Goal: Task Accomplishment & Management: Manage account settings

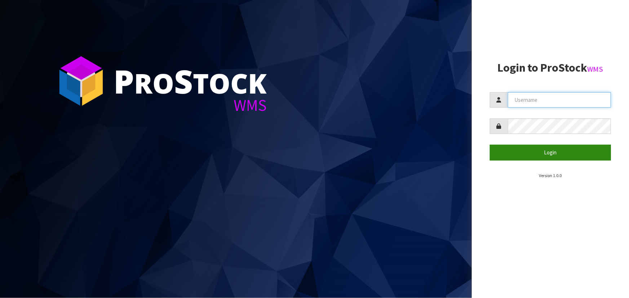
type input "priya"
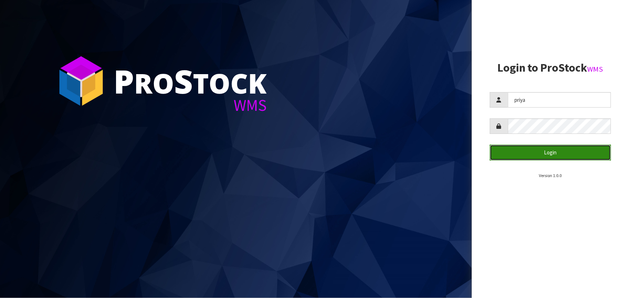
click at [547, 155] on button "Login" at bounding box center [550, 152] width 121 height 15
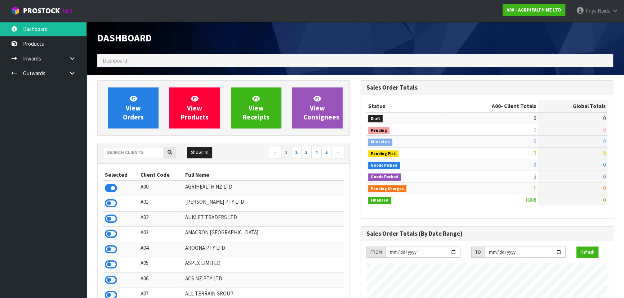
scroll to position [545, 263]
click at [297, 229] on td "AMACRON [GEOGRAPHIC_DATA]" at bounding box center [263, 234] width 161 height 15
click at [128, 151] on input "text" at bounding box center [133, 152] width 61 height 11
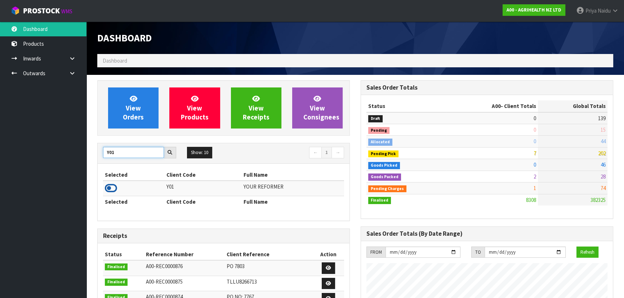
type input "Y01"
drag, startPoint x: 112, startPoint y: 189, endPoint x: 112, endPoint y: 158, distance: 31.0
click at [112, 188] on icon at bounding box center [111, 188] width 12 height 11
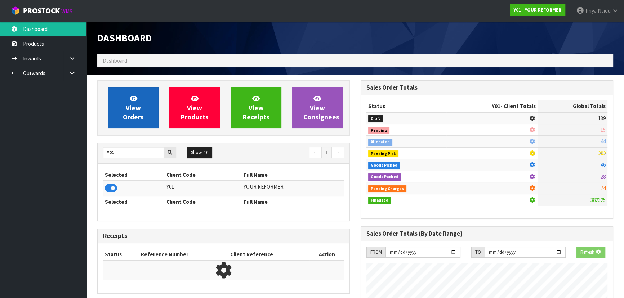
scroll to position [448, 263]
click at [122, 121] on link "View Orders" at bounding box center [133, 108] width 50 height 41
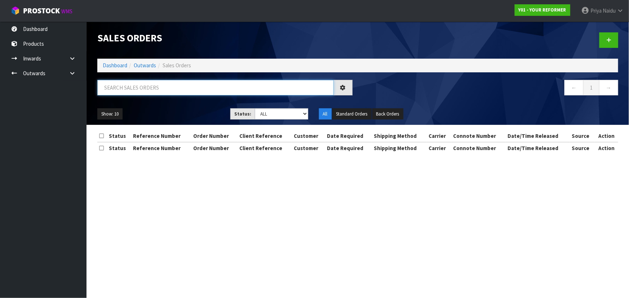
click at [140, 81] on input "text" at bounding box center [215, 87] width 236 height 15
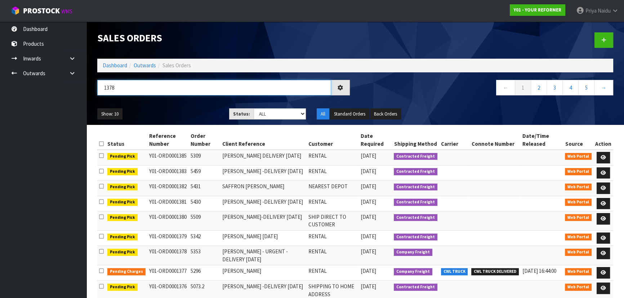
type input "1378"
click at [164, 104] on div "Show: 10 5 10 25 50 Status: Draft Pending Allocated Pending Pick Goods Picked G…" at bounding box center [355, 114] width 527 height 22
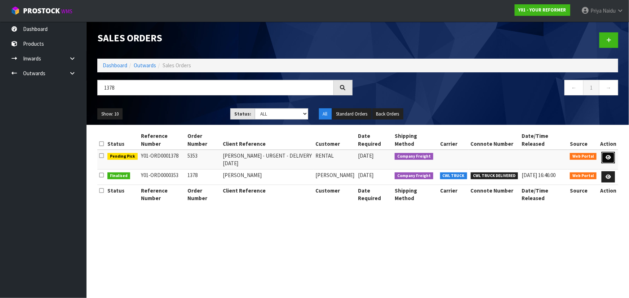
click at [609, 156] on icon at bounding box center [607, 157] width 5 height 5
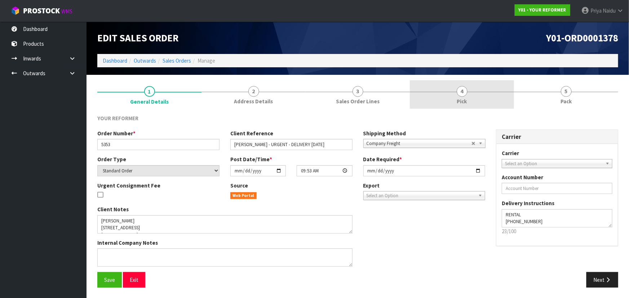
click at [485, 104] on link "4 Pick" at bounding box center [462, 94] width 104 height 28
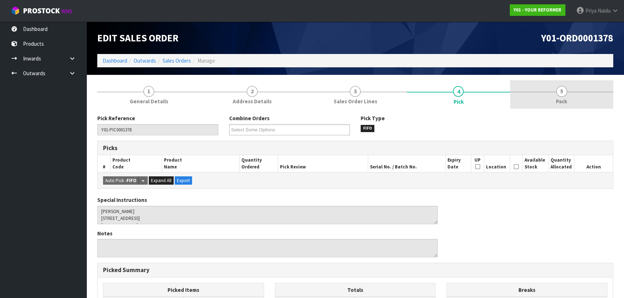
click at [548, 103] on link "5 Pack" at bounding box center [561, 94] width 103 height 28
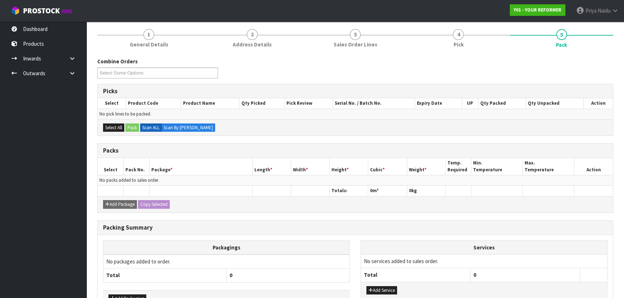
scroll to position [103, 0]
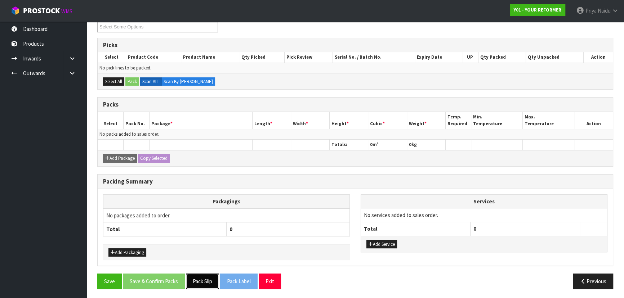
click at [206, 281] on button "Pack Slip" at bounding box center [202, 281] width 33 height 15
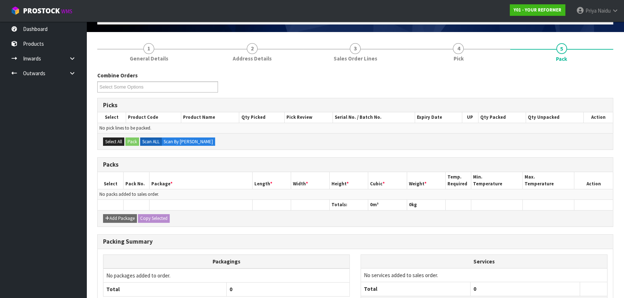
scroll to position [0, 0]
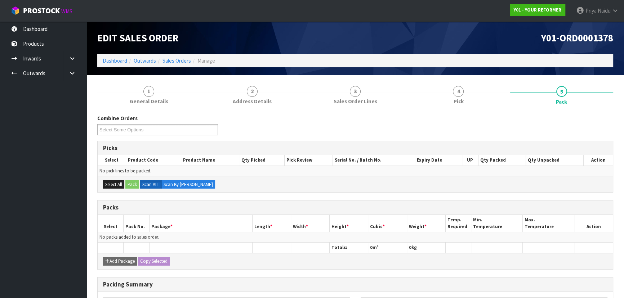
click at [113, 64] on li "Dashboard" at bounding box center [115, 61] width 24 height 8
click at [115, 60] on link "Dashboard" at bounding box center [115, 60] width 24 height 7
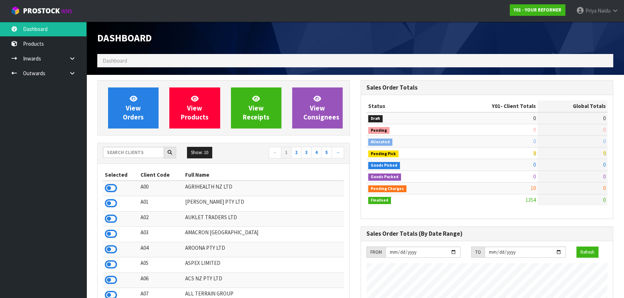
scroll to position [509, 263]
click at [123, 153] on input "text" at bounding box center [133, 152] width 61 height 11
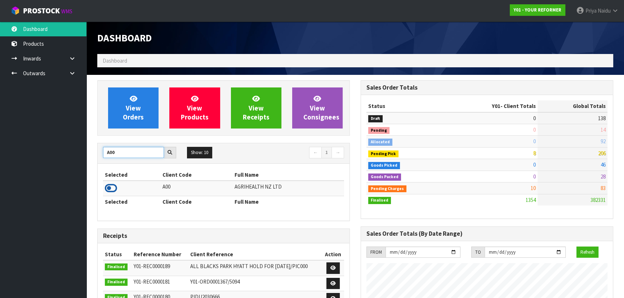
type input "A00"
click at [110, 188] on icon at bounding box center [111, 188] width 12 height 11
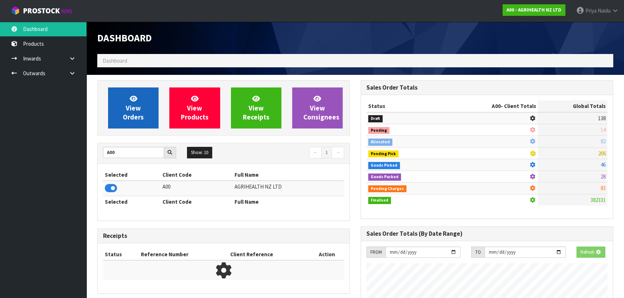
scroll to position [359780, 359965]
click at [148, 104] on link "View Orders" at bounding box center [133, 108] width 50 height 41
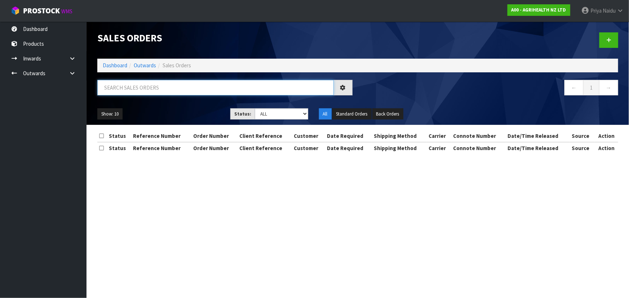
click at [143, 91] on input "text" at bounding box center [215, 87] width 236 height 15
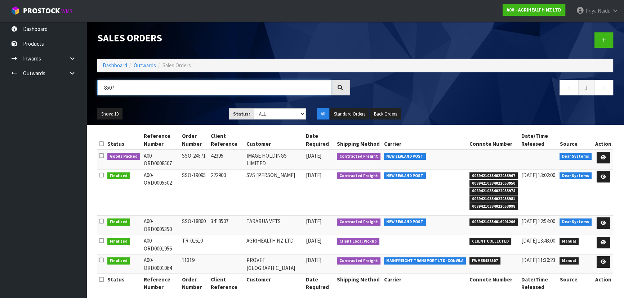
type input "8507"
click at [172, 110] on ul "Show: 10 5 10 25 50" at bounding box center [157, 114] width 121 height 12
click at [602, 155] on icon at bounding box center [603, 157] width 5 height 5
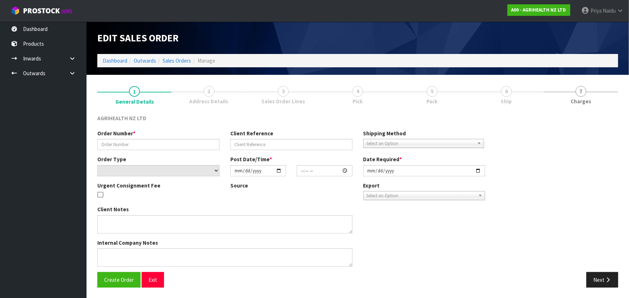
type input "SSO-24571"
type input "42395"
select select "number:0"
type input "[DATE]"
type input "14:22:39.000"
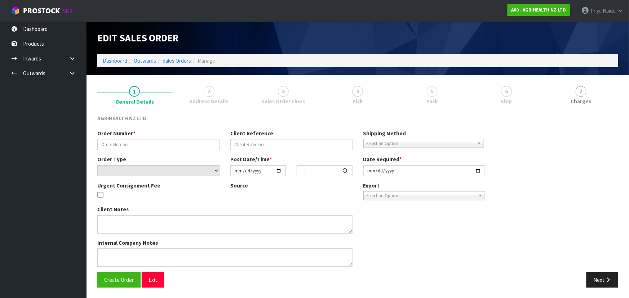
type input "2025-09-23"
type textarea "SHIP BY: Freight"
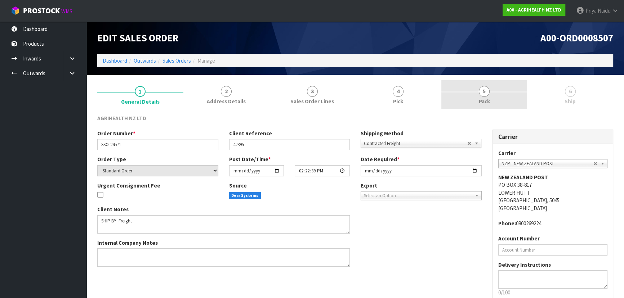
click at [486, 103] on span "Pack" at bounding box center [484, 102] width 11 height 8
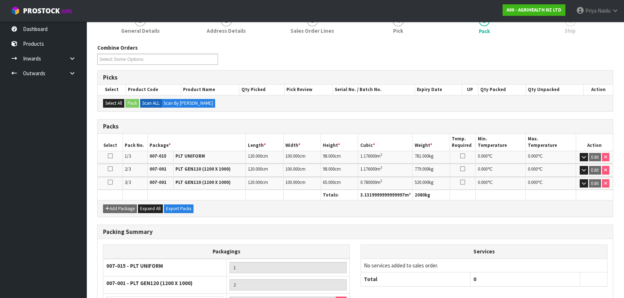
scroll to position [143, 0]
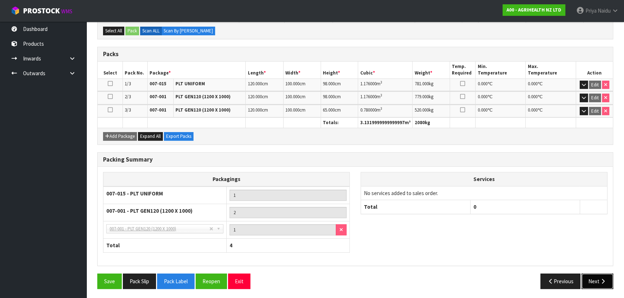
click at [593, 281] on button "Next" at bounding box center [597, 281] width 32 height 15
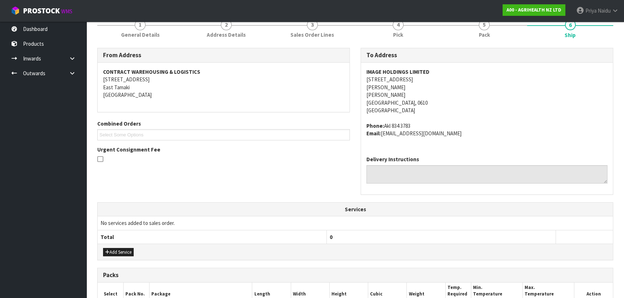
scroll to position [199, 0]
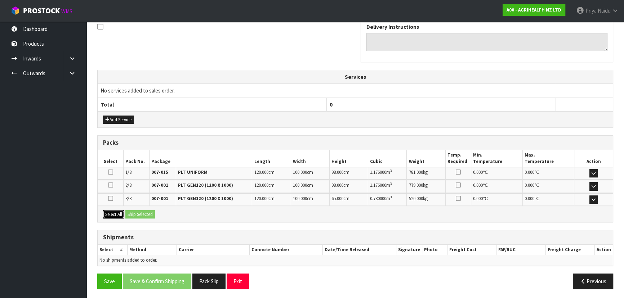
click at [116, 210] on button "Select All" at bounding box center [113, 214] width 21 height 9
click at [144, 212] on button "Ship Selected" at bounding box center [140, 214] width 30 height 9
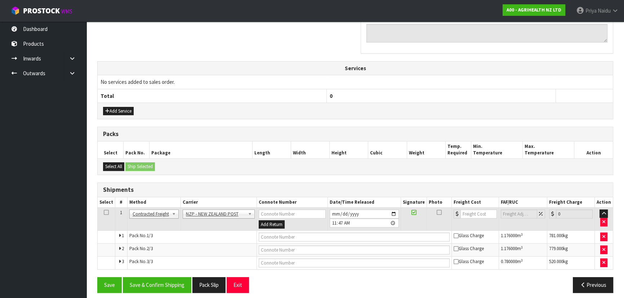
scroll to position [212, 0]
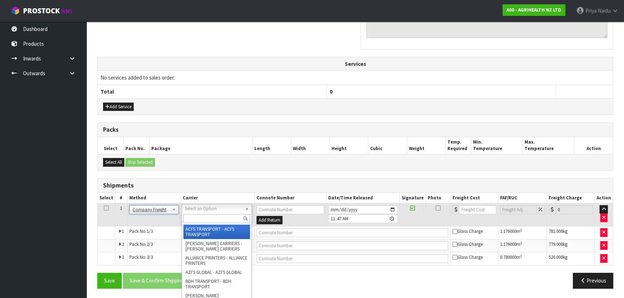
click at [193, 217] on input "text" at bounding box center [216, 218] width 67 height 9
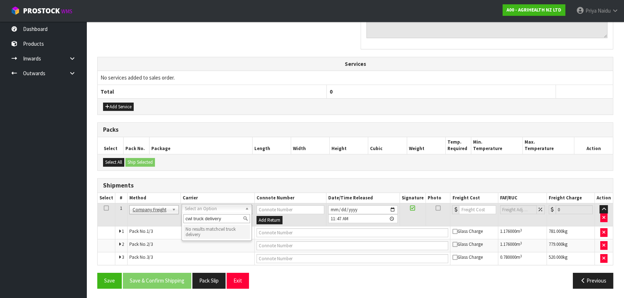
drag, startPoint x: 183, startPoint y: 217, endPoint x: 222, endPoint y: 217, distance: 39.3
click at [222, 217] on input "cwl truck delivery" at bounding box center [216, 218] width 67 height 9
type input "cwl truck delivery"
click at [305, 235] on input "text" at bounding box center [352, 232] width 192 height 9
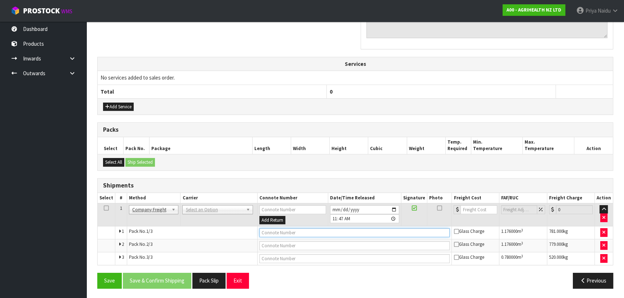
paste input "CWL TRUCK DELIVERY"
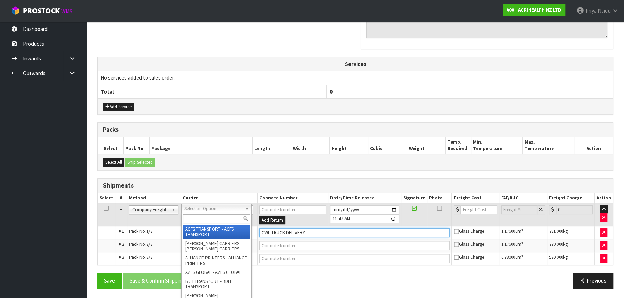
type input "CWL TRUCK DELIVERY"
click at [219, 216] on input "text" at bounding box center [216, 218] width 67 height 9
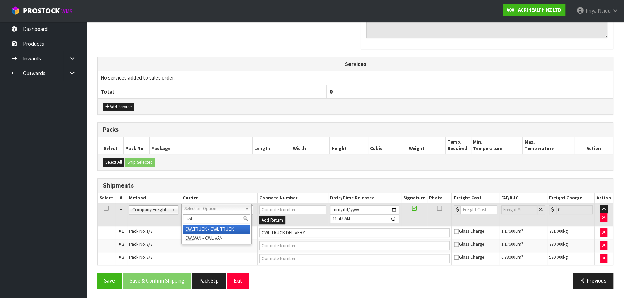
type input "cwl"
drag, startPoint x: 231, startPoint y: 228, endPoint x: 275, endPoint y: 227, distance: 44.7
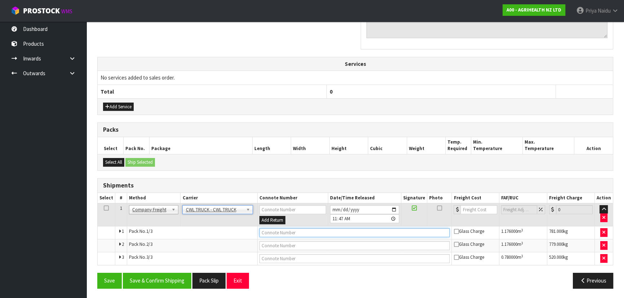
click at [284, 228] on input "text" at bounding box center [354, 232] width 191 height 9
type input "C"
paste input "CWL TRUCK DELIVERY"
type input "CWL TRUCK DELIVERY"
click at [175, 279] on button "Save & Confirm Shipping" at bounding box center [157, 280] width 68 height 15
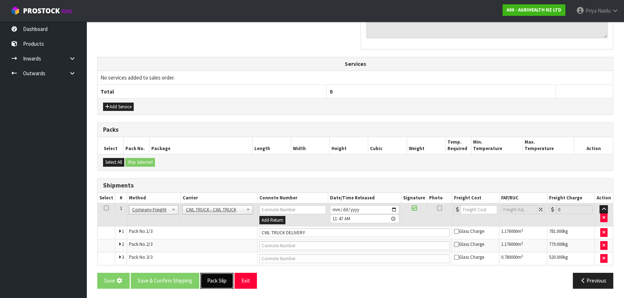
click at [217, 278] on button "Pack Slip" at bounding box center [216, 280] width 33 height 15
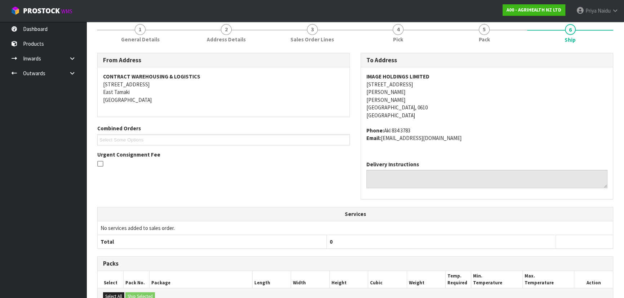
scroll to position [0, 0]
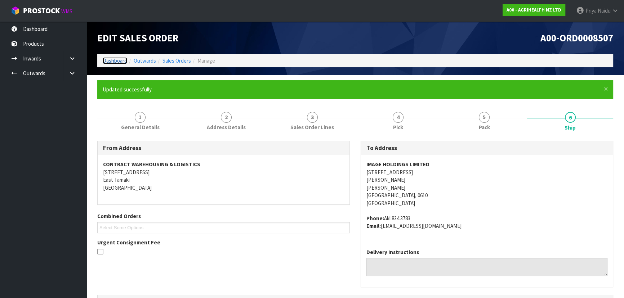
click at [118, 58] on link "Dashboard" at bounding box center [115, 60] width 24 height 7
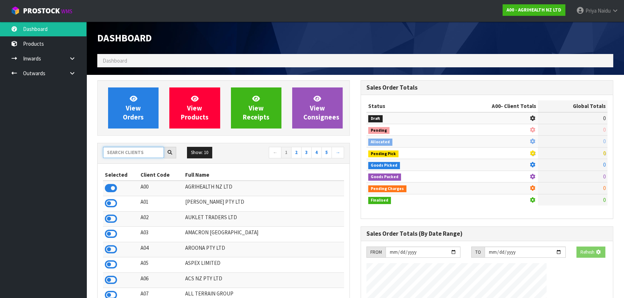
click at [133, 149] on input "text" at bounding box center [133, 152] width 61 height 11
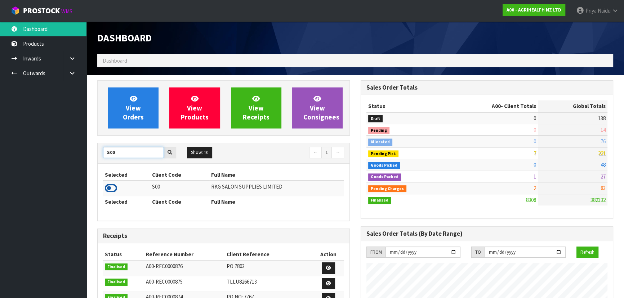
type input "S00"
click at [109, 191] on icon at bounding box center [111, 188] width 12 height 11
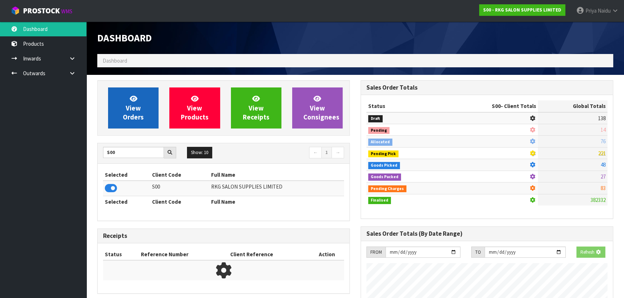
scroll to position [448, 263]
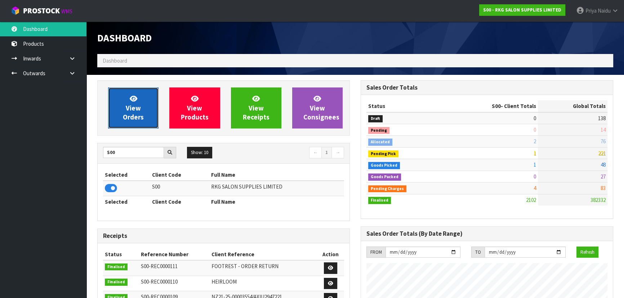
click at [122, 103] on link "View Orders" at bounding box center [133, 108] width 50 height 41
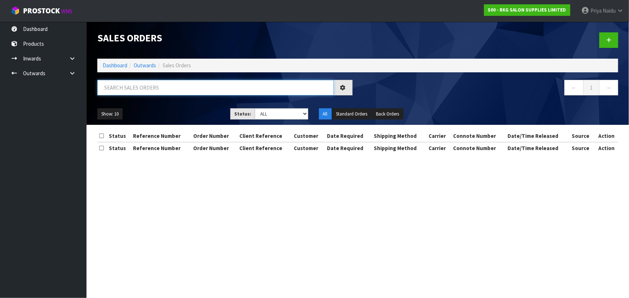
click at [131, 87] on input "text" at bounding box center [215, 87] width 236 height 15
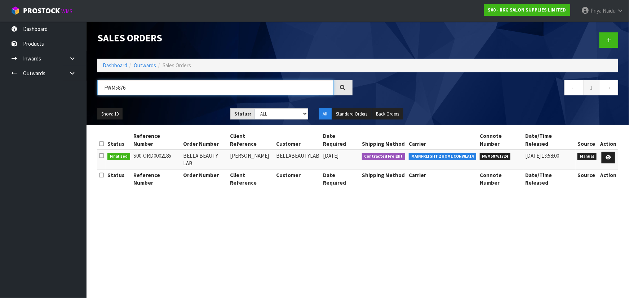
type input "FWM5876"
click at [123, 62] on link "Dashboard" at bounding box center [115, 65] width 24 height 7
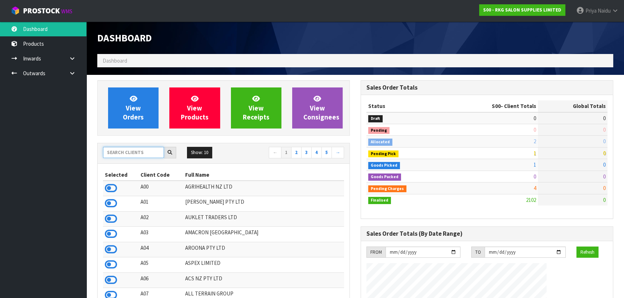
click at [133, 151] on input "text" at bounding box center [133, 152] width 61 height 11
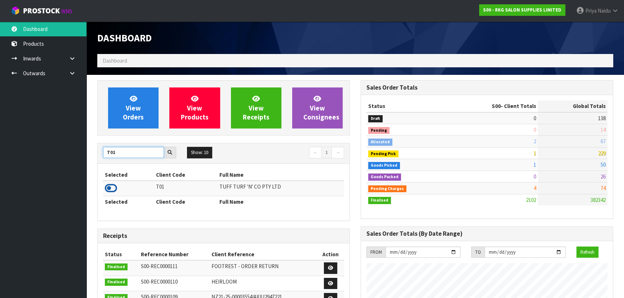
type input "T01"
click at [113, 184] on icon at bounding box center [111, 188] width 12 height 11
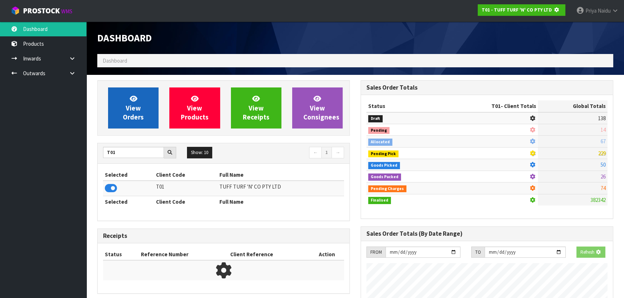
scroll to position [448, 263]
click at [140, 108] on link "View Orders" at bounding box center [133, 108] width 50 height 41
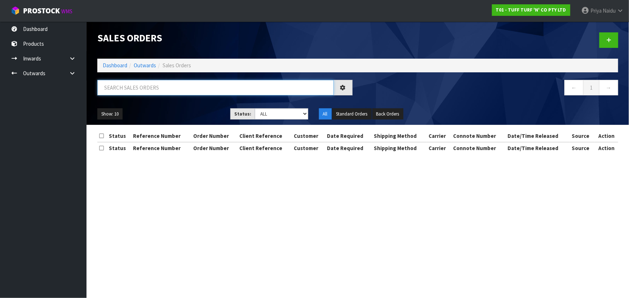
click at [144, 95] on input "text" at bounding box center [215, 87] width 236 height 15
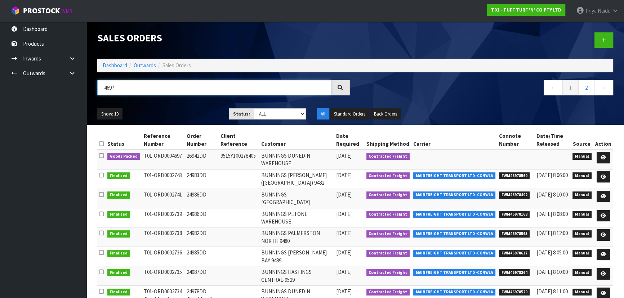
type input "4697"
click at [190, 121] on div "Show: 10 5 10 25 50 Status: Draft Pending Allocated Pending Pick Goods Picked G…" at bounding box center [355, 114] width 527 height 22
click at [604, 157] on icon at bounding box center [603, 157] width 5 height 5
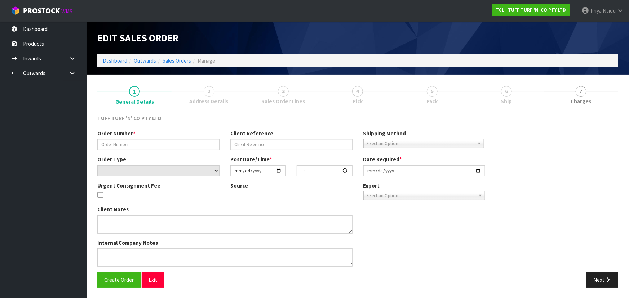
type input "26942DD"
type input "9515Y100278405"
select select "number:0"
type input "2025-09-22"
type input "11:38:00.000"
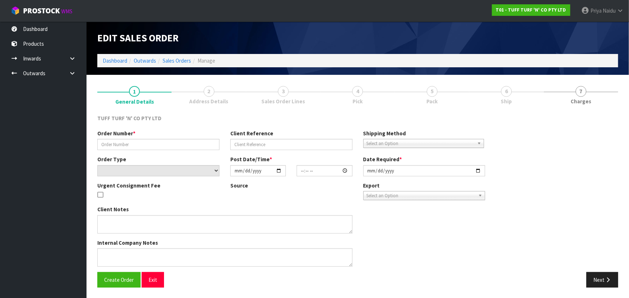
type input "2025-09-22"
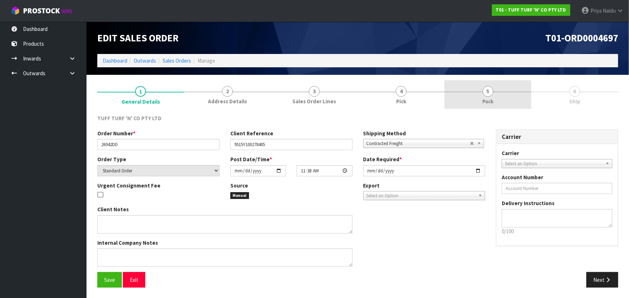
click at [491, 103] on span "Pack" at bounding box center [487, 102] width 11 height 8
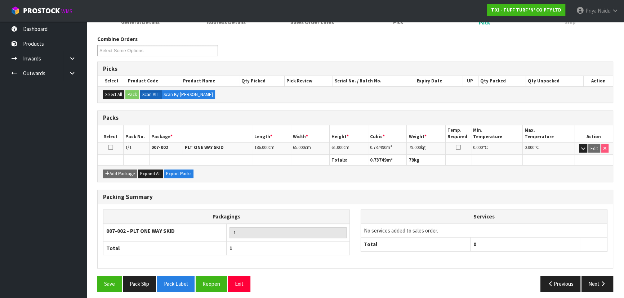
scroll to position [82, 0]
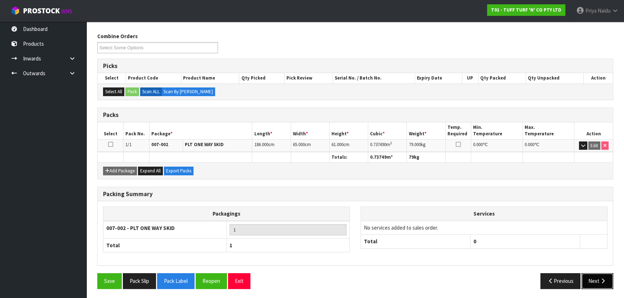
click at [593, 277] on button "Next" at bounding box center [597, 280] width 32 height 15
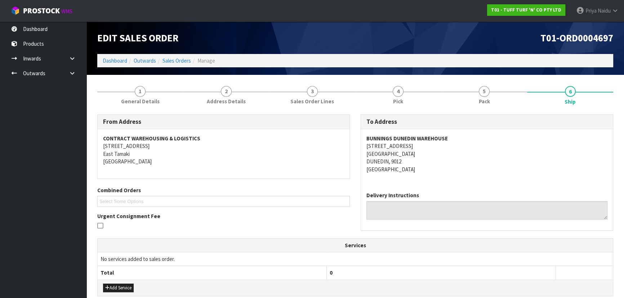
scroll to position [0, 0]
copy strong "BUNNINGS DUNEDIN WAREHOUSE"
drag, startPoint x: 361, startPoint y: 140, endPoint x: 452, endPoint y: 131, distance: 91.7
click at [452, 131] on div "BUNNINGS DUNEDIN WAREHOUSE 18 STRATHALLAN STREET SOUTH DUNEDIN DUNEDIN, 9012 Ne…" at bounding box center [487, 157] width 252 height 57
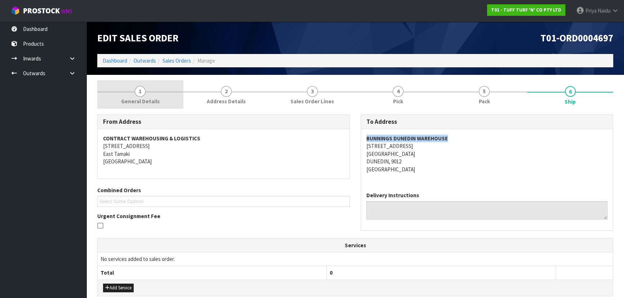
click at [142, 90] on span "1" at bounding box center [140, 91] width 11 height 11
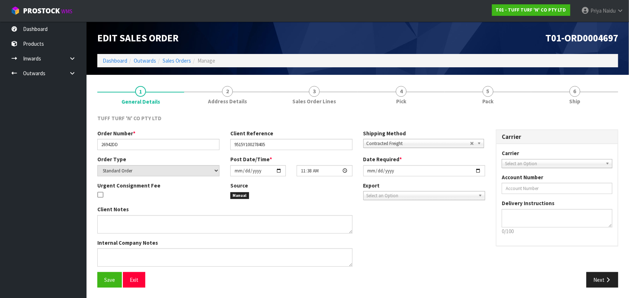
drag, startPoint x: 97, startPoint y: 146, endPoint x: 104, endPoint y: 143, distance: 7.9
click at [104, 143] on div "Order Number * 26942DD" at bounding box center [158, 140] width 133 height 21
drag, startPoint x: 98, startPoint y: 143, endPoint x: 137, endPoint y: 143, distance: 39.3
click at [137, 143] on input "26942DD" at bounding box center [158, 144] width 122 height 11
drag, startPoint x: 232, startPoint y: 144, endPoint x: 280, endPoint y: 143, distance: 47.6
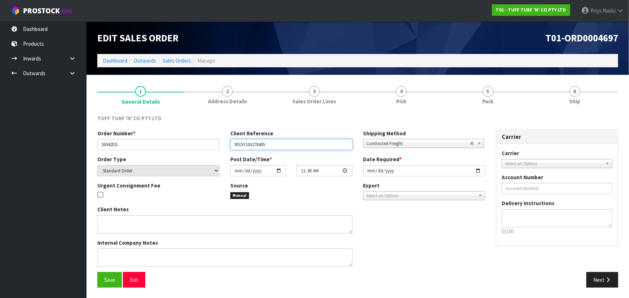
click at [280, 143] on input "9515Y100278405" at bounding box center [291, 144] width 122 height 11
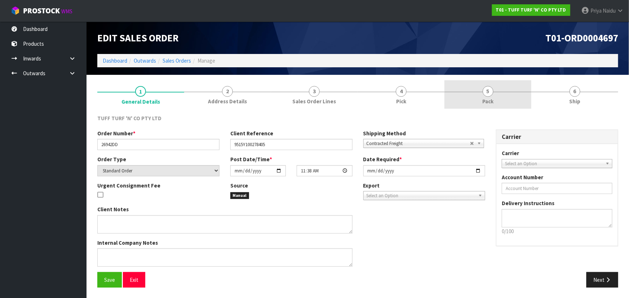
click at [504, 104] on link "5 Pack" at bounding box center [487, 94] width 87 height 28
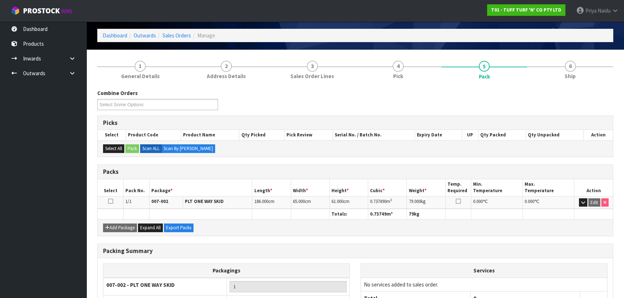
scroll to position [32, 0]
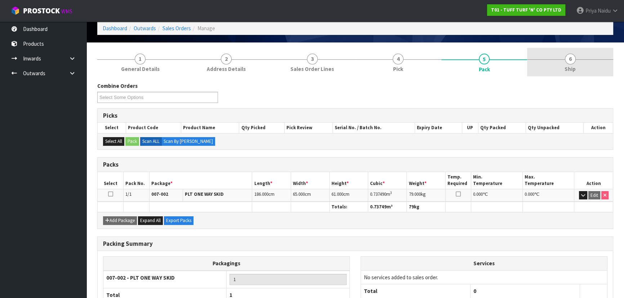
click at [571, 67] on span "Ship" at bounding box center [569, 69] width 11 height 8
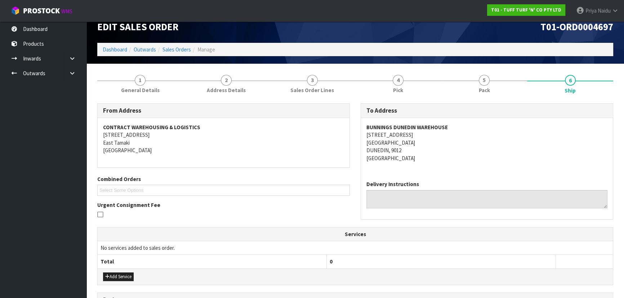
scroll to position [0, 0]
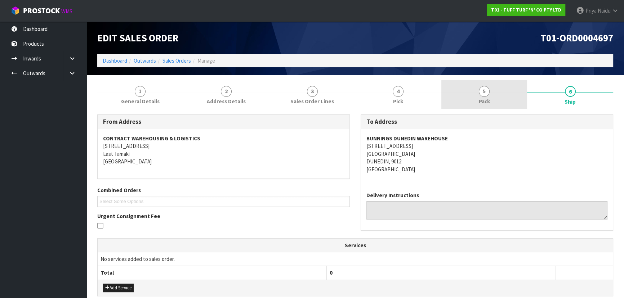
click at [497, 100] on link "5 Pack" at bounding box center [484, 94] width 86 height 28
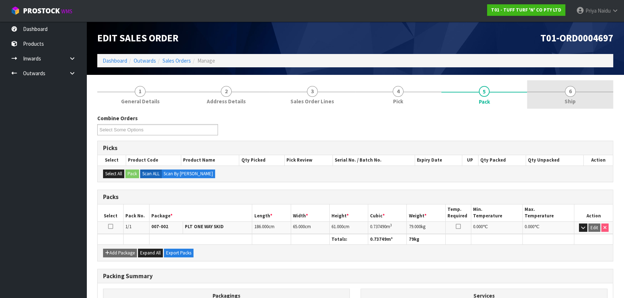
drag, startPoint x: 579, startPoint y: 94, endPoint x: 570, endPoint y: 97, distance: 9.6
click at [579, 94] on link "6 Ship" at bounding box center [570, 94] width 86 height 28
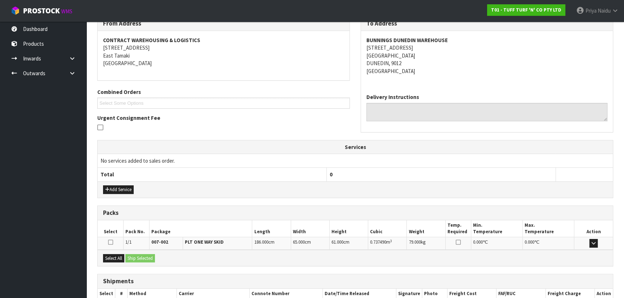
scroll to position [143, 0]
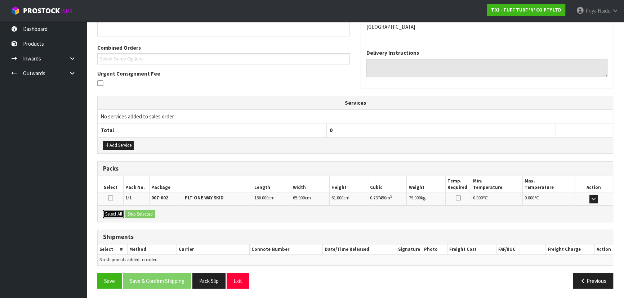
drag, startPoint x: 115, startPoint y: 213, endPoint x: 130, endPoint y: 210, distance: 14.9
click at [116, 213] on button "Select All" at bounding box center [113, 214] width 21 height 9
drag, startPoint x: 130, startPoint y: 210, endPoint x: 155, endPoint y: 214, distance: 25.6
click at [131, 210] on button "Ship Selected" at bounding box center [140, 214] width 30 height 9
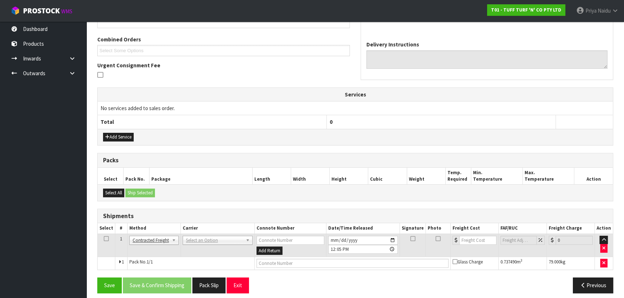
scroll to position [155, 0]
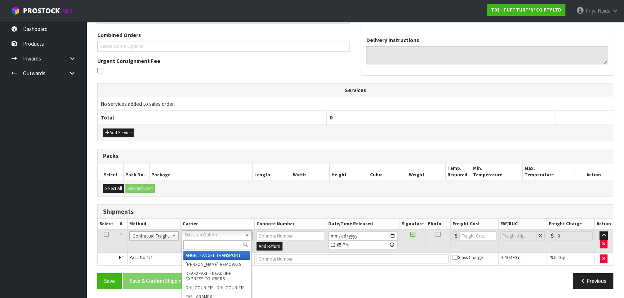
click at [199, 242] on input "text" at bounding box center [216, 245] width 67 height 9
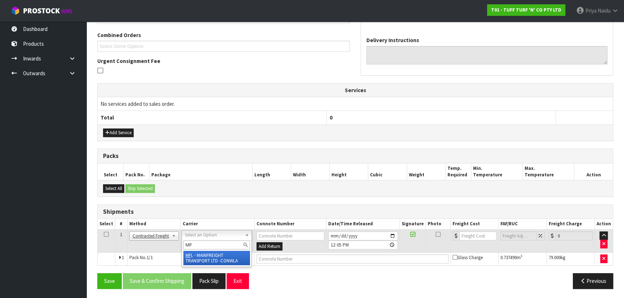
type input "MF"
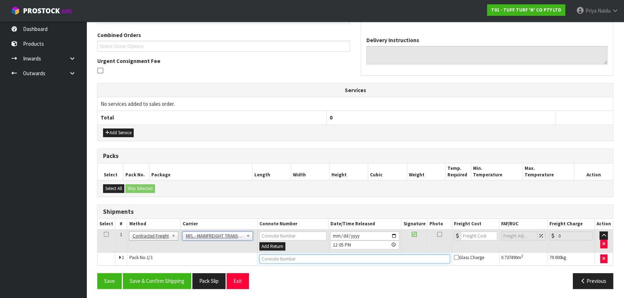
click at [280, 259] on input "text" at bounding box center [354, 259] width 191 height 9
paste input "FWM58796831"
type input "FWM58796831"
click at [473, 234] on input "number" at bounding box center [479, 236] width 36 height 9
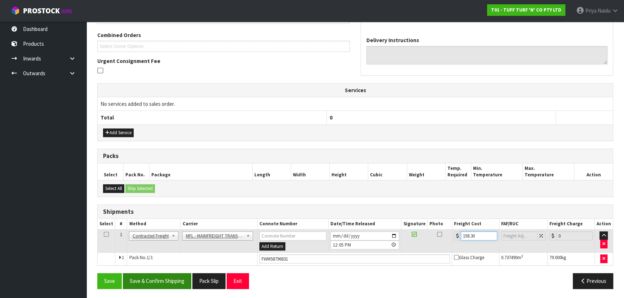
type input "158.30"
click at [159, 281] on button "Save & Confirm Shipping" at bounding box center [157, 280] width 68 height 15
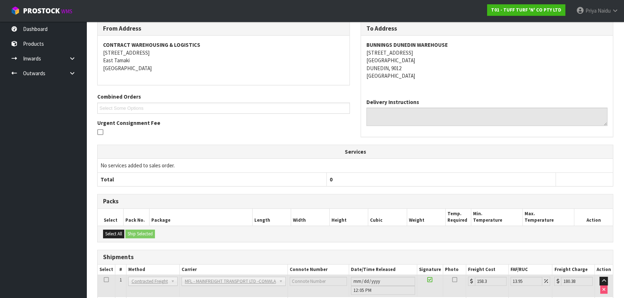
scroll to position [0, 0]
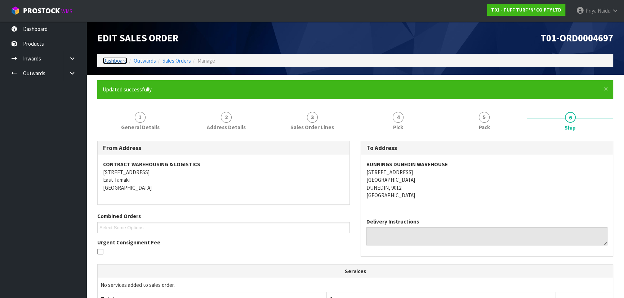
click at [125, 61] on link "Dashboard" at bounding box center [115, 60] width 24 height 7
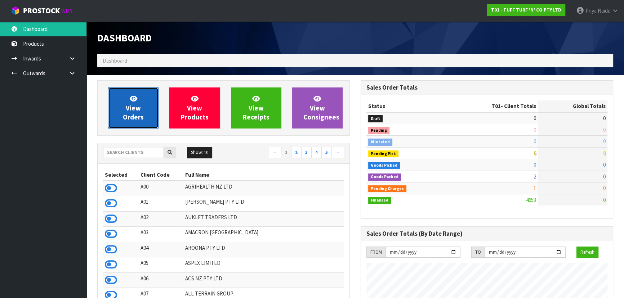
click at [122, 123] on link "View Orders" at bounding box center [133, 108] width 50 height 41
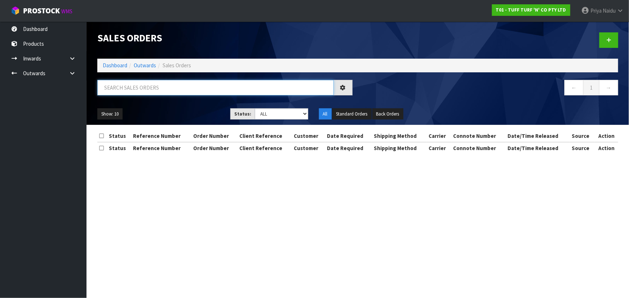
click at [143, 93] on input "text" at bounding box center [215, 87] width 236 height 15
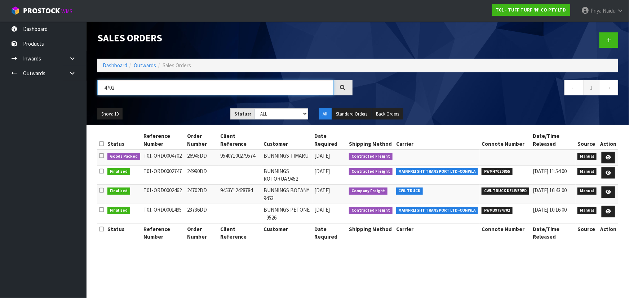
type input "4702"
click at [187, 108] on ul "Show: 10 5 10 25 50" at bounding box center [158, 114] width 122 height 12
click at [608, 156] on icon at bounding box center [607, 157] width 5 height 5
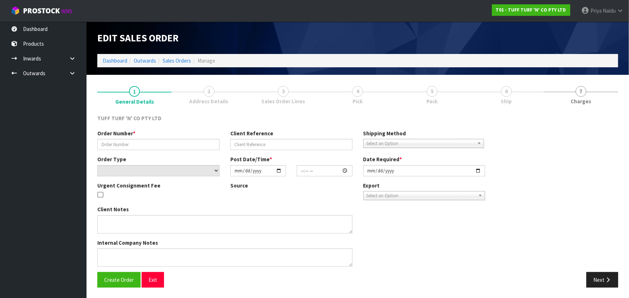
type input "26945DD"
type input "9540Y100279574"
select select "number:0"
type input "2025-09-22"
type input "12:58:00.000"
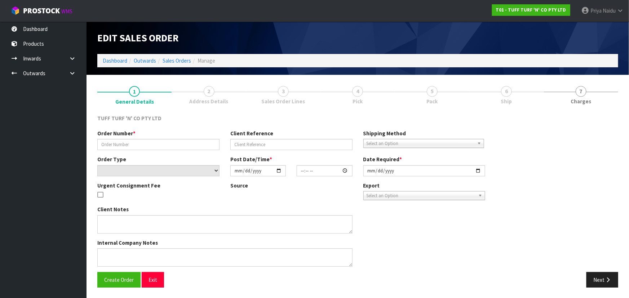
type input "2025-09-23"
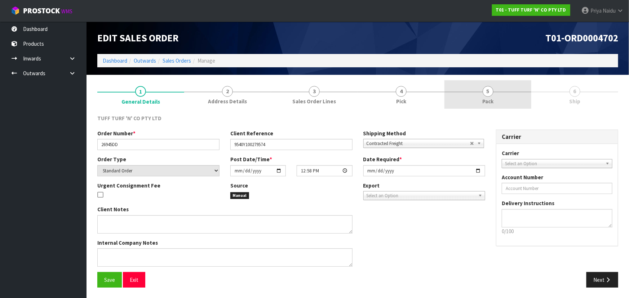
click at [496, 100] on link "5 Pack" at bounding box center [487, 94] width 87 height 28
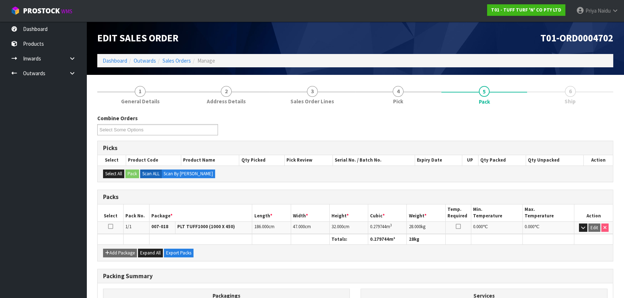
scroll to position [82, 0]
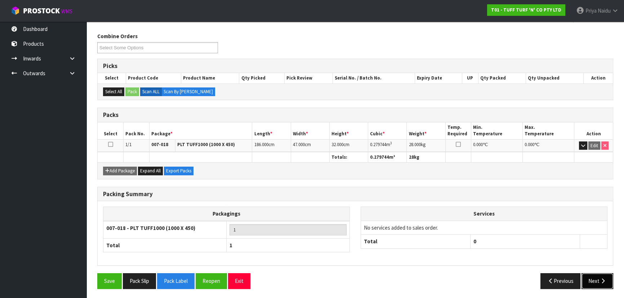
click at [595, 274] on button "Next" at bounding box center [597, 280] width 32 height 15
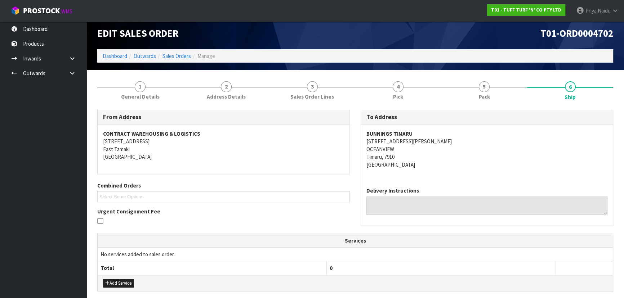
scroll to position [0, 0]
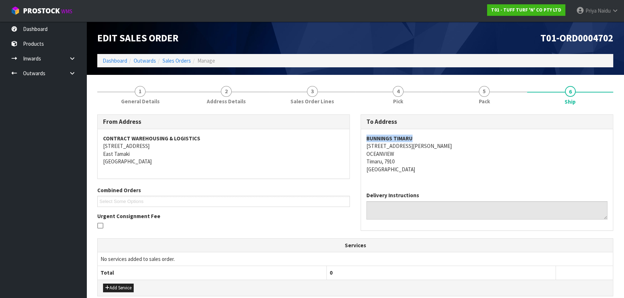
copy strong "BUNNINGS TIMARU"
drag, startPoint x: 365, startPoint y: 138, endPoint x: 428, endPoint y: 135, distance: 63.5
click at [428, 135] on div "BUNNINGS TIMARU 233 EVANS STREET OCEANVIEW Timaru, 7910 New Zealand" at bounding box center [487, 157] width 252 height 57
click at [138, 98] on span "General Details" at bounding box center [140, 102] width 39 height 8
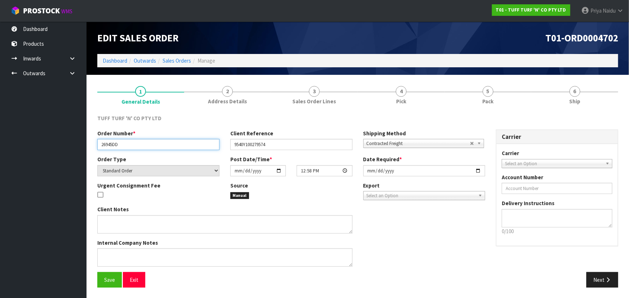
drag, startPoint x: 97, startPoint y: 147, endPoint x: 131, endPoint y: 147, distance: 34.2
click at [131, 147] on input "26945DD" at bounding box center [158, 144] width 122 height 11
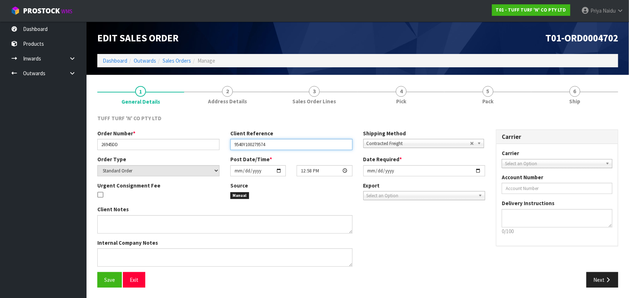
drag, startPoint x: 231, startPoint y: 145, endPoint x: 283, endPoint y: 147, distance: 52.3
click at [283, 147] on input "9540Y100279574" at bounding box center [291, 144] width 122 height 11
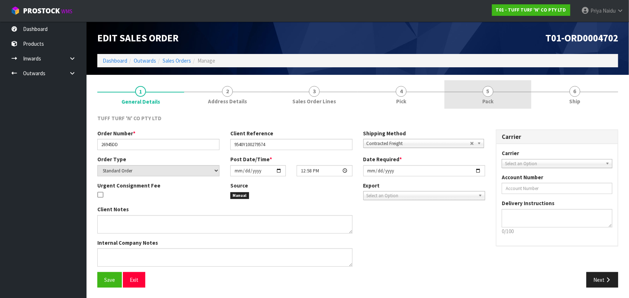
click at [489, 81] on link "5 Pack" at bounding box center [487, 94] width 87 height 28
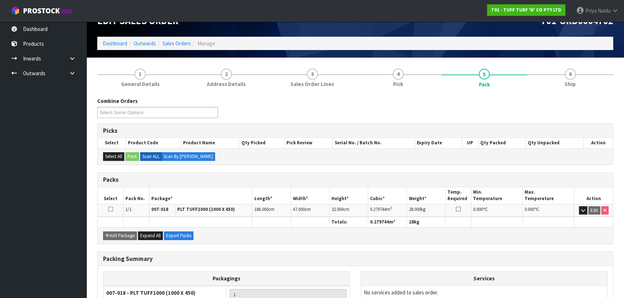
scroll to position [32, 0]
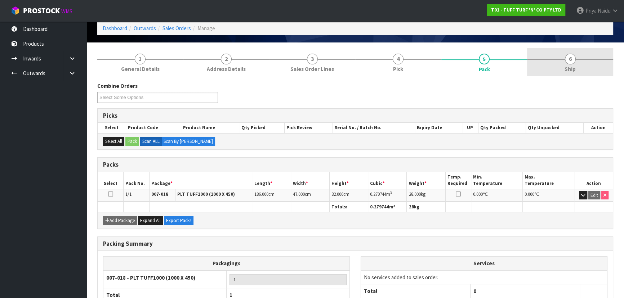
drag, startPoint x: 585, startPoint y: 54, endPoint x: 580, endPoint y: 59, distance: 7.1
click at [585, 54] on link "6 Ship" at bounding box center [570, 62] width 86 height 28
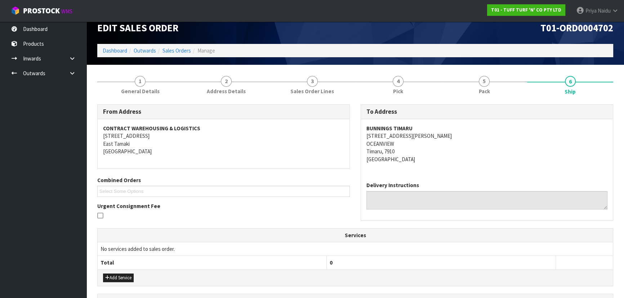
scroll to position [0, 0]
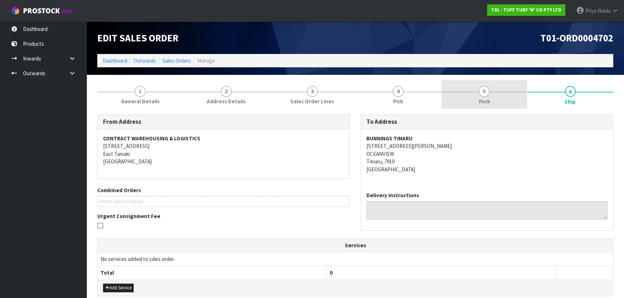
click at [465, 102] on link "5 Pack" at bounding box center [484, 94] width 86 height 28
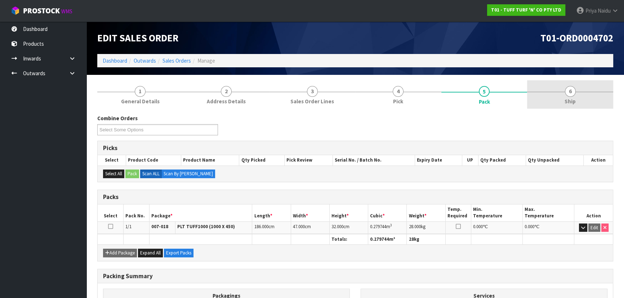
click at [565, 99] on span "Ship" at bounding box center [569, 102] width 11 height 8
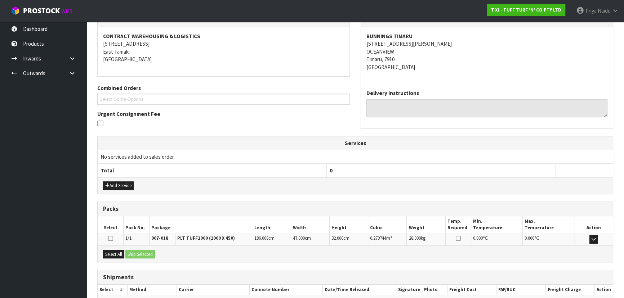
scroll to position [143, 0]
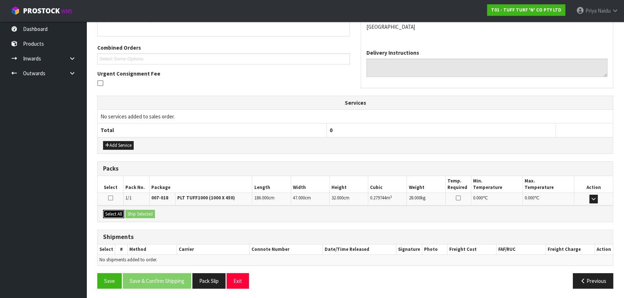
click at [121, 215] on button "Select All" at bounding box center [113, 214] width 21 height 9
drag, startPoint x: 133, startPoint y: 212, endPoint x: 197, endPoint y: 220, distance: 64.2
click at [134, 212] on button "Ship Selected" at bounding box center [140, 214] width 30 height 9
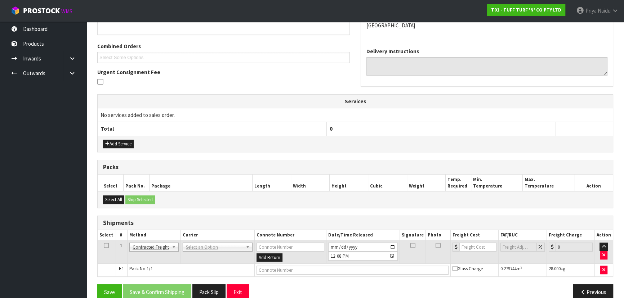
scroll to position [155, 0]
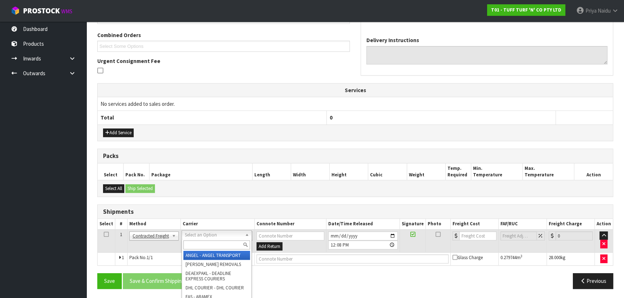
click at [202, 246] on input "text" at bounding box center [216, 245] width 67 height 9
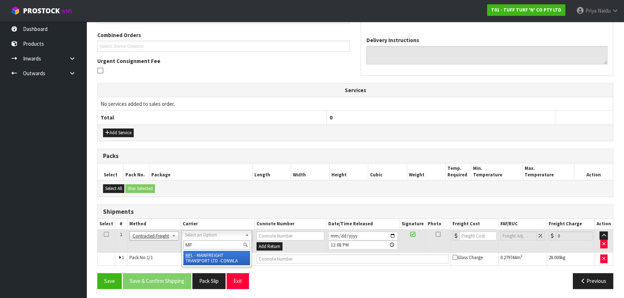
type input "MF"
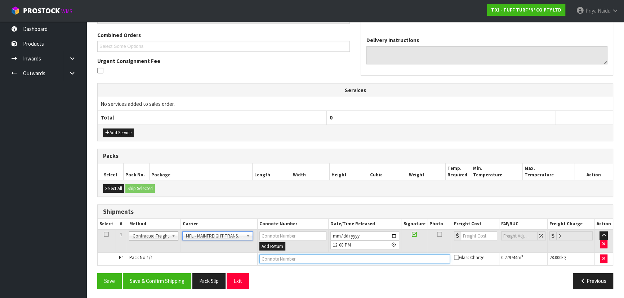
click at [285, 258] on input "text" at bounding box center [354, 259] width 191 height 9
paste input "FWM58796914"
type input "FWM58796914"
click at [471, 232] on input "number" at bounding box center [479, 236] width 36 height 9
type input "61"
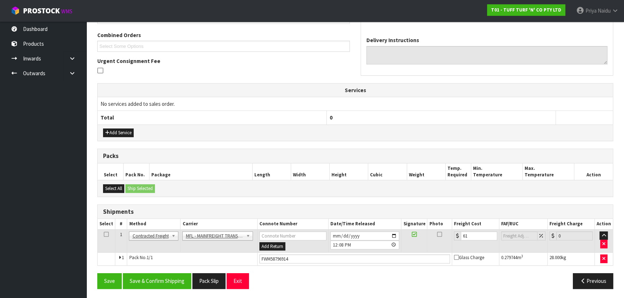
click at [161, 271] on div "From Address CONTRACT WAREHOUSING & LOGISTICS 17 Allens Road East Tamaki Auckla…" at bounding box center [355, 126] width 516 height 335
click at [165, 277] on button "Save & Confirm Shipping" at bounding box center [157, 280] width 68 height 15
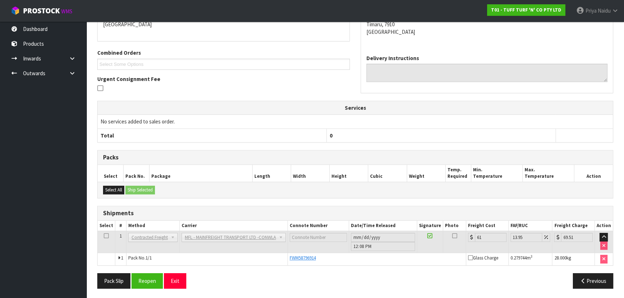
scroll to position [0, 0]
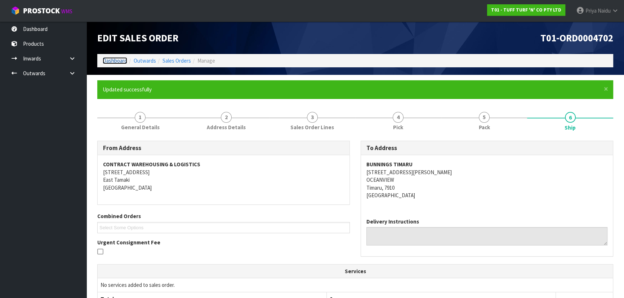
click at [115, 61] on link "Dashboard" at bounding box center [115, 60] width 24 height 7
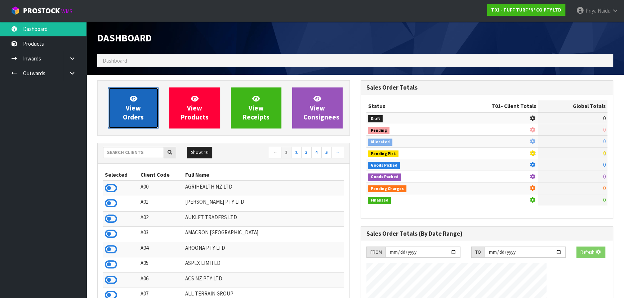
click at [121, 110] on link "View Orders" at bounding box center [133, 108] width 50 height 41
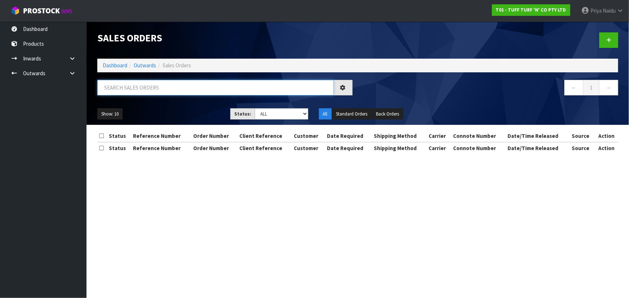
click at [142, 86] on input "text" at bounding box center [215, 87] width 236 height 15
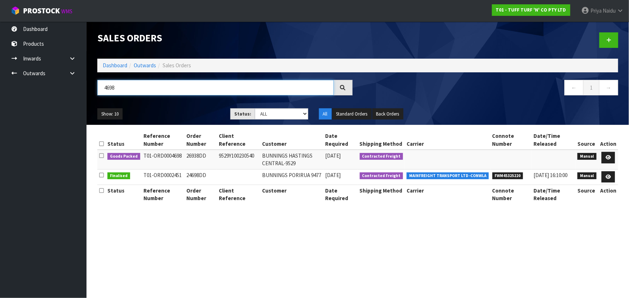
type input "4698"
click at [191, 110] on ul "Show: 10 5 10 25 50" at bounding box center [158, 114] width 122 height 12
click at [611, 158] on icon at bounding box center [607, 157] width 5 height 5
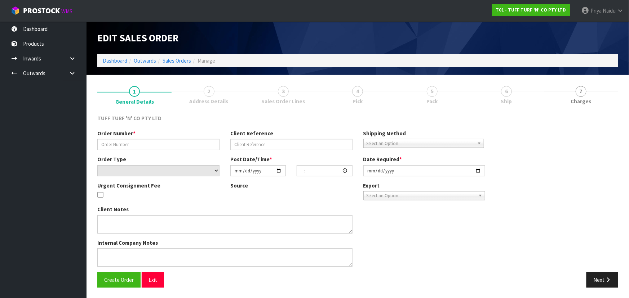
type input "26938DD"
type input "9529Y100230540"
select select "number:0"
type input "2025-09-22"
type input "11:46:00.000"
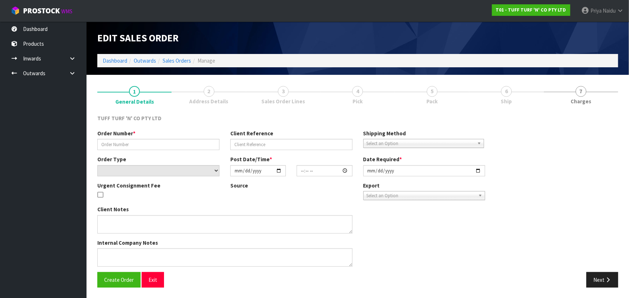
type input "2025-09-22"
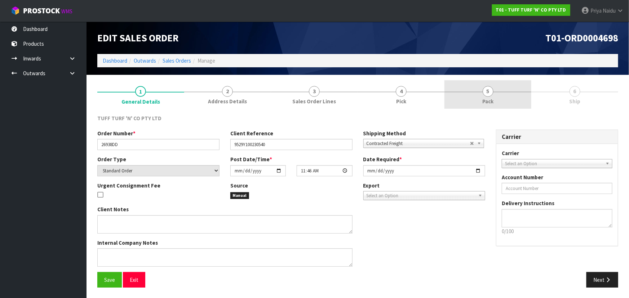
click at [504, 104] on link "5 Pack" at bounding box center [487, 94] width 87 height 28
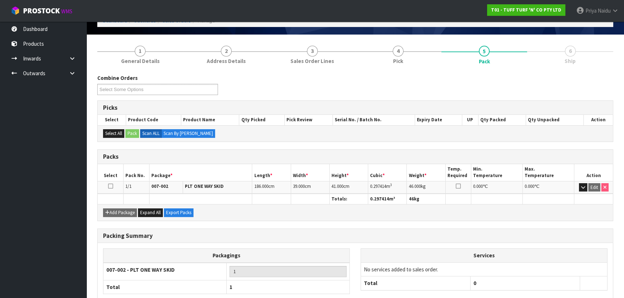
scroll to position [82, 0]
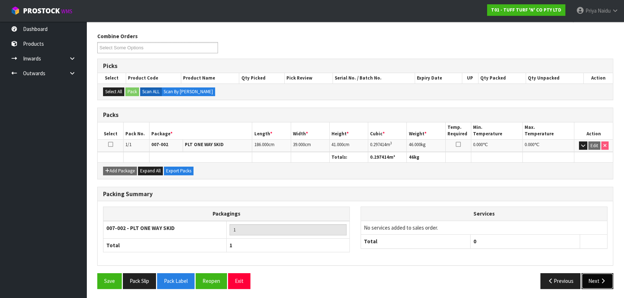
click at [591, 283] on button "Next" at bounding box center [597, 280] width 32 height 15
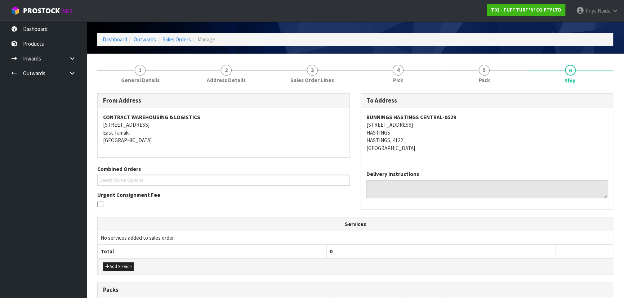
scroll to position [0, 0]
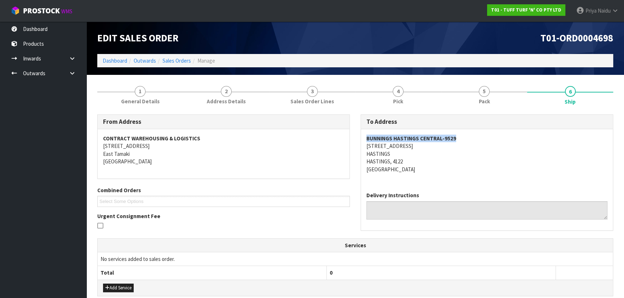
copy strong "BUNNINGS HASTINGS CENTRAL-9529"
drag, startPoint x: 360, startPoint y: 139, endPoint x: 469, endPoint y: 140, distance: 109.2
click at [469, 140] on div "To Address BUNNINGS HASTINGS CENTRAL-9529 301 MARKET STREET NORTH HASTINGS HAST…" at bounding box center [487, 173] width 253 height 116
click at [131, 91] on link "1 General Details" at bounding box center [140, 94] width 86 height 28
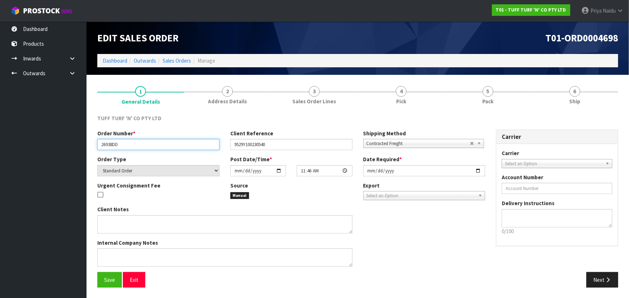
drag, startPoint x: 98, startPoint y: 144, endPoint x: 126, endPoint y: 146, distance: 27.8
click at [126, 146] on input "26938DD" at bounding box center [158, 144] width 122 height 11
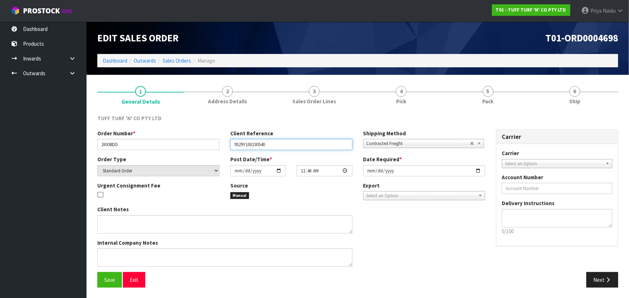
drag, startPoint x: 231, startPoint y: 144, endPoint x: 279, endPoint y: 148, distance: 48.4
click at [279, 148] on input "9529Y100230540" at bounding box center [291, 144] width 122 height 11
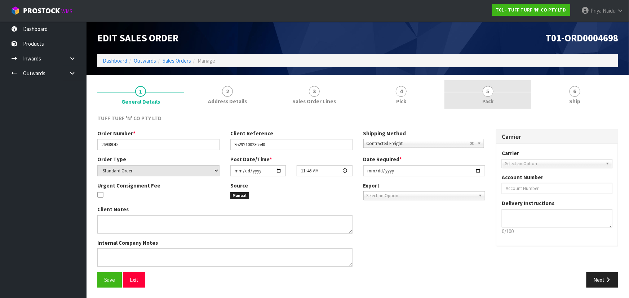
click at [471, 94] on link "5 Pack" at bounding box center [487, 94] width 87 height 28
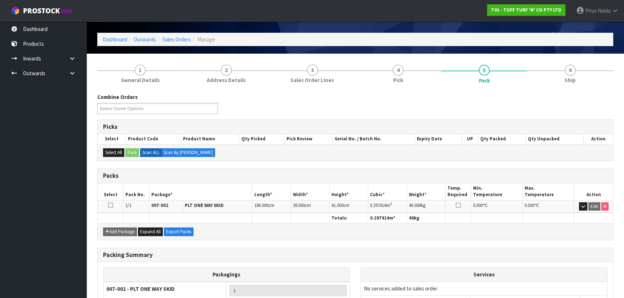
scroll to position [32, 0]
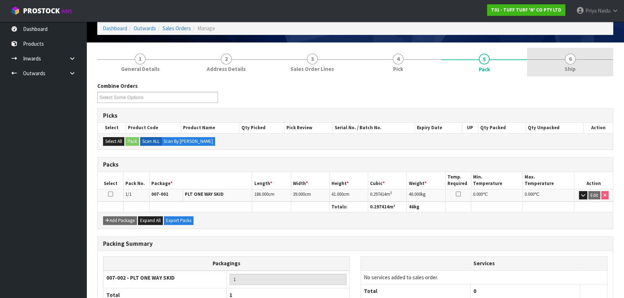
click at [581, 70] on link "6 Ship" at bounding box center [570, 62] width 86 height 28
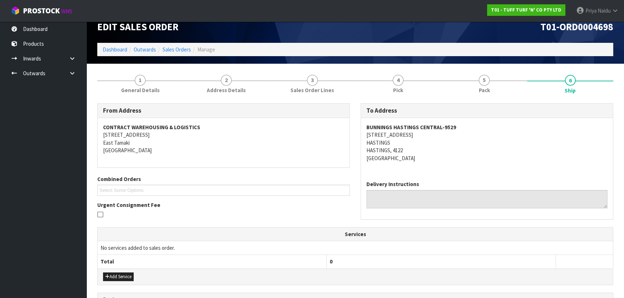
scroll to position [0, 0]
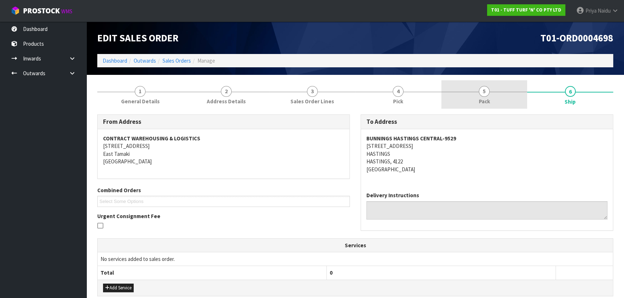
click at [499, 101] on link "5 Pack" at bounding box center [484, 94] width 86 height 28
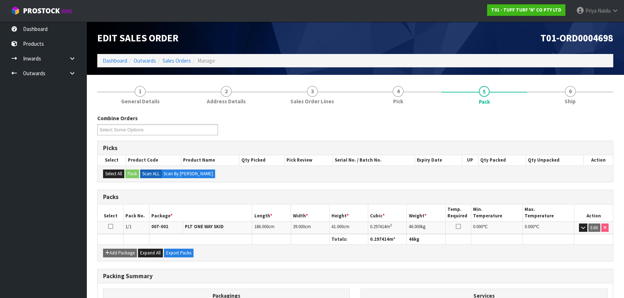
scroll to position [65, 0]
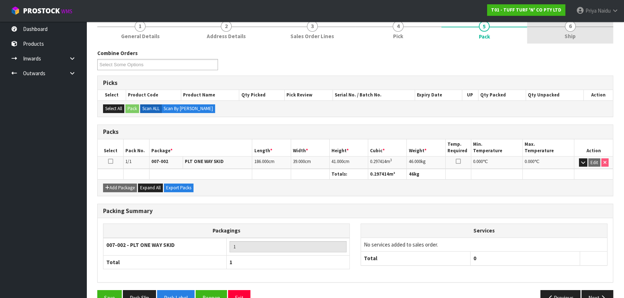
click at [571, 33] on span "Ship" at bounding box center [569, 36] width 11 height 8
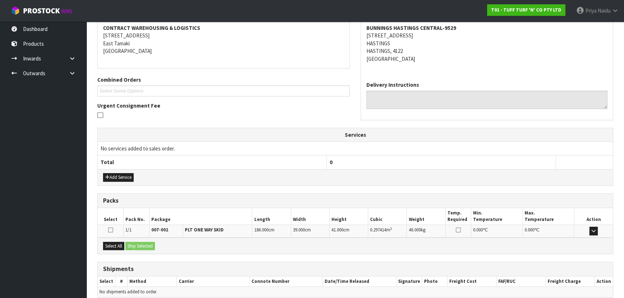
scroll to position [143, 0]
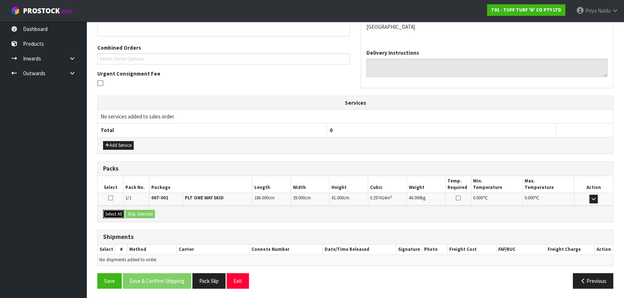
click at [122, 215] on button "Select All" at bounding box center [113, 214] width 21 height 9
drag, startPoint x: 129, startPoint y: 215, endPoint x: 140, endPoint y: 216, distance: 11.2
click at [130, 215] on button "Ship Selected" at bounding box center [140, 214] width 30 height 9
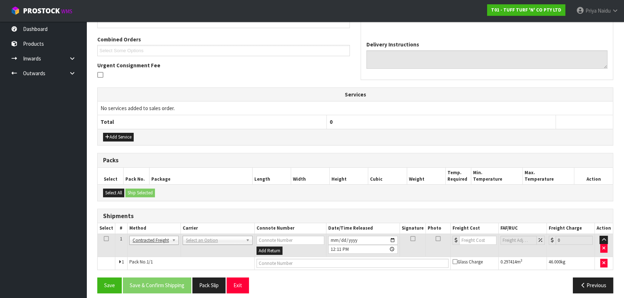
scroll to position [155, 0]
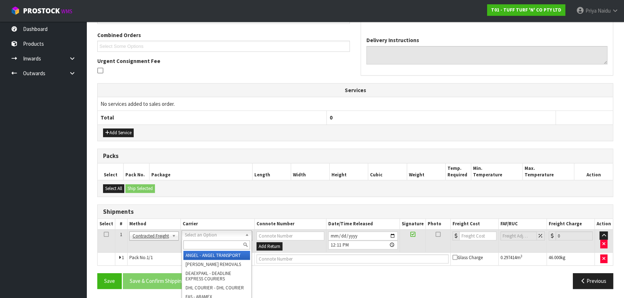
click at [194, 242] on input "text" at bounding box center [216, 245] width 67 height 9
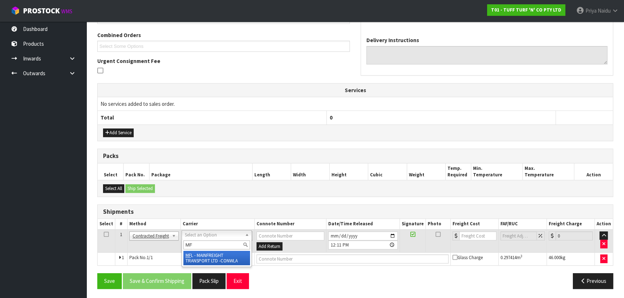
type input "MF"
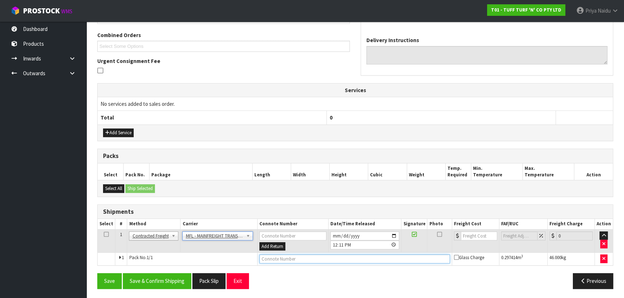
click at [269, 255] on input "text" at bounding box center [354, 259] width 191 height 9
paste input "FWM58797056"
type input "FWM58797056"
click at [476, 237] on input "number" at bounding box center [479, 236] width 36 height 9
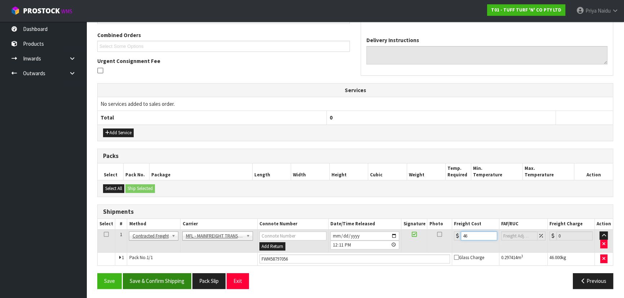
type input "46"
click at [162, 281] on button "Save & Confirm Shipping" at bounding box center [157, 280] width 68 height 15
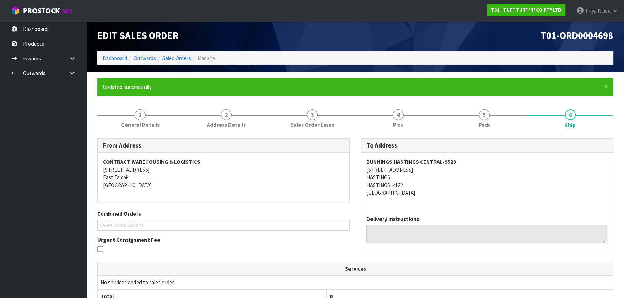
scroll to position [0, 0]
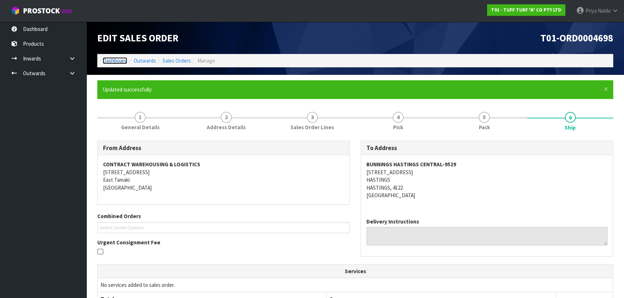
click at [116, 61] on link "Dashboard" at bounding box center [115, 60] width 24 height 7
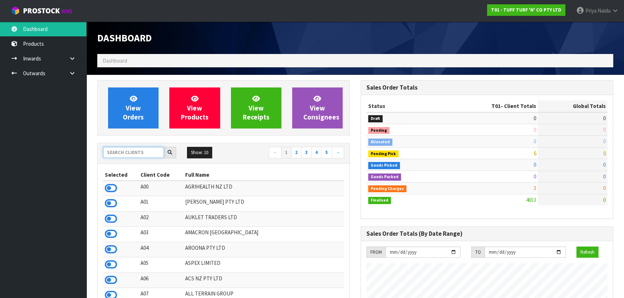
click at [132, 156] on input "text" at bounding box center [133, 152] width 61 height 11
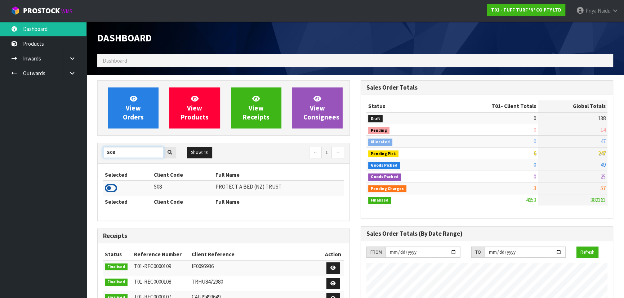
type input "S08"
click at [109, 189] on icon at bounding box center [111, 188] width 12 height 11
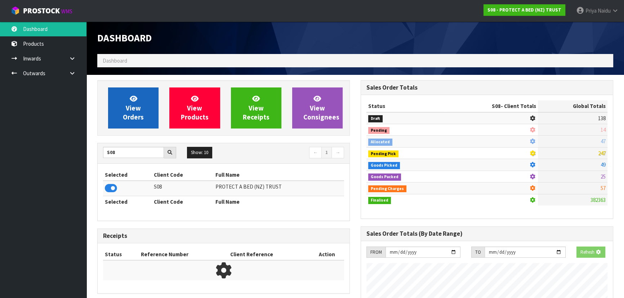
scroll to position [359780, 359965]
click at [141, 110] on link "View Orders" at bounding box center [133, 108] width 50 height 41
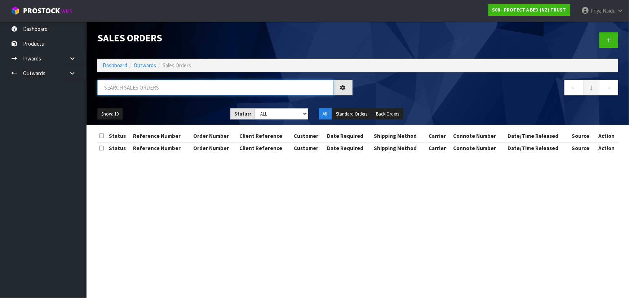
click at [153, 91] on input "text" at bounding box center [215, 87] width 236 height 15
type input "33461"
click at [276, 119] on select "Draft Pending Allocated Pending Pick Goods Picked Goods Packed Pending Charges …" at bounding box center [281, 113] width 53 height 11
select select "string:5"
click at [255, 108] on select "Draft Pending Allocated Pending Pick Goods Picked Goods Packed Pending Charges …" at bounding box center [281, 113] width 53 height 11
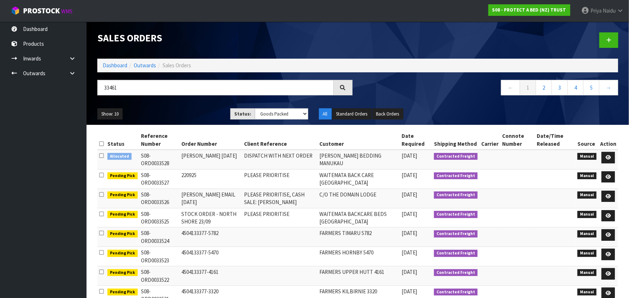
click at [166, 104] on div "Show: 10 5 10 25 50 Status: Draft Pending Allocated Pending Pick Goods Picked G…" at bounding box center [357, 114] width 531 height 22
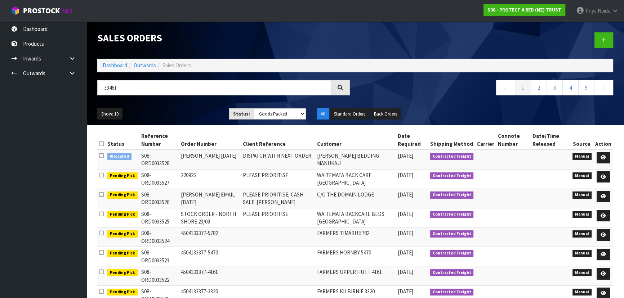
click at [177, 112] on ul "Show: 10 5 10 25 50" at bounding box center [157, 114] width 121 height 12
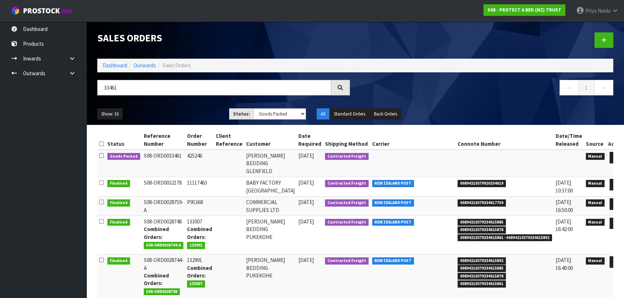
click at [201, 108] on ul "Show: 10 5 10 25 50" at bounding box center [157, 114] width 121 height 12
click at [182, 112] on ul "Show: 10 5 10 25 50" at bounding box center [157, 114] width 121 height 12
click at [195, 112] on ul "Show: 10 5 10 25 50" at bounding box center [157, 114] width 121 height 12
click at [613, 155] on icon at bounding box center [615, 157] width 5 height 5
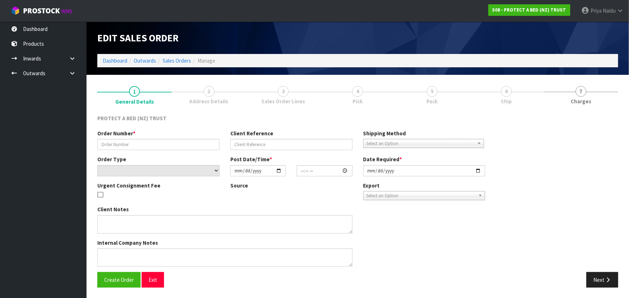
type input "425246"
select select "number:0"
type input "2025-09-17"
type input "10:19:00.000"
type input "2025-09-17"
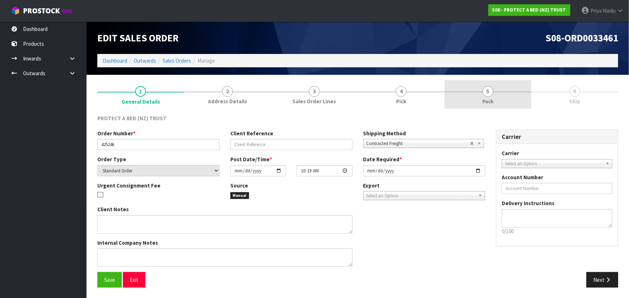
click at [495, 94] on link "5 Pack" at bounding box center [487, 94] width 87 height 28
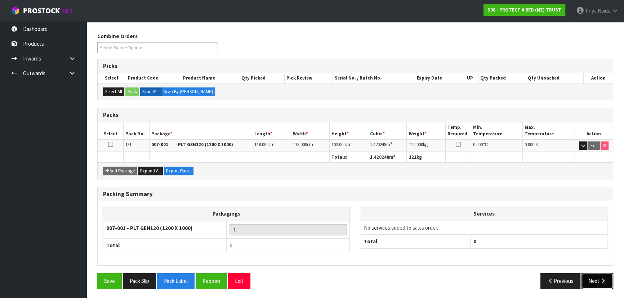
click at [597, 273] on button "Next" at bounding box center [597, 280] width 32 height 15
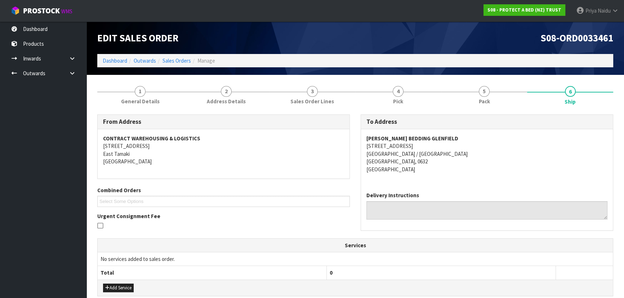
click at [363, 137] on div "HARVEY NORMAN BEDDING GLENFIELD 225 ALBANY HIGHWAY WAIRAU VALLEY / ROSEDALE AUC…" at bounding box center [487, 157] width 252 height 57
copy strong "HARVEY NORMAN BEDDING GLENFIELD"
drag, startPoint x: 365, startPoint y: 137, endPoint x: 471, endPoint y: 137, distance: 105.9
click at [471, 137] on div "HARVEY NORMAN BEDDING GLENFIELD 225 ALBANY HIGHWAY WAIRAU VALLEY / ROSEDALE AUC…" at bounding box center [487, 157] width 252 height 57
drag, startPoint x: 367, startPoint y: 148, endPoint x: 438, endPoint y: 162, distance: 72.8
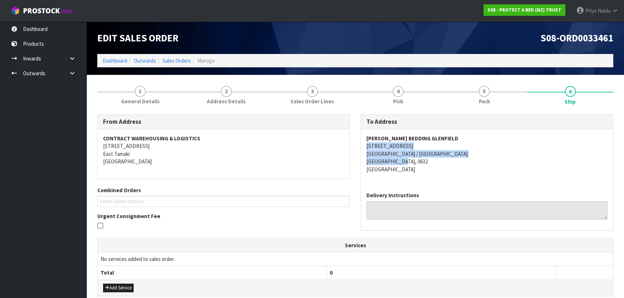
click at [438, 162] on div "HARVEY NORMAN BEDDING GLENFIELD 225 ALBANY HIGHWAY WAIRAU VALLEY / ROSEDALE AUC…" at bounding box center [487, 157] width 252 height 57
copy address "225 ALBANY HIGHWAY WAIRAU VALLEY / ROSEDALE AUCKLAND, 0632"
click at [366, 148] on address "HARVEY NORMAN BEDDING GLENFIELD 225 ALBANY HIGHWAY WAIRAU VALLEY / ROSEDALE AUC…" at bounding box center [486, 154] width 241 height 39
copy address "225 ALBANY HIGHWAY"
drag, startPoint x: 366, startPoint y: 147, endPoint x: 426, endPoint y: 144, distance: 59.9
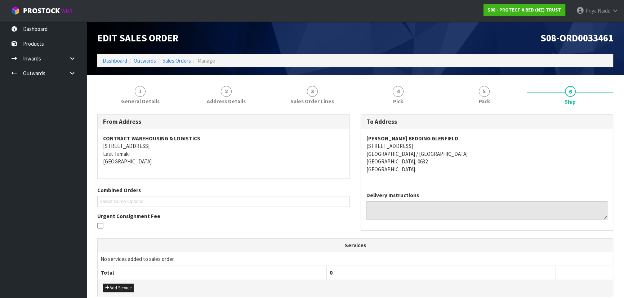
click at [426, 144] on address "HARVEY NORMAN BEDDING GLENFIELD 225 ALBANY HIGHWAY WAIRAU VALLEY / ROSEDALE AUC…" at bounding box center [486, 154] width 241 height 39
click at [464, 161] on address "HARVEY NORMAN BEDDING GLENFIELD 225 ALBANY HIGHWAY WAIRAU VALLEY / ROSEDALE AUC…" at bounding box center [486, 154] width 241 height 39
copy address "WAIRAU VALLEY"
drag, startPoint x: 361, startPoint y: 155, endPoint x: 402, endPoint y: 155, distance: 41.1
click at [402, 155] on div "HARVEY NORMAN BEDDING GLENFIELD 225 ALBANY HIGHWAY WAIRAU VALLEY / ROSEDALE AUC…" at bounding box center [487, 157] width 252 height 57
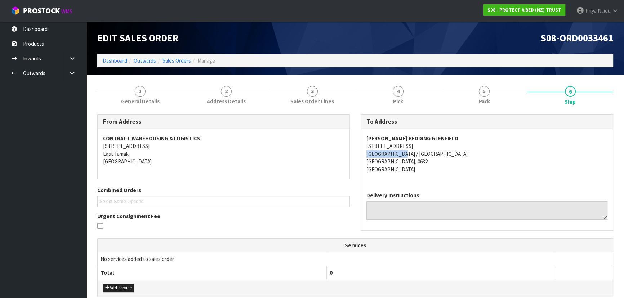
click at [487, 165] on address "HARVEY NORMAN BEDDING GLENFIELD 225 ALBANY HIGHWAY WAIRAU VALLEY / ROSEDALE AUC…" at bounding box center [486, 154] width 241 height 39
copy address "225 ALBANY HIGHWAY"
drag, startPoint x: 362, startPoint y: 146, endPoint x: 429, endPoint y: 144, distance: 67.0
click at [429, 144] on div "HARVEY NORMAN BEDDING GLENFIELD 225 ALBANY HIGHWAY WAIRAU VALLEY / ROSEDALE AUC…" at bounding box center [487, 157] width 252 height 57
copy strong "HARVEY NORMAN BEDDING GLENFIELD"
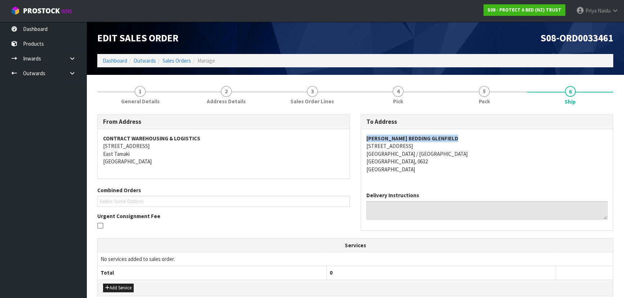
drag, startPoint x: 361, startPoint y: 137, endPoint x: 483, endPoint y: 135, distance: 121.8
click at [483, 135] on div "HARVEY NORMAN BEDDING GLENFIELD 225 ALBANY HIGHWAY WAIRAU VALLEY / ROSEDALE AUC…" at bounding box center [487, 157] width 252 height 57
click at [148, 105] on span "General Details" at bounding box center [140, 102] width 39 height 8
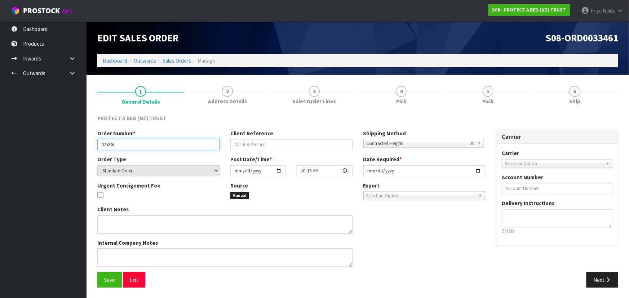
drag, startPoint x: 102, startPoint y: 147, endPoint x: 129, endPoint y: 144, distance: 27.5
click at [129, 144] on input "425246" at bounding box center [158, 144] width 122 height 11
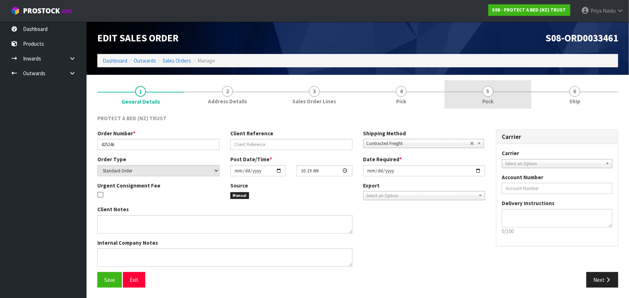
click at [508, 102] on link "5 Pack" at bounding box center [487, 94] width 87 height 28
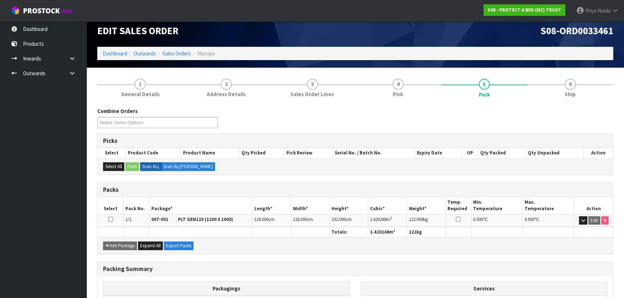
scroll to position [32, 0]
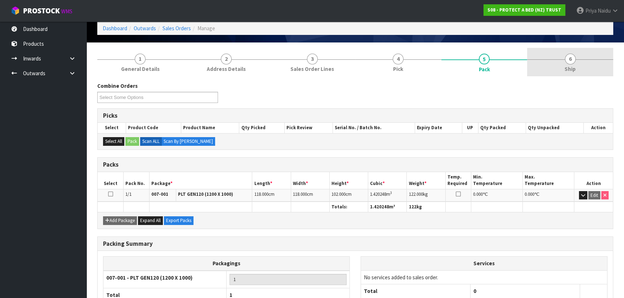
click at [578, 59] on div at bounding box center [570, 59] width 86 height 0
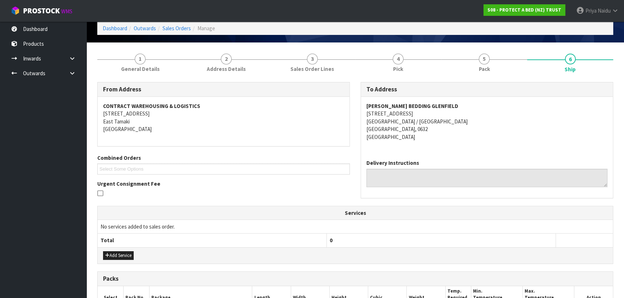
scroll to position [0, 0]
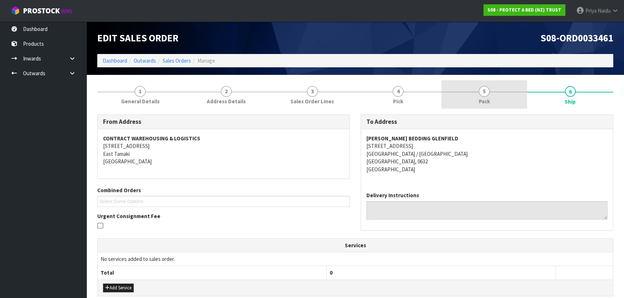
click at [487, 101] on span "Pack" at bounding box center [484, 102] width 11 height 8
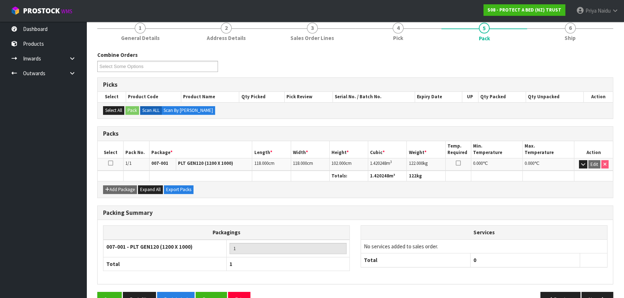
scroll to position [65, 0]
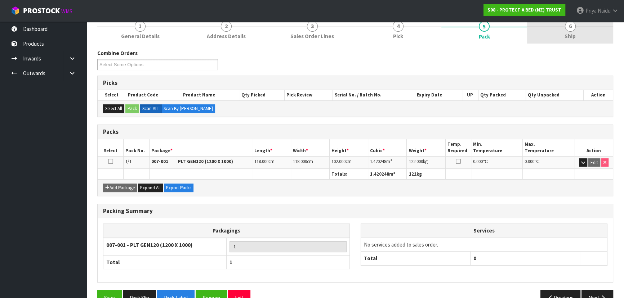
drag, startPoint x: 544, startPoint y: 36, endPoint x: 536, endPoint y: 38, distance: 8.0
click at [544, 36] on link "6 Ship" at bounding box center [570, 29] width 86 height 28
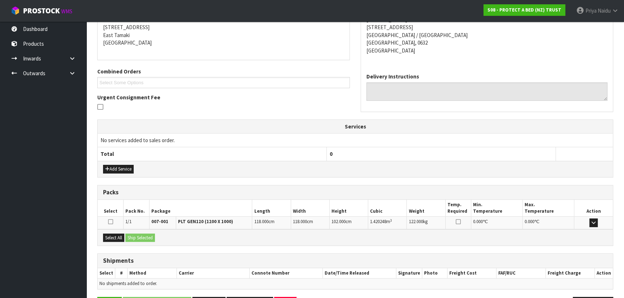
scroll to position [143, 0]
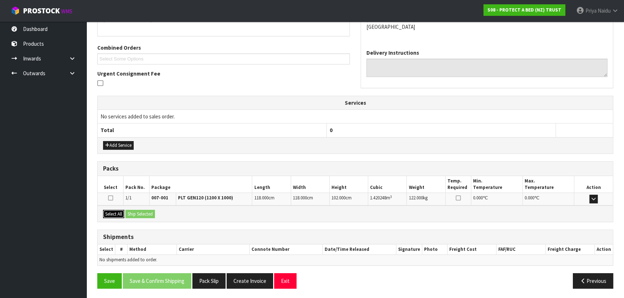
click at [113, 210] on button "Select All" at bounding box center [113, 214] width 21 height 9
drag, startPoint x: 128, startPoint y: 211, endPoint x: 149, endPoint y: 220, distance: 22.6
click at [129, 212] on button "Ship Selected" at bounding box center [140, 214] width 30 height 9
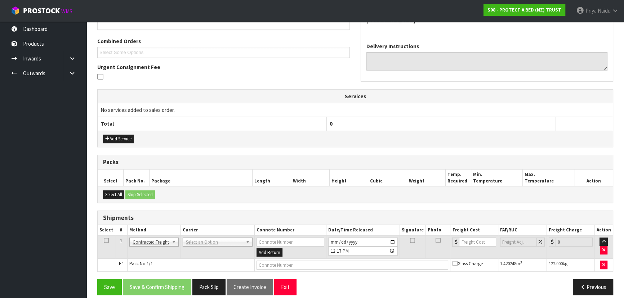
scroll to position [155, 0]
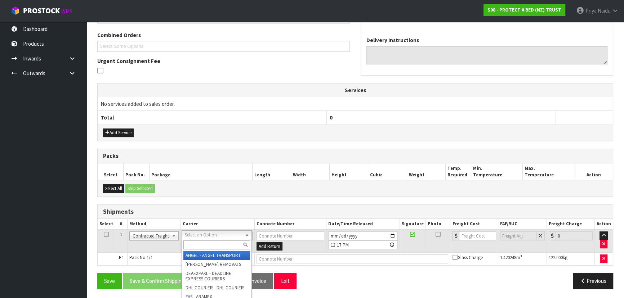
click at [198, 244] on input "text" at bounding box center [216, 245] width 67 height 9
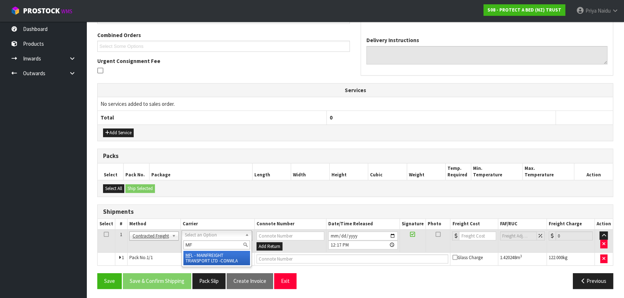
type input "MF"
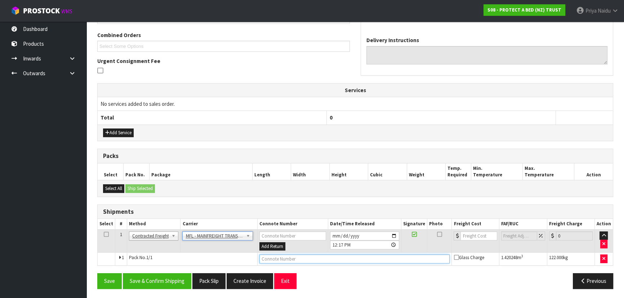
click at [278, 256] on input "text" at bounding box center [354, 259] width 191 height 9
paste input "FWM58797233"
type input "FWM58797233"
click at [475, 236] on input "number" at bounding box center [478, 236] width 36 height 9
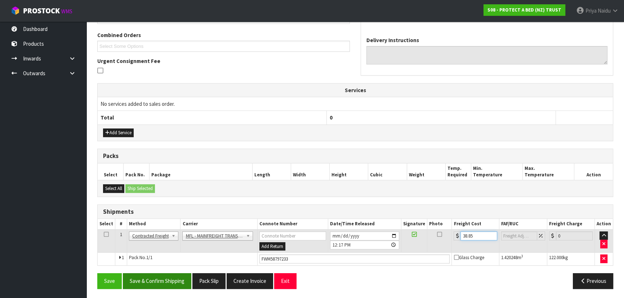
type input "38.85"
click at [174, 279] on button "Save & Confirm Shipping" at bounding box center [157, 280] width 68 height 15
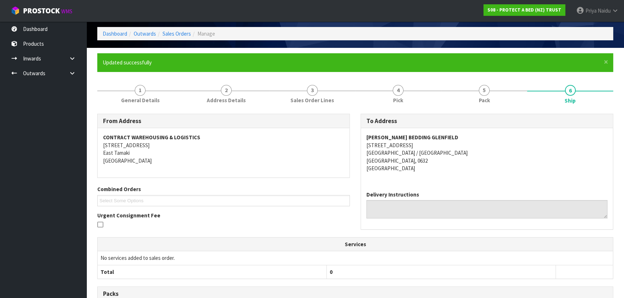
scroll to position [0, 0]
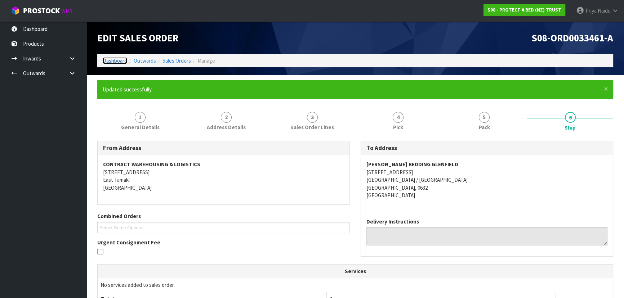
click at [108, 59] on link "Dashboard" at bounding box center [115, 60] width 24 height 7
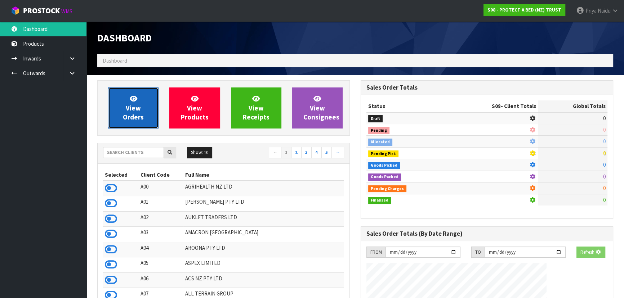
click at [136, 125] on link "View Orders" at bounding box center [133, 108] width 50 height 41
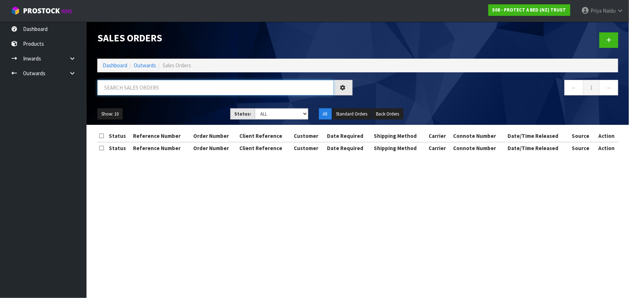
click at [155, 90] on input "text" at bounding box center [215, 87] width 236 height 15
type input "33470"
drag, startPoint x: 217, startPoint y: 108, endPoint x: 276, endPoint y: 116, distance: 59.7
click at [221, 110] on div "Show: 10 5 10 25 50" at bounding box center [158, 114] width 133 height 12
click at [288, 118] on select "Draft Pending Allocated Pending Pick Goods Picked Goods Packed Pending Charges …" at bounding box center [281, 113] width 53 height 11
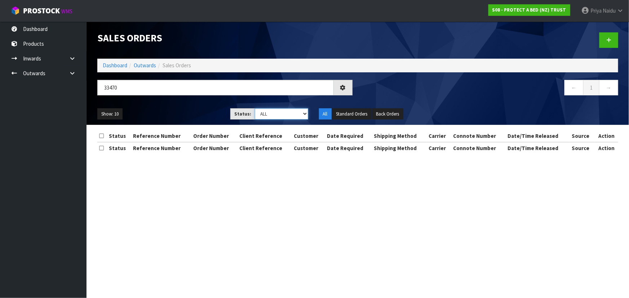
select select "string:5"
click at [255, 108] on select "Draft Pending Allocated Pending Pick Goods Picked Goods Packed Pending Charges …" at bounding box center [281, 113] width 53 height 11
click at [189, 116] on ul "Show: 10 5 10 25 50" at bounding box center [158, 114] width 122 height 12
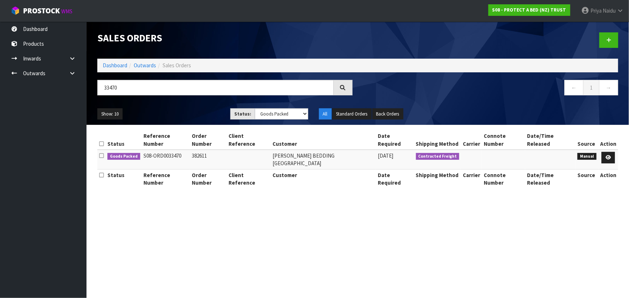
click at [189, 116] on ul "Show: 10 5 10 25 50" at bounding box center [158, 114] width 122 height 12
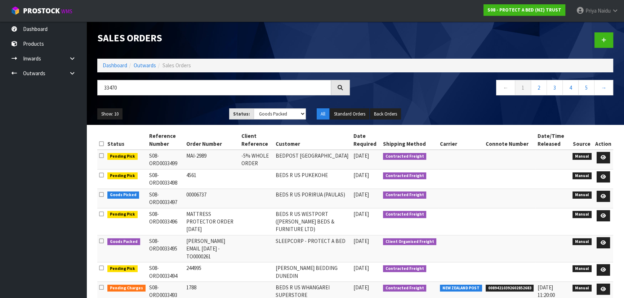
click at [173, 104] on div "Show: 10 5 10 25 50 Status: Draft Pending Allocated Pending Pick Goods Picked G…" at bounding box center [355, 114] width 527 height 22
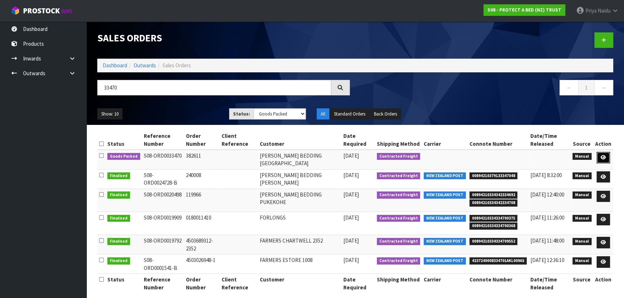
click at [605, 156] on icon at bounding box center [603, 157] width 5 height 5
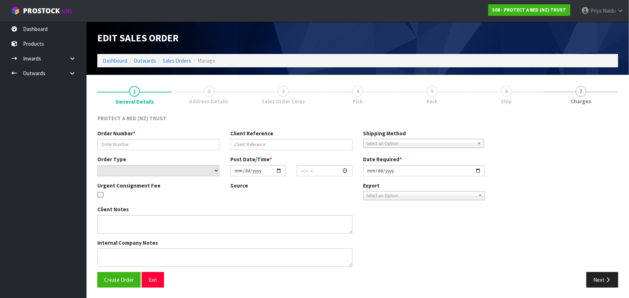
type input "382611"
select select "number:0"
type input "2025-09-17"
type input "11:46:00.000"
type input "2025-09-17"
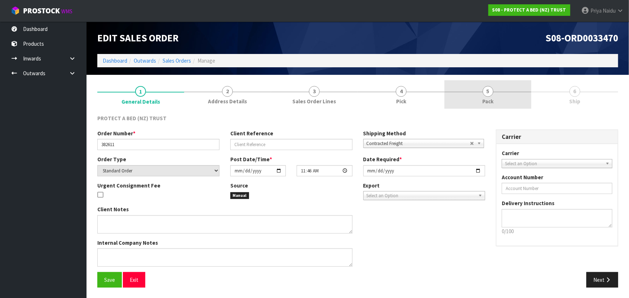
click at [483, 94] on span "5" at bounding box center [487, 91] width 11 height 11
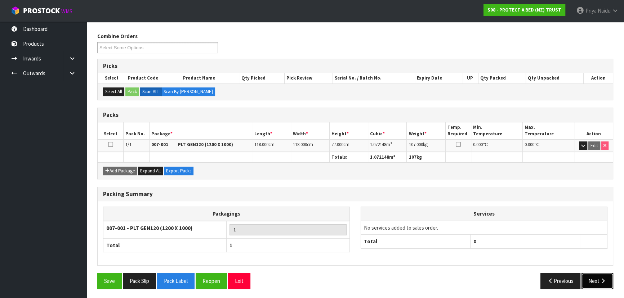
click at [599, 277] on button "Next" at bounding box center [597, 280] width 32 height 15
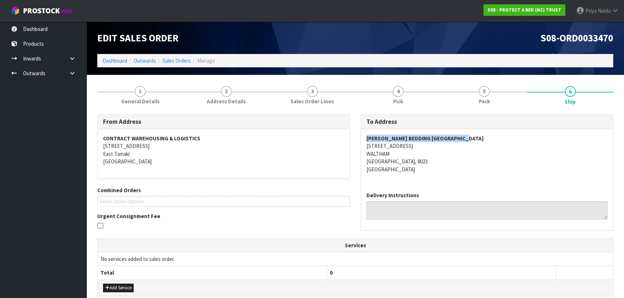
copy strong "HARVEY NORMAN BEDDING CHRISTCHURCH"
drag, startPoint x: 365, startPoint y: 136, endPoint x: 506, endPoint y: 136, distance: 140.5
click at [506, 136] on div "HARVEY NORMAN BEDDING CHRISTCHURCH 88 MOWBRAY STREET WALTHAM CHRISTCHURCH, 8023…" at bounding box center [487, 157] width 252 height 57
drag, startPoint x: 360, startPoint y: 147, endPoint x: 429, endPoint y: 160, distance: 70.1
click at [429, 160] on div "To Address HARVEY NORMAN BEDDING CHRISTCHURCH 88 MOWBRAY STREET WALTHAM CHRISTC…" at bounding box center [486, 177] width 263 height 124
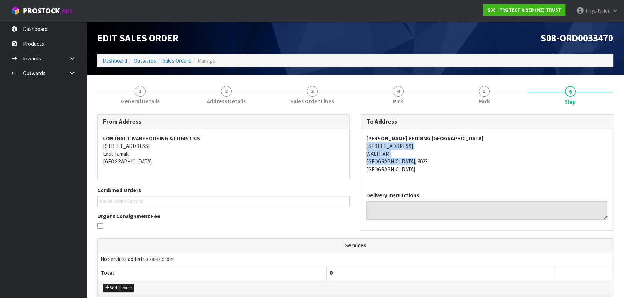
click at [363, 147] on div "HARVEY NORMAN BEDDING CHRISTCHURCH 88 MOWBRAY STREET WALTHAM CHRISTCHURCH, 8023…" at bounding box center [487, 157] width 252 height 57
drag, startPoint x: 363, startPoint y: 146, endPoint x: 414, endPoint y: 146, distance: 50.8
click at [414, 146] on div "HARVEY NORMAN BEDDING CHRISTCHURCH 88 MOWBRAY STREET WALTHAM CHRISTCHURCH, 8023…" at bounding box center [487, 157] width 252 height 57
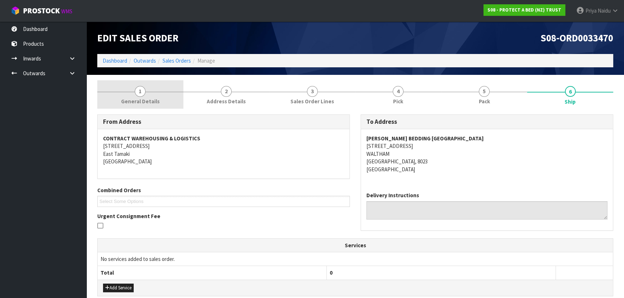
click at [114, 98] on link "1 General Details" at bounding box center [140, 94] width 86 height 28
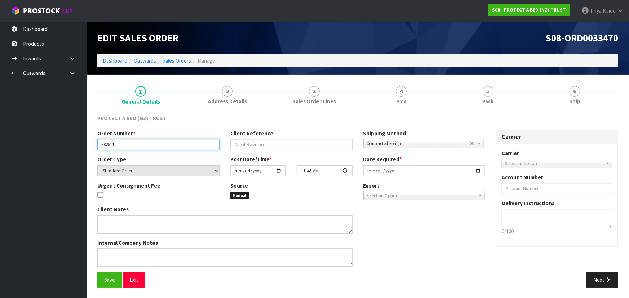
drag, startPoint x: 102, startPoint y: 144, endPoint x: 117, endPoint y: 144, distance: 15.5
click at [117, 144] on input "382611" at bounding box center [158, 144] width 122 height 11
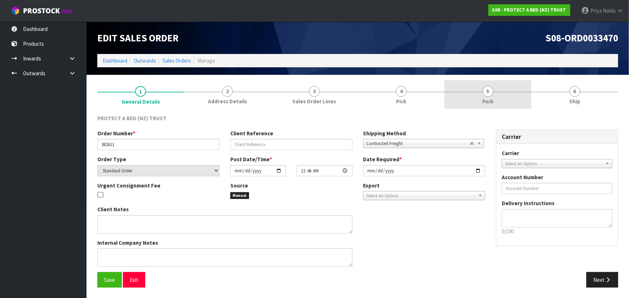
drag, startPoint x: 502, startPoint y: 97, endPoint x: 495, endPoint y: 101, distance: 8.5
click at [502, 97] on link "5 Pack" at bounding box center [487, 94] width 87 height 28
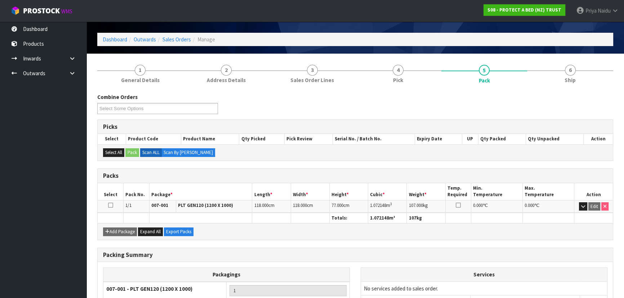
scroll to position [32, 0]
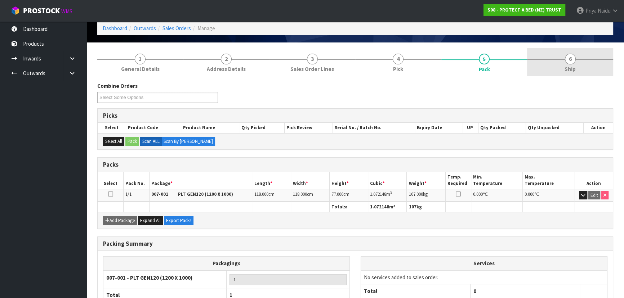
drag, startPoint x: 570, startPoint y: 75, endPoint x: 565, endPoint y: 76, distance: 5.1
click at [570, 75] on link "6 Ship" at bounding box center [570, 62] width 86 height 28
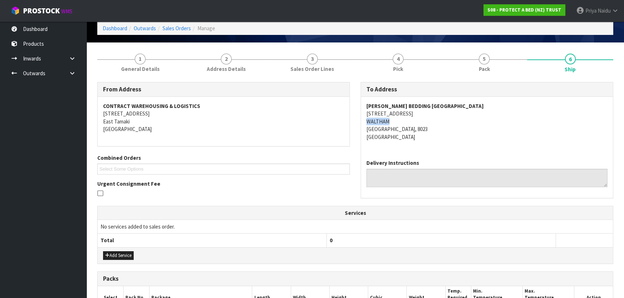
drag, startPoint x: 382, startPoint y: 121, endPoint x: 401, endPoint y: 119, distance: 18.8
click at [401, 119] on div "HARVEY NORMAN BEDDING CHRISTCHURCH 88 MOWBRAY STREET WALTHAM CHRISTCHURCH, 8023…" at bounding box center [487, 125] width 252 height 57
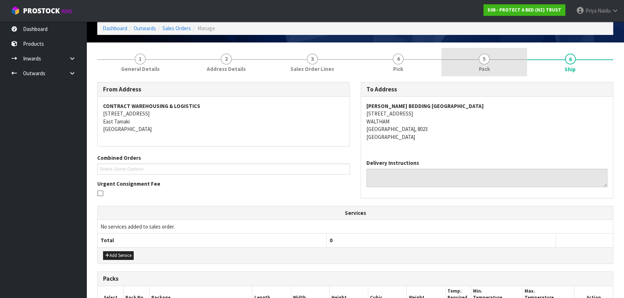
click at [477, 64] on link "5 Pack" at bounding box center [484, 62] width 86 height 28
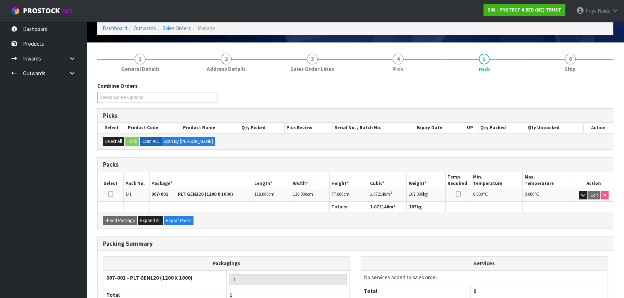
scroll to position [82, 0]
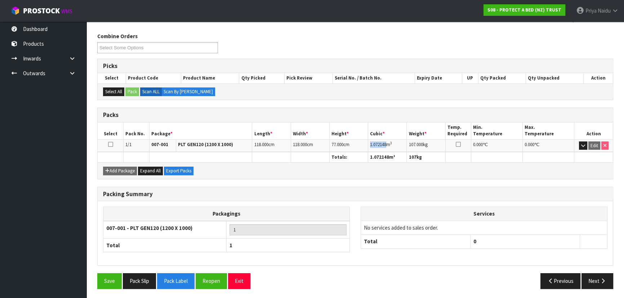
drag, startPoint x: 369, startPoint y: 144, endPoint x: 387, endPoint y: 144, distance: 17.7
click at [387, 144] on td "1.072148 m 3" at bounding box center [387, 145] width 39 height 13
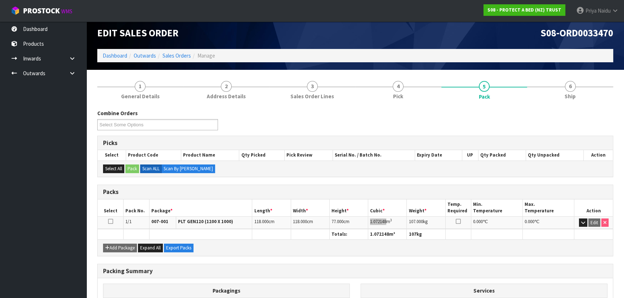
scroll to position [0, 0]
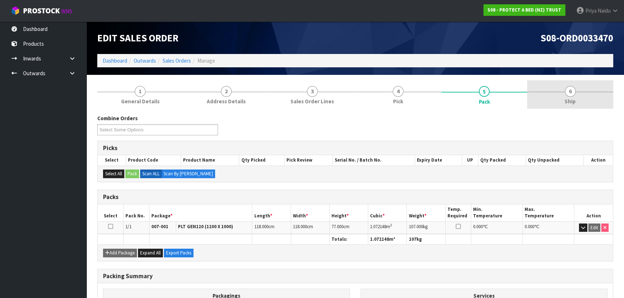
drag, startPoint x: 598, startPoint y: 95, endPoint x: 590, endPoint y: 97, distance: 8.7
click at [598, 95] on link "6 Ship" at bounding box center [570, 94] width 86 height 28
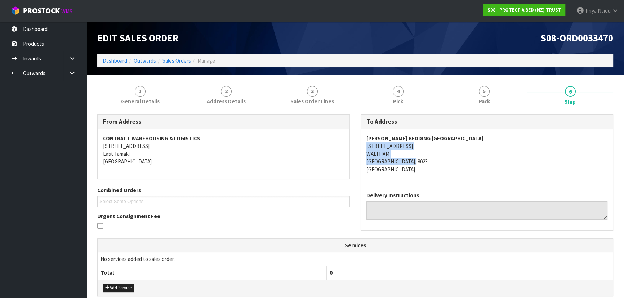
drag, startPoint x: 367, startPoint y: 147, endPoint x: 425, endPoint y: 161, distance: 59.8
click at [425, 161] on address "HARVEY NORMAN BEDDING CHRISTCHURCH 88 MOWBRAY STREET WALTHAM CHRISTCHURCH, 8023…" at bounding box center [486, 154] width 241 height 39
drag, startPoint x: 366, startPoint y: 135, endPoint x: 479, endPoint y: 137, distance: 113.1
click at [479, 137] on address "HARVEY NORMAN BEDDING CHRISTCHURCH 88 MOWBRAY STREET WALTHAM CHRISTCHURCH, 8023…" at bounding box center [486, 154] width 241 height 39
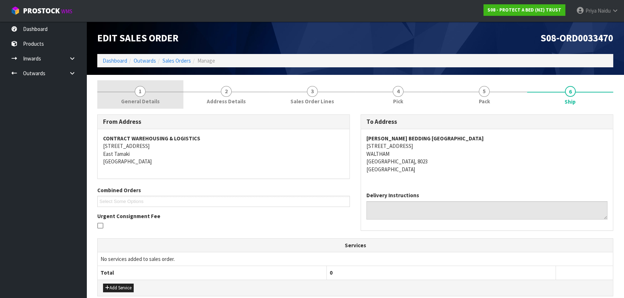
click at [147, 90] on link "1 General Details" at bounding box center [140, 94] width 86 height 28
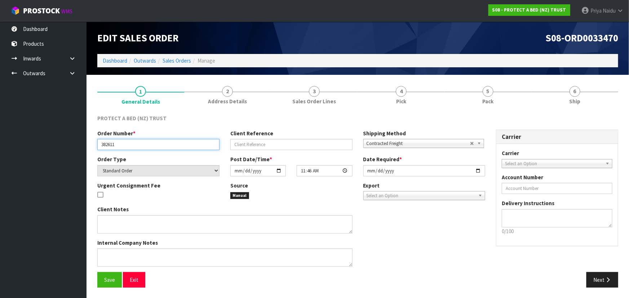
drag, startPoint x: 100, startPoint y: 147, endPoint x: 150, endPoint y: 147, distance: 49.7
click at [150, 147] on input "382611" at bounding box center [158, 144] width 122 height 11
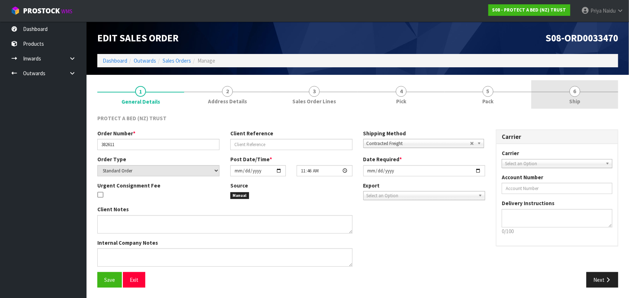
click at [568, 90] on link "6 Ship" at bounding box center [574, 94] width 87 height 28
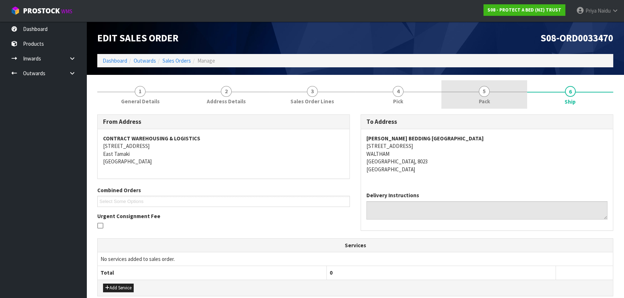
click at [497, 90] on link "5 Pack" at bounding box center [484, 94] width 86 height 28
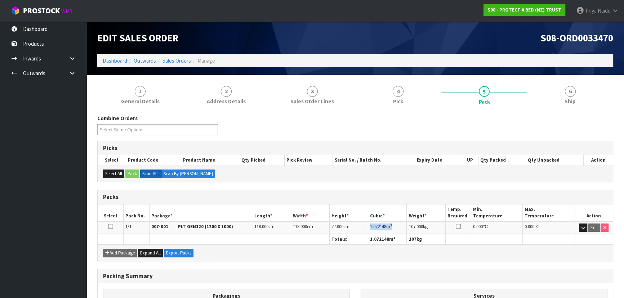
drag, startPoint x: 371, startPoint y: 226, endPoint x: 402, endPoint y: 225, distance: 30.6
click at [402, 225] on td "1.072148 m 3" at bounding box center [387, 228] width 39 height 13
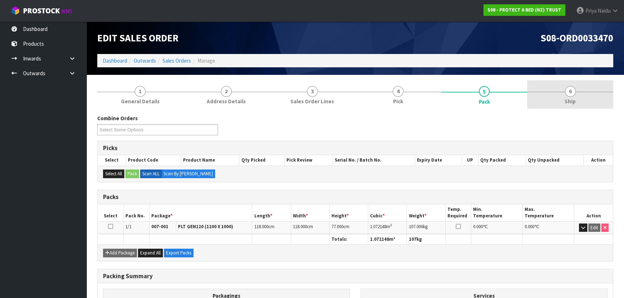
click at [585, 84] on link "6 Ship" at bounding box center [570, 94] width 86 height 28
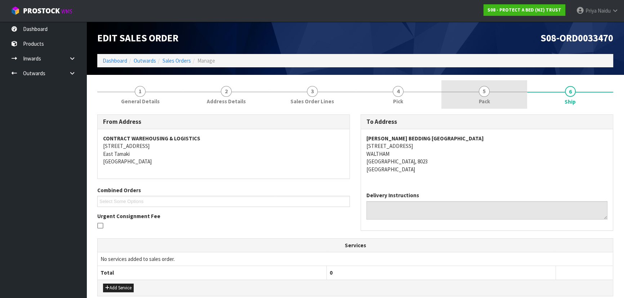
click at [475, 100] on link "5 Pack" at bounding box center [484, 94] width 86 height 28
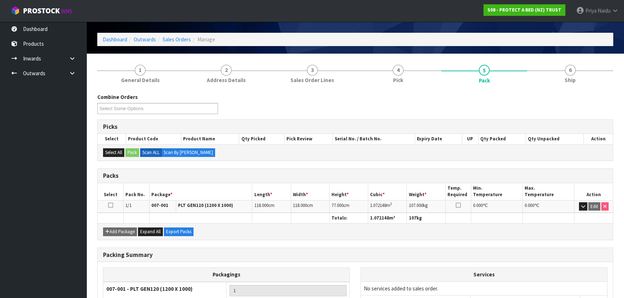
scroll to position [32, 0]
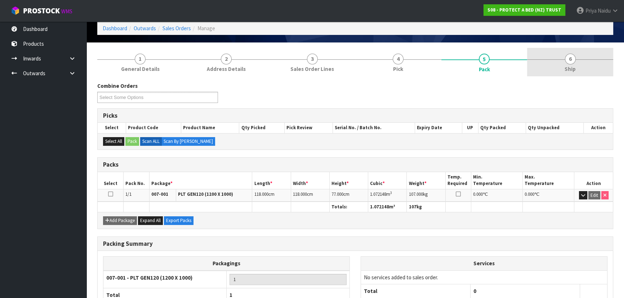
click at [560, 66] on link "6 Ship" at bounding box center [570, 62] width 86 height 28
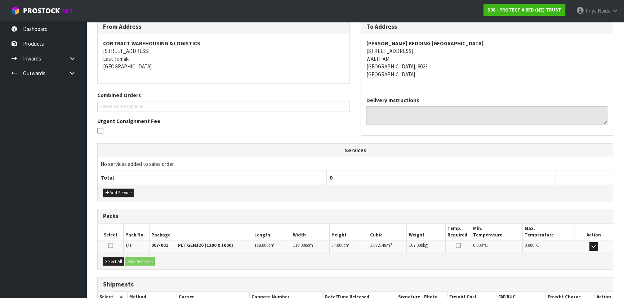
scroll to position [143, 0]
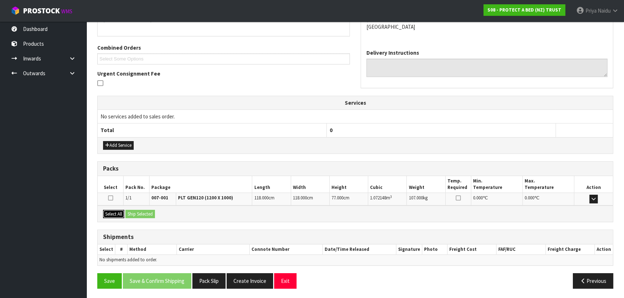
drag, startPoint x: 113, startPoint y: 215, endPoint x: 131, endPoint y: 213, distance: 17.4
click at [115, 215] on button "Select All" at bounding box center [113, 214] width 21 height 9
click at [140, 211] on button "Ship Selected" at bounding box center [140, 214] width 30 height 9
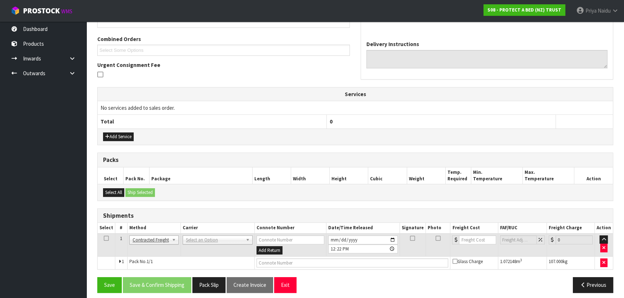
scroll to position [155, 0]
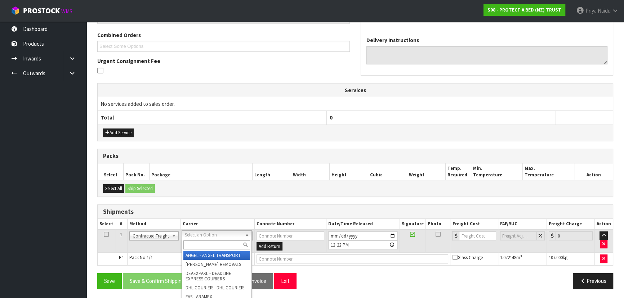
click at [194, 241] on input "text" at bounding box center [216, 245] width 67 height 9
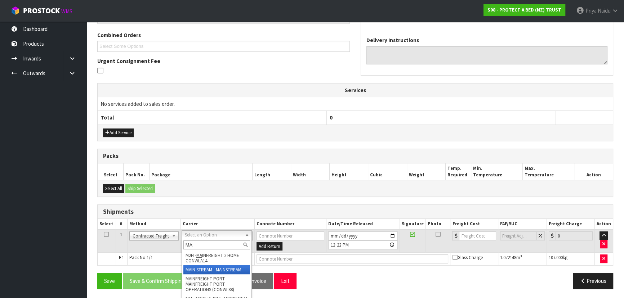
type input "MA"
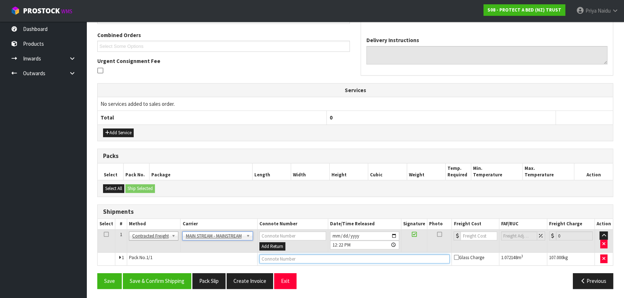
click at [283, 258] on input "text" at bounding box center [354, 259] width 191 height 9
paste input "CWL7726631"
type input "CWL7726631"
click at [470, 237] on input "number" at bounding box center [478, 236] width 36 height 9
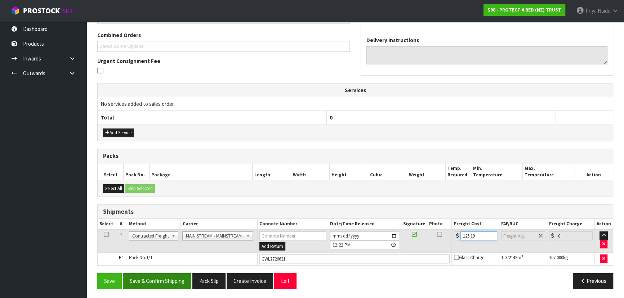
type input "125.19"
click at [171, 279] on button "Save & Confirm Shipping" at bounding box center [157, 280] width 68 height 15
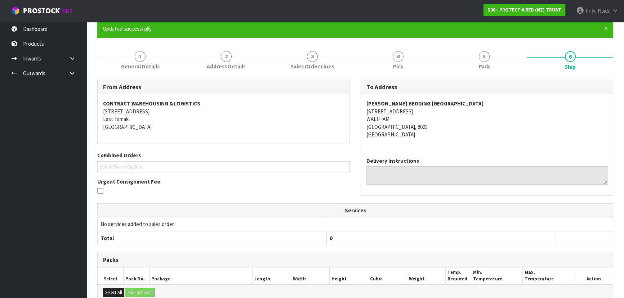
scroll to position [0, 0]
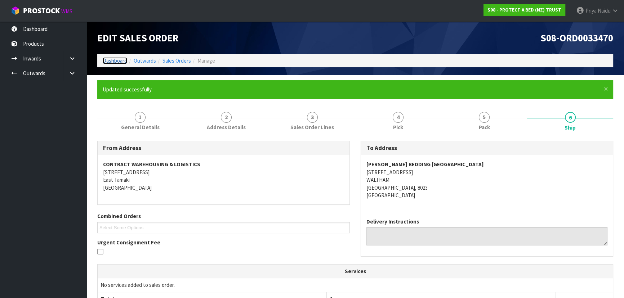
click at [114, 61] on link "Dashboard" at bounding box center [115, 60] width 24 height 7
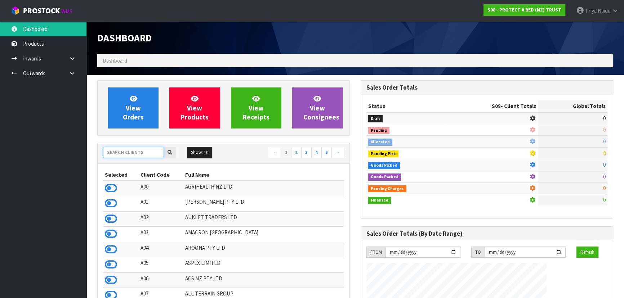
click at [136, 151] on input "text" at bounding box center [133, 152] width 61 height 11
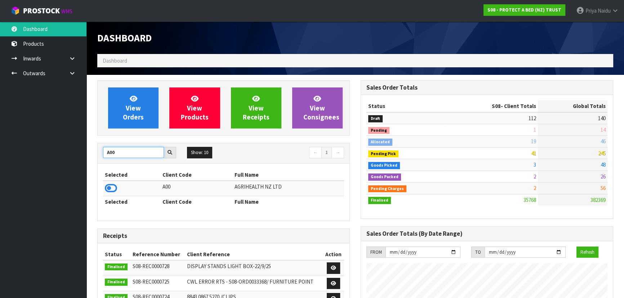
type input "A00"
click at [110, 184] on icon at bounding box center [111, 188] width 12 height 11
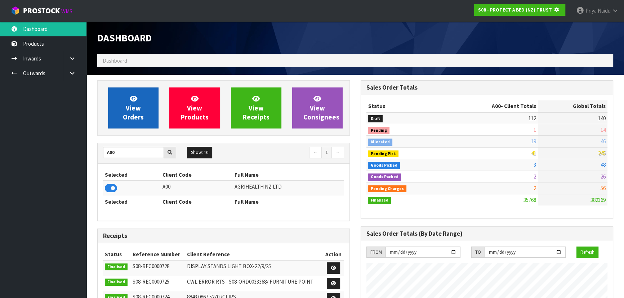
scroll to position [359780, 359965]
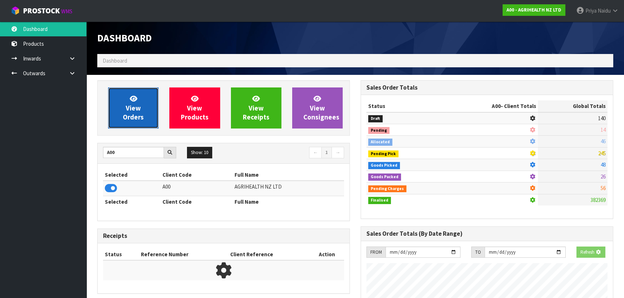
click at [125, 108] on link "View Orders" at bounding box center [133, 108] width 50 height 41
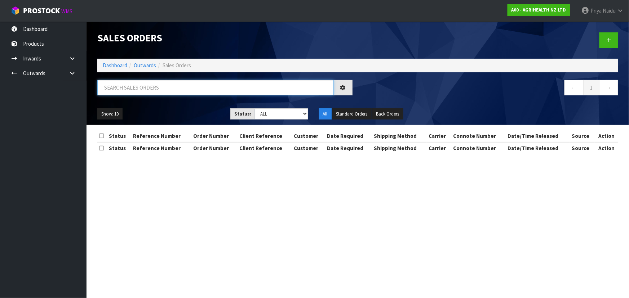
click at [142, 85] on input "text" at bounding box center [215, 87] width 236 height 15
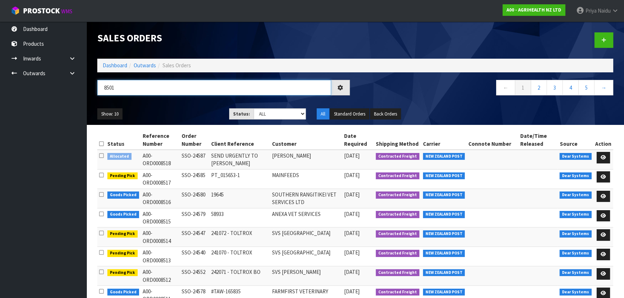
type input "8501"
click at [262, 112] on select "Draft Pending Allocated Pending Pick Goods Picked Goods Packed Pending Charges …" at bounding box center [280, 113] width 53 height 11
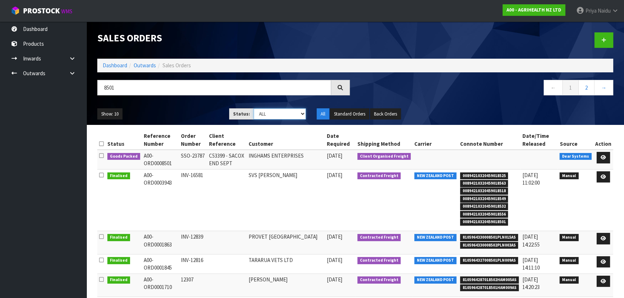
select select "string:5"
click at [254, 108] on select "Draft Pending Allocated Pending Pick Goods Picked Goods Packed Pending Charges …" at bounding box center [280, 113] width 53 height 11
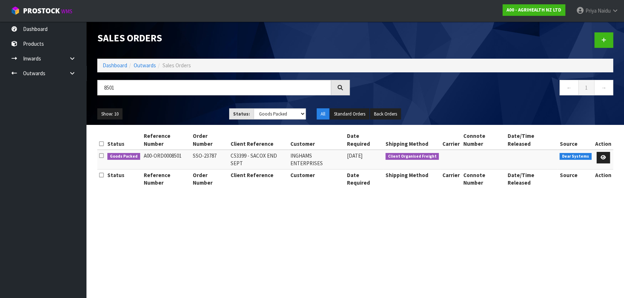
click at [200, 117] on ul "Show: 10 5 10 25 50" at bounding box center [157, 114] width 121 height 12
click at [606, 155] on icon at bounding box center [607, 157] width 5 height 5
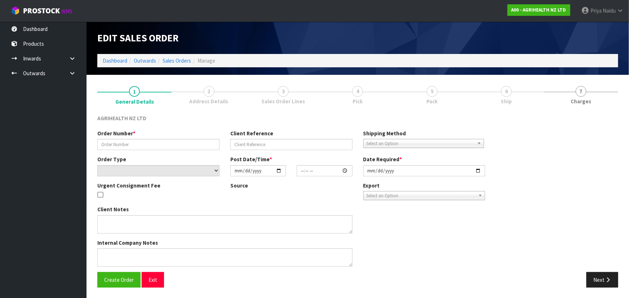
type input "SSO-23787"
type input "C53399 - SACOX END SEPT"
select select "number:0"
type input "2025-09-22"
type input "10:15:14.000"
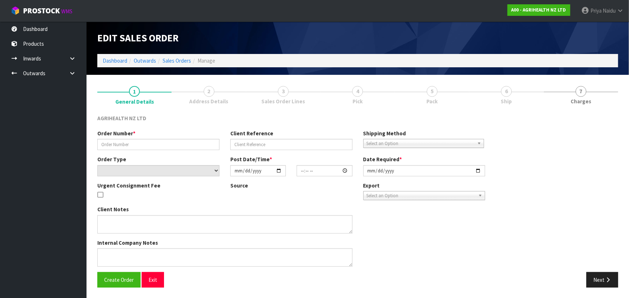
type input "2025-09-22"
type textarea "SHIP BY: Sorensens Vendor # 96533 Original order 52 MT (1300 bags) 1st Draw Dow…"
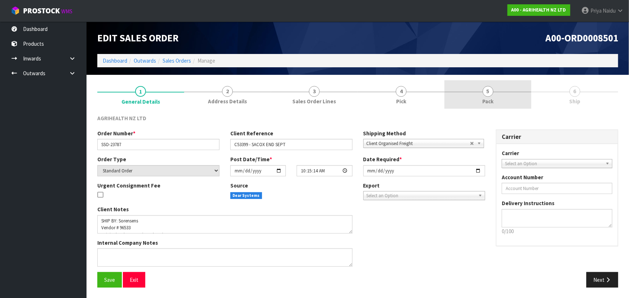
click at [501, 95] on link "5 Pack" at bounding box center [487, 94] width 87 height 28
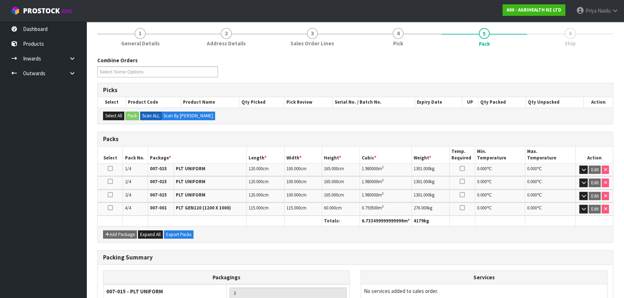
scroll to position [156, 0]
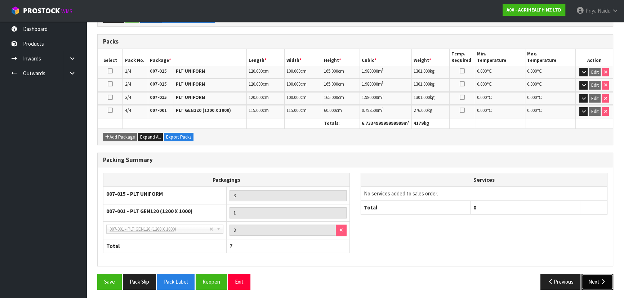
click at [585, 277] on button "Next" at bounding box center [597, 281] width 32 height 15
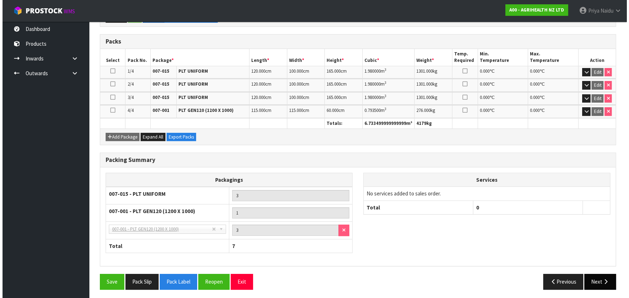
scroll to position [0, 0]
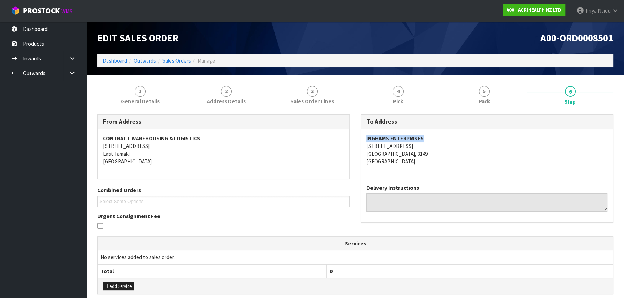
drag, startPoint x: 365, startPoint y: 139, endPoint x: 440, endPoint y: 134, distance: 75.5
click at [440, 134] on div "INGHAMS ENTERPRISES 170 TOTARA STREET MOUNT MAUNGANUI, 3149 New Zealand" at bounding box center [487, 153] width 252 height 49
drag, startPoint x: 362, startPoint y: 144, endPoint x: 434, endPoint y: 156, distance: 73.7
click at [434, 156] on div "INGHAMS ENTERPRISES 170 TOTARA STREET MOUNT MAUNGANUI, 3149 New Zealand" at bounding box center [487, 153] width 252 height 49
click at [361, 146] on div "INGHAMS ENTERPRISES 170 TOTARA STREET MOUNT MAUNGANUI, 3149 New Zealand" at bounding box center [487, 153] width 252 height 49
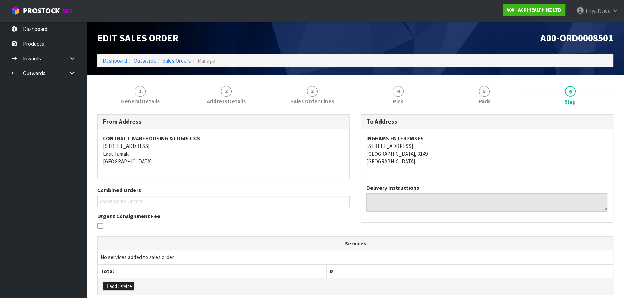
drag, startPoint x: 361, startPoint y: 146, endPoint x: 402, endPoint y: 144, distance: 41.5
click at [402, 144] on div "INGHAMS ENTERPRISES 170 TOTARA STREET MOUNT MAUNGANUI, 3149 New Zealand" at bounding box center [487, 153] width 252 height 49
click at [130, 98] on span "General Details" at bounding box center [140, 102] width 39 height 8
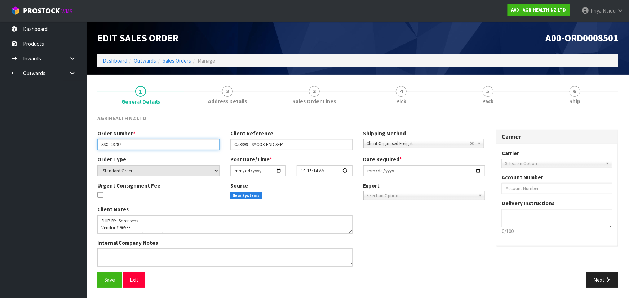
drag, startPoint x: 99, startPoint y: 144, endPoint x: 14, endPoint y: 140, distance: 85.8
click at [127, 142] on input "SSO-23787" at bounding box center [158, 144] width 122 height 11
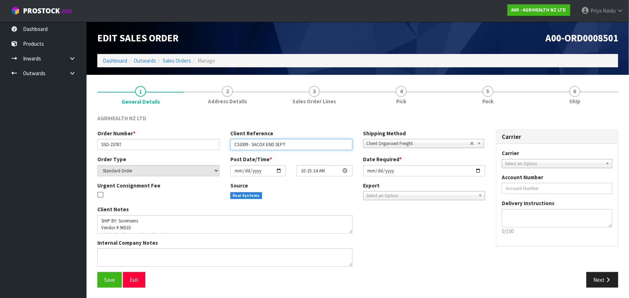
drag, startPoint x: 232, startPoint y: 146, endPoint x: 287, endPoint y: 144, distance: 55.9
click at [287, 144] on input "C53399 - SACOX END SEPT" at bounding box center [291, 144] width 122 height 11
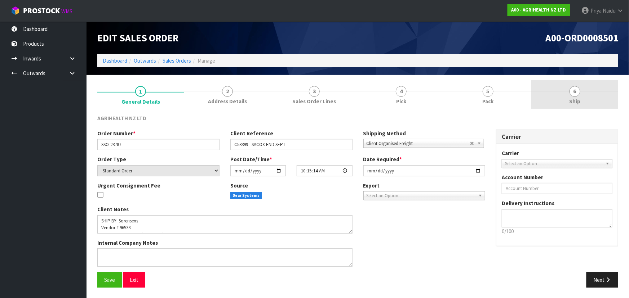
click at [571, 102] on span "Ship" at bounding box center [574, 102] width 11 height 8
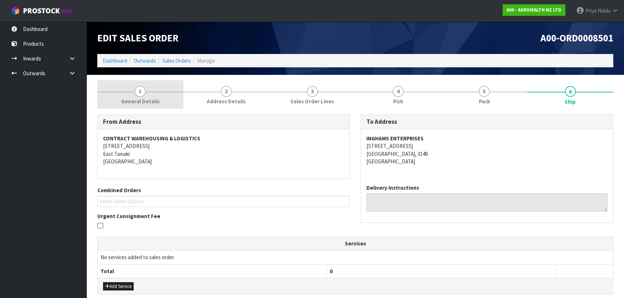
click at [125, 89] on link "1 General Details" at bounding box center [140, 94] width 86 height 28
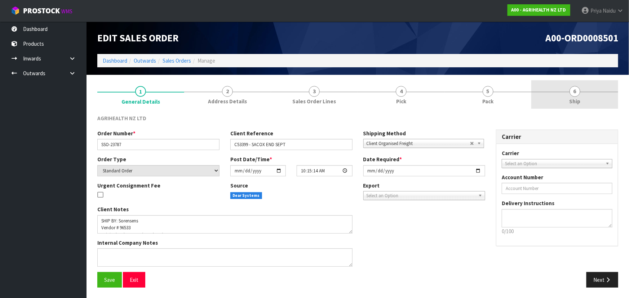
click at [563, 106] on link "6 Ship" at bounding box center [574, 94] width 87 height 28
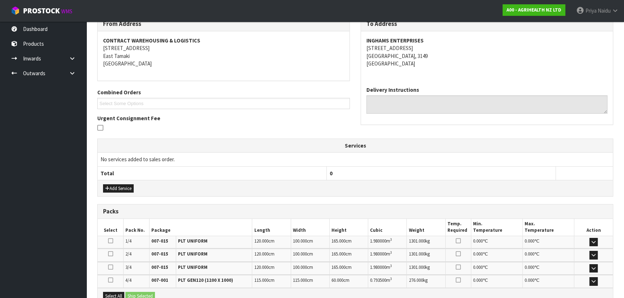
scroll to position [65, 0]
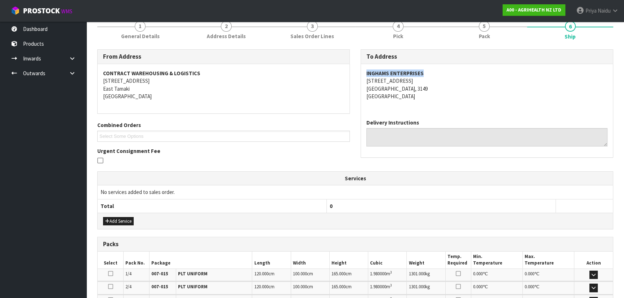
drag, startPoint x: 360, startPoint y: 74, endPoint x: 443, endPoint y: 72, distance: 83.3
click at [443, 72] on div "To Address INGHAMS ENTERPRISES 170 TOTARA STREET MOUNT MAUNGANUI, 3149 New Zeal…" at bounding box center [486, 107] width 263 height 116
drag, startPoint x: 356, startPoint y: 80, endPoint x: 441, endPoint y: 88, distance: 85.7
click at [441, 88] on div "To Address INGHAMS ENTERPRISES 170 TOTARA STREET MOUNT MAUNGANUI, 3149 New Zeal…" at bounding box center [486, 107] width 263 height 116
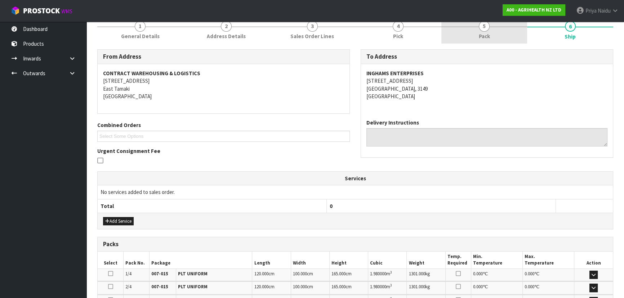
drag, startPoint x: 454, startPoint y: 41, endPoint x: 450, endPoint y: 43, distance: 4.4
click at [454, 41] on link "5 Pack" at bounding box center [484, 29] width 86 height 28
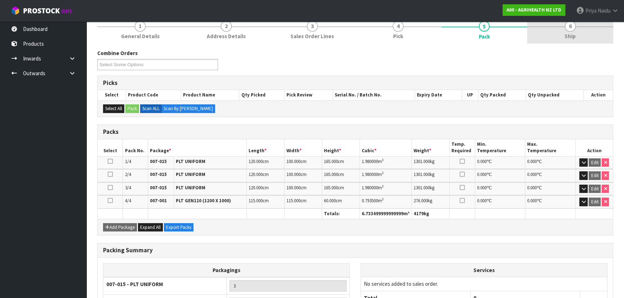
click at [551, 39] on link "6 Ship" at bounding box center [570, 29] width 86 height 28
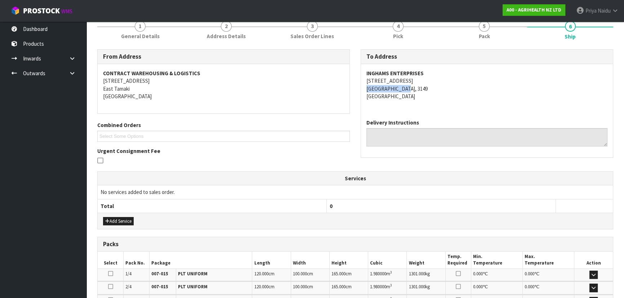
drag, startPoint x: 366, startPoint y: 89, endPoint x: 413, endPoint y: 90, distance: 46.8
click at [413, 90] on address "INGHAMS ENTERPRISES 170 TOTARA STREET MOUNT MAUNGANUI, 3149 New Zealand" at bounding box center [486, 85] width 241 height 31
drag, startPoint x: 376, startPoint y: 78, endPoint x: 393, endPoint y: 80, distance: 17.4
click at [393, 80] on address "INGHAMS ENTERPRISES 170 TOTARA STREET MOUNT MAUNGANUI, 3149 New Zealand" at bounding box center [486, 85] width 241 height 31
drag, startPoint x: 363, startPoint y: 89, endPoint x: 406, endPoint y: 89, distance: 43.6
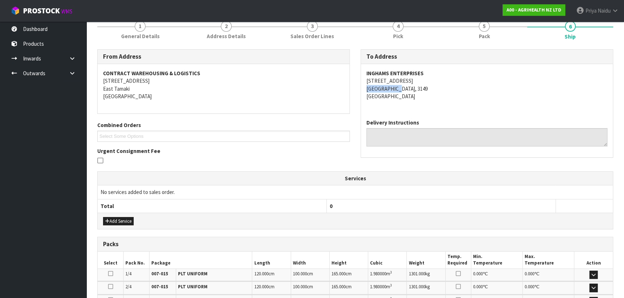
click at [406, 89] on div "INGHAMS ENTERPRISES 170 TOTARA STREET MOUNT MAUNGANUI, 3149 New Zealand" at bounding box center [487, 88] width 252 height 49
click at [414, 87] on address "INGHAMS ENTERPRISES 170 TOTARA STREET MOUNT MAUNGANUI, 3149 New Zealand" at bounding box center [486, 85] width 241 height 31
drag, startPoint x: 412, startPoint y: 87, endPoint x: 367, endPoint y: 91, distance: 45.2
click at [367, 91] on address "INGHAMS ENTERPRISES 170 TOTARA STREET MOUNT MAUNGANUI, 3149 New Zealand" at bounding box center [486, 85] width 241 height 31
drag, startPoint x: 362, startPoint y: 71, endPoint x: 437, endPoint y: 76, distance: 74.7
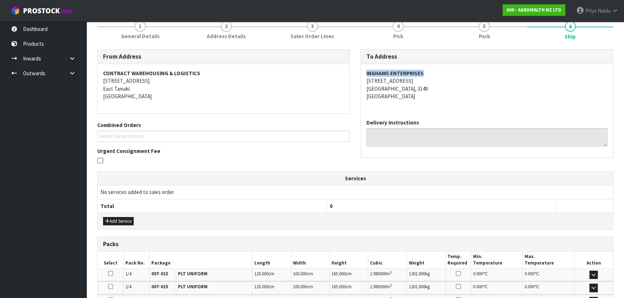
click at [437, 76] on div "INGHAMS ENTERPRISES 170 TOTARA STREET MOUNT MAUNGANUI, 3149 New Zealand" at bounding box center [487, 88] width 252 height 49
drag, startPoint x: 367, startPoint y: 79, endPoint x: 439, endPoint y: 89, distance: 73.4
click at [439, 89] on address "INGHAMS ENTERPRISES 170 TOTARA STREET MOUNT MAUNGANUI, 3149 New Zealand" at bounding box center [486, 85] width 241 height 31
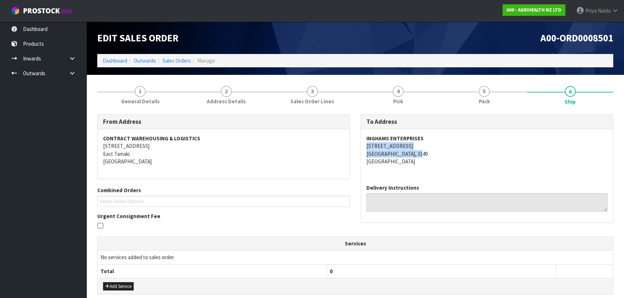
click at [500, 151] on address "INGHAMS ENTERPRISES 170 TOTARA STREET MOUNT MAUNGANUI, 3149 New Zealand" at bounding box center [486, 150] width 241 height 31
drag, startPoint x: 361, startPoint y: 148, endPoint x: 436, endPoint y: 154, distance: 75.8
click at [436, 154] on div "To Address INGHAMS ENTERPRISES 170 TOTARA STREET MOUNT MAUNGANUI, 3149 New Zeal…" at bounding box center [486, 173] width 263 height 116
drag, startPoint x: 363, startPoint y: 138, endPoint x: 433, endPoint y: 137, distance: 70.2
click at [433, 137] on div "INGHAMS ENTERPRISES 170 TOTARA STREET MOUNT MAUNGANUI, 3149 New Zealand" at bounding box center [487, 153] width 252 height 49
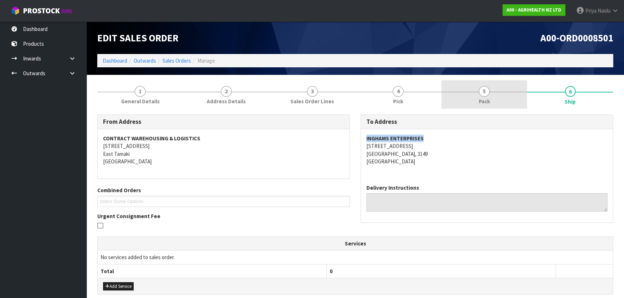
click at [457, 95] on link "5 Pack" at bounding box center [484, 94] width 86 height 28
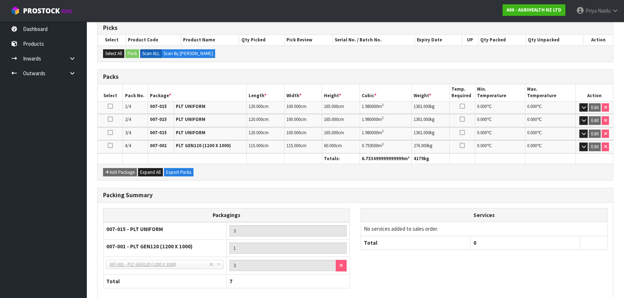
scroll to position [156, 0]
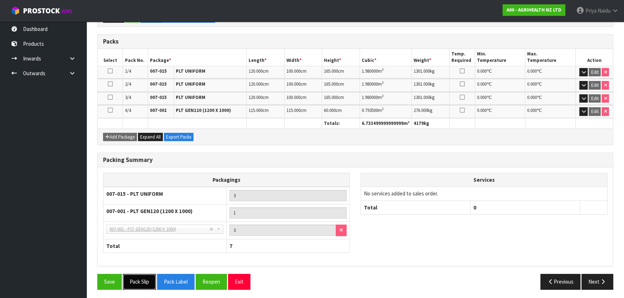
click at [143, 277] on button "Pack Slip" at bounding box center [139, 281] width 33 height 15
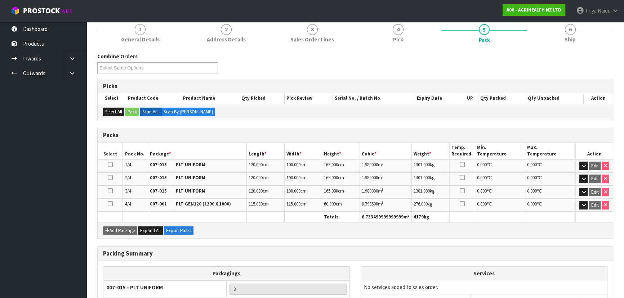
scroll to position [0, 0]
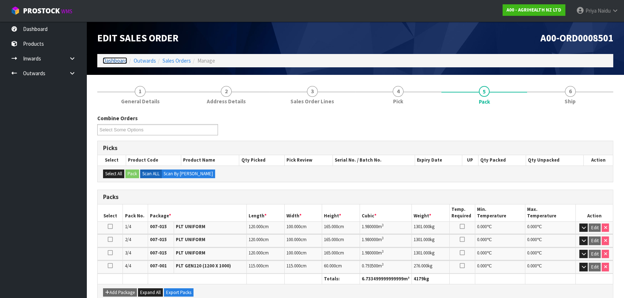
click at [114, 59] on link "Dashboard" at bounding box center [115, 60] width 24 height 7
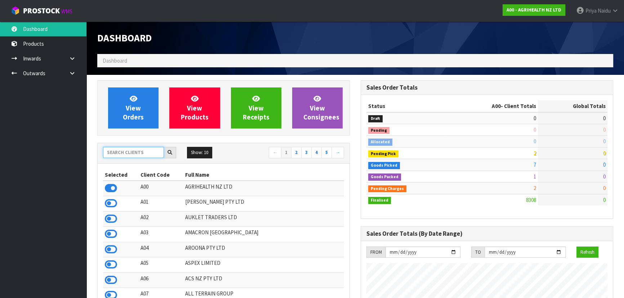
scroll to position [545, 263]
click at [126, 148] on input "text" at bounding box center [133, 152] width 61 height 11
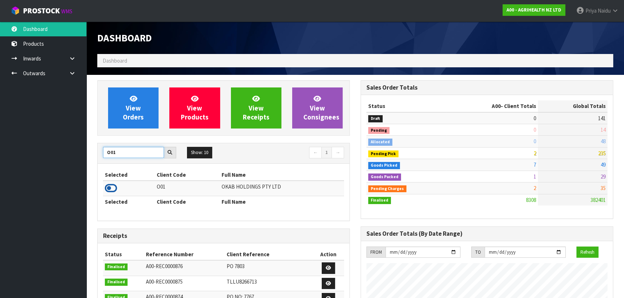
type input "O01"
click at [109, 185] on icon at bounding box center [111, 188] width 12 height 11
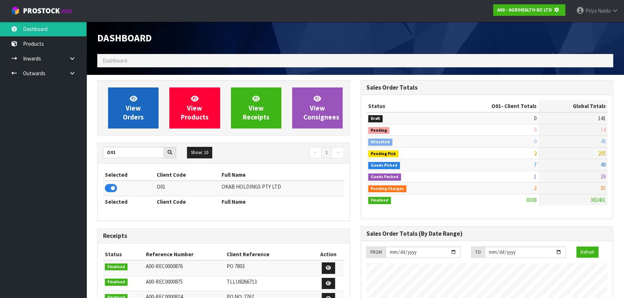
scroll to position [448, 263]
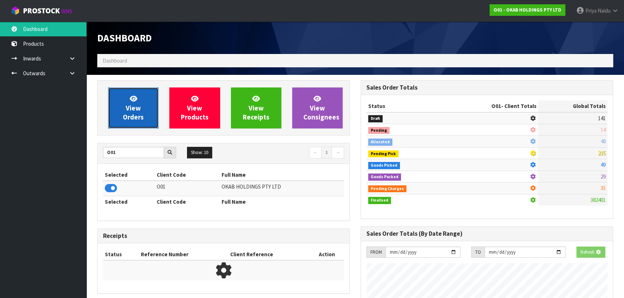
click at [140, 108] on span "View Orders" at bounding box center [133, 107] width 21 height 27
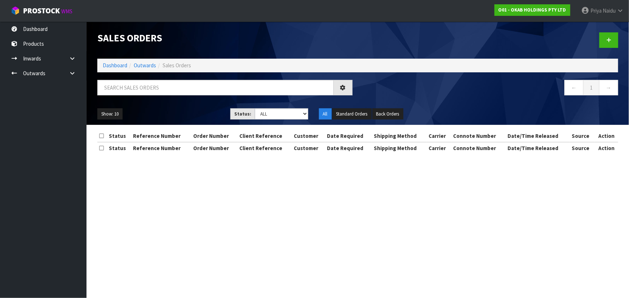
click at [144, 95] on div at bounding box center [225, 90] width 266 height 21
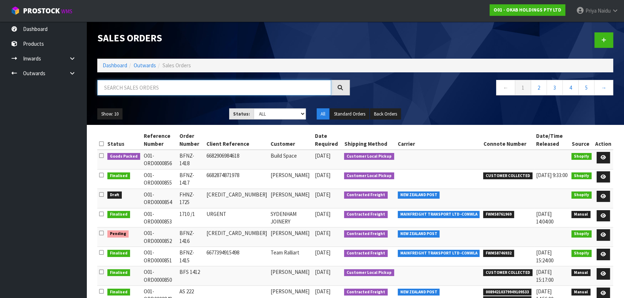
click at [144, 94] on input "text" at bounding box center [214, 87] width 234 height 15
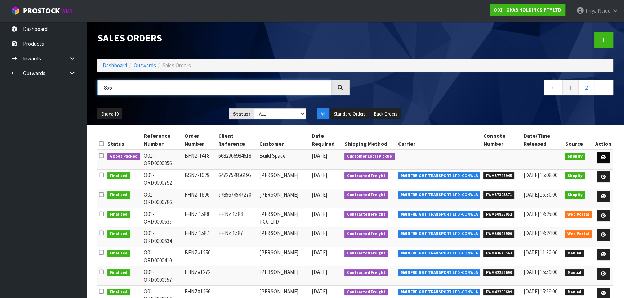
type input "856"
click at [605, 158] on icon at bounding box center [603, 157] width 5 height 5
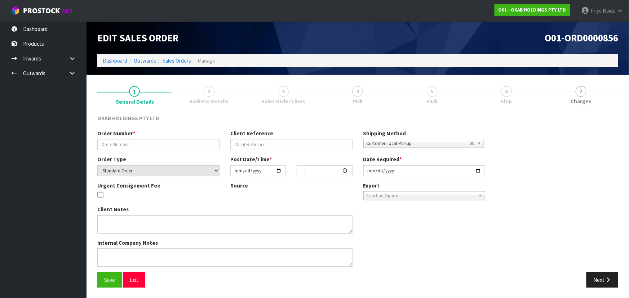
type input "BFNZ-1418"
type input "6682906984618"
select select "number:0"
type input "2025-09-22"
type input "15:50:07.000"
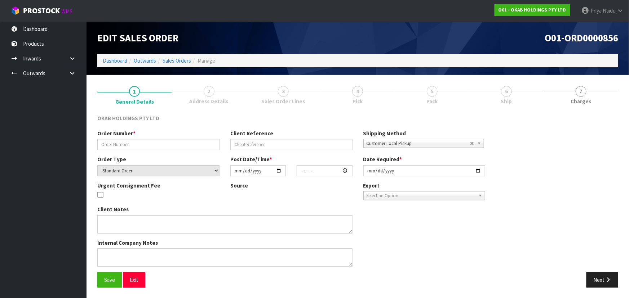
type input "2025-09-22"
type textarea "CUSTOMER TO COLLECT AT 12 TODAY"
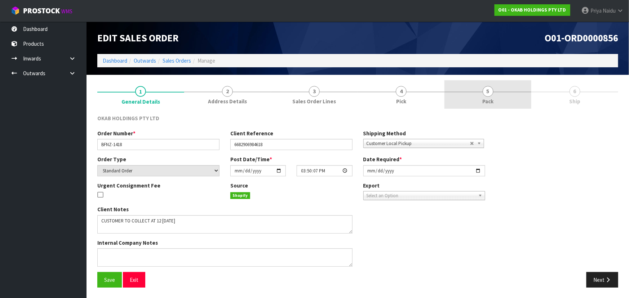
click at [491, 102] on span "Pack" at bounding box center [487, 102] width 11 height 8
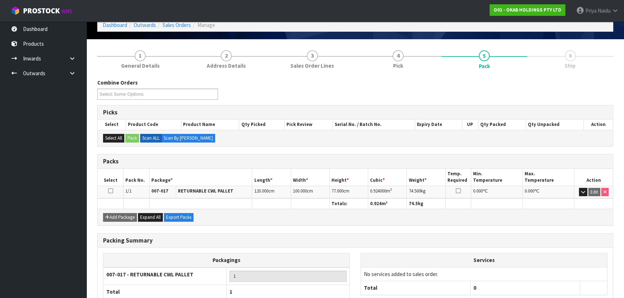
scroll to position [82, 0]
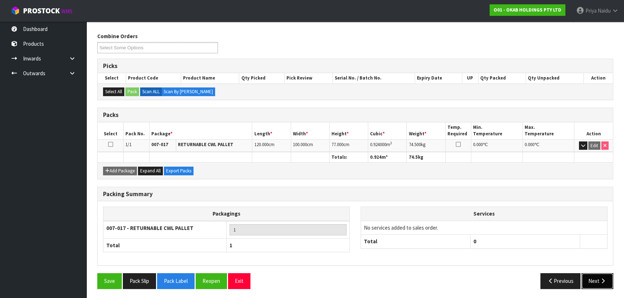
click at [599, 283] on button "Next" at bounding box center [597, 280] width 32 height 15
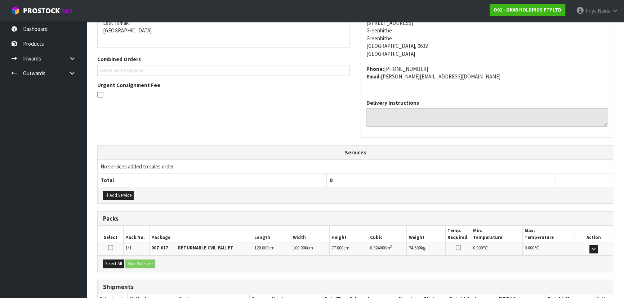
scroll to position [181, 0]
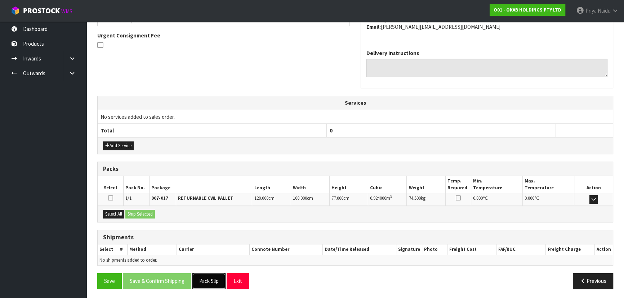
click at [207, 277] on button "Pack Slip" at bounding box center [208, 280] width 33 height 15
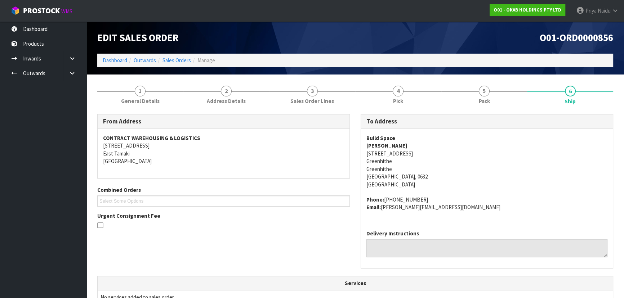
scroll to position [0, 0]
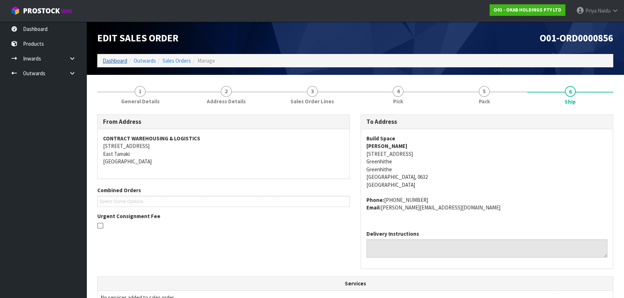
click at [115, 65] on ol "Dashboard Outwards Sales Orders Manage" at bounding box center [355, 60] width 516 height 13
click at [117, 62] on link "Dashboard" at bounding box center [115, 60] width 24 height 7
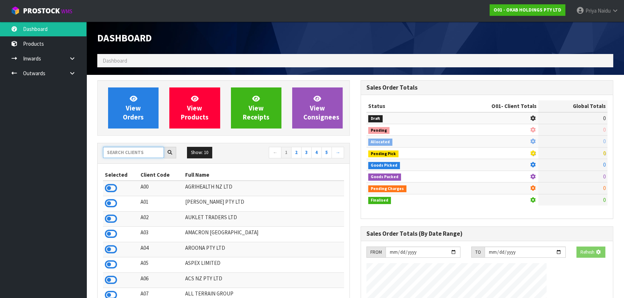
click at [137, 152] on input "text" at bounding box center [133, 152] width 61 height 11
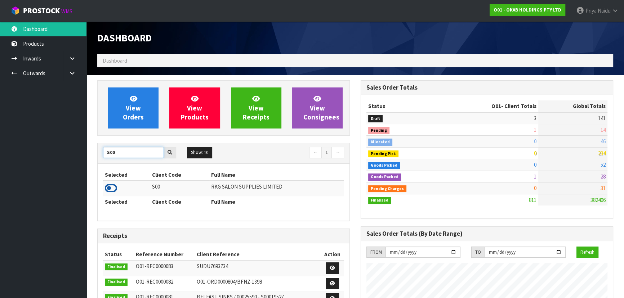
type input "S00"
click at [114, 187] on icon at bounding box center [111, 188] width 12 height 11
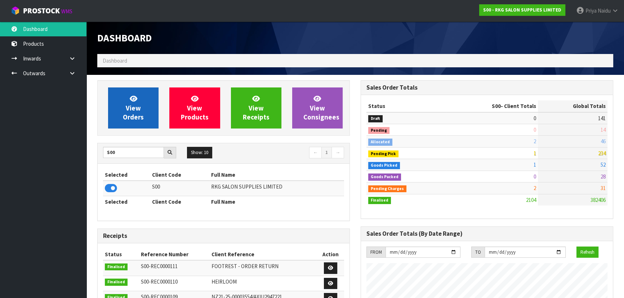
scroll to position [545, 263]
click at [136, 119] on span "View Orders" at bounding box center [133, 107] width 21 height 27
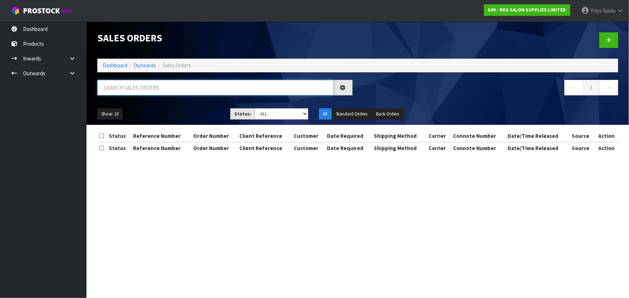
click at [158, 88] on input "text" at bounding box center [215, 87] width 236 height 15
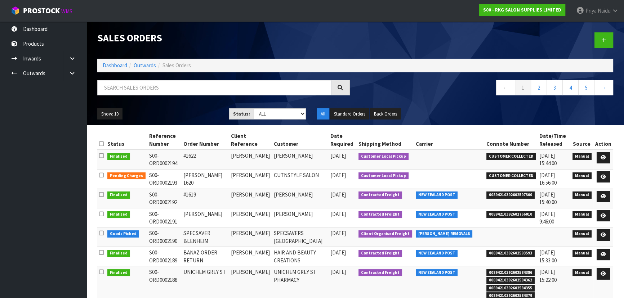
drag, startPoint x: 156, startPoint y: 98, endPoint x: 132, endPoint y: 107, distance: 25.8
click at [132, 107] on div "Show: 10 5 10 25 50 Status: Draft Pending Allocated Pending Pick Goods Picked G…" at bounding box center [355, 114] width 527 height 22
click at [168, 90] on input "text" at bounding box center [214, 87] width 234 height 15
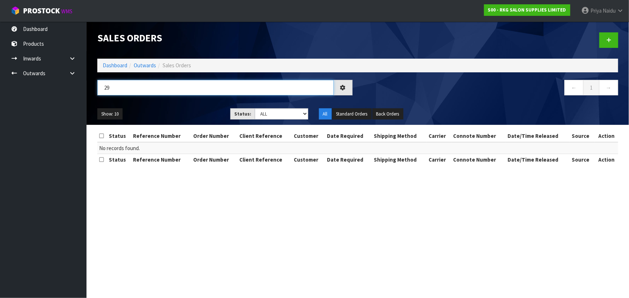
type input "2"
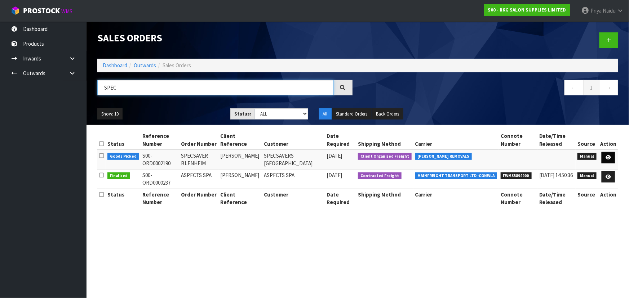
type input "SPEC"
click at [607, 156] on icon at bounding box center [607, 157] width 5 height 5
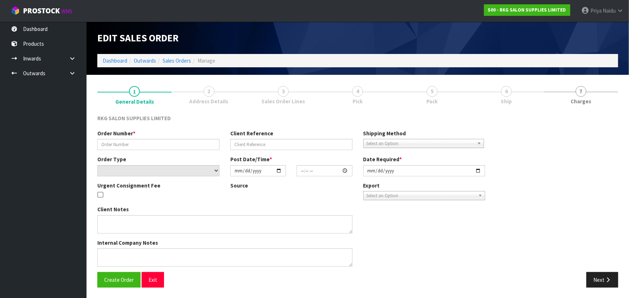
type input "SPECSAVER BLENHEIM"
type input "ANDREA BROWN"
select select "number:0"
type input "2025-09-22"
type input "00:00:00.000"
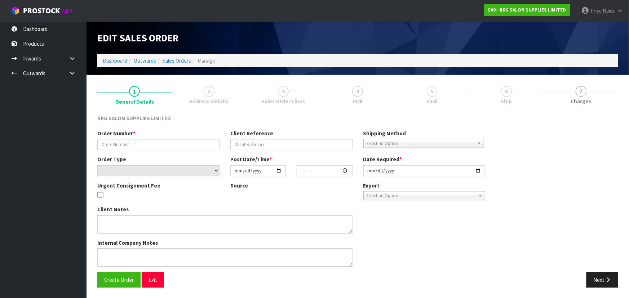
type input "2025-09-23"
type textarea "CONROYS JOB #2977901 PICK UP TUES 23RD SEP FULLY ASSEMBLED BED -PLEASE GET FROM…"
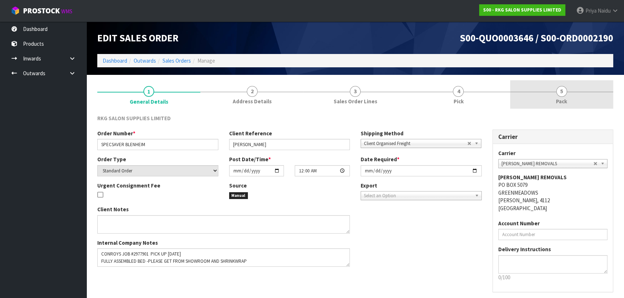
click at [533, 94] on link "5 Pack" at bounding box center [561, 94] width 103 height 28
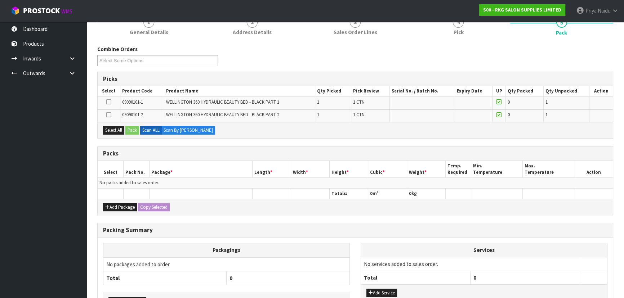
scroll to position [118, 0]
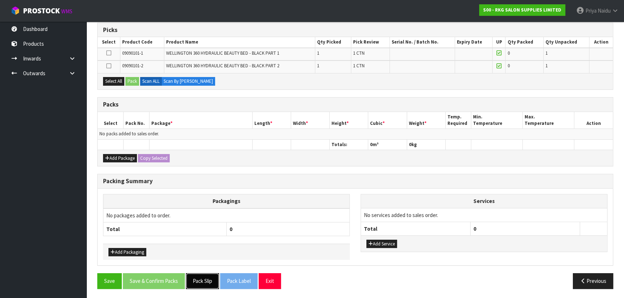
click at [201, 285] on button "Pack Slip" at bounding box center [202, 280] width 33 height 15
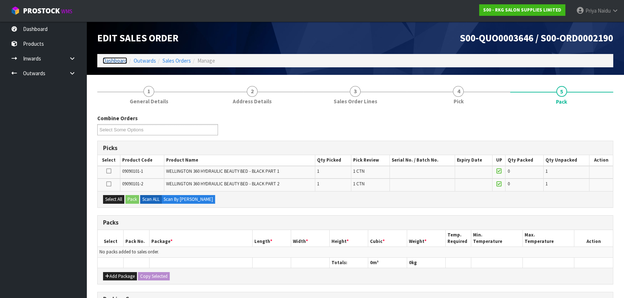
click at [119, 61] on link "Dashboard" at bounding box center [115, 60] width 24 height 7
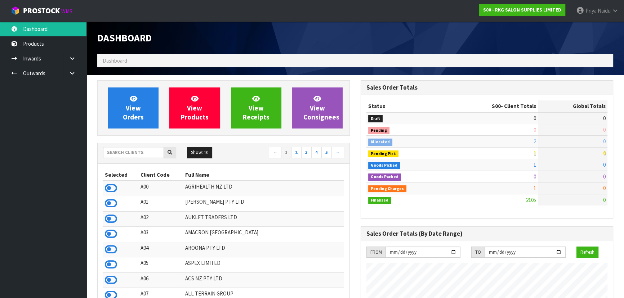
scroll to position [545, 263]
click at [146, 156] on input "text" at bounding box center [133, 152] width 61 height 11
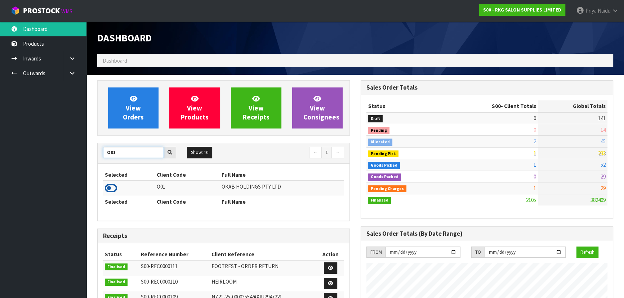
type input "O01"
drag, startPoint x: 108, startPoint y: 188, endPoint x: 115, endPoint y: 189, distance: 7.3
click at [109, 191] on icon at bounding box center [111, 188] width 12 height 11
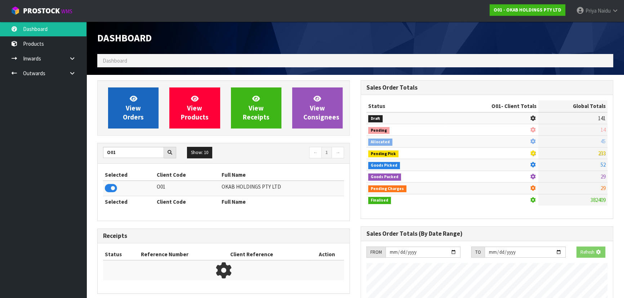
scroll to position [359780, 359965]
click at [125, 117] on span "View Orders" at bounding box center [133, 107] width 21 height 27
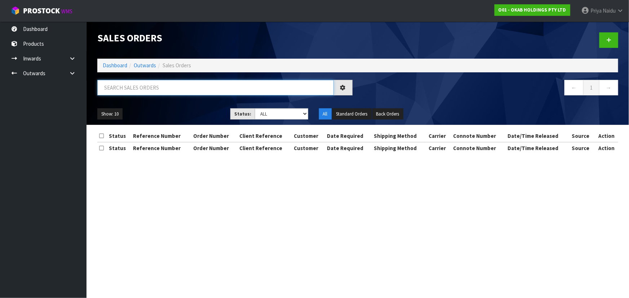
click at [145, 85] on input "text" at bounding box center [215, 87] width 236 height 15
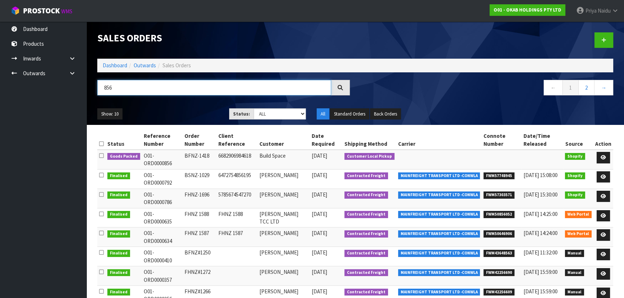
type input "856"
click at [169, 111] on ul "Show: 10 5 10 25 50" at bounding box center [157, 114] width 121 height 12
click at [602, 156] on icon at bounding box center [603, 157] width 5 height 5
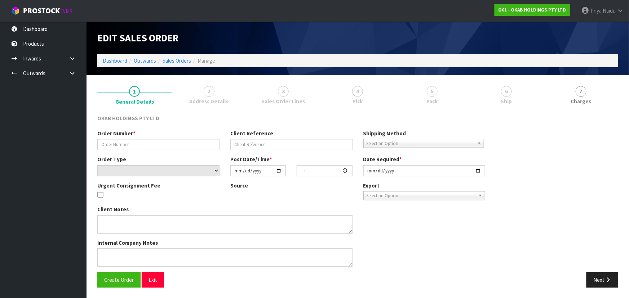
type input "BFNZ-1418"
type input "6682906984618"
select select "number:0"
type input "2025-09-22"
type input "15:50:07.000"
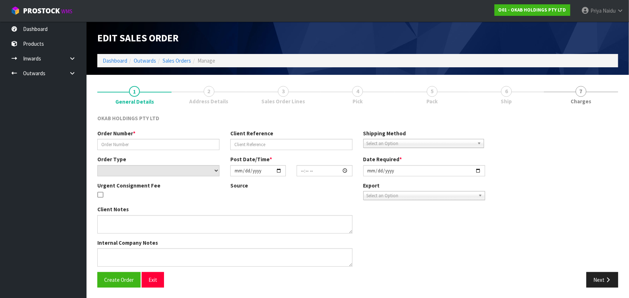
type input "2025-09-22"
type textarea "CUSTOMER TO COLLECT AT 12 TODAY"
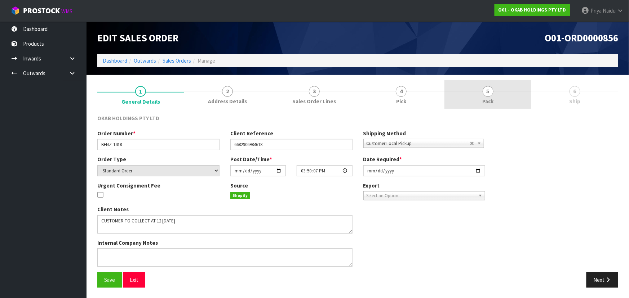
click at [479, 94] on link "5 Pack" at bounding box center [487, 94] width 87 height 28
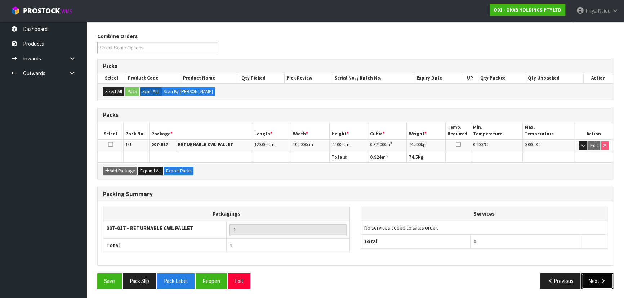
click at [595, 276] on button "Next" at bounding box center [597, 280] width 32 height 15
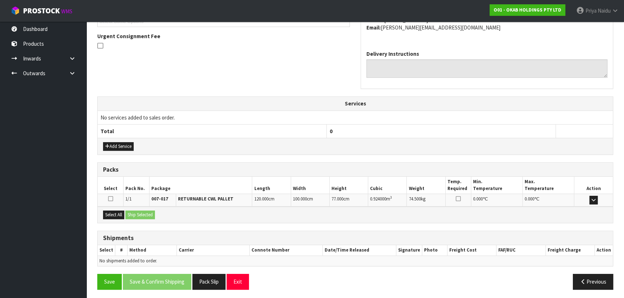
scroll to position [181, 0]
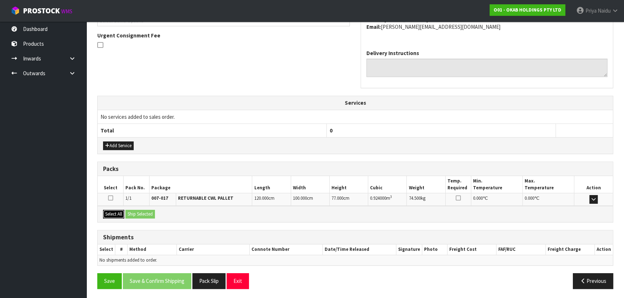
click at [120, 215] on button "Select All" at bounding box center [113, 214] width 21 height 9
drag, startPoint x: 137, startPoint y: 216, endPoint x: 141, endPoint y: 216, distance: 4.3
click at [138, 216] on button "Ship Selected" at bounding box center [140, 214] width 30 height 9
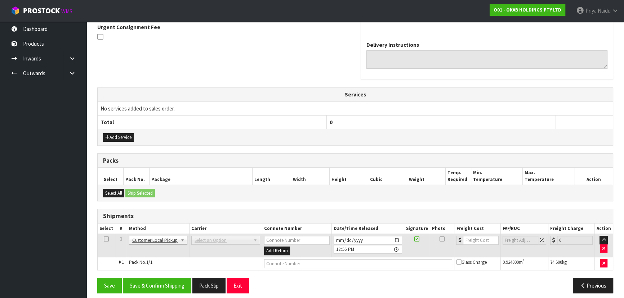
scroll to position [194, 0]
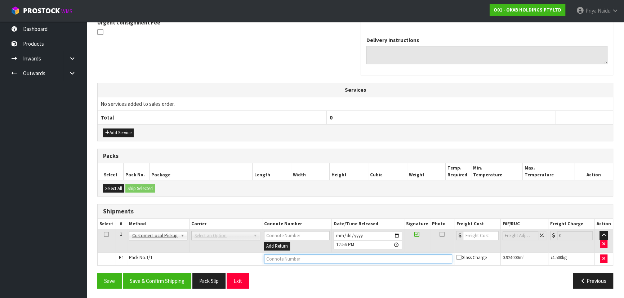
click at [300, 256] on input "text" at bounding box center [358, 259] width 188 height 9
type input "CUSTOMER COLLECTED"
click at [173, 275] on button "Save & Confirm Shipping" at bounding box center [157, 280] width 68 height 15
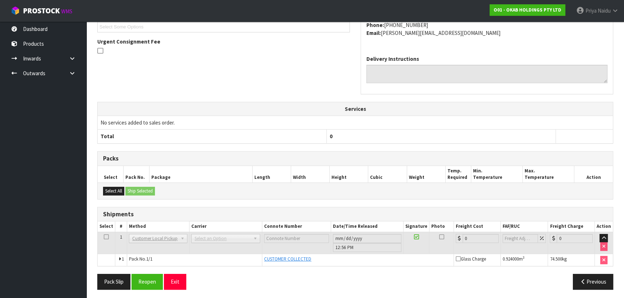
scroll to position [202, 0]
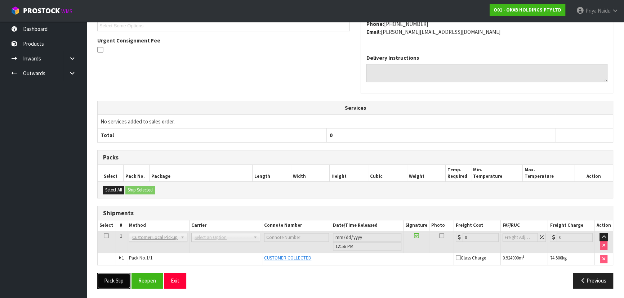
click at [115, 279] on button "Pack Slip" at bounding box center [113, 280] width 33 height 15
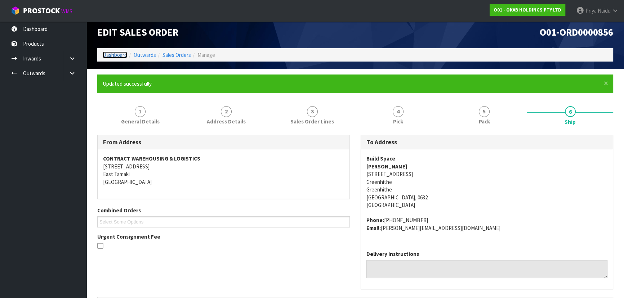
click at [107, 56] on link "Dashboard" at bounding box center [115, 55] width 24 height 7
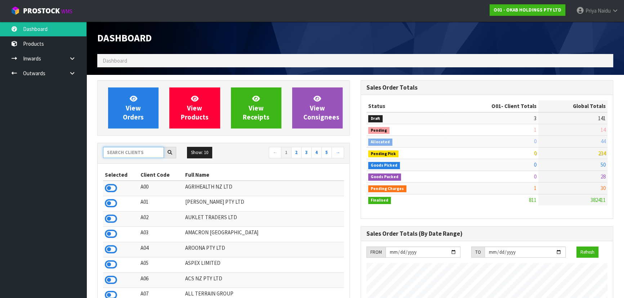
drag, startPoint x: 124, startPoint y: 148, endPoint x: 130, endPoint y: 143, distance: 7.4
click at [125, 149] on input "text" at bounding box center [133, 152] width 61 height 11
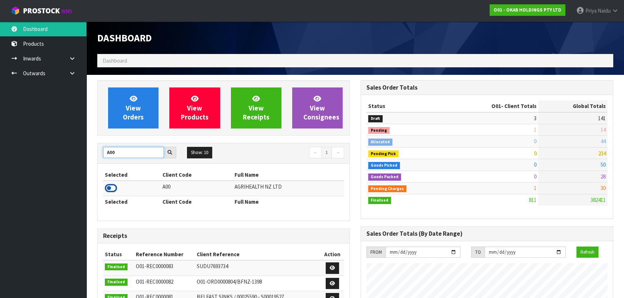
type input "A00"
drag, startPoint x: 110, startPoint y: 190, endPoint x: 112, endPoint y: 174, distance: 16.7
click at [111, 189] on icon at bounding box center [111, 188] width 12 height 11
click at [134, 135] on div "View Orders View Products View Receipts View Consignees" at bounding box center [223, 107] width 253 height 55
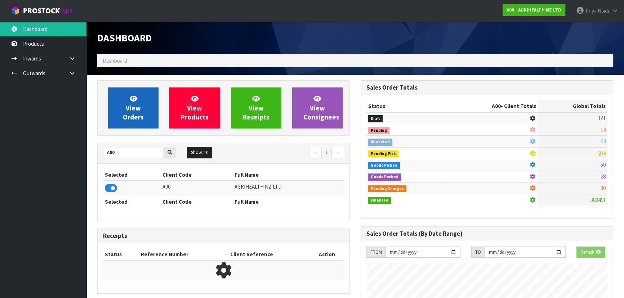
scroll to position [545, 263]
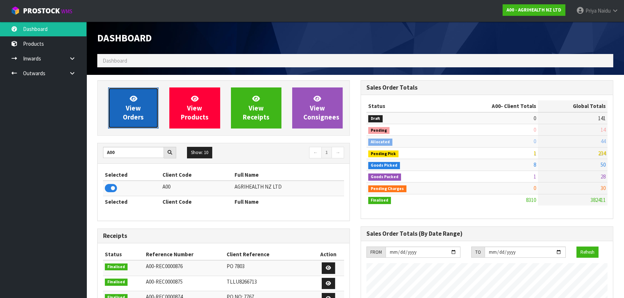
click at [143, 124] on link "View Orders" at bounding box center [133, 108] width 50 height 41
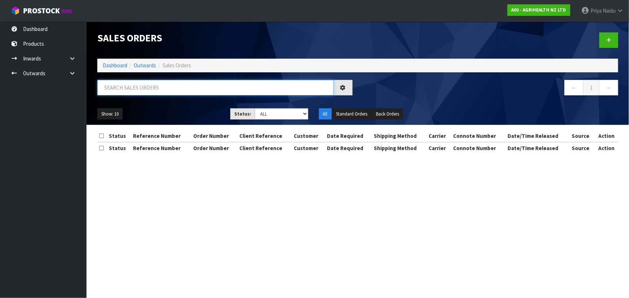
click at [152, 90] on input "text" at bounding box center [215, 87] width 236 height 15
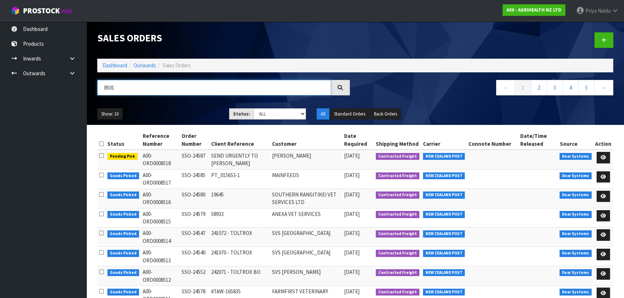
type input "8501"
click at [193, 112] on ul "Show: 10 5 10 25 50" at bounding box center [157, 114] width 121 height 12
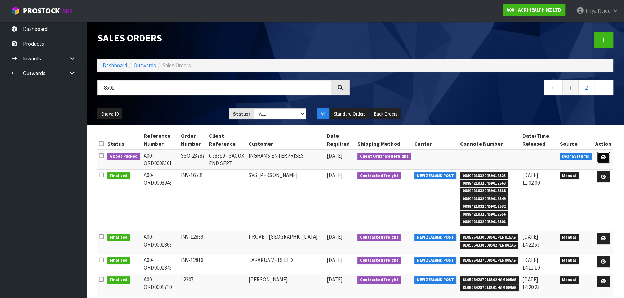
click at [602, 155] on icon at bounding box center [603, 157] width 5 height 5
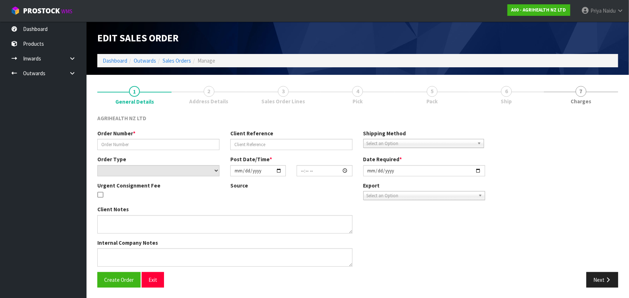
type input "SSO-23787"
type input "C53399 - SACOX END SEPT"
select select "number:0"
type input "2025-09-22"
type input "10:15:14.000"
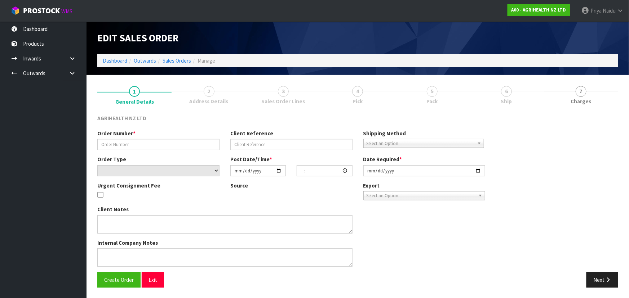
type input "2025-09-22"
type textarea "SHIP BY: Sorensens Vendor # 96533 Original order 52 MT (1300 bags) 1st Draw Dow…"
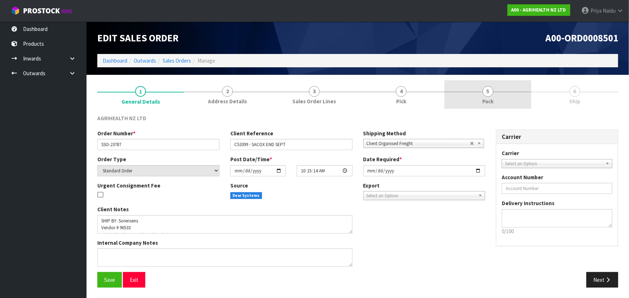
click at [498, 102] on link "5 Pack" at bounding box center [487, 94] width 87 height 28
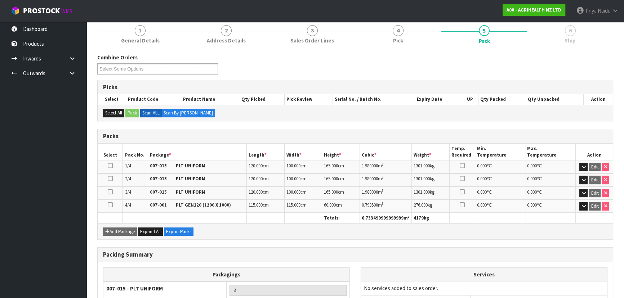
scroll to position [156, 0]
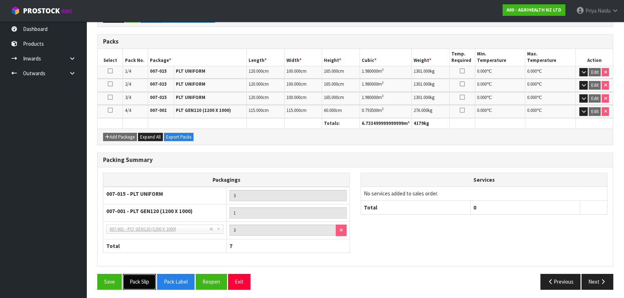
click at [132, 282] on button "Pack Slip" at bounding box center [139, 281] width 33 height 15
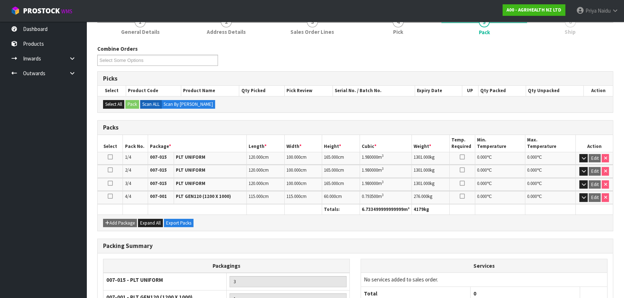
scroll to position [0, 0]
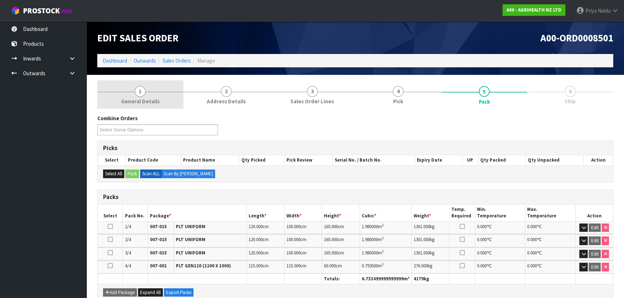
click at [137, 101] on span "General Details" at bounding box center [140, 102] width 39 height 8
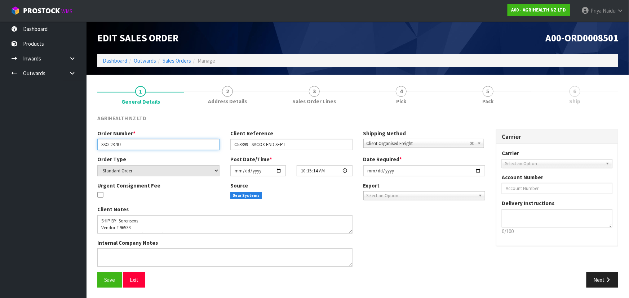
drag, startPoint x: 101, startPoint y: 144, endPoint x: 125, endPoint y: 145, distance: 23.8
click at [125, 145] on input "SSO-23787" at bounding box center [158, 144] width 122 height 11
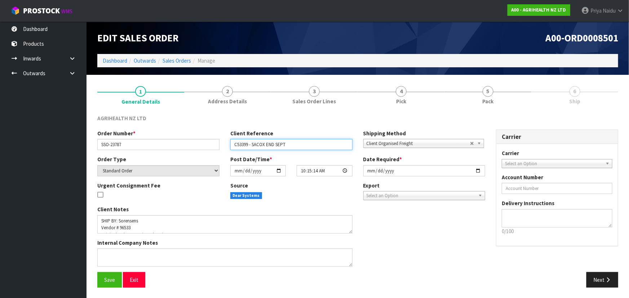
drag, startPoint x: 233, startPoint y: 146, endPoint x: 294, endPoint y: 146, distance: 60.9
click at [294, 146] on input "C53399 - SACOX END SEPT" at bounding box center [291, 144] width 122 height 11
click at [116, 61] on link "Dashboard" at bounding box center [115, 60] width 24 height 7
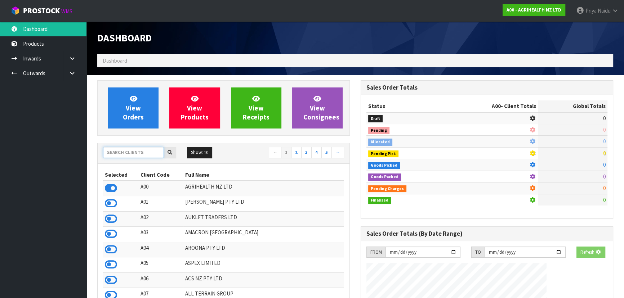
click at [128, 153] on input "text" at bounding box center [133, 152] width 61 height 11
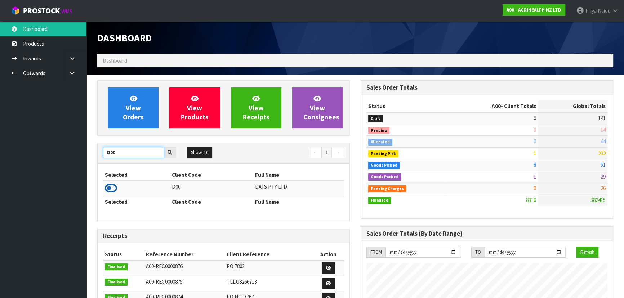
type input "D00"
click at [107, 186] on icon at bounding box center [111, 188] width 12 height 11
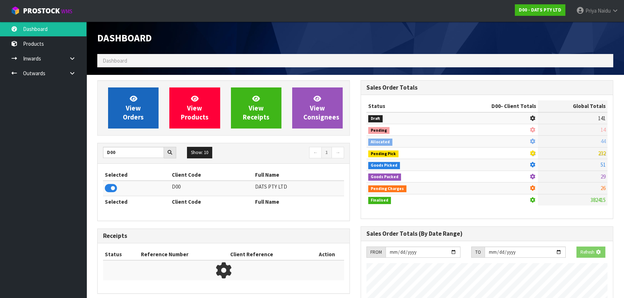
scroll to position [359780, 359965]
click at [151, 86] on div "View Orders View Products View Receipts View Consignees" at bounding box center [223, 107] width 253 height 55
click at [143, 94] on link "View Orders" at bounding box center [133, 108] width 50 height 41
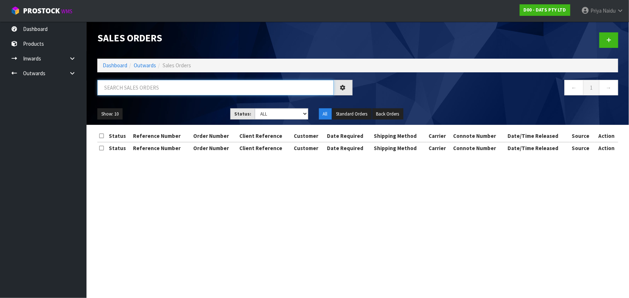
click at [146, 87] on input "text" at bounding box center [215, 87] width 236 height 15
type input "15791"
click at [273, 116] on select "Draft Pending Allocated Pending Pick Goods Picked Goods Packed Pending Charges …" at bounding box center [281, 113] width 53 height 11
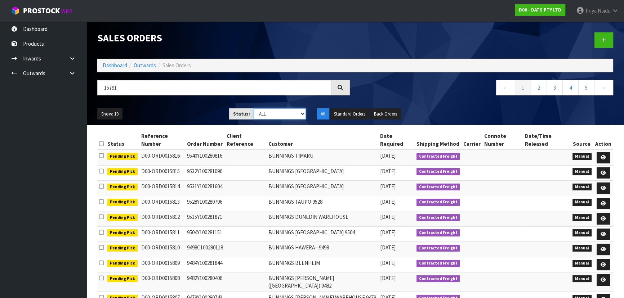
select select "string:5"
click at [254, 108] on select "Draft Pending Allocated Pending Pick Goods Picked Goods Packed Pending Charges …" at bounding box center [280, 113] width 53 height 11
click at [182, 104] on div "Show: 10 5 10 25 50 Status: Draft Pending Allocated Pending Pick Goods Picked G…" at bounding box center [355, 114] width 527 height 22
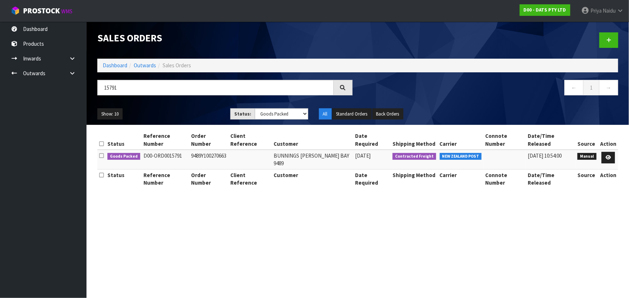
click at [181, 104] on div "Show: 10 5 10 25 50 Status: Draft Pending Allocated Pending Pick Goods Picked G…" at bounding box center [357, 114] width 531 height 22
click at [184, 106] on div "Show: 10 5 10 25 50 Status: Draft Pending Allocated Pending Pick Goods Picked G…" at bounding box center [357, 114] width 531 height 22
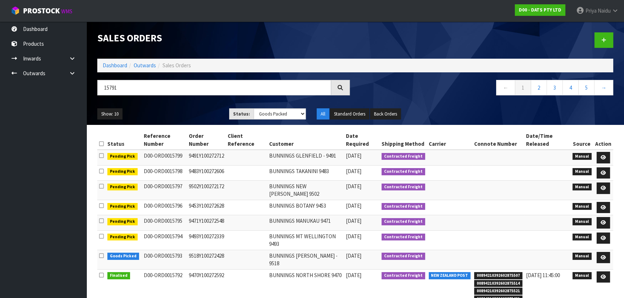
click at [174, 103] on div "Sales Orders Dashboard Outwards Sales Orders 15791 ← 1 2 3 4 5 → Show: 10 5 10 …" at bounding box center [355, 73] width 527 height 103
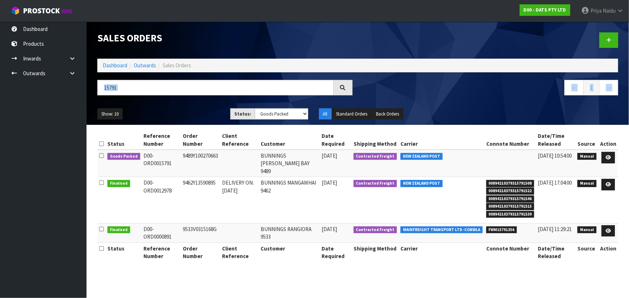
click at [171, 105] on div "Show: 10 5 10 25 50 Status: Draft Pending Allocated Pending Pick Goods Picked G…" at bounding box center [357, 114] width 531 height 22
click at [609, 156] on icon at bounding box center [607, 157] width 5 height 5
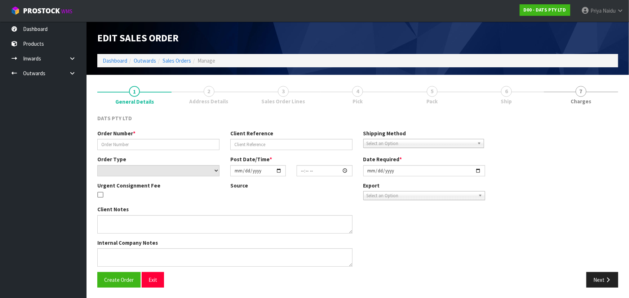
type input "9489Y100270663"
select select "number:0"
type input "2025-09-18"
type input "10:06:00.000"
type input "2025-09-18"
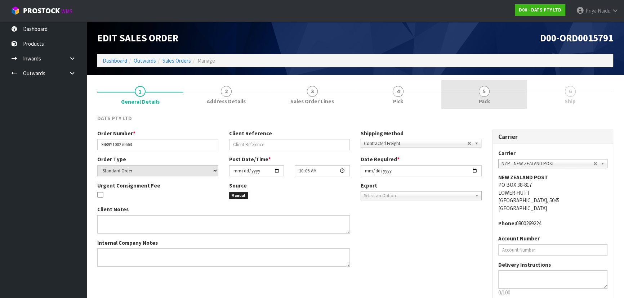
click at [474, 93] on link "5 Pack" at bounding box center [484, 94] width 86 height 28
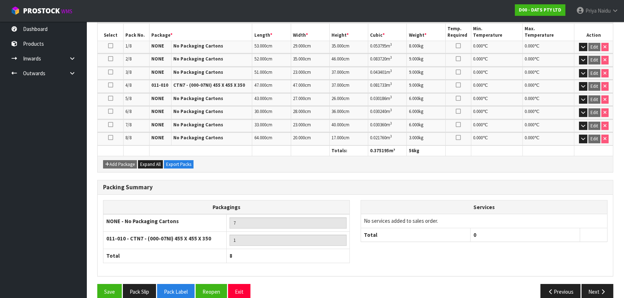
scroll to position [191, 0]
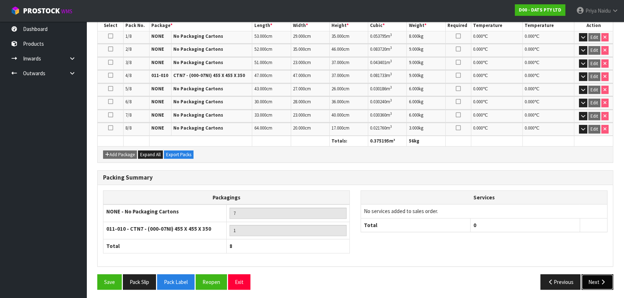
click at [588, 276] on button "Next" at bounding box center [597, 281] width 32 height 15
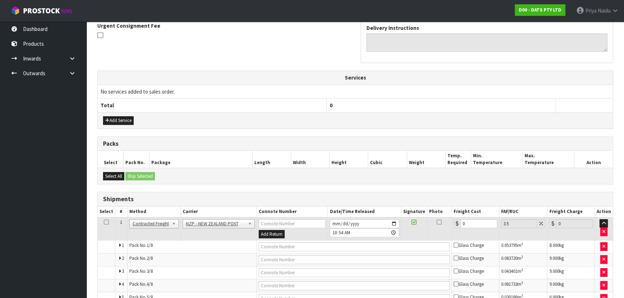
scroll to position [0, 0]
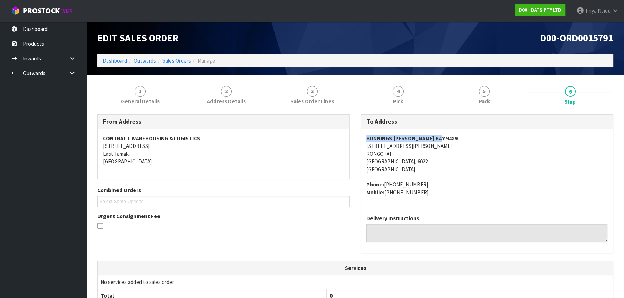
drag, startPoint x: 362, startPoint y: 137, endPoint x: 454, endPoint y: 131, distance: 92.4
click at [454, 131] on div "BUNNINGS LYALL BAY 9489 24 - 54 KINGSFORD SMITH STREET RONGOTAI WELLINGTON, 602…" at bounding box center [487, 169] width 252 height 80
drag, startPoint x: 367, startPoint y: 148, endPoint x: 451, endPoint y: 145, distance: 83.6
click at [451, 145] on div "To Address BUNNINGS LYALL BAY 9489 24 - 54 KINGSFORD SMITH STREET RONGOTAI WELL…" at bounding box center [486, 188] width 263 height 147
click at [466, 162] on address "BUNNINGS LYALL BAY 9489 24 - 54 KINGSFORD SMITH STREET RONGOTAI WELLINGTON, 602…" at bounding box center [486, 154] width 241 height 39
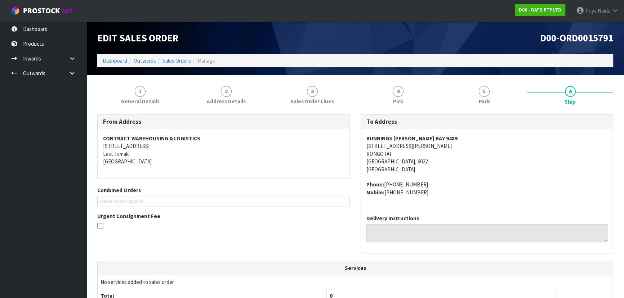
drag, startPoint x: 359, startPoint y: 144, endPoint x: 447, endPoint y: 146, distance: 87.5
click at [447, 146] on div "To Address BUNNINGS LYALL BAY 9489 24 - 54 KINGSFORD SMITH STREET RONGOTAI WELL…" at bounding box center [486, 188] width 263 height 147
click at [499, 176] on span "BUNNINGS LYALL BAY 9489 24 - 54 KINGSFORD SMITH STREET RONGOTAI WELLINGTON, 602…" at bounding box center [486, 166] width 241 height 62
drag, startPoint x: 362, startPoint y: 135, endPoint x: 436, endPoint y: 136, distance: 73.8
click at [436, 136] on div "BUNNINGS LYALL BAY 9489 24 - 54 KINGSFORD SMITH STREET RONGOTAI WELLINGTON, 602…" at bounding box center [487, 169] width 252 height 80
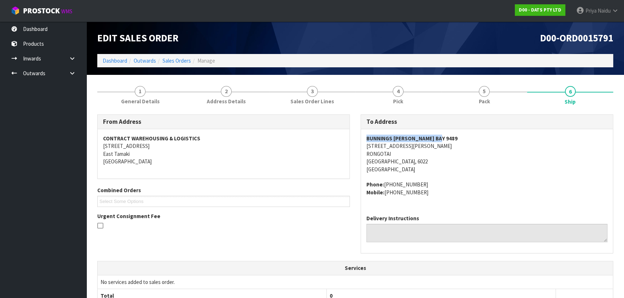
drag, startPoint x: 384, startPoint y: 184, endPoint x: 423, endPoint y: 182, distance: 39.0
click at [423, 182] on address "Phone: +64 4-387 3550 Mobile: +64 4-387 1230" at bounding box center [486, 188] width 241 height 15
click at [127, 95] on link "1 General Details" at bounding box center [140, 94] width 86 height 28
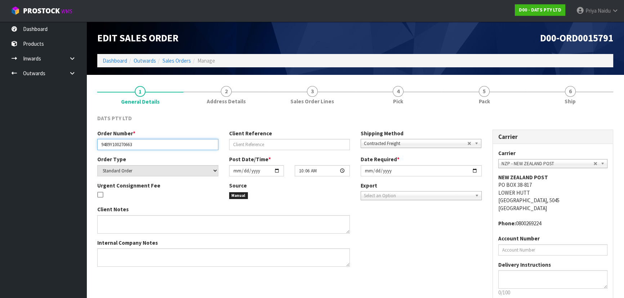
drag, startPoint x: 99, startPoint y: 143, endPoint x: 144, endPoint y: 144, distance: 44.7
click at [144, 144] on input "9489Y100270663" at bounding box center [157, 144] width 121 height 11
click at [494, 118] on div "DATS PTY LTD" at bounding box center [355, 122] width 527 height 15
click at [492, 113] on div "DATS PTY LTD Order Number * 9489Y100270663 Client Reference Shipping Method Cli…" at bounding box center [355, 222] width 516 height 227
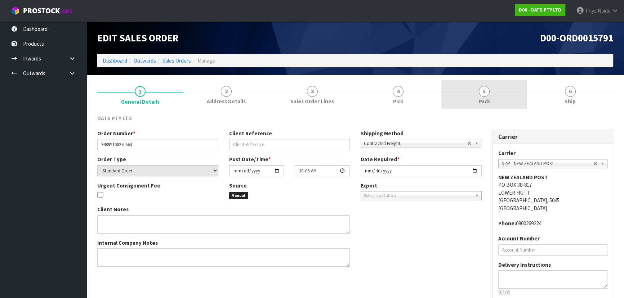
click at [485, 103] on span "Pack" at bounding box center [484, 102] width 11 height 8
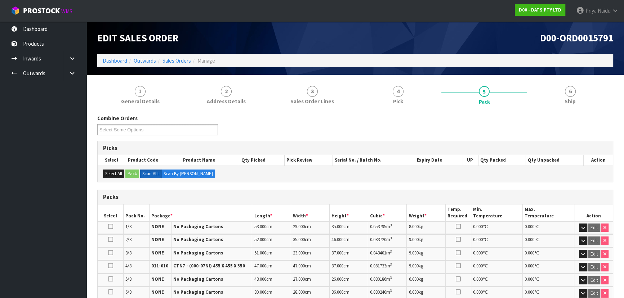
click at [557, 76] on section "1 General Details 2 Address Details 3 Sales Order Lines 4 Pick 5 Pack 6 Ship Co…" at bounding box center [354, 283] width 537 height 416
click at [558, 103] on link "6 Ship" at bounding box center [570, 94] width 86 height 28
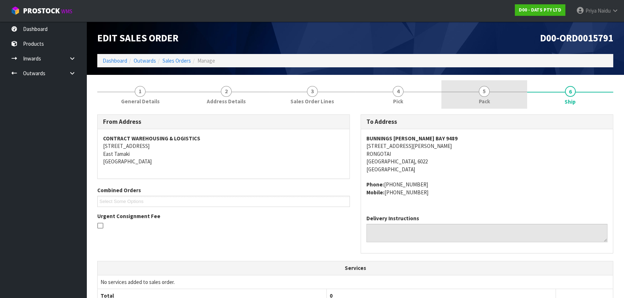
click at [497, 94] on link "5 Pack" at bounding box center [484, 94] width 86 height 28
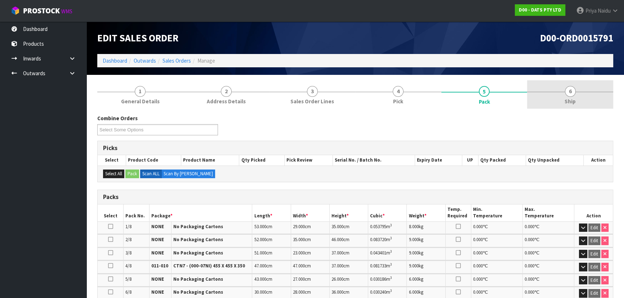
click at [566, 104] on span "Ship" at bounding box center [569, 102] width 11 height 8
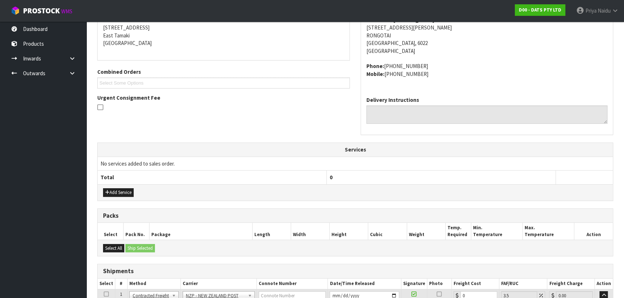
scroll to position [229, 0]
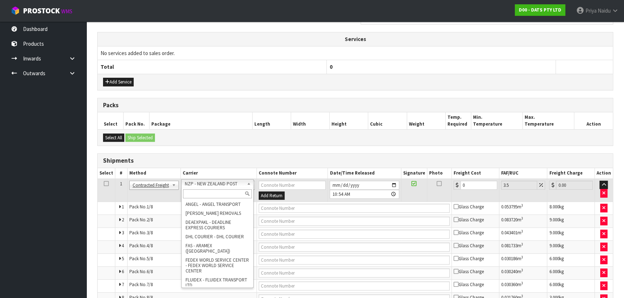
click at [196, 192] on input "text" at bounding box center [217, 193] width 69 height 9
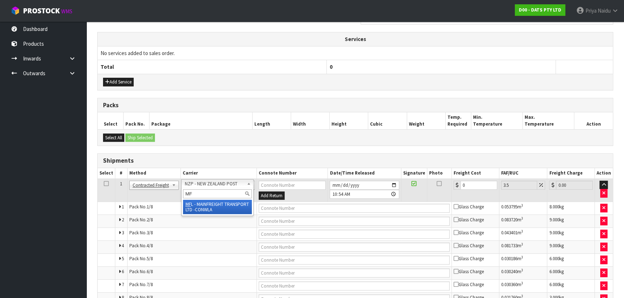
type input "MF"
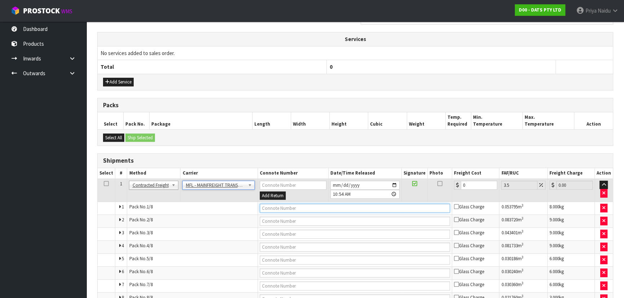
click at [272, 207] on input "text" at bounding box center [355, 208] width 191 height 9
paste input "FWM58798970"
type input "FWM58798970"
click at [486, 182] on input "0" at bounding box center [479, 185] width 36 height 9
type input "0"
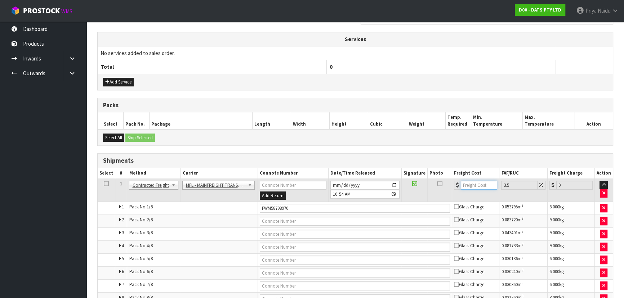
type input "4"
type input "4.14"
type input "46"
type input "47.61"
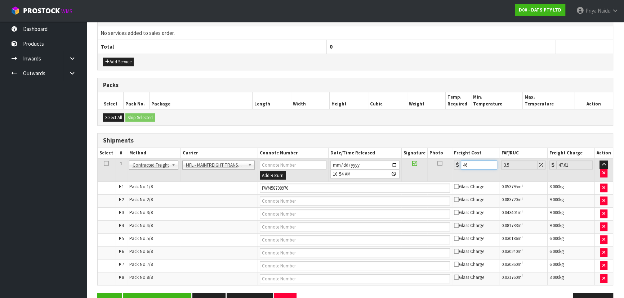
scroll to position [269, 0]
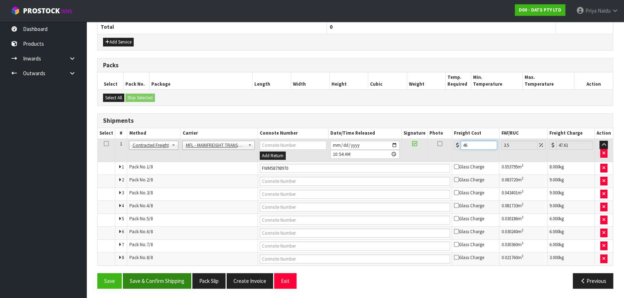
type input "46"
click at [171, 281] on button "Save & Confirm Shipping" at bounding box center [157, 280] width 68 height 15
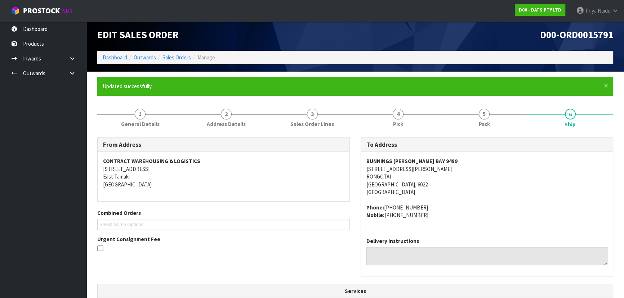
scroll to position [0, 0]
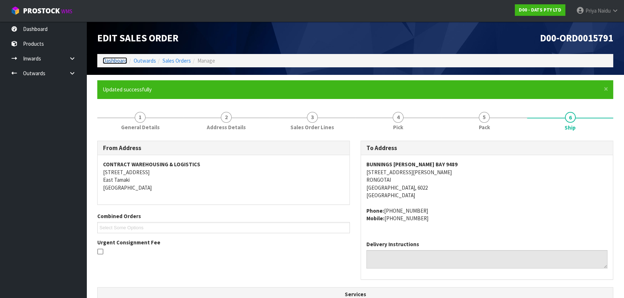
click at [111, 61] on link "Dashboard" at bounding box center [115, 60] width 24 height 7
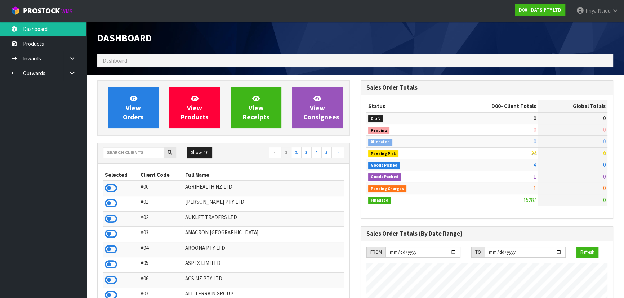
scroll to position [560, 263]
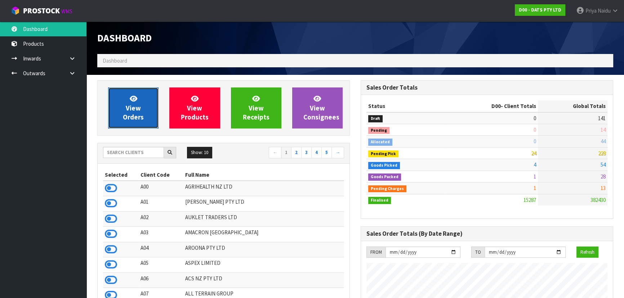
click at [138, 103] on link "View Orders" at bounding box center [133, 108] width 50 height 41
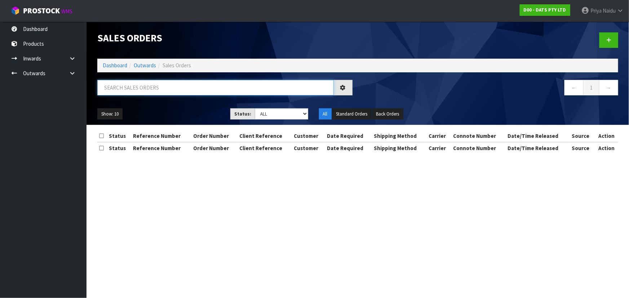
click at [164, 93] on input "text" at bounding box center [215, 87] width 236 height 15
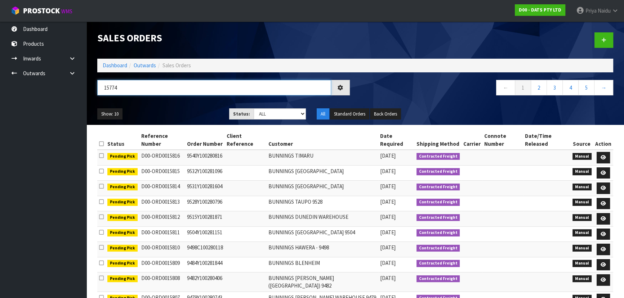
type input "15774"
click at [263, 111] on select "Draft Pending Allocated Pending Pick Goods Picked Goods Packed Pending Charges …" at bounding box center [280, 113] width 53 height 11
click at [254, 108] on select "Draft Pending Allocated Pending Pick Goods Picked Goods Packed Pending Charges …" at bounding box center [280, 113] width 53 height 11
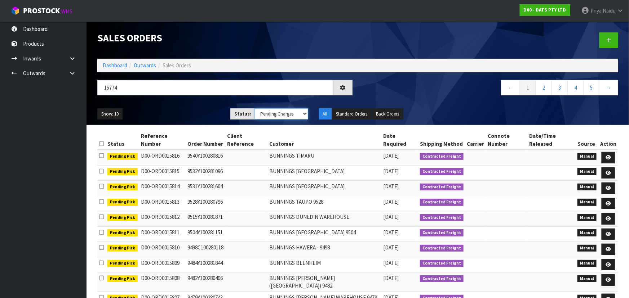
click at [272, 119] on select "Draft Pending Allocated Pending Pick Goods Picked Goods Packed Pending Charges …" at bounding box center [281, 113] width 53 height 11
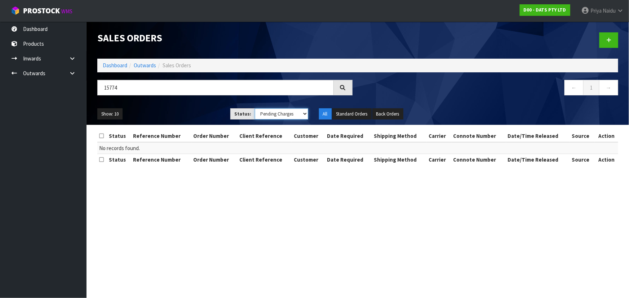
select select "string:5"
click at [255, 108] on select "Draft Pending Allocated Pending Pick Goods Picked Goods Packed Pending Charges …" at bounding box center [281, 113] width 53 height 11
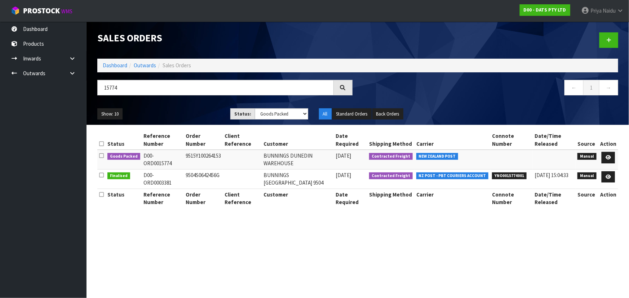
click at [160, 105] on div "Show: 10 5 10 25 50 Status: Draft Pending Allocated Pending Pick Goods Picked G…" at bounding box center [357, 114] width 531 height 22
click at [607, 156] on icon at bounding box center [607, 157] width 5 height 5
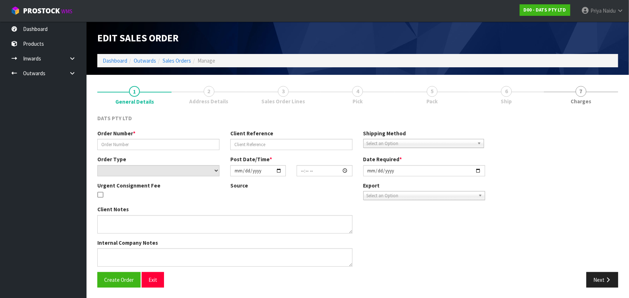
type input "9515Y100264153"
select select "number:0"
type input "2025-09-16"
type input "09:03:00.000"
type input "2025-09-16"
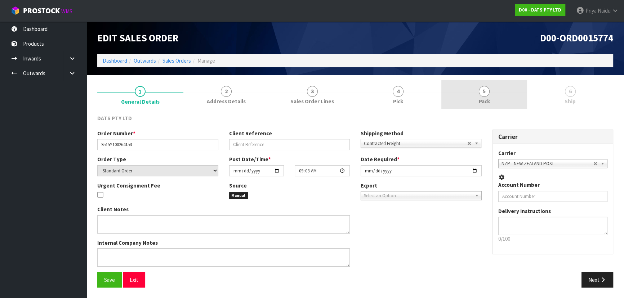
click at [496, 90] on link "5 Pack" at bounding box center [484, 94] width 86 height 28
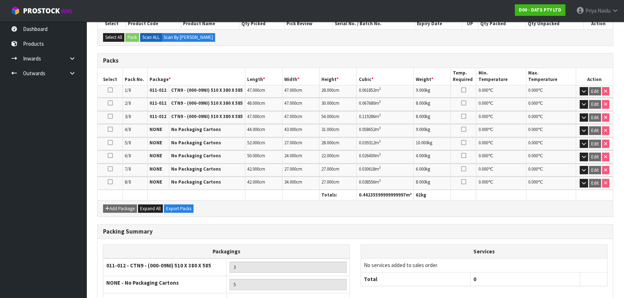
scroll to position [191, 0]
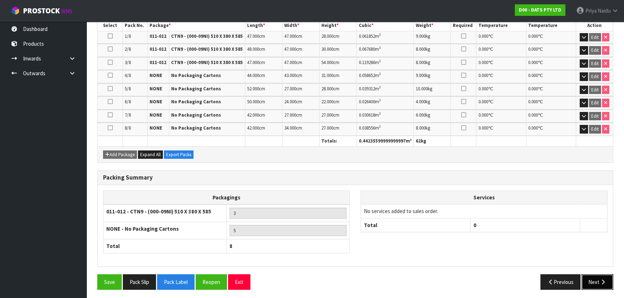
click at [597, 276] on button "Next" at bounding box center [597, 281] width 32 height 15
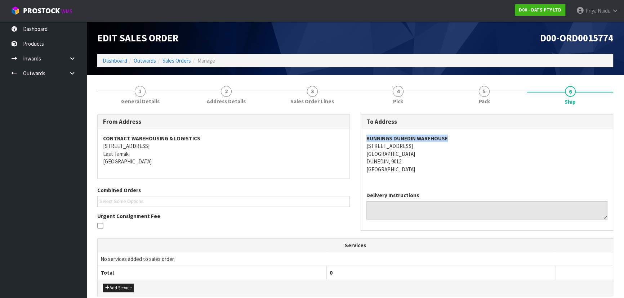
drag, startPoint x: 362, startPoint y: 135, endPoint x: 460, endPoint y: 135, distance: 97.6
click at [460, 135] on div "BUNNINGS DUNEDIN WAREHOUSE 18 STRATHALLAN STREET SOUTH DUNEDIN DUNEDIN, 9012 Ne…" at bounding box center [487, 157] width 252 height 57
drag, startPoint x: 363, startPoint y: 144, endPoint x: 432, endPoint y: 161, distance: 71.5
click at [432, 161] on div "BUNNINGS DUNEDIN WAREHOUSE 18 STRATHALLAN STREET SOUTH DUNEDIN DUNEDIN, 9012 Ne…" at bounding box center [487, 157] width 252 height 57
click at [362, 144] on div "BUNNINGS DUNEDIN WAREHOUSE 18 STRATHALLAN STREET SOUTH DUNEDIN DUNEDIN, 9012 Ne…" at bounding box center [487, 157] width 252 height 57
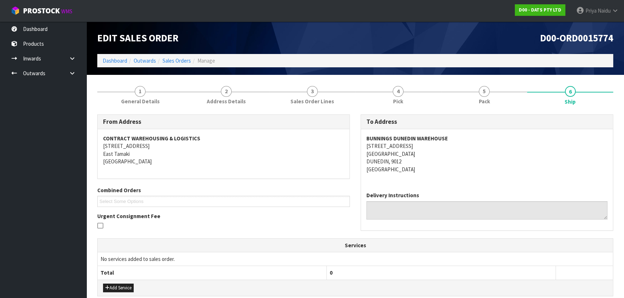
drag, startPoint x: 364, startPoint y: 144, endPoint x: 425, endPoint y: 147, distance: 61.3
click at [425, 147] on div "BUNNINGS DUNEDIN WAREHOUSE 18 STRATHALLAN STREET SOUTH DUNEDIN DUNEDIN, 9012 Ne…" at bounding box center [487, 157] width 252 height 57
click at [151, 84] on link "1 General Details" at bounding box center [140, 94] width 86 height 28
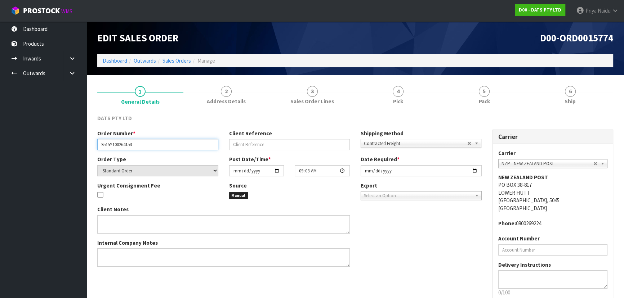
drag, startPoint x: 101, startPoint y: 146, endPoint x: 147, endPoint y: 148, distance: 46.1
click at [147, 148] on input "9515Y100264153" at bounding box center [157, 144] width 121 height 11
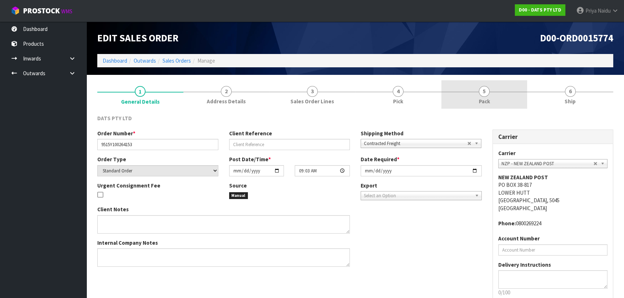
click at [512, 91] on link "5 Pack" at bounding box center [484, 94] width 86 height 28
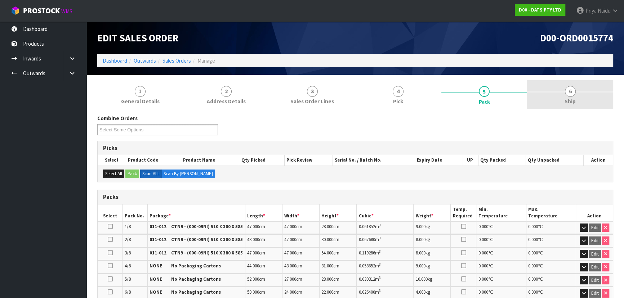
click at [562, 106] on link "6 Ship" at bounding box center [570, 94] width 86 height 28
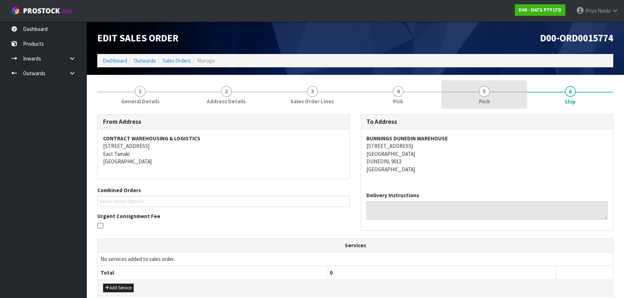
click at [495, 97] on link "5 Pack" at bounding box center [484, 94] width 86 height 28
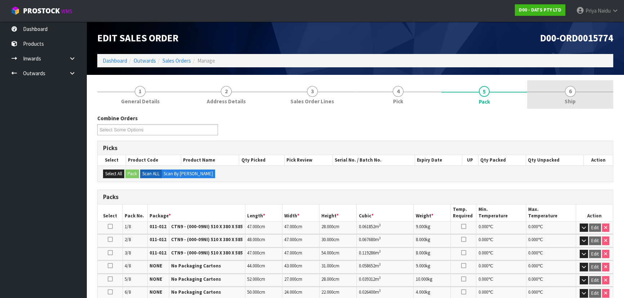
drag, startPoint x: 567, startPoint y: 98, endPoint x: 555, endPoint y: 97, distance: 12.7
click at [567, 98] on span "Ship" at bounding box center [569, 102] width 11 height 8
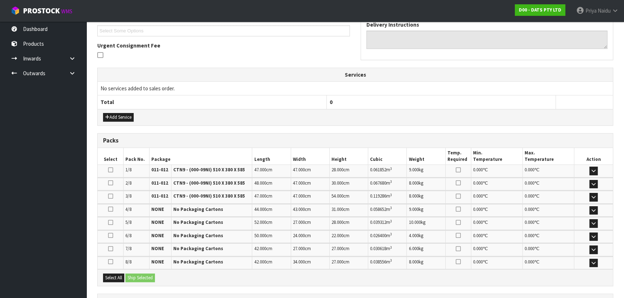
scroll to position [196, 0]
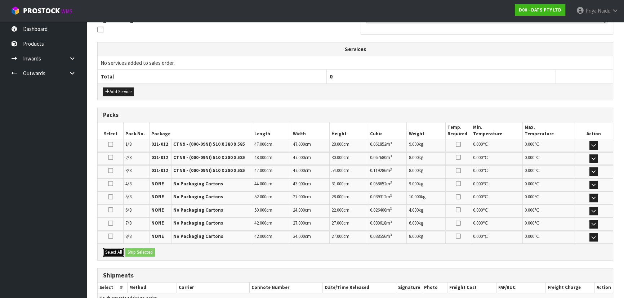
drag, startPoint x: 117, startPoint y: 252, endPoint x: 131, endPoint y: 248, distance: 14.7
click at [117, 252] on button "Select All" at bounding box center [113, 252] width 21 height 9
click at [133, 248] on button "Ship Selected" at bounding box center [140, 252] width 30 height 9
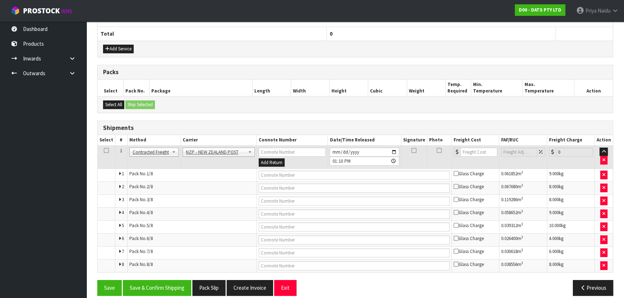
scroll to position [246, 0]
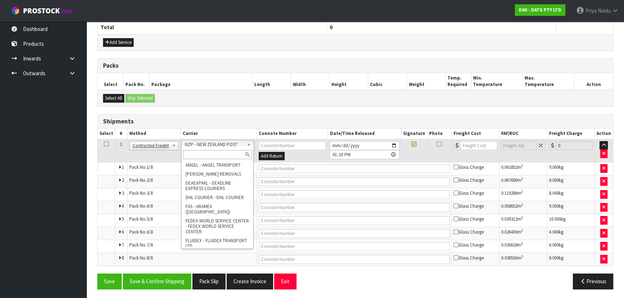
click at [205, 156] on input "text" at bounding box center [217, 154] width 69 height 9
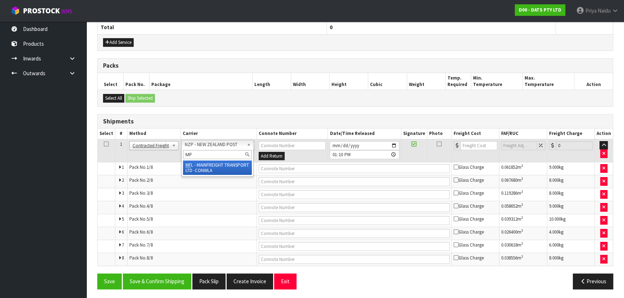
type input "MF"
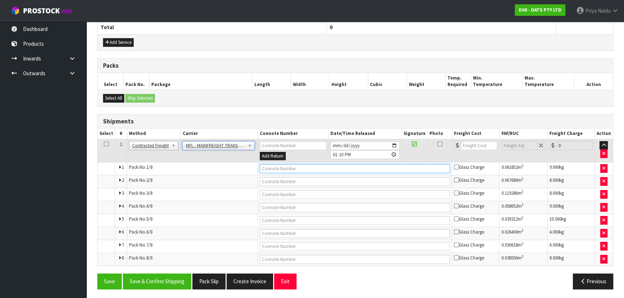
click at [279, 169] on input "text" at bounding box center [355, 168] width 191 height 9
paste input "FWM58799180"
type input "FWM58799180"
click at [468, 141] on input "number" at bounding box center [479, 145] width 36 height 9
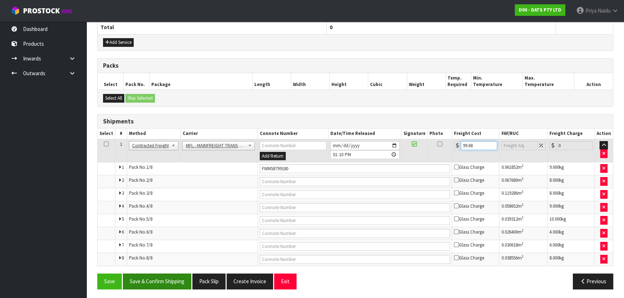
type input "99.68"
click at [148, 277] on button "Save & Confirm Shipping" at bounding box center [157, 281] width 68 height 15
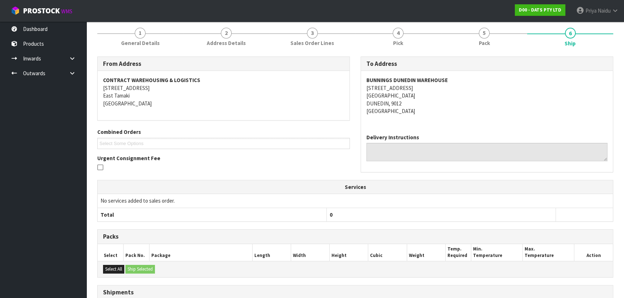
scroll to position [0, 0]
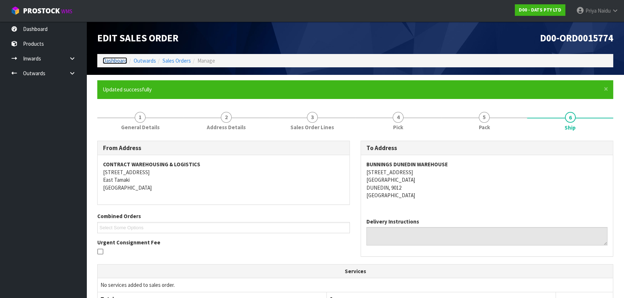
click at [117, 59] on link "Dashboard" at bounding box center [115, 60] width 24 height 7
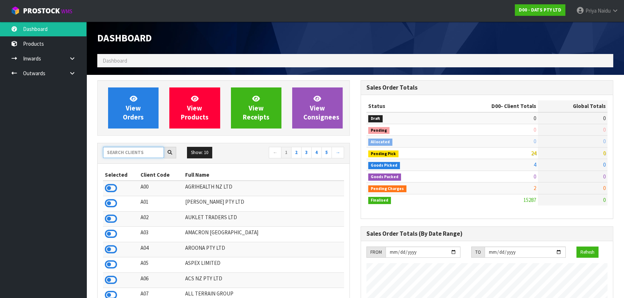
click at [119, 153] on input "text" at bounding box center [133, 152] width 61 height 11
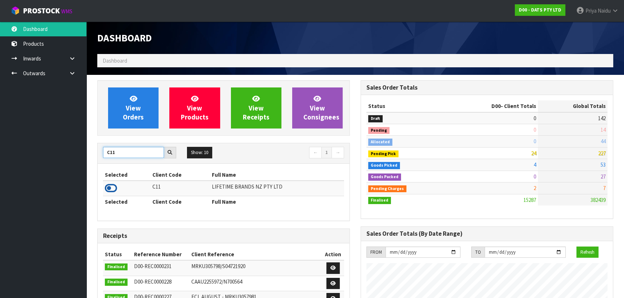
type input "C11"
click at [106, 186] on icon at bounding box center [111, 188] width 12 height 11
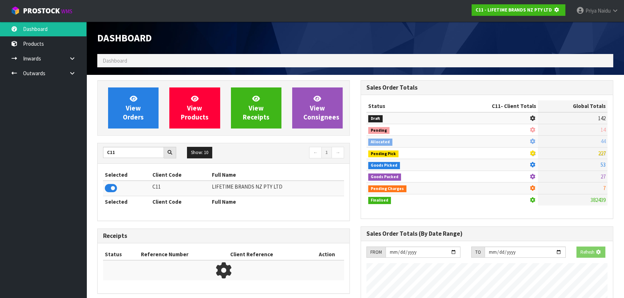
scroll to position [448, 263]
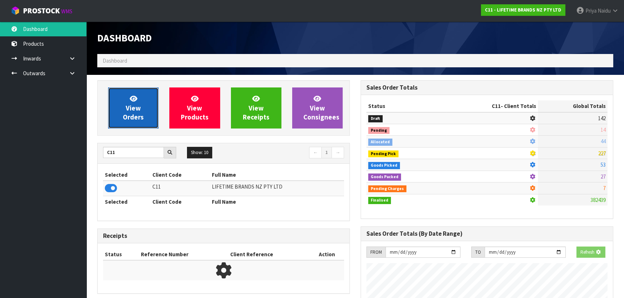
click at [133, 119] on span "View Orders" at bounding box center [133, 107] width 21 height 27
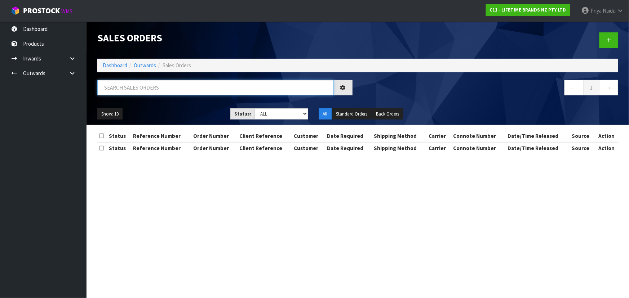
click at [145, 89] on input "text" at bounding box center [215, 87] width 236 height 15
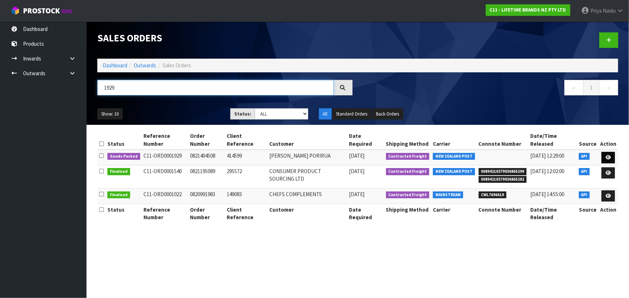
type input "1929"
click at [608, 160] on link at bounding box center [607, 158] width 13 height 12
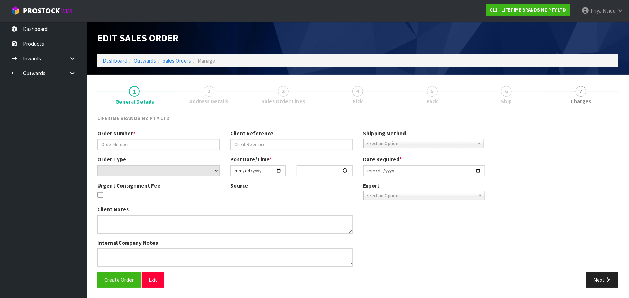
type input "0821404508"
type input "414599"
select select "number:0"
type input "2025-09-19"
type input "07:54:09.000"
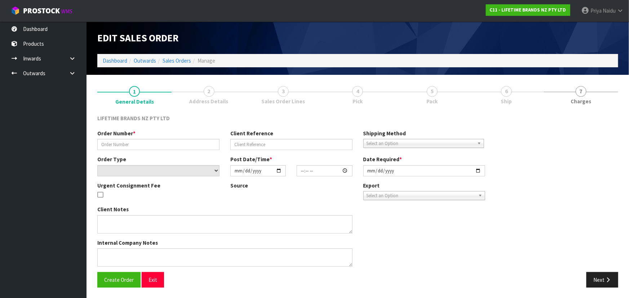
type input "2025-09-19"
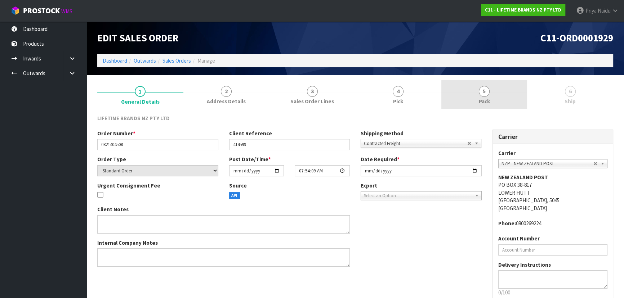
click at [503, 95] on link "5 Pack" at bounding box center [484, 94] width 86 height 28
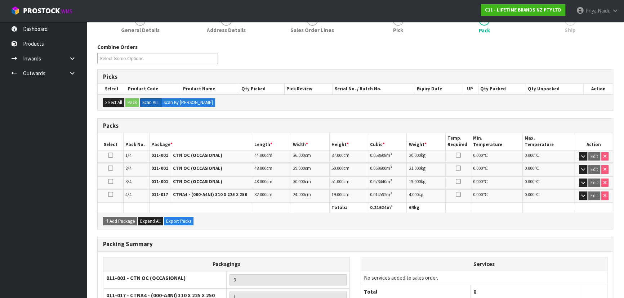
scroll to position [138, 0]
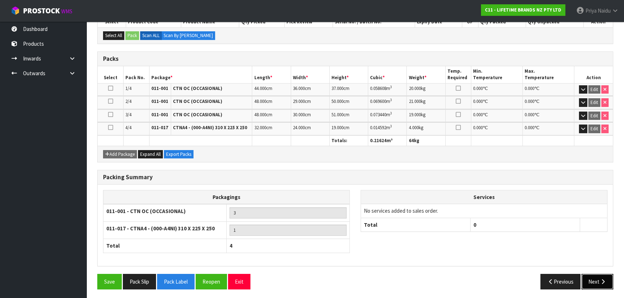
click at [601, 274] on button "Next" at bounding box center [597, 281] width 32 height 15
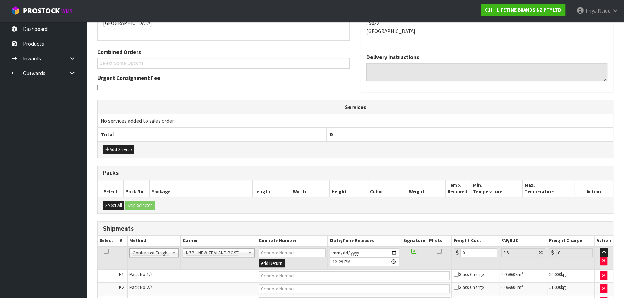
scroll to position [0, 0]
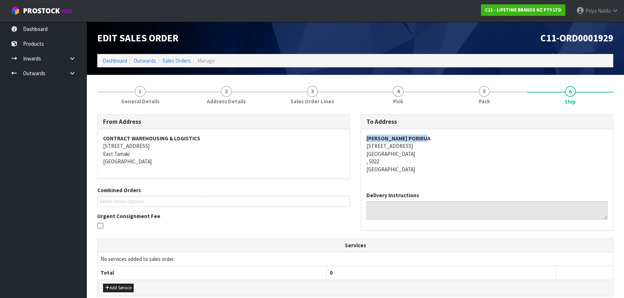
drag, startPoint x: 361, startPoint y: 137, endPoint x: 454, endPoint y: 130, distance: 92.8
click at [454, 130] on div "MOORE WILSON PORIRUA 65 KENEPURU DRIVE PORIRUA , 5022 New Zealand" at bounding box center [487, 157] width 252 height 57
drag, startPoint x: 360, startPoint y: 148, endPoint x: 240, endPoint y: 175, distance: 123.5
click at [416, 160] on div "To Address MOORE WILSON PORIRUA 65 KENEPURU DRIVE PORIRUA , 5022 New Zealand De…" at bounding box center [487, 173] width 253 height 116
drag, startPoint x: 393, startPoint y: 148, endPoint x: 384, endPoint y: 148, distance: 9.0
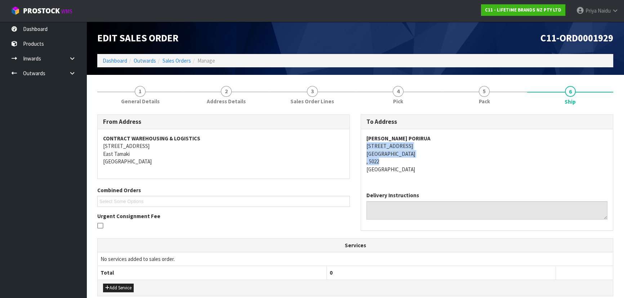
click at [393, 148] on address "MOORE WILSON PORIRUA 65 KENEPURU DRIVE PORIRUA , 5022 New Zealand" at bounding box center [486, 154] width 241 height 39
drag, startPoint x: 363, startPoint y: 144, endPoint x: 418, endPoint y: 142, distance: 54.1
click at [418, 142] on div "MOORE WILSON PORIRUA 65 KENEPURU DRIVE PORIRUA , 5022 New Zealand" at bounding box center [487, 157] width 252 height 57
click at [443, 170] on address "MOORE WILSON PORIRUA 65 KENEPURU DRIVE PORIRUA , 5022 New Zealand" at bounding box center [486, 154] width 241 height 39
click at [476, 157] on address "MOORE WILSON PORIRUA 65 KENEPURU DRIVE PORIRUA , 5022 New Zealand" at bounding box center [486, 154] width 241 height 39
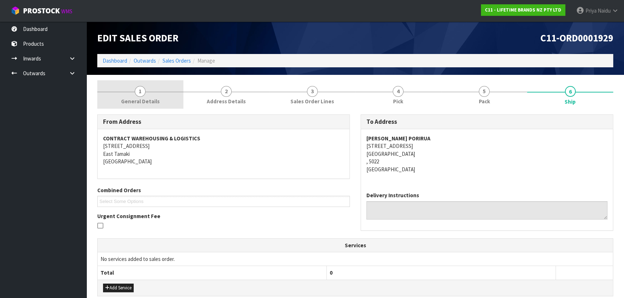
click at [140, 100] on span "General Details" at bounding box center [140, 102] width 39 height 8
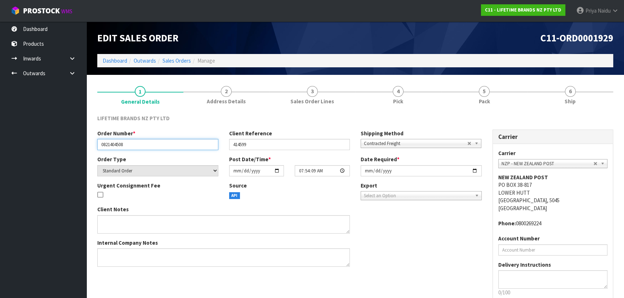
drag, startPoint x: 99, startPoint y: 146, endPoint x: 137, endPoint y: 146, distance: 37.8
click at [137, 146] on input "0821404508" at bounding box center [157, 144] width 121 height 11
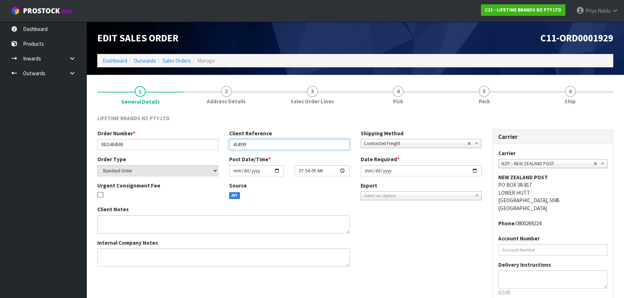
drag, startPoint x: 231, startPoint y: 145, endPoint x: 270, endPoint y: 145, distance: 38.9
click at [270, 145] on input "414599" at bounding box center [289, 144] width 121 height 11
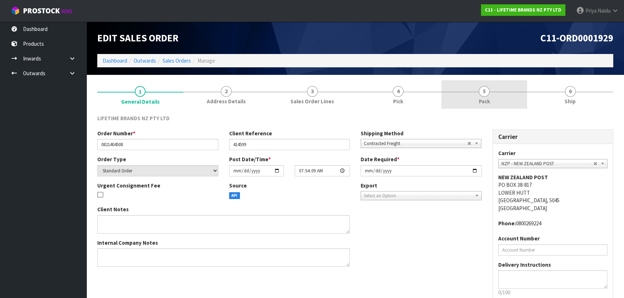
click at [484, 82] on link "5 Pack" at bounding box center [484, 94] width 86 height 28
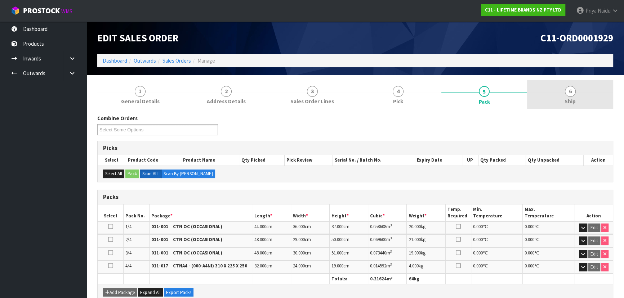
click at [569, 102] on span "Ship" at bounding box center [569, 102] width 11 height 8
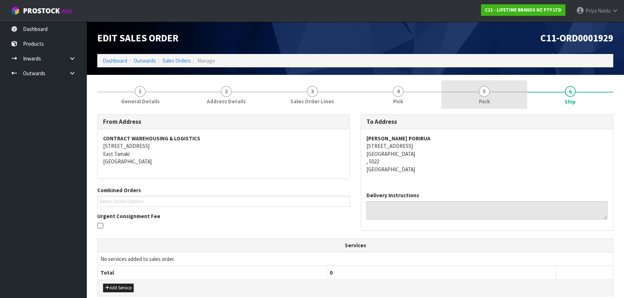
click at [481, 107] on link "5 Pack" at bounding box center [484, 94] width 86 height 28
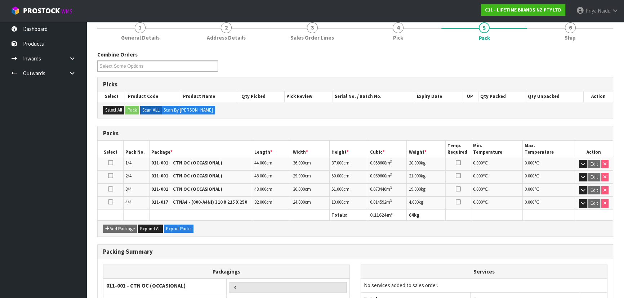
scroll to position [65, 0]
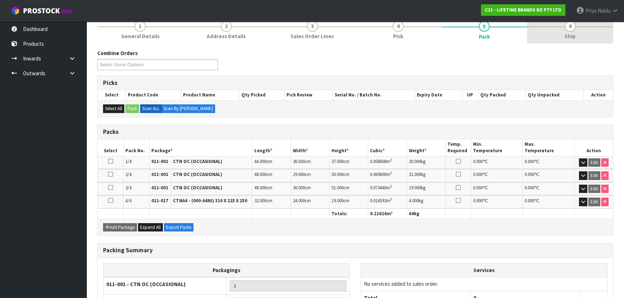
drag, startPoint x: 564, startPoint y: 29, endPoint x: 562, endPoint y: 36, distance: 6.8
click at [564, 29] on link "6 Ship" at bounding box center [570, 29] width 86 height 28
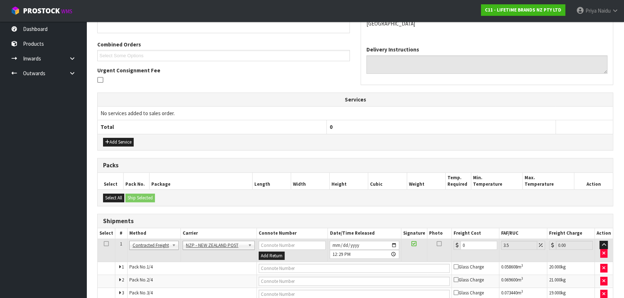
scroll to position [194, 0]
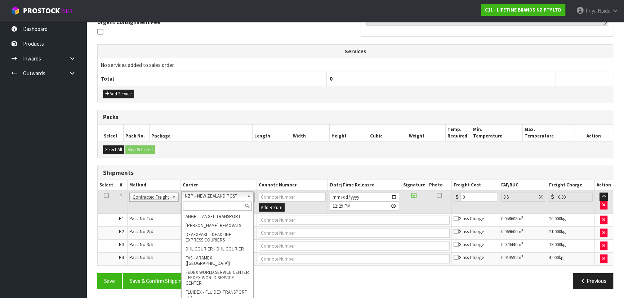
click at [205, 205] on input "text" at bounding box center [217, 206] width 69 height 9
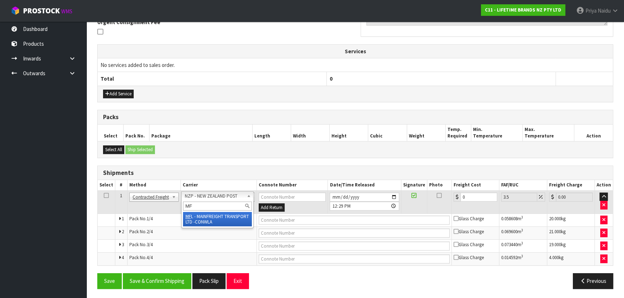
type input "MF"
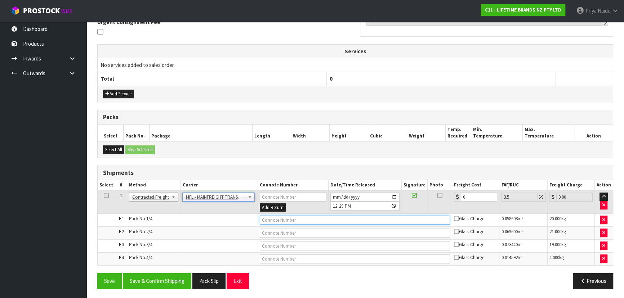
click at [269, 218] on input "text" at bounding box center [355, 220] width 191 height 9
paste input "FWM58799327"
type input "FWM58799327"
drag, startPoint x: 479, startPoint y: 199, endPoint x: 471, endPoint y: 191, distance: 11.2
click at [479, 199] on input "0" at bounding box center [479, 197] width 36 height 9
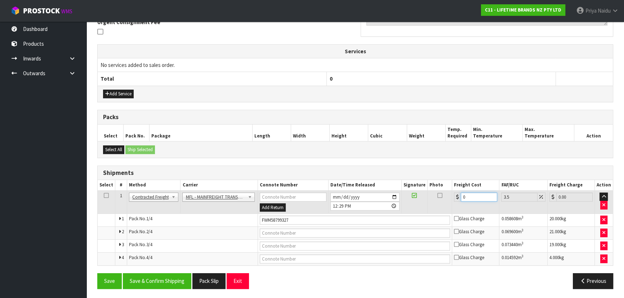
type input "0"
type input "4"
type input "4.14"
type input "46"
type input "47.61"
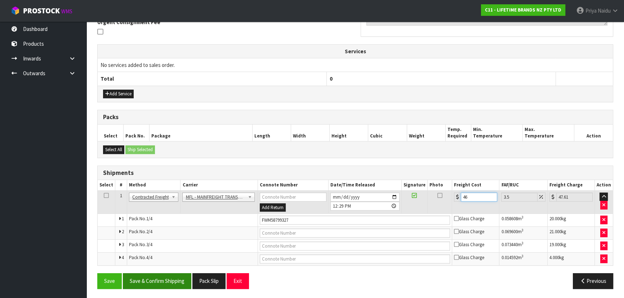
type input "46"
click at [151, 277] on button "Save & Confirm Shipping" at bounding box center [157, 280] width 68 height 15
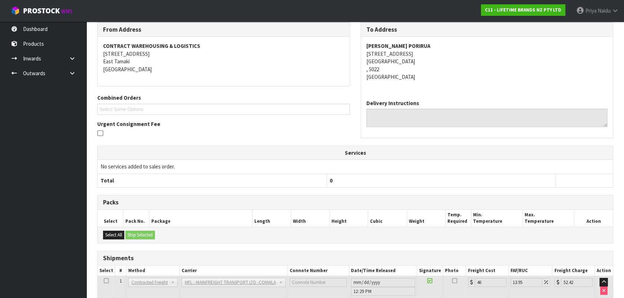
scroll to position [0, 0]
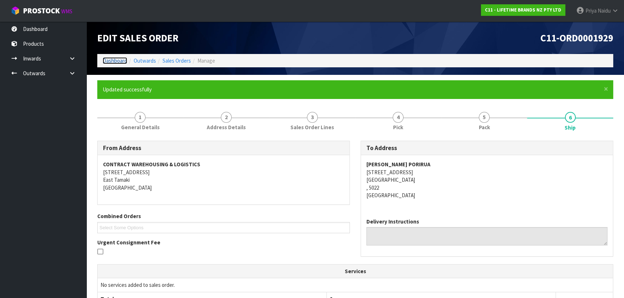
click at [121, 62] on link "Dashboard" at bounding box center [115, 60] width 24 height 7
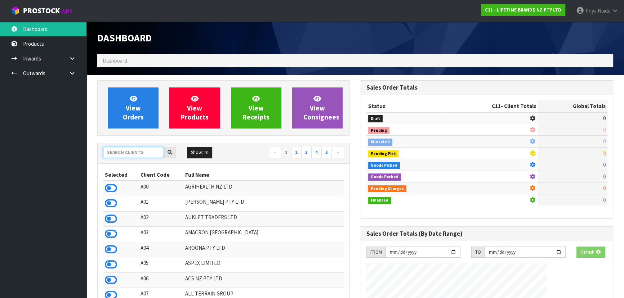
click at [123, 153] on input "text" at bounding box center [133, 152] width 61 height 11
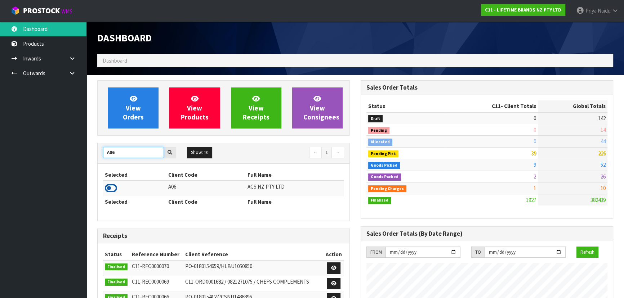
type input "A06"
click at [115, 189] on icon at bounding box center [111, 188] width 12 height 11
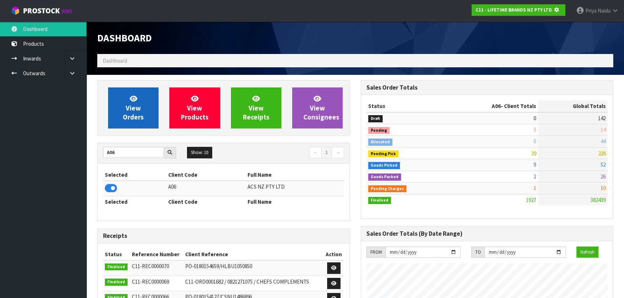
scroll to position [448, 263]
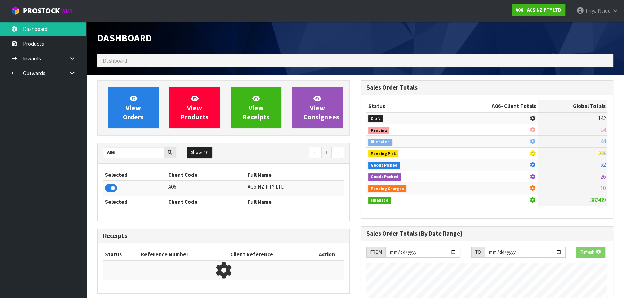
click at [162, 81] on div "View Orders View Products View Receipts View Consignees" at bounding box center [223, 107] width 253 height 55
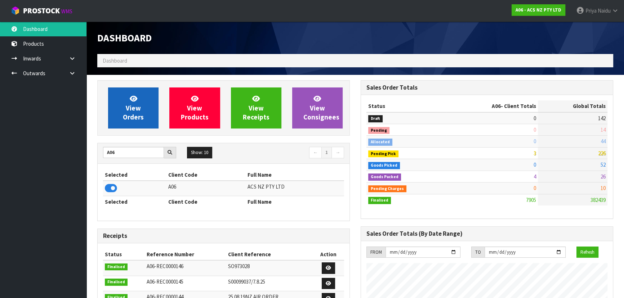
scroll to position [545, 263]
click at [137, 108] on span "View Orders" at bounding box center [133, 107] width 21 height 27
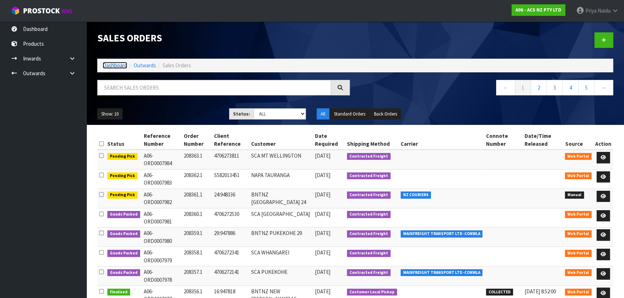
click at [110, 62] on link "Dashboard" at bounding box center [115, 65] width 24 height 7
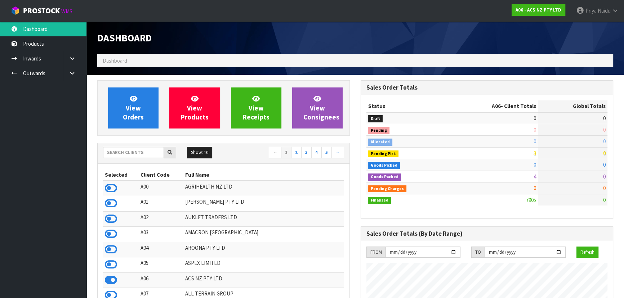
scroll to position [545, 263]
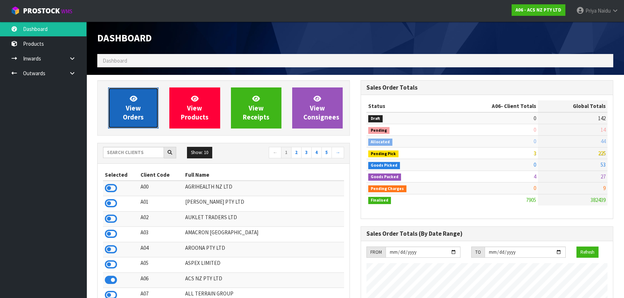
click at [142, 114] on span "View Orders" at bounding box center [133, 107] width 21 height 27
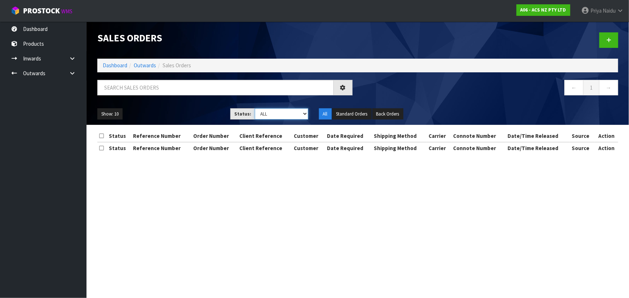
click at [263, 112] on select "Draft Pending Allocated Pending Pick Goods Picked Goods Packed Pending Charges …" at bounding box center [281, 113] width 53 height 11
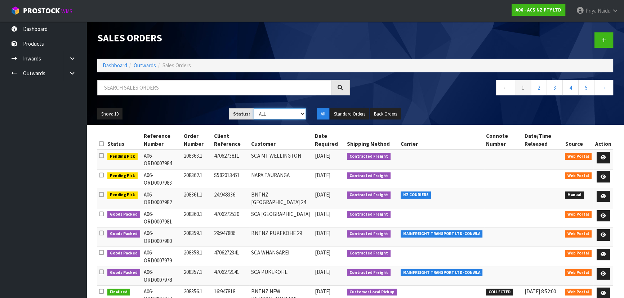
select select "string:3"
click at [254, 108] on select "Draft Pending Allocated Pending Pick Goods Picked Goods Packed Pending Charges …" at bounding box center [280, 113] width 53 height 11
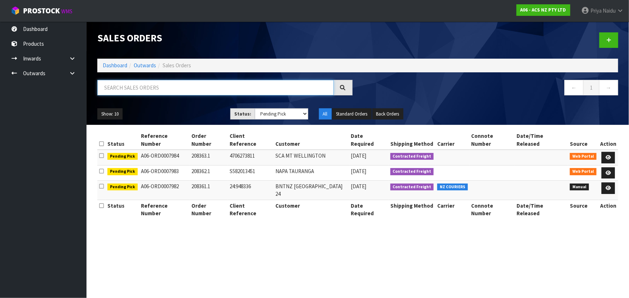
click at [112, 89] on input "text" at bounding box center [215, 87] width 236 height 15
type input "79"
click at [278, 114] on select "Draft Pending Allocated Pending Pick Goods Picked Goods Packed Pending Charges …" at bounding box center [281, 113] width 53 height 11
select select "string:5"
click at [255, 108] on select "Draft Pending Allocated Pending Pick Goods Picked Goods Packed Pending Charges …" at bounding box center [281, 113] width 53 height 11
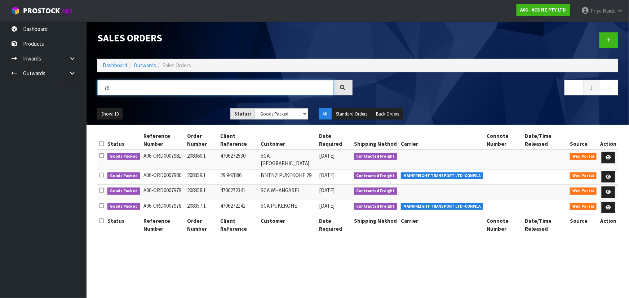
click at [155, 87] on input "79" at bounding box center [215, 87] width 236 height 15
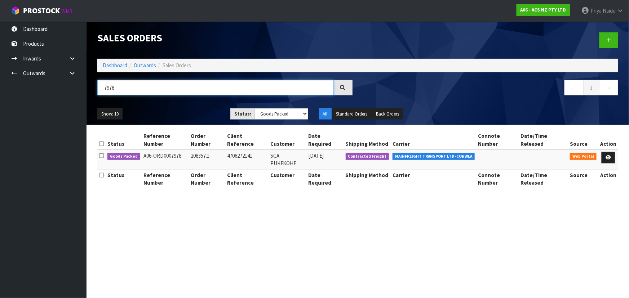
type input "7978"
click at [191, 104] on div "Show: 10 5 10 25 50 Status: Draft Pending Allocated Pending Pick Goods Picked G…" at bounding box center [357, 114] width 531 height 22
click at [109, 62] on link "Dashboard" at bounding box center [115, 65] width 24 height 7
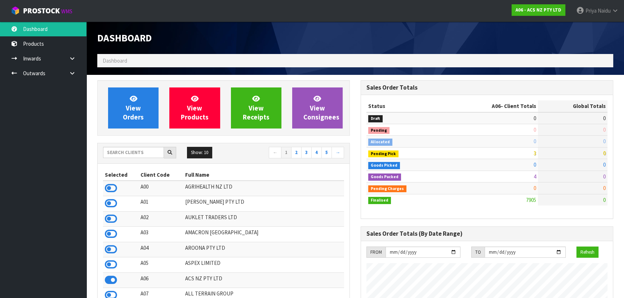
scroll to position [545, 263]
click at [140, 159] on div "Show: 10 5 10 25 50 ← 1 2 3 4 5 →" at bounding box center [224, 153] width 252 height 13
click at [142, 154] on input "text" at bounding box center [133, 152] width 61 height 11
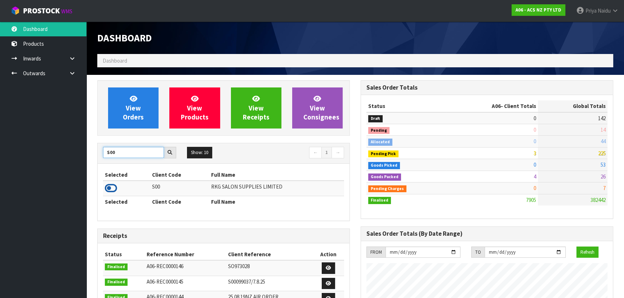
type input "S00"
drag, startPoint x: 109, startPoint y: 189, endPoint x: 135, endPoint y: 145, distance: 52.0
click at [109, 188] on icon at bounding box center [111, 188] width 12 height 11
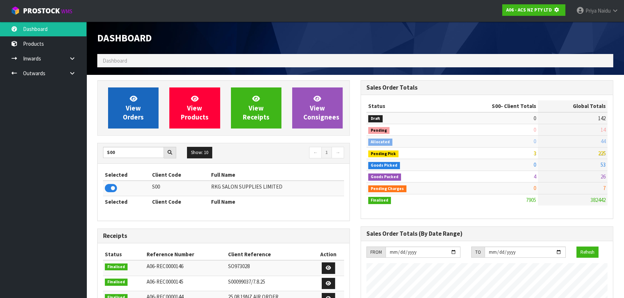
scroll to position [448, 263]
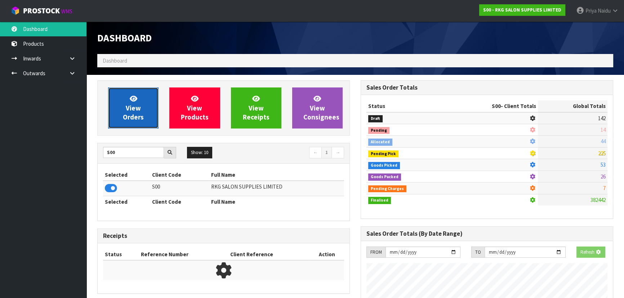
click at [146, 108] on link "View Orders" at bounding box center [133, 108] width 50 height 41
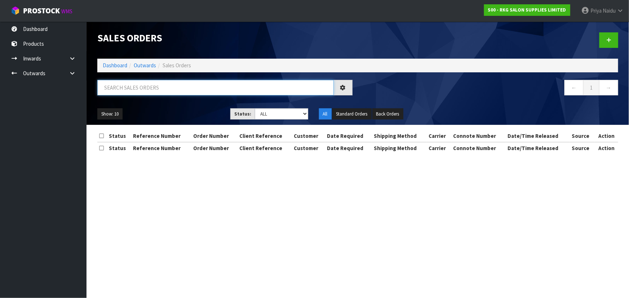
click at [150, 84] on input "text" at bounding box center [215, 87] width 236 height 15
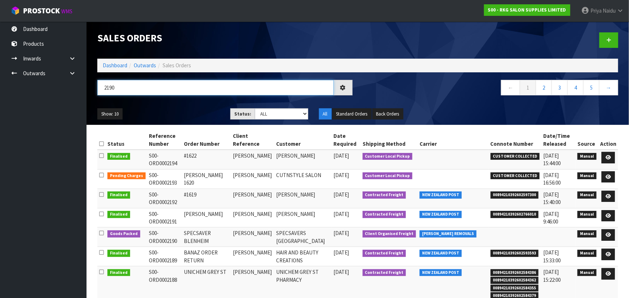
type input "2190"
click at [166, 104] on div "Show: 10 5 10 25 50 Status: Draft Pending Allocated Pending Pick Goods Picked G…" at bounding box center [357, 114] width 531 height 22
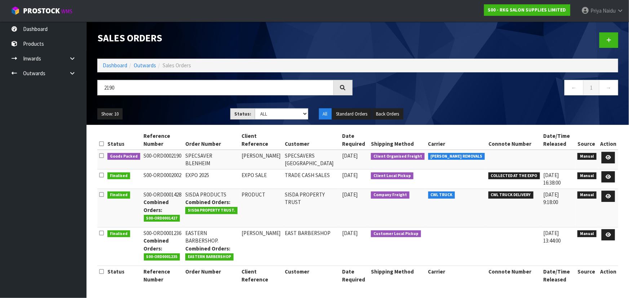
click at [177, 110] on ul "Show: 10 5 10 25 50" at bounding box center [158, 114] width 122 height 12
click at [605, 156] on link at bounding box center [607, 158] width 13 height 12
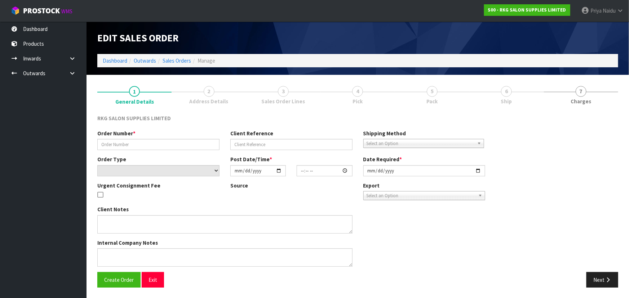
type input "SPECSAVER BLENHEIM"
type input "ANDREA BROWN"
select select "number:0"
type input "2025-09-22"
type input "00:00:00.000"
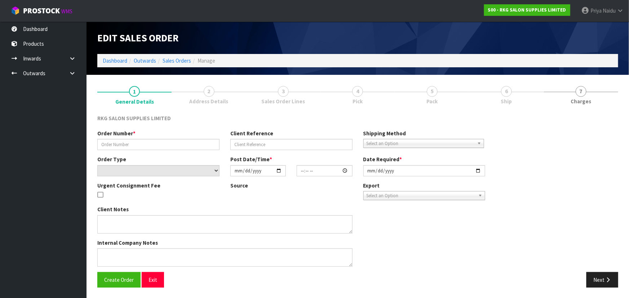
type input "2025-09-23"
type textarea "CONROYS JOB #2977901 PICK UP TUES 23RD SEP FULLY ASSEMBLED BED -PLEASE GET FROM…"
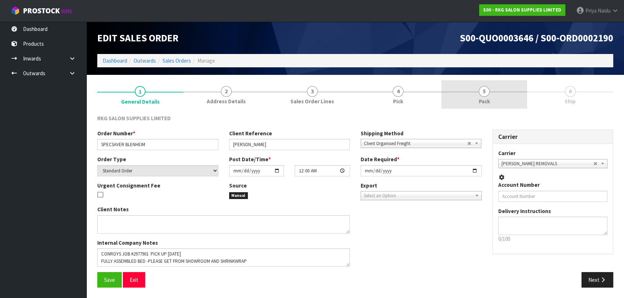
click at [476, 93] on link "5 Pack" at bounding box center [484, 94] width 86 height 28
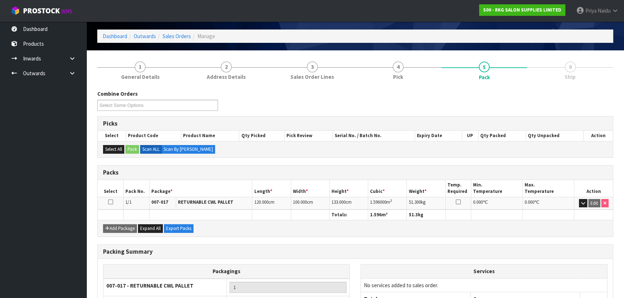
scroll to position [82, 0]
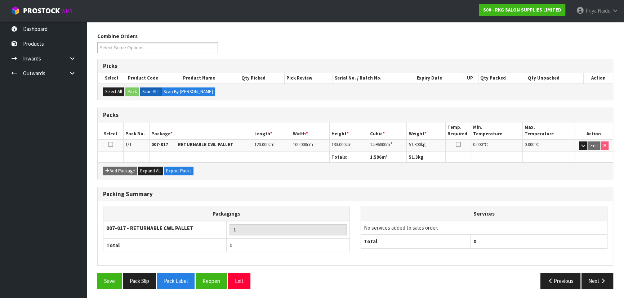
click at [591, 268] on div "Packing Summary Packagings 007-017 - RETURNABLE CWL PALLET 1 Total 1 Services N…" at bounding box center [355, 230] width 527 height 87
click at [593, 274] on button "Next" at bounding box center [597, 280] width 32 height 15
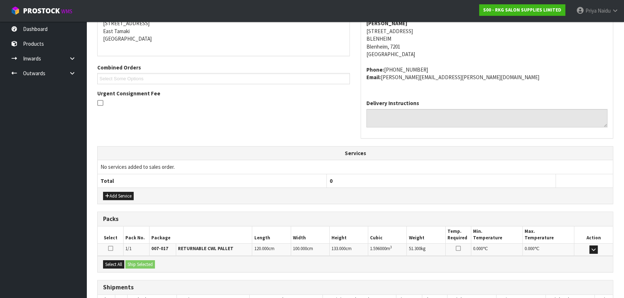
scroll to position [173, 0]
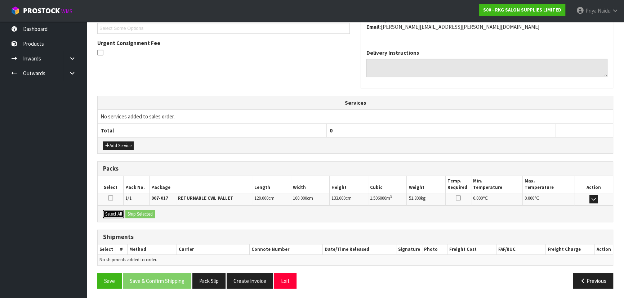
click at [122, 213] on button "Select All" at bounding box center [113, 214] width 21 height 9
click at [149, 215] on button "Ship Selected" at bounding box center [140, 214] width 30 height 9
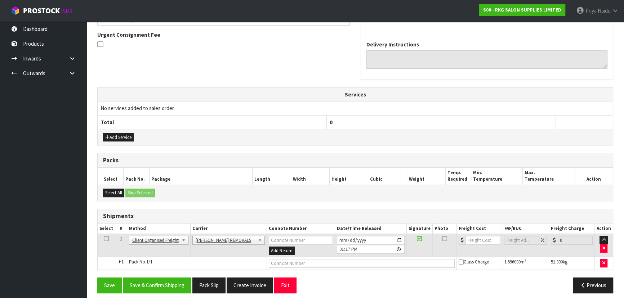
scroll to position [186, 0]
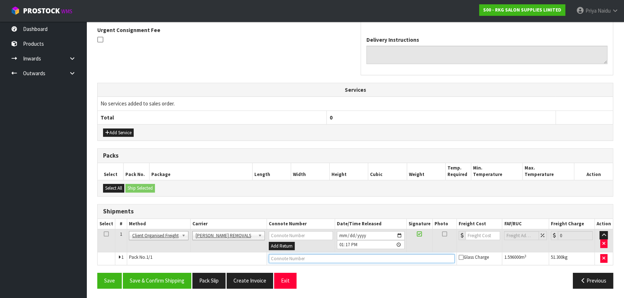
click at [294, 256] on input "text" at bounding box center [362, 258] width 186 height 9
type input "CONROYS COLLECTED"
click at [183, 279] on button "Save & Confirm Shipping" at bounding box center [157, 280] width 68 height 15
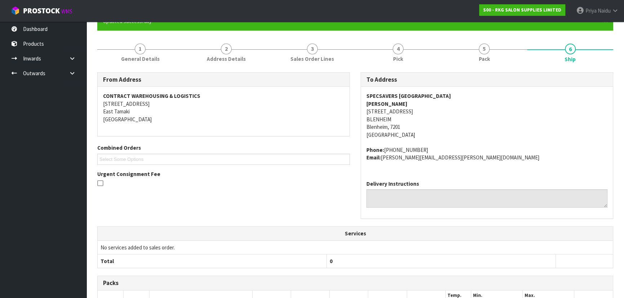
scroll to position [0, 0]
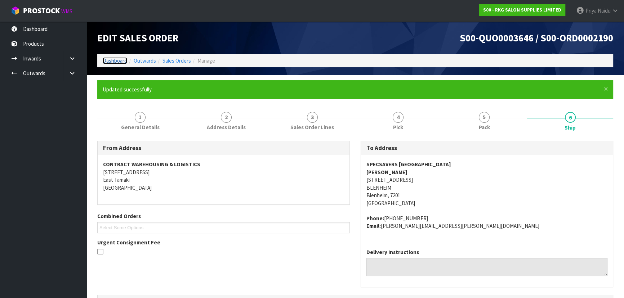
click at [113, 61] on link "Dashboard" at bounding box center [115, 60] width 24 height 7
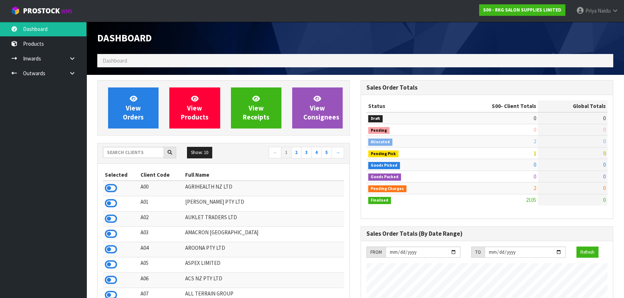
scroll to position [545, 263]
click at [125, 146] on div "Show: 10 5 10 25 50 ← 1 2 3 4 5 →" at bounding box center [224, 153] width 252 height 20
click at [133, 155] on input "text" at bounding box center [133, 152] width 61 height 11
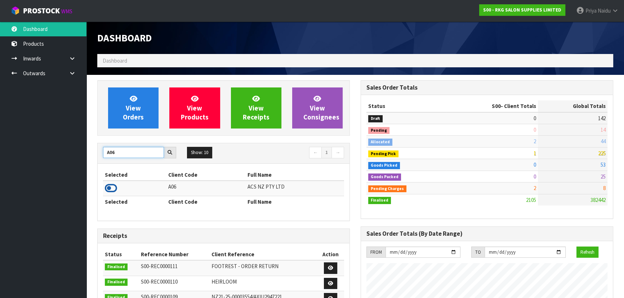
type input "A06"
click at [107, 185] on icon at bounding box center [111, 188] width 12 height 11
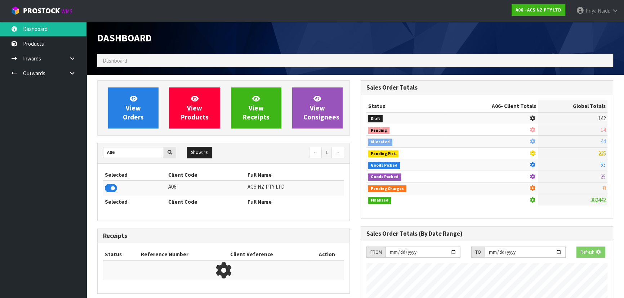
click at [126, 129] on div "View Orders View Products View Receipts View Consignees" at bounding box center [223, 107] width 253 height 55
click at [148, 109] on link "View Orders" at bounding box center [133, 108] width 50 height 41
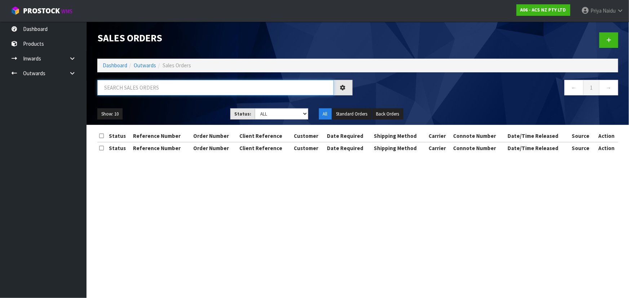
click at [163, 91] on input "text" at bounding box center [215, 87] width 236 height 15
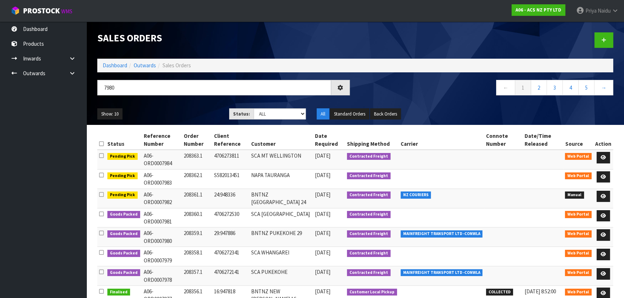
click at [209, 106] on div "Show: 10 5 10 25 50 Status: Draft Pending Allocated Pending Pick Goods Picked G…" at bounding box center [355, 114] width 527 height 22
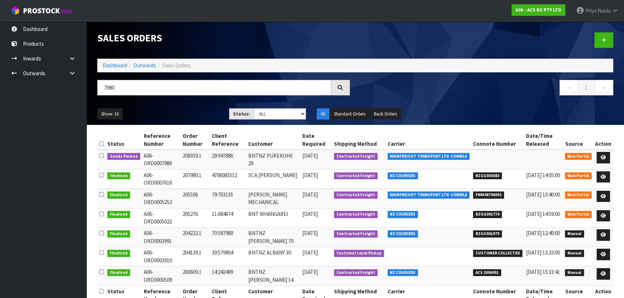
click at [192, 110] on ul "Show: 10 5 10 25 50" at bounding box center [157, 114] width 121 height 12
click at [176, 113] on ul "Show: 10 5 10 25 50" at bounding box center [157, 114] width 121 height 12
click at [143, 86] on input "7980" at bounding box center [214, 87] width 234 height 15
type input "7"
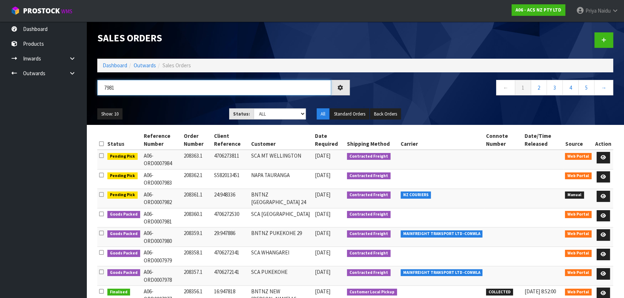
type input "7981"
click at [158, 108] on div "Show: 10 5 10 25 50 Status: Draft Pending Allocated Pending Pick Goods Picked G…" at bounding box center [355, 114] width 527 height 22
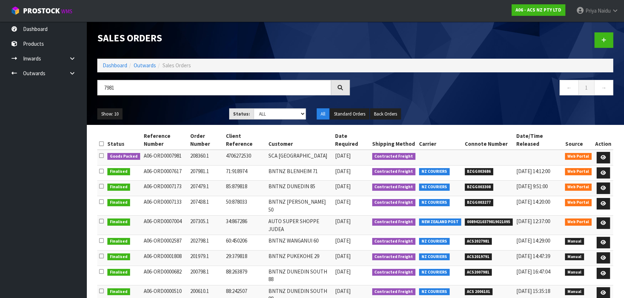
click at [158, 108] on div "Show: 10 5 10 25 50 Status: Draft Pending Allocated Pending Pick Goods Picked G…" at bounding box center [355, 114] width 527 height 22
click at [607, 152] on link at bounding box center [603, 158] width 13 height 12
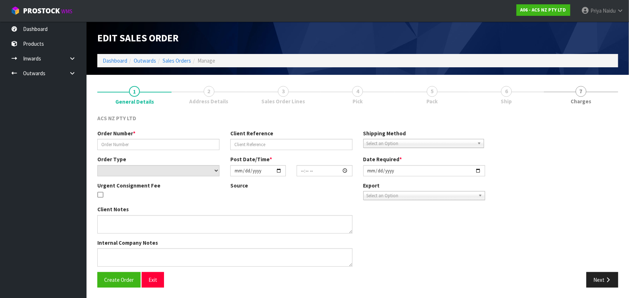
type input "208360.1"
type input "4706272530"
select select "number:0"
type input "2025-09-22"
type input "18:19:00.000"
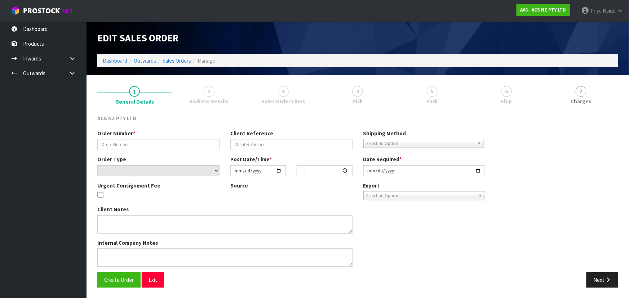
type input "2025-09-22"
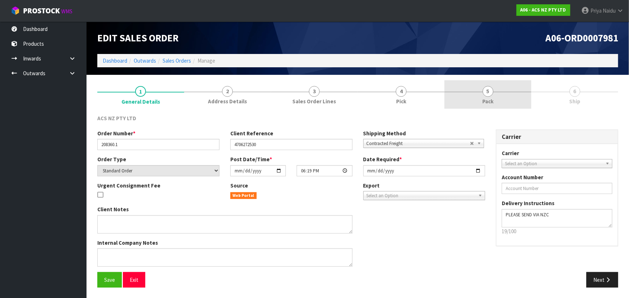
click at [502, 90] on link "5 Pack" at bounding box center [487, 94] width 87 height 28
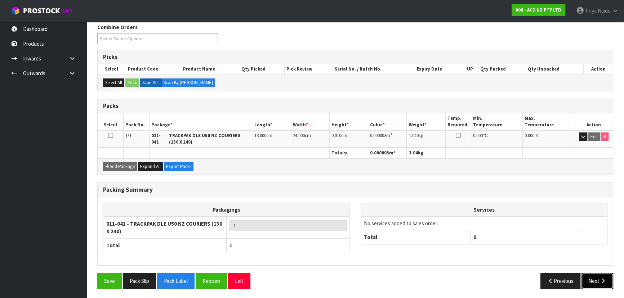
click at [596, 280] on button "Next" at bounding box center [597, 280] width 32 height 15
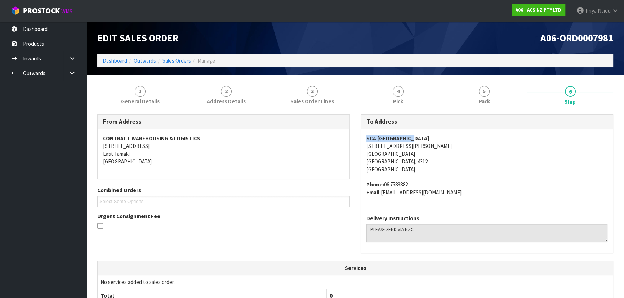
drag, startPoint x: 367, startPoint y: 137, endPoint x: 425, endPoint y: 136, distance: 57.6
click at [425, 136] on address "SCA NEW PLYMOUTH UNIT 1 106-116 LEACH STREET NEW PLYMOUTH New Plymouth, 4312 Ne…" at bounding box center [486, 154] width 241 height 39
drag, startPoint x: 366, startPoint y: 146, endPoint x: 439, endPoint y: 146, distance: 72.8
click at [439, 146] on address "SCA NEW PLYMOUTH UNIT 1 106-116 LEACH STREET NEW PLYMOUTH New Plymouth, 4312 Ne…" at bounding box center [486, 154] width 241 height 39
drag, startPoint x: 362, startPoint y: 155, endPoint x: 409, endPoint y: 152, distance: 47.3
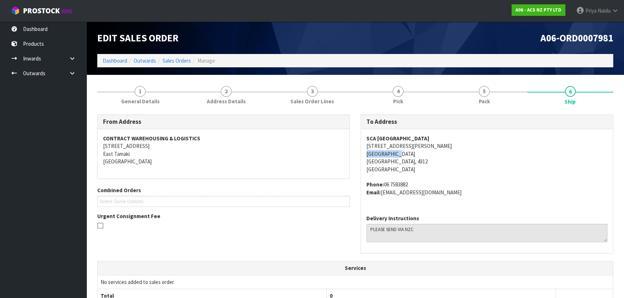
click at [409, 152] on div "SCA NEW PLYMOUTH UNIT 1 106-116 LEACH STREET NEW PLYMOUTH New Plymouth, 4312 Ne…" at bounding box center [487, 169] width 252 height 80
drag, startPoint x: 383, startPoint y: 183, endPoint x: 414, endPoint y: 180, distance: 30.8
click at [414, 181] on address "Phone: 06 7583882 Email: NEWPLYMOUTH@supercheapauto.com" at bounding box center [486, 188] width 241 height 15
drag, startPoint x: 383, startPoint y: 193, endPoint x: 480, endPoint y: 192, distance: 97.6
click at [480, 192] on address "Phone: 06 7583882 Email: NEWPLYMOUTH@supercheapauto.com" at bounding box center [486, 188] width 241 height 15
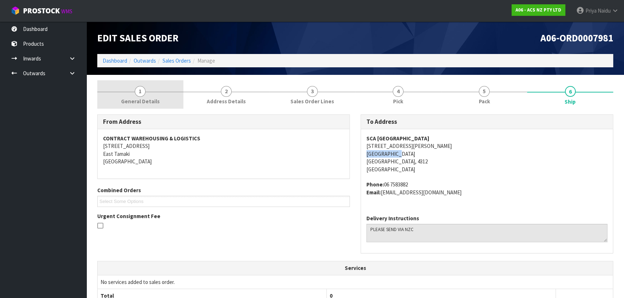
click at [149, 95] on link "1 General Details" at bounding box center [140, 94] width 86 height 28
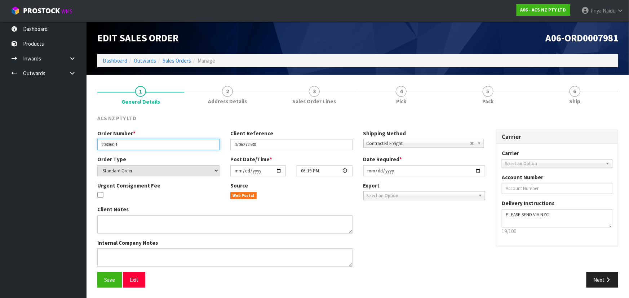
drag, startPoint x: 99, startPoint y: 145, endPoint x: 144, endPoint y: 145, distance: 44.3
click at [144, 145] on input "208360.1" at bounding box center [158, 144] width 122 height 11
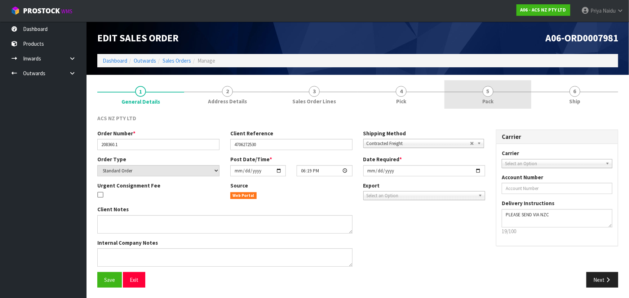
click at [499, 98] on link "5 Pack" at bounding box center [487, 94] width 87 height 28
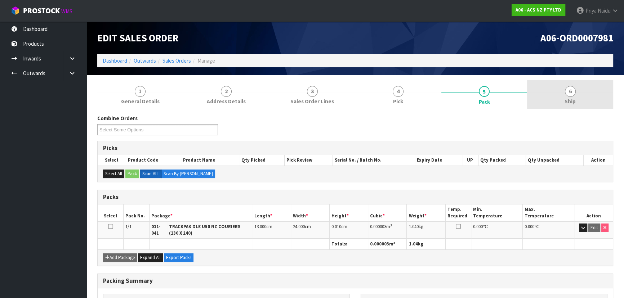
click at [571, 98] on span "Ship" at bounding box center [569, 102] width 11 height 8
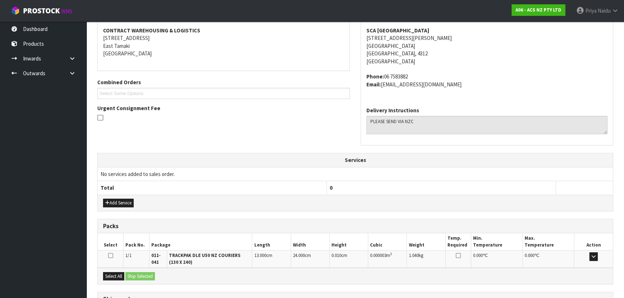
scroll to position [170, 0]
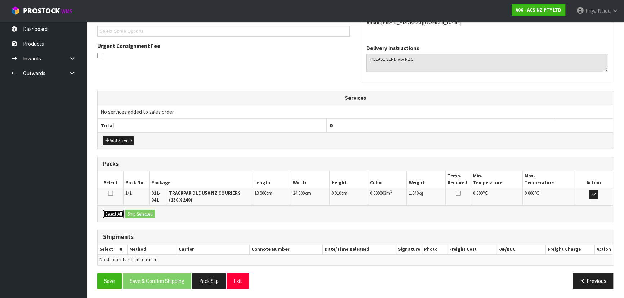
click at [117, 215] on button "Select All" at bounding box center [113, 214] width 21 height 9
click at [144, 210] on button "Ship Selected" at bounding box center [140, 214] width 30 height 9
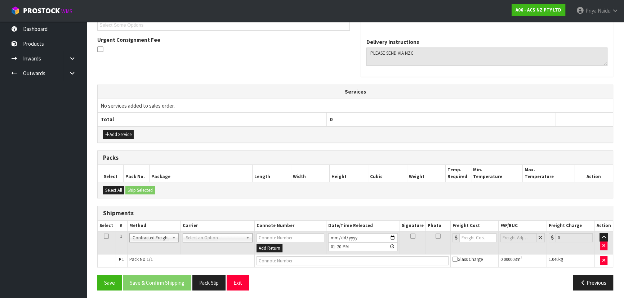
scroll to position [178, 0]
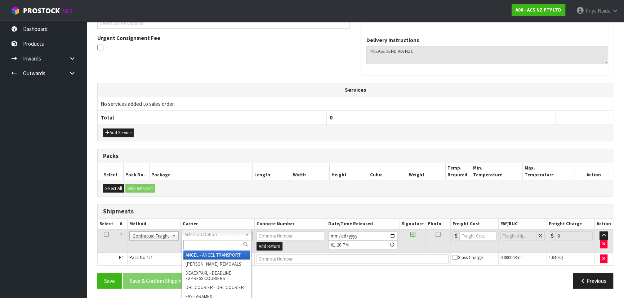
click at [196, 244] on input "text" at bounding box center [216, 244] width 67 height 9
type input "NZC"
drag, startPoint x: 216, startPoint y: 251, endPoint x: 221, endPoint y: 251, distance: 4.3
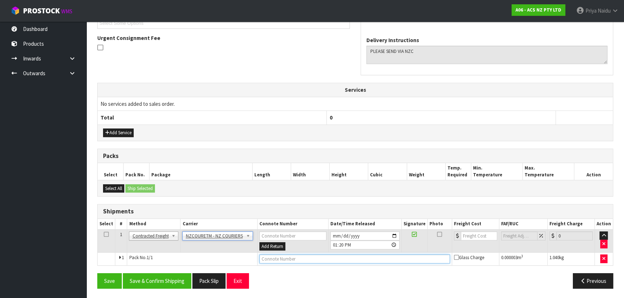
click at [283, 256] on input "text" at bounding box center [354, 259] width 191 height 9
paste input "BZGG004011"
type input "BZGG004011"
click at [475, 232] on input "number" at bounding box center [479, 236] width 36 height 9
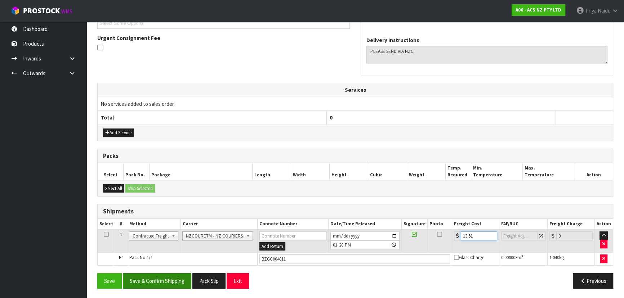
type input "13.51"
click at [167, 280] on button "Save & Confirm Shipping" at bounding box center [157, 280] width 68 height 15
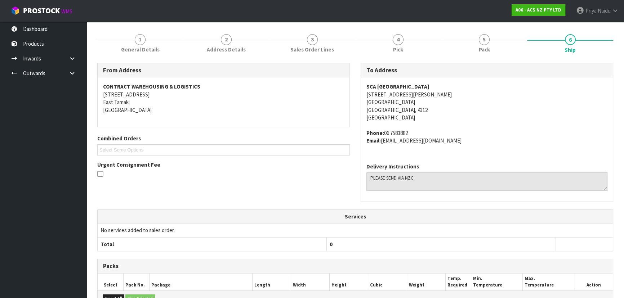
scroll to position [0, 0]
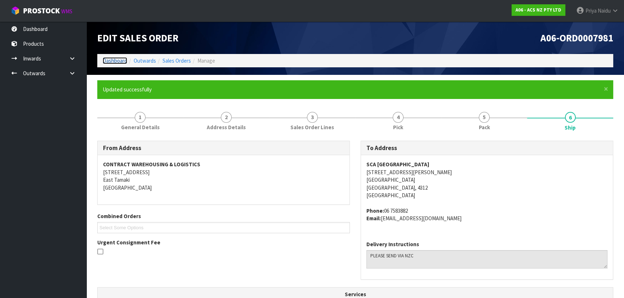
click at [117, 62] on link "Dashboard" at bounding box center [115, 60] width 24 height 7
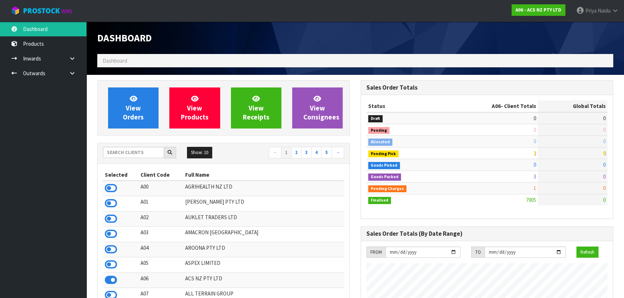
scroll to position [545, 263]
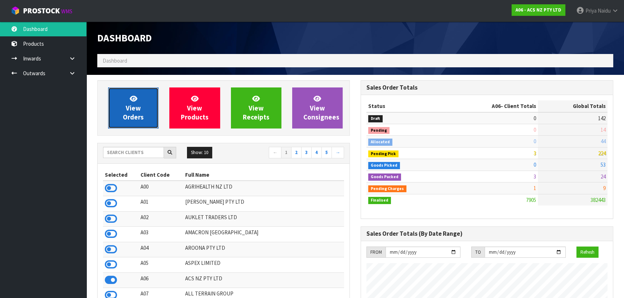
click at [111, 104] on link "View Orders" at bounding box center [133, 108] width 50 height 41
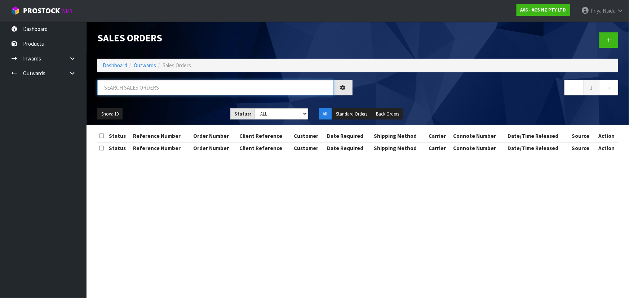
click at [146, 89] on input "text" at bounding box center [215, 87] width 236 height 15
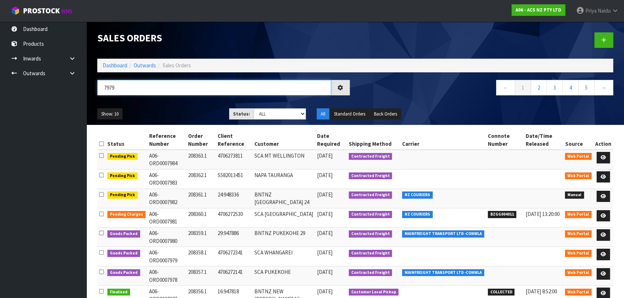
type input "7979"
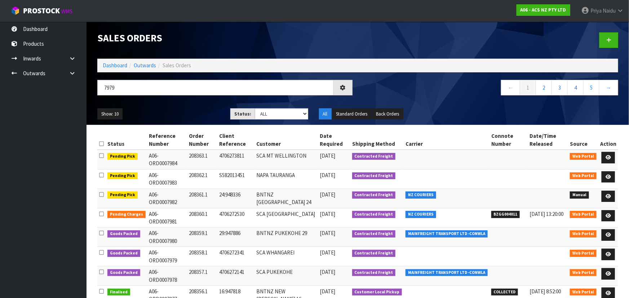
click at [175, 112] on ul "Show: 10 5 10 25 50" at bounding box center [158, 114] width 122 height 12
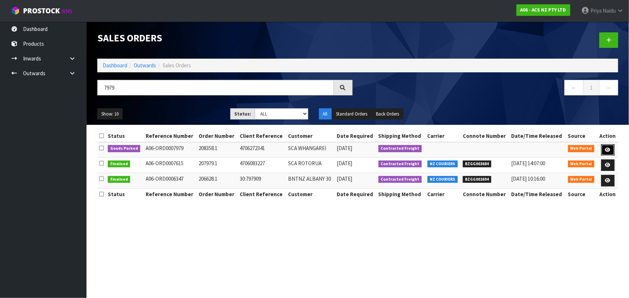
click at [602, 150] on link at bounding box center [607, 150] width 13 height 12
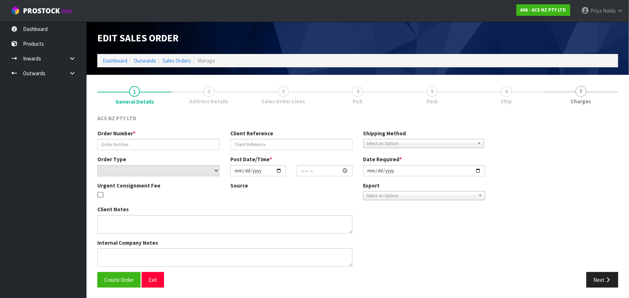
type input "208358.1"
type input "4706272341"
select select "number:0"
type input "2025-09-22"
type input "16:19:00.000"
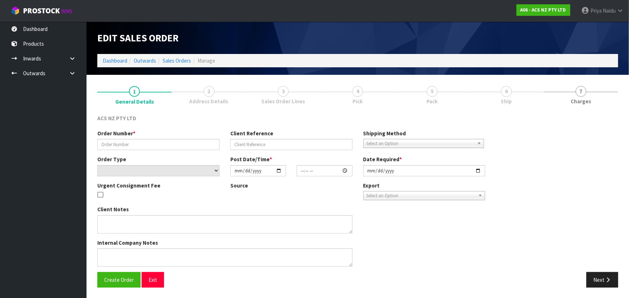
type input "2025-09-23"
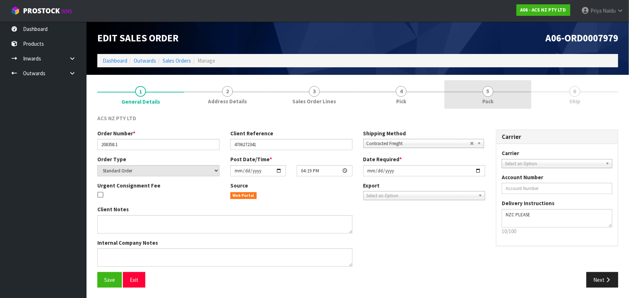
click at [486, 92] on span "5" at bounding box center [487, 91] width 11 height 11
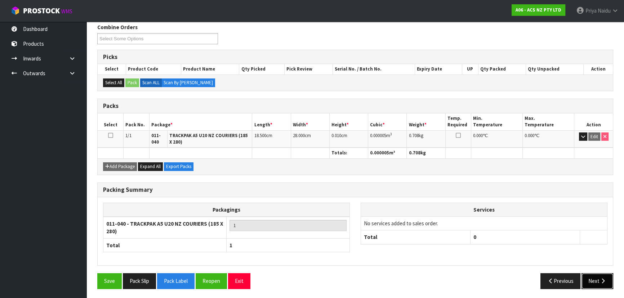
click at [593, 280] on button "Next" at bounding box center [597, 280] width 32 height 15
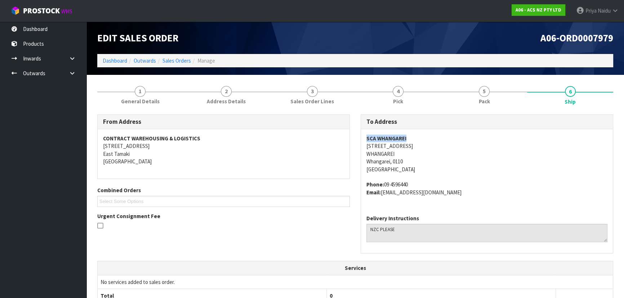
drag, startPoint x: 365, startPoint y: 138, endPoint x: 436, endPoint y: 134, distance: 70.7
click at [436, 134] on div "SCA WHANGAREI 11 LOWER TAREWA ROAD WHANGAREI Whangarei, 0110 New Zealand Phone:…" at bounding box center [487, 169] width 252 height 80
drag, startPoint x: 364, startPoint y: 146, endPoint x: 433, endPoint y: 148, distance: 69.6
click at [433, 148] on div "SCA WHANGAREI 11 LOWER TAREWA ROAD WHANGAREI Whangarei, 0110 New Zealand Phone:…" at bounding box center [487, 169] width 252 height 80
drag, startPoint x: 383, startPoint y: 186, endPoint x: 419, endPoint y: 179, distance: 36.5
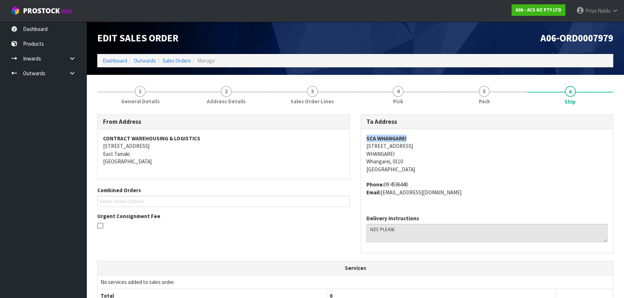
click at [419, 179] on span "SCA WHANGAREI 11 LOWER TAREWA ROAD WHANGAREI Whangarei, 0110 New Zealand Phone:…" at bounding box center [486, 166] width 241 height 62
drag, startPoint x: 383, startPoint y: 194, endPoint x: 465, endPoint y: 201, distance: 82.0
click at [465, 201] on div "SCA WHANGAREI 11 LOWER TAREWA ROAD WHANGAREI Whangarei, 0110 New Zealand Phone:…" at bounding box center [487, 169] width 252 height 80
click at [133, 85] on link "1 General Details" at bounding box center [140, 94] width 86 height 28
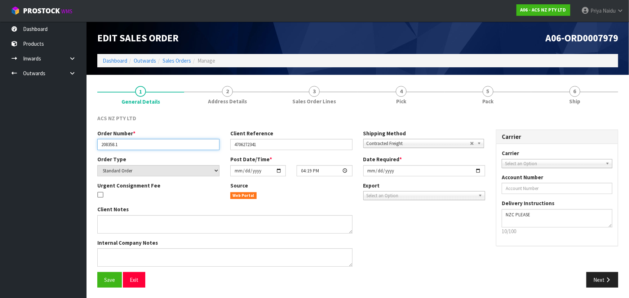
drag, startPoint x: 103, startPoint y: 146, endPoint x: 125, endPoint y: 145, distance: 22.0
click at [125, 145] on input "208358.1" at bounding box center [158, 144] width 122 height 11
click at [99, 143] on input "208358.1" at bounding box center [158, 144] width 122 height 11
drag, startPoint x: 100, startPoint y: 143, endPoint x: 137, endPoint y: 146, distance: 36.9
click at [137, 146] on input "208358.1" at bounding box center [158, 144] width 122 height 11
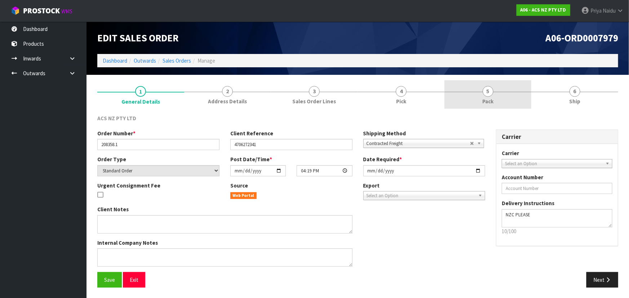
drag, startPoint x: 524, startPoint y: 98, endPoint x: 508, endPoint y: 102, distance: 16.3
click at [524, 98] on link "5 Pack" at bounding box center [487, 94] width 87 height 28
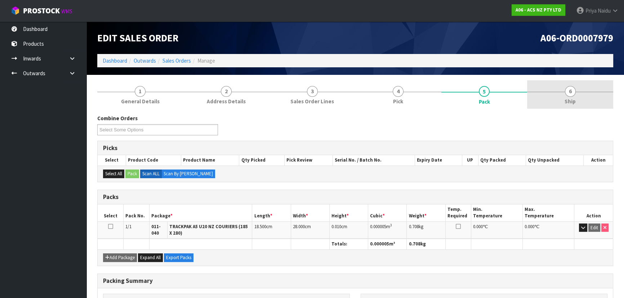
click at [572, 104] on span "Ship" at bounding box center [569, 102] width 11 height 8
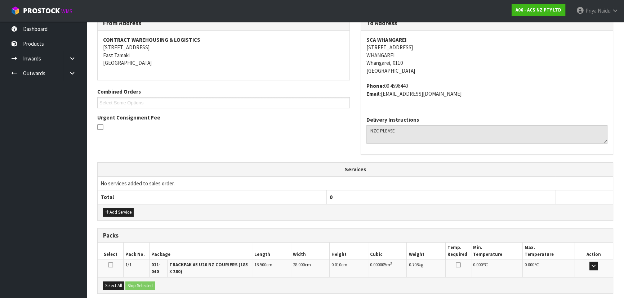
scroll to position [170, 0]
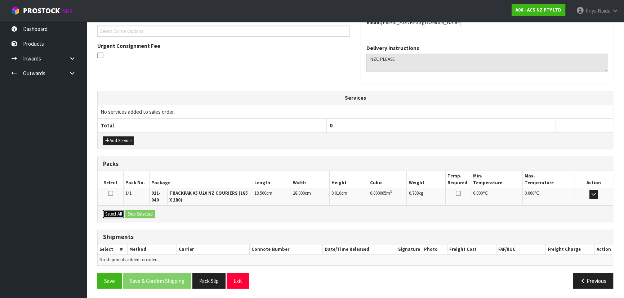
drag, startPoint x: 115, startPoint y: 215, endPoint x: 127, endPoint y: 214, distance: 11.9
click at [115, 215] on button "Select All" at bounding box center [113, 214] width 21 height 9
click at [147, 213] on button "Ship Selected" at bounding box center [140, 214] width 30 height 9
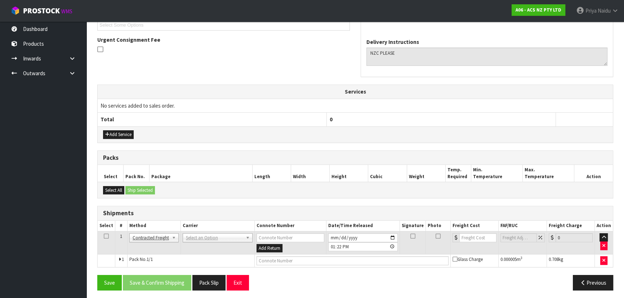
scroll to position [178, 0]
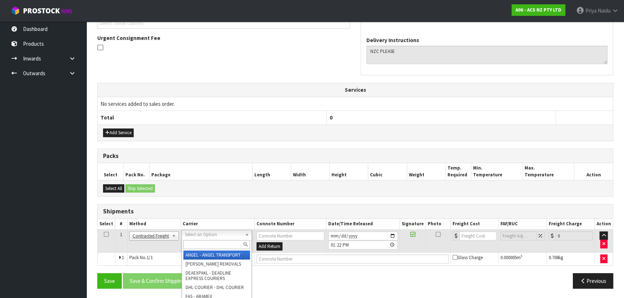
click at [206, 244] on input "text" at bounding box center [216, 244] width 67 height 9
type input "NZC"
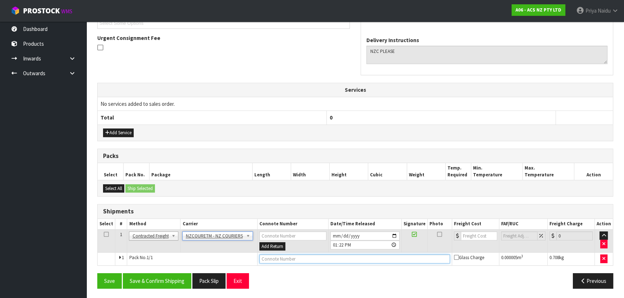
click at [277, 258] on input "text" at bounding box center [354, 259] width 191 height 9
paste input "BZGG004012"
type input "BZGG004012"
click at [464, 235] on input "number" at bounding box center [479, 236] width 36 height 9
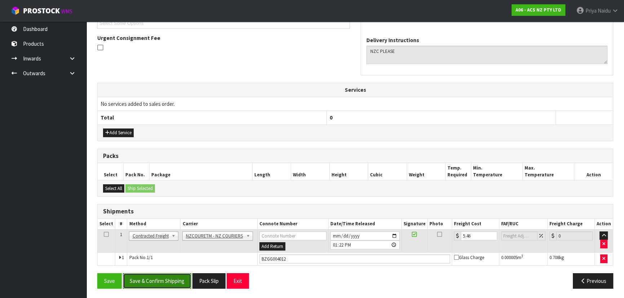
click at [171, 278] on button "Save & Confirm Shipping" at bounding box center [157, 280] width 68 height 15
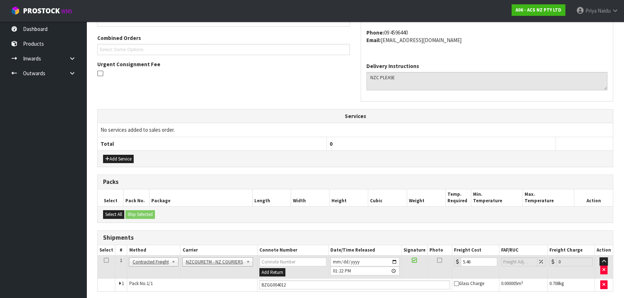
scroll to position [0, 0]
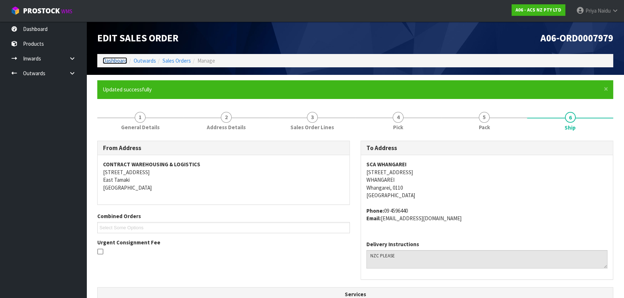
click at [124, 61] on link "Dashboard" at bounding box center [115, 60] width 24 height 7
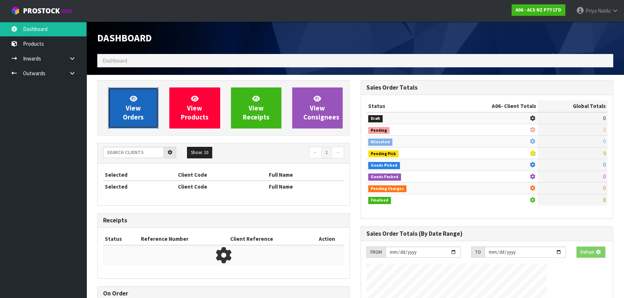
click at [139, 108] on span "View Orders" at bounding box center [133, 107] width 21 height 27
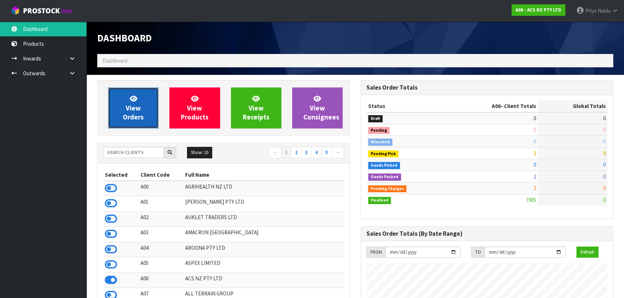
scroll to position [545, 263]
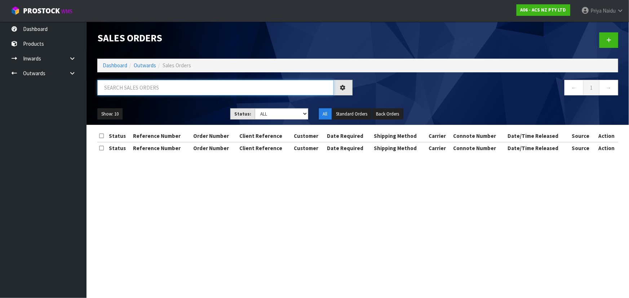
click at [143, 89] on input "text" at bounding box center [215, 87] width 236 height 15
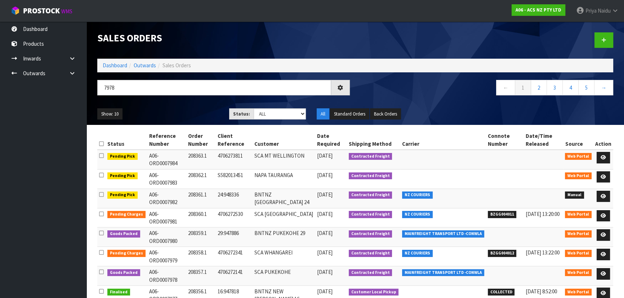
click at [173, 108] on ul "Show: 10 5 10 25 50" at bounding box center [157, 114] width 121 height 12
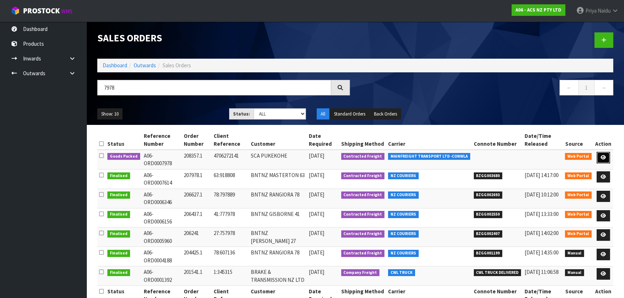
click at [604, 157] on icon at bounding box center [603, 157] width 5 height 5
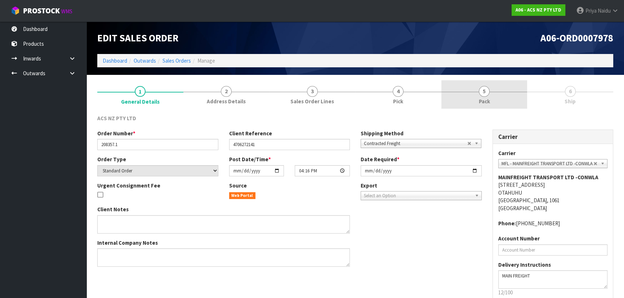
click at [486, 98] on span "Pack" at bounding box center [484, 102] width 11 height 8
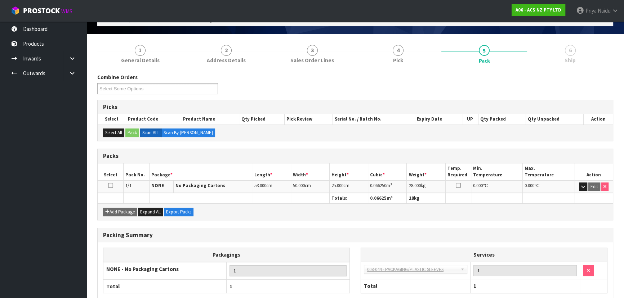
scroll to position [82, 0]
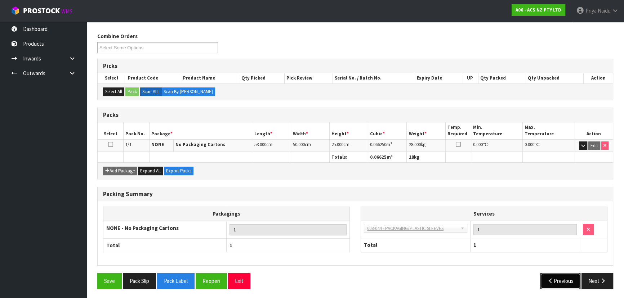
click at [576, 275] on button "Previous" at bounding box center [560, 280] width 40 height 15
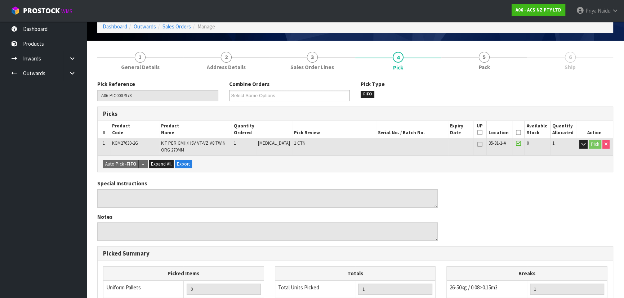
scroll to position [0, 0]
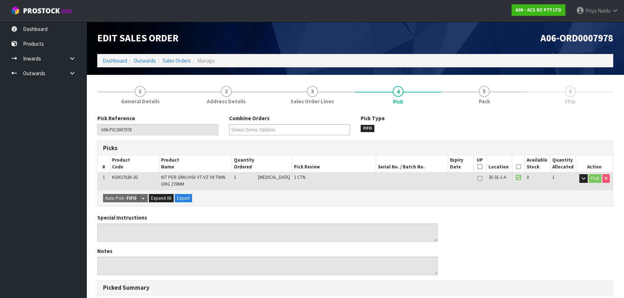
click at [563, 103] on link "6 Ship" at bounding box center [570, 94] width 86 height 28
click at [475, 94] on link "5 Pack" at bounding box center [484, 94] width 86 height 28
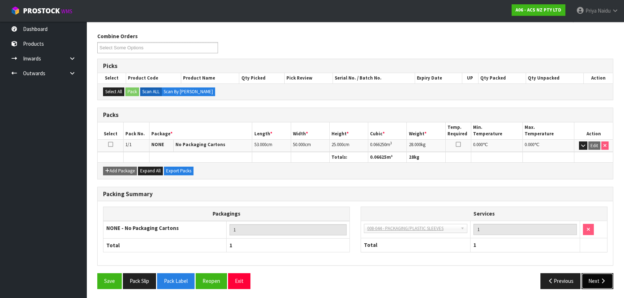
click at [591, 285] on button "Next" at bounding box center [597, 280] width 32 height 15
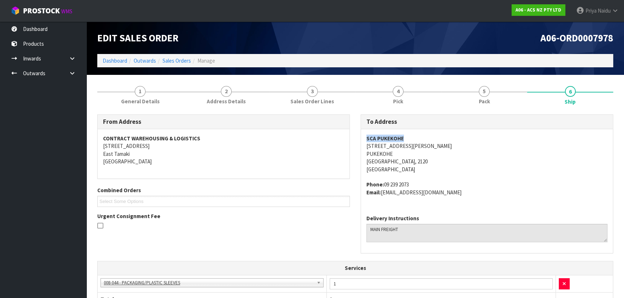
drag, startPoint x: 362, startPoint y: 135, endPoint x: 419, endPoint y: 137, distance: 57.7
click at [419, 137] on div "SCA PUKEKOHE 4 MASSEY AVE PUKEKOHE Auckland, 2120 New Zealand Phone: 09 239 207…" at bounding box center [487, 169] width 252 height 80
drag, startPoint x: 360, startPoint y: 146, endPoint x: 410, endPoint y: 159, distance: 51.4
click at [410, 159] on div "To Address SCA PUKEKOHE 4 MASSEY AVE PUKEKOHE Auckland, 2120 New Zealand Phone:…" at bounding box center [486, 188] width 263 height 147
click at [360, 145] on div "To Address SCA PUKEKOHE 4 MASSEY AVE PUKEKOHE Auckland, 2120 New Zealand Phone:…" at bounding box center [486, 188] width 263 height 147
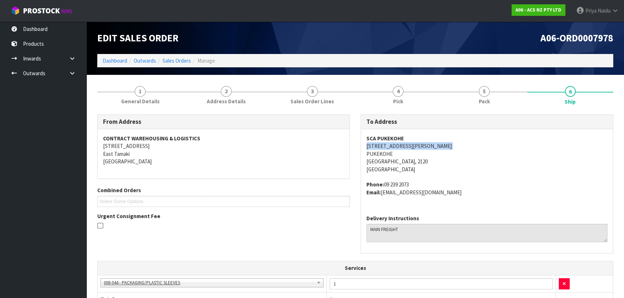
drag, startPoint x: 360, startPoint y: 145, endPoint x: 400, endPoint y: 143, distance: 40.0
click at [400, 143] on div "To Address SCA PUKEKOHE 4 MASSEY AVE PUKEKOHE Auckland, 2120 New Zealand Phone:…" at bounding box center [486, 188] width 263 height 147
drag, startPoint x: 384, startPoint y: 183, endPoint x: 424, endPoint y: 184, distance: 40.7
click at [424, 184] on address "Phone: 09 239 2073 Email: PUKEKOHE@supercheapauto.com" at bounding box center [486, 188] width 241 height 15
drag, startPoint x: 383, startPoint y: 194, endPoint x: 466, endPoint y: 198, distance: 82.9
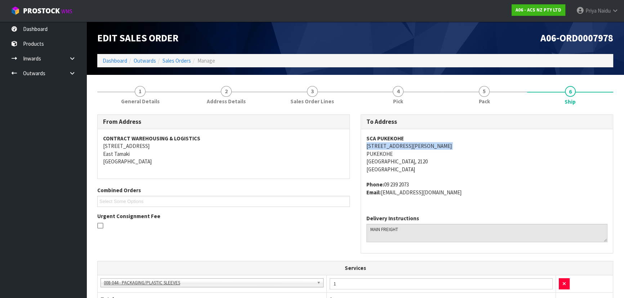
click at [466, 198] on div "SCA PUKEKOHE 4 MASSEY AVE PUKEKOHE Auckland, 2120 New Zealand Phone: 09 239 207…" at bounding box center [487, 169] width 252 height 80
click at [133, 90] on link "1 General Details" at bounding box center [140, 94] width 86 height 28
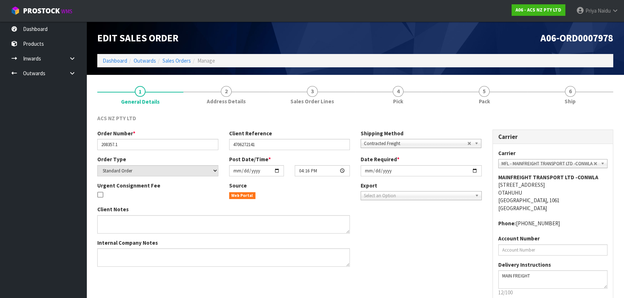
drag, startPoint x: 97, startPoint y: 145, endPoint x: 124, endPoint y: 144, distance: 27.4
click at [124, 144] on div "Order Number * 208357.1" at bounding box center [158, 140] width 132 height 21
drag, startPoint x: 97, startPoint y: 144, endPoint x: 129, endPoint y: 143, distance: 32.1
click at [129, 143] on input "208357.1" at bounding box center [157, 144] width 121 height 11
drag, startPoint x: 232, startPoint y: 142, endPoint x: 267, endPoint y: 144, distance: 34.3
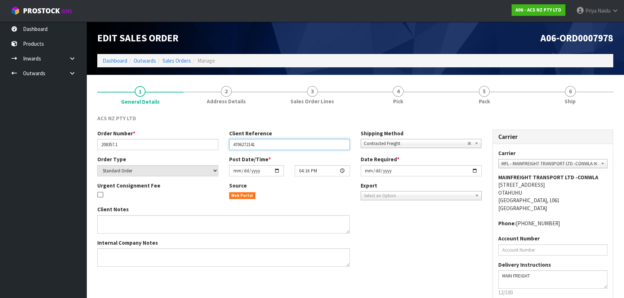
click at [267, 144] on input "4706272141" at bounding box center [289, 144] width 121 height 11
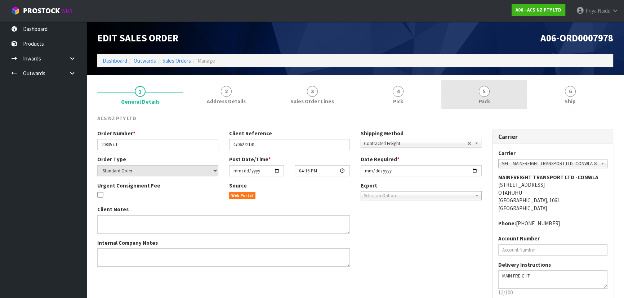
click at [494, 89] on link "5 Pack" at bounding box center [484, 94] width 86 height 28
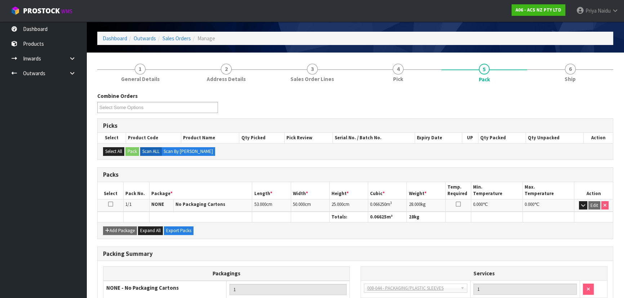
scroll to position [32, 0]
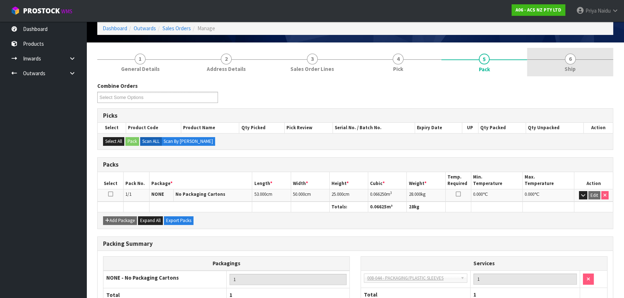
click at [586, 65] on link "6 Ship" at bounding box center [570, 62] width 86 height 28
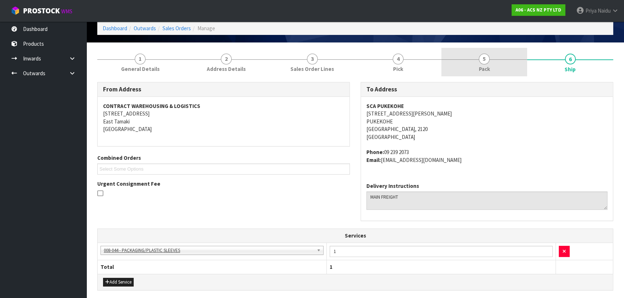
click at [500, 68] on link "5 Pack" at bounding box center [484, 62] width 86 height 28
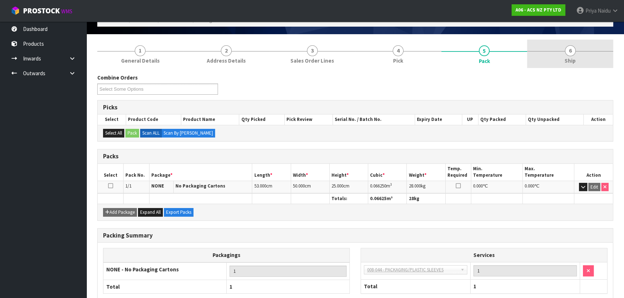
scroll to position [0, 0]
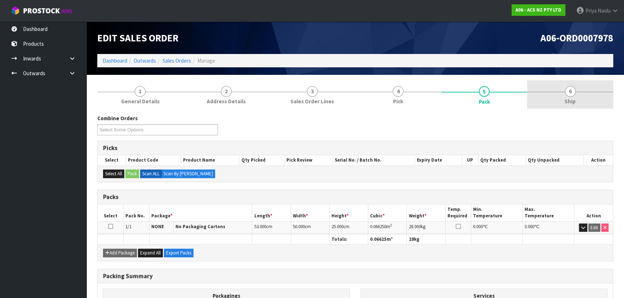
click at [574, 101] on span "Ship" at bounding box center [569, 102] width 11 height 8
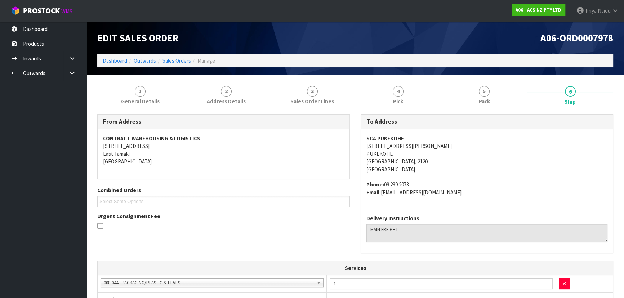
drag, startPoint x: 367, startPoint y: 187, endPoint x: 417, endPoint y: 183, distance: 49.8
click at [417, 183] on address "Phone: 09 239 2073 Email: PUKEKOHE@supercheapauto.com" at bounding box center [486, 188] width 241 height 15
click at [366, 184] on strong "Phone:" at bounding box center [375, 184] width 18 height 7
drag, startPoint x: 366, startPoint y: 184, endPoint x: 504, endPoint y: 198, distance: 138.6
click at [504, 198] on div "SCA PUKEKOHE 4 MASSEY AVE PUKEKOHE Auckland, 2120 New Zealand Phone: 09 239 207…" at bounding box center [487, 169] width 252 height 80
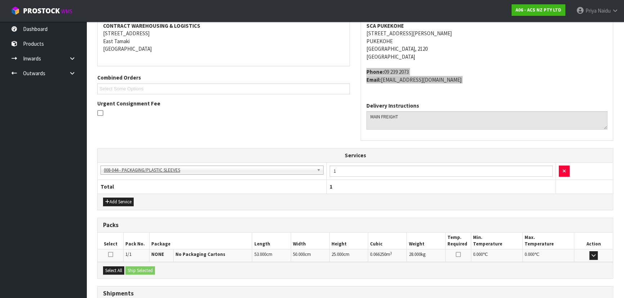
scroll to position [169, 0]
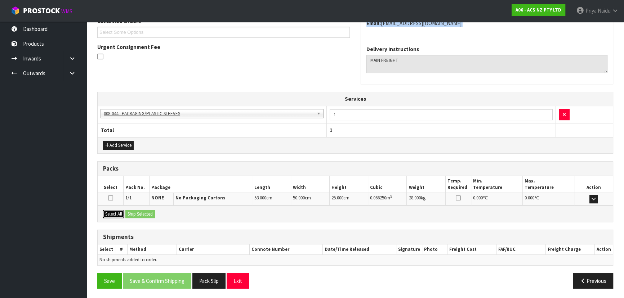
drag, startPoint x: 108, startPoint y: 210, endPoint x: 137, endPoint y: 210, distance: 29.2
click at [108, 210] on button "Select All" at bounding box center [113, 214] width 21 height 9
click at [147, 212] on button "Ship Selected" at bounding box center [140, 214] width 30 height 9
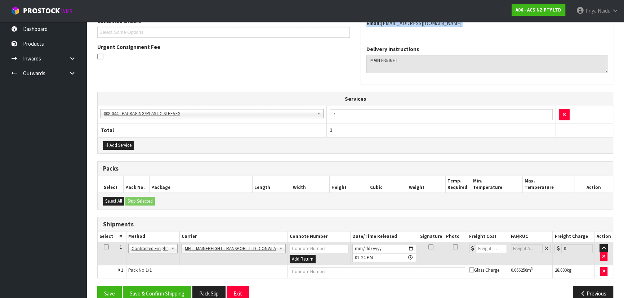
scroll to position [182, 0]
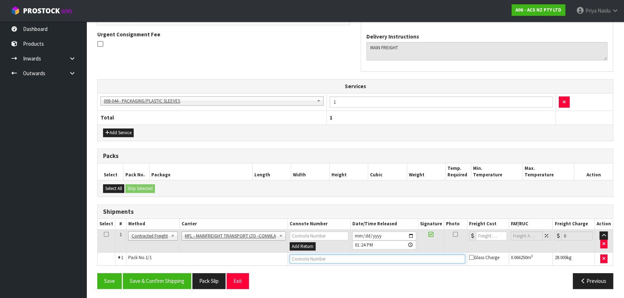
click at [307, 260] on input "text" at bounding box center [377, 259] width 175 height 9
paste input "FWM58799889"
click at [495, 234] on input "number" at bounding box center [491, 236] width 31 height 9
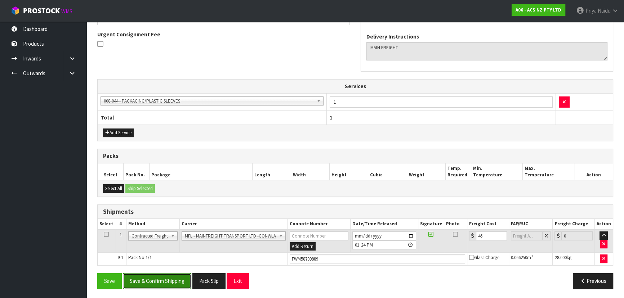
click at [159, 277] on button "Save & Confirm Shipping" at bounding box center [157, 280] width 68 height 15
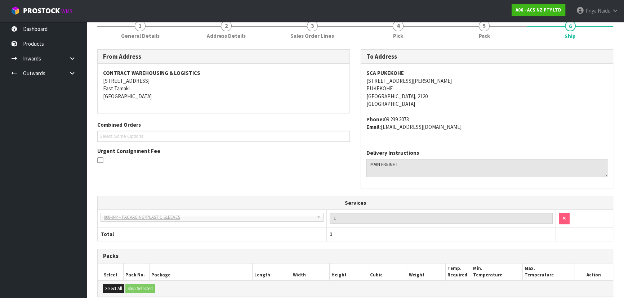
scroll to position [0, 0]
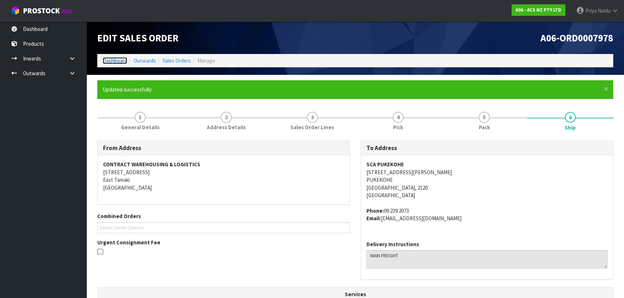
click at [117, 58] on link "Dashboard" at bounding box center [115, 60] width 24 height 7
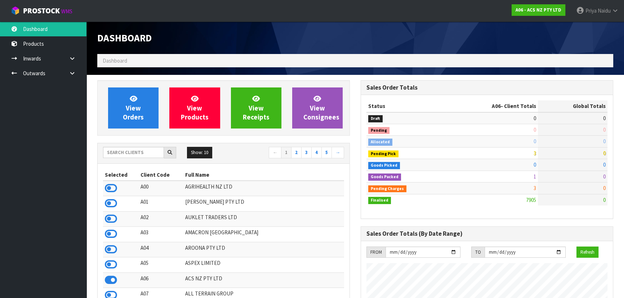
scroll to position [545, 263]
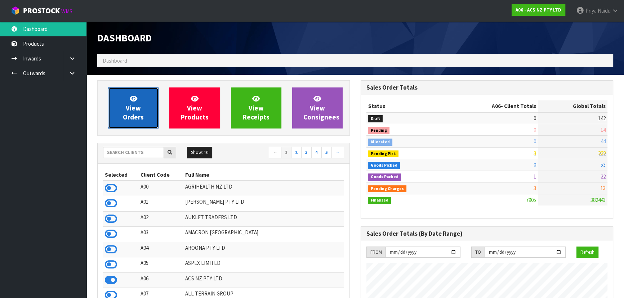
click at [130, 116] on span "View Orders" at bounding box center [133, 107] width 21 height 27
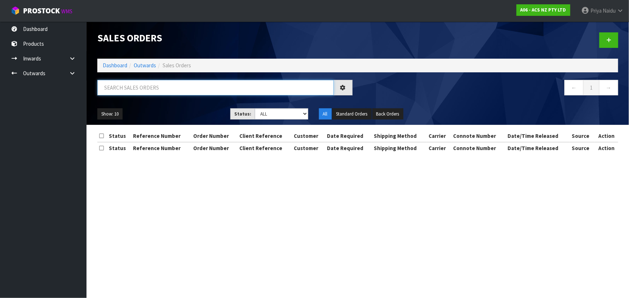
click at [147, 93] on input "text" at bounding box center [215, 87] width 236 height 15
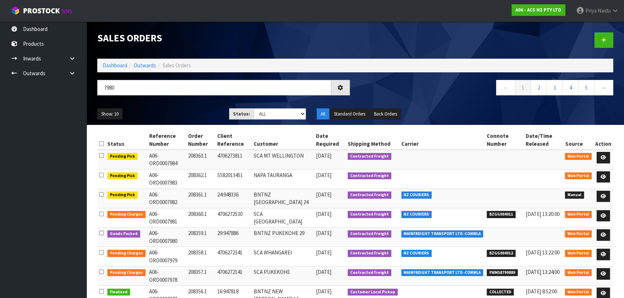
click at [164, 104] on div "Show: 10 5 10 25 50 Status: Draft Pending Allocated Pending Pick Goods Picked G…" at bounding box center [355, 114] width 527 height 22
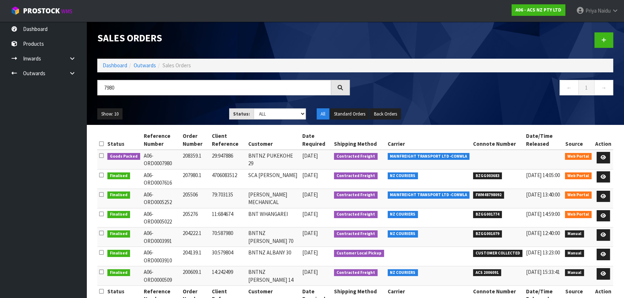
click at [181, 110] on ul "Show: 10 5 10 25 50" at bounding box center [157, 114] width 121 height 12
click at [188, 106] on div "Show: 10 5 10 25 50 Status: Draft Pending Allocated Pending Pick Goods Picked G…" at bounding box center [355, 114] width 527 height 22
click at [599, 156] on link at bounding box center [603, 158] width 13 height 12
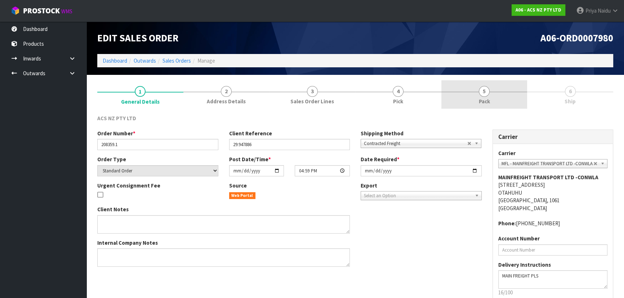
click at [484, 98] on span "Pack" at bounding box center [484, 102] width 11 height 8
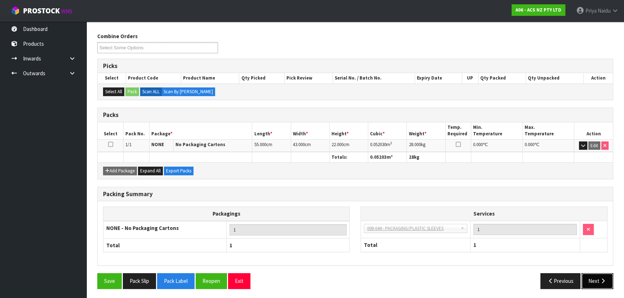
click at [588, 276] on button "Next" at bounding box center [597, 280] width 32 height 15
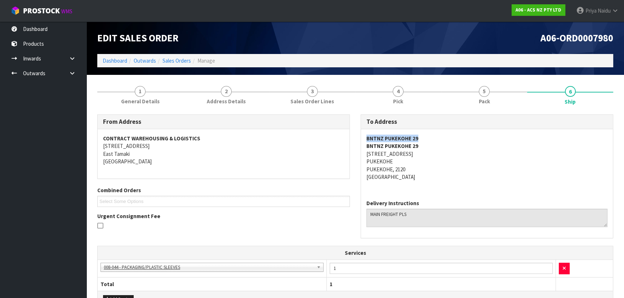
drag, startPoint x: 363, startPoint y: 140, endPoint x: 419, endPoint y: 138, distance: 56.2
click at [419, 138] on div "BNTNZ PUKEKOHE 29 BNTNZ PUKEKOHE 29 157A MANUKAU ROAD PUKEKOHE PUKEKOHE, 2120 N…" at bounding box center [487, 161] width 252 height 65
drag, startPoint x: 364, startPoint y: 155, endPoint x: 425, endPoint y: 172, distance: 63.4
click at [425, 172] on div "BNTNZ PUKEKOHE 29 BNTNZ PUKEKOHE 29 157A MANUKAU ROAD PUKEKOHE PUKEKOHE, 2120 N…" at bounding box center [487, 161] width 252 height 65
click at [357, 150] on div "To Address BNTNZ PUKEKOHE 29 BNTNZ PUKEKOHE 29 157A MANUKAU ROAD PUKEKOHE PUKEK…" at bounding box center [486, 180] width 263 height 131
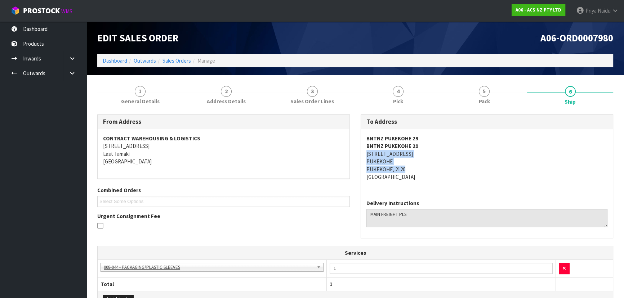
click at [360, 154] on div "To Address BNTNZ PUKEKOHE 29 BNTNZ PUKEKOHE 29 157A MANUKAU ROAD PUKEKOHE PUKEK…" at bounding box center [486, 180] width 263 height 131
drag, startPoint x: 362, startPoint y: 153, endPoint x: 423, endPoint y: 152, distance: 61.2
click at [423, 152] on div "BNTNZ PUKEKOHE 29 BNTNZ PUKEKOHE 29 157A MANUKAU ROAD PUKEKOHE PUKEKOHE, 2120 N…" at bounding box center [487, 161] width 252 height 65
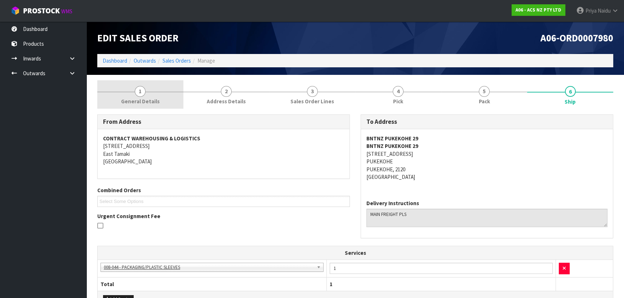
drag, startPoint x: 147, startPoint y: 97, endPoint x: 143, endPoint y: 100, distance: 5.0
click at [147, 98] on span "General Details" at bounding box center [140, 102] width 39 height 8
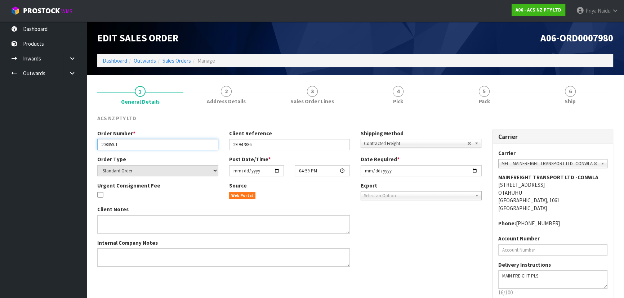
drag, startPoint x: 99, startPoint y: 148, endPoint x: 115, endPoint y: 143, distance: 16.5
click at [100, 146] on input "208359.1" at bounding box center [157, 144] width 121 height 11
drag, startPoint x: 101, startPoint y: 144, endPoint x: 127, endPoint y: 143, distance: 26.3
click at [127, 143] on input "208359.1" at bounding box center [157, 144] width 121 height 11
drag, startPoint x: 228, startPoint y: 146, endPoint x: 242, endPoint y: 143, distance: 13.7
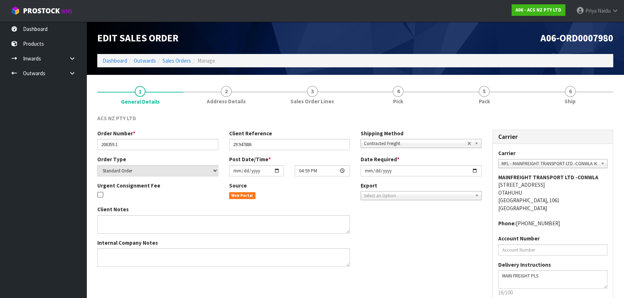
click at [242, 143] on div "Client Reference 29:947886" at bounding box center [290, 140] width 132 height 21
drag, startPoint x: 230, startPoint y: 144, endPoint x: 77, endPoint y: 167, distance: 154.4
click at [269, 146] on input "29:947886" at bounding box center [289, 144] width 121 height 11
drag, startPoint x: 470, startPoint y: 85, endPoint x: 467, endPoint y: 93, distance: 9.0
click at [470, 85] on link "5 Pack" at bounding box center [484, 94] width 86 height 28
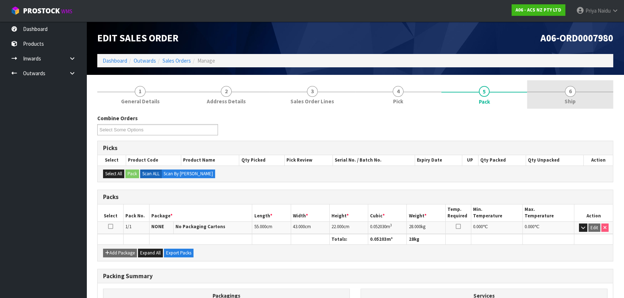
click at [574, 94] on span "6" at bounding box center [570, 91] width 11 height 11
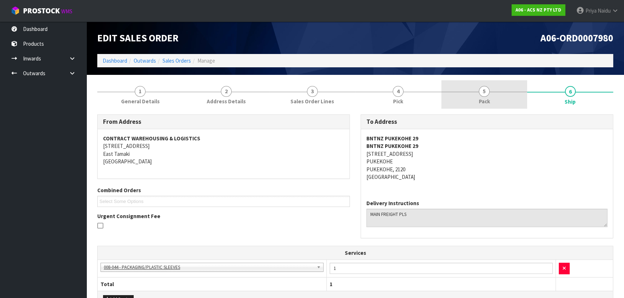
click at [473, 89] on link "5 Pack" at bounding box center [484, 94] width 86 height 28
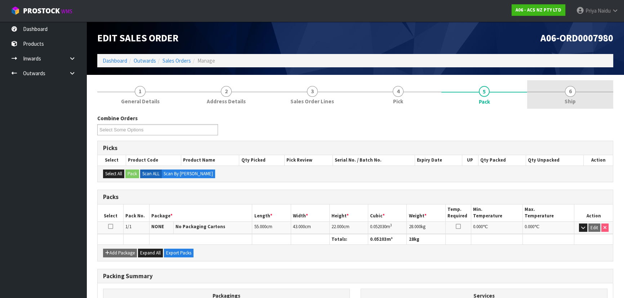
click at [582, 86] on link "6 Ship" at bounding box center [570, 94] width 86 height 28
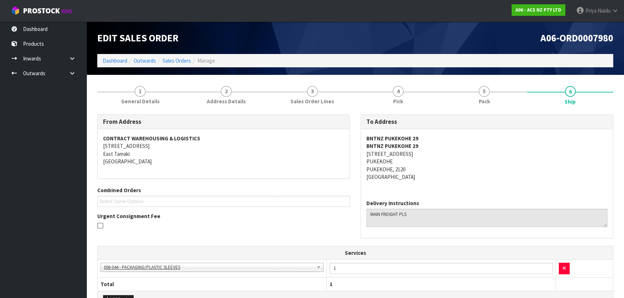
click at [483, 192] on div "BNTNZ PUKEKOHE 29 BNTNZ PUKEKOHE 29 157A MANUKAU ROAD PUKEKOHE PUKEKOHE, 2120 N…" at bounding box center [487, 161] width 252 height 65
click at [448, 102] on link "5 Pack" at bounding box center [484, 94] width 86 height 28
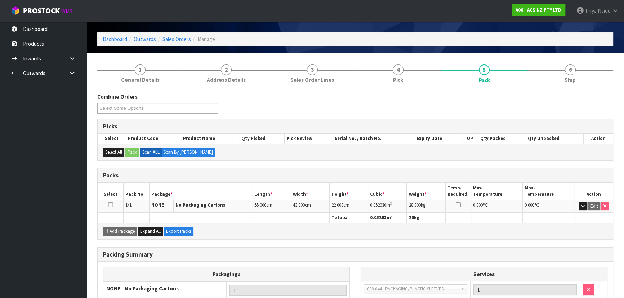
scroll to position [32, 0]
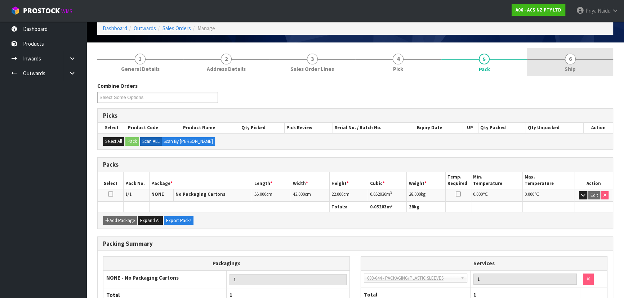
drag, startPoint x: 561, startPoint y: 75, endPoint x: 555, endPoint y: 76, distance: 5.1
click at [561, 75] on link "6 Ship" at bounding box center [570, 62] width 86 height 28
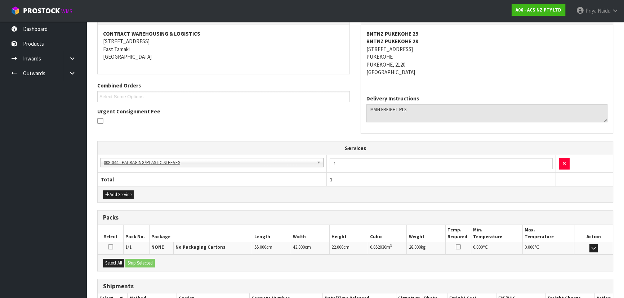
scroll to position [154, 0]
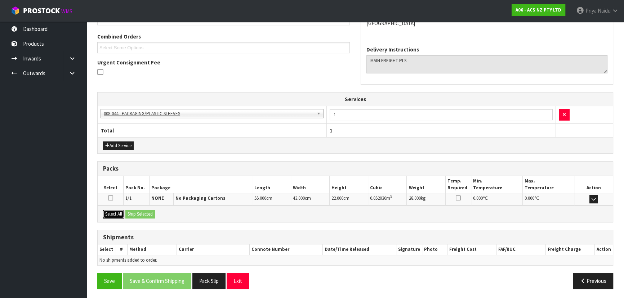
drag, startPoint x: 118, startPoint y: 213, endPoint x: 139, endPoint y: 214, distance: 20.6
click at [119, 213] on button "Select All" at bounding box center [113, 214] width 21 height 9
click at [152, 216] on button "Ship Selected" at bounding box center [140, 214] width 30 height 9
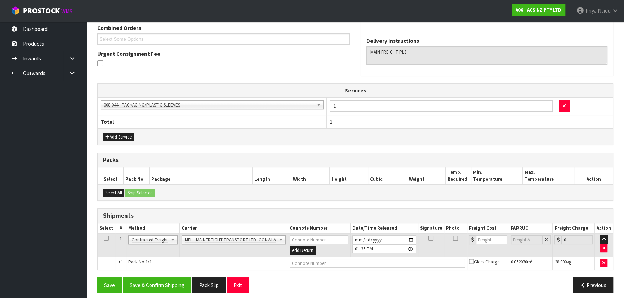
scroll to position [166, 0]
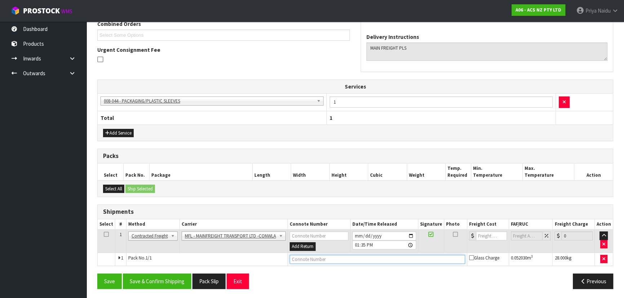
click at [296, 258] on input "text" at bounding box center [377, 259] width 175 height 9
paste input "FWM58800335"
click at [483, 239] on td at bounding box center [488, 241] width 42 height 23
click at [483, 235] on input "number" at bounding box center [491, 236] width 31 height 9
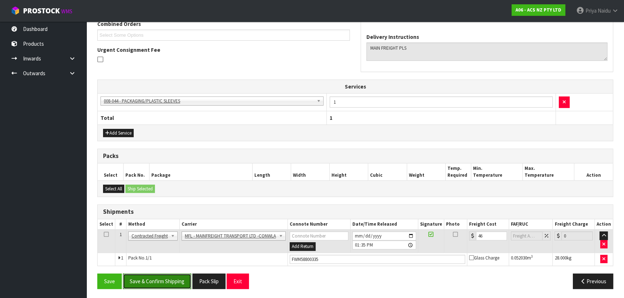
click at [164, 282] on button "Save & Confirm Shipping" at bounding box center [157, 281] width 68 height 15
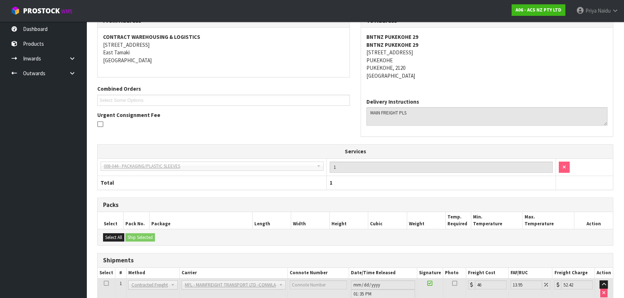
scroll to position [0, 0]
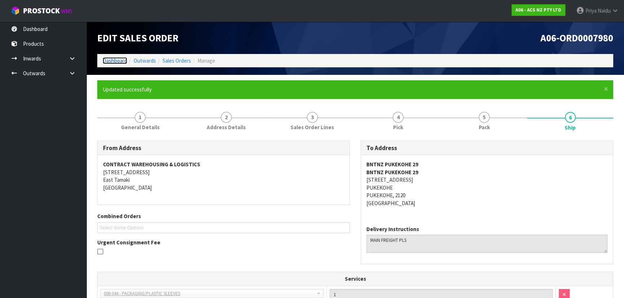
click at [115, 61] on link "Dashboard" at bounding box center [115, 60] width 24 height 7
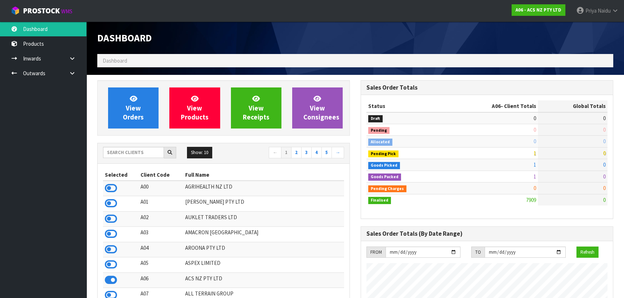
scroll to position [545, 263]
click at [125, 153] on input "text" at bounding box center [133, 152] width 61 height 11
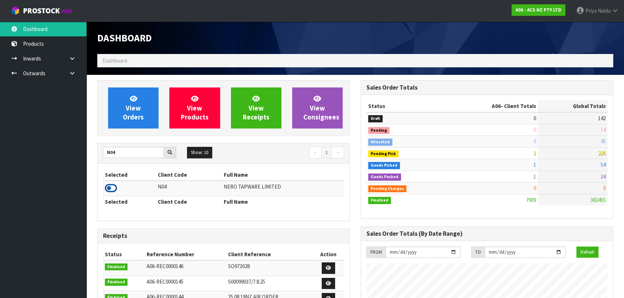
click at [113, 184] on icon at bounding box center [111, 188] width 12 height 11
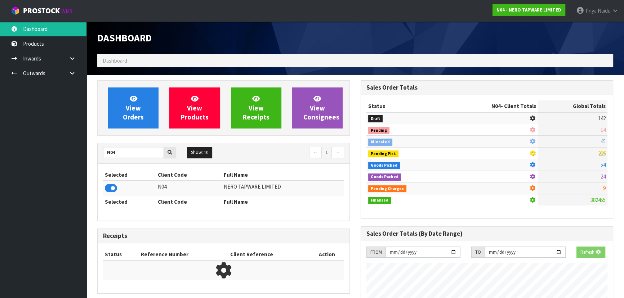
scroll to position [591, 263]
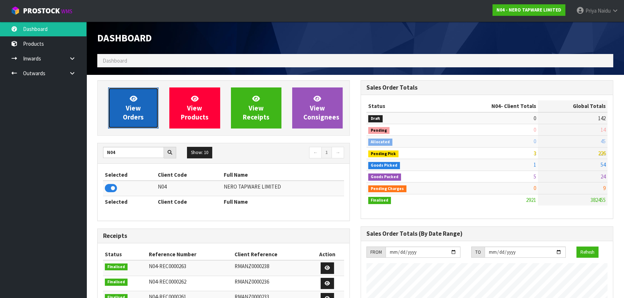
click at [133, 116] on span "View Orders" at bounding box center [133, 107] width 21 height 27
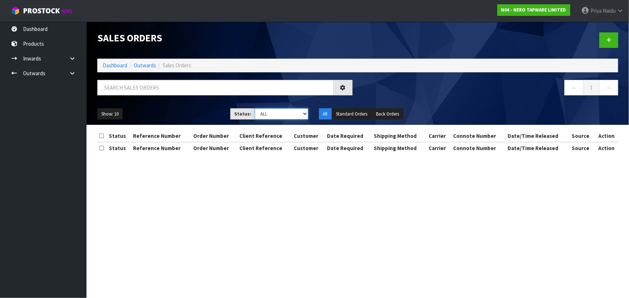
click at [272, 115] on select "Draft Pending Allocated Pending Pick Goods Picked Goods Packed Pending Charges …" at bounding box center [281, 113] width 53 height 11
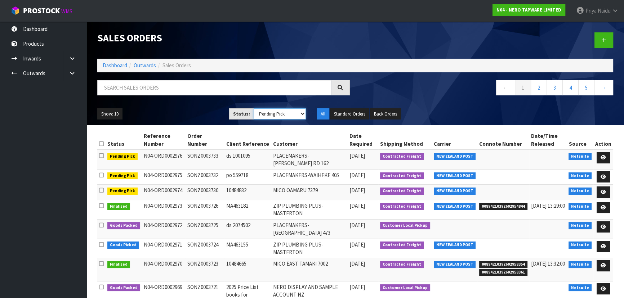
click at [254, 108] on select "Draft Pending Allocated Pending Pick Goods Picked Goods Packed Pending Charges …" at bounding box center [280, 113] width 53 height 11
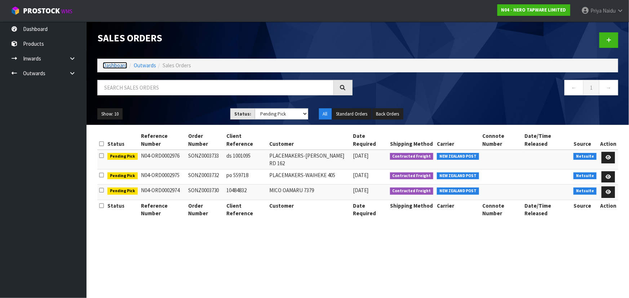
click at [115, 66] on link "Dashboard" at bounding box center [115, 65] width 24 height 7
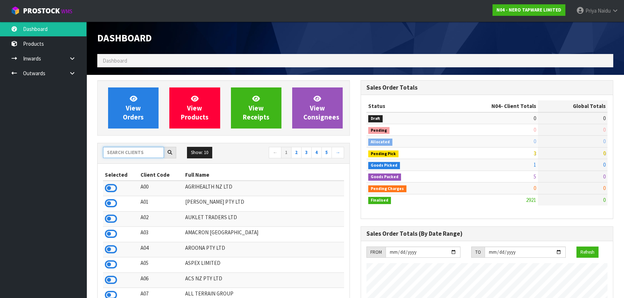
click at [121, 149] on input "text" at bounding box center [133, 152] width 61 height 11
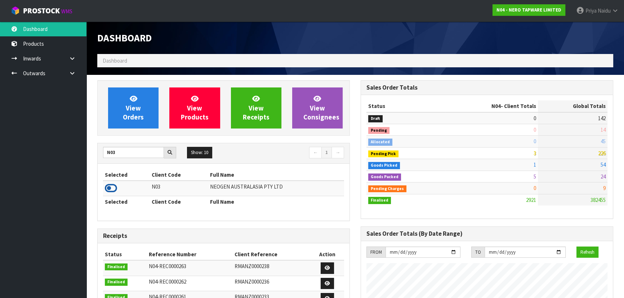
click at [108, 188] on icon at bounding box center [111, 188] width 12 height 11
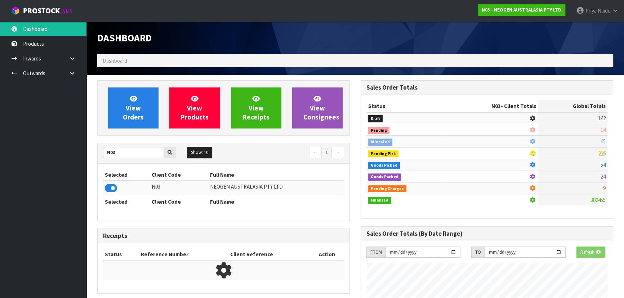
scroll to position [560, 263]
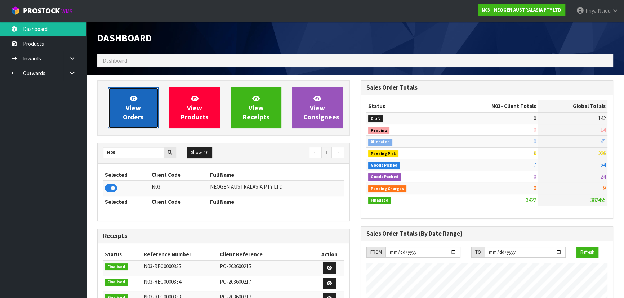
click at [131, 115] on span "View Orders" at bounding box center [133, 107] width 21 height 27
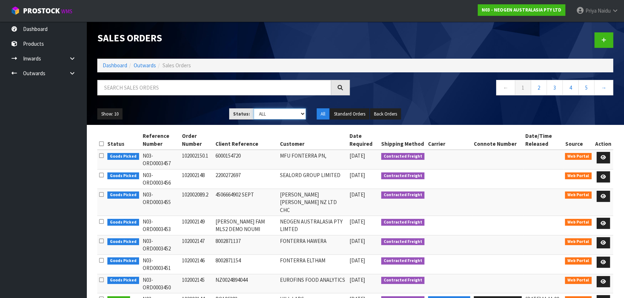
click at [271, 112] on select "Draft Pending Allocated Pending Pick Goods Picked Goods Packed Pending Charges …" at bounding box center [280, 113] width 53 height 11
click at [254, 108] on select "Draft Pending Allocated Pending Pick Goods Picked Goods Packed Pending Charges …" at bounding box center [280, 113] width 53 height 11
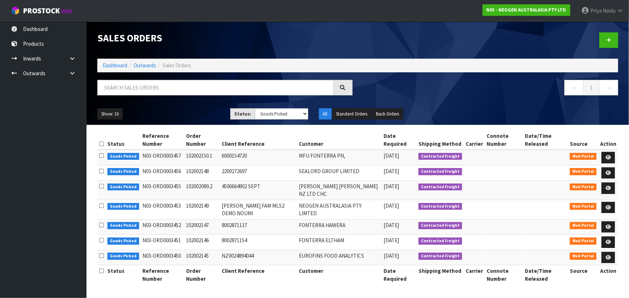
click at [116, 61] on ol "Dashboard Outwards Sales Orders" at bounding box center [357, 65] width 521 height 13
click at [113, 66] on link "Dashboard" at bounding box center [115, 65] width 24 height 7
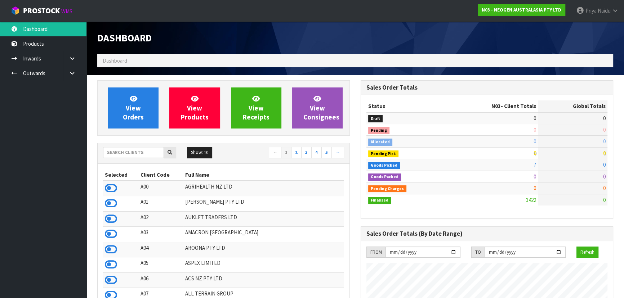
scroll to position [560, 263]
click at [128, 154] on input "text" at bounding box center [133, 152] width 61 height 11
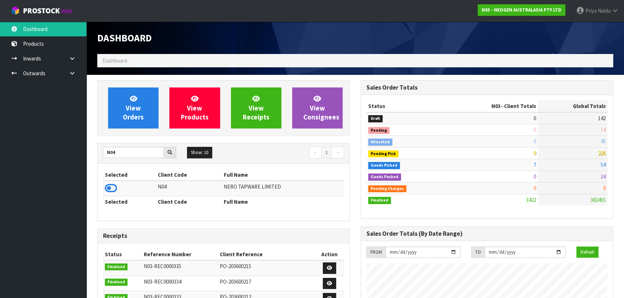
click at [115, 185] on icon at bounding box center [111, 188] width 12 height 11
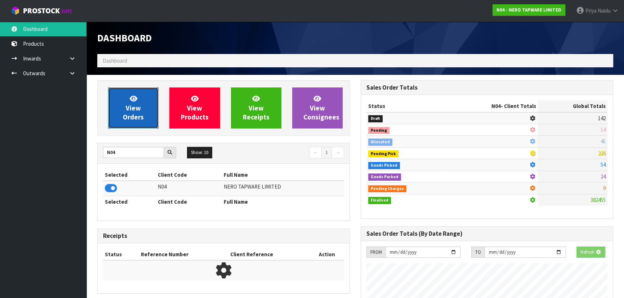
click at [126, 128] on link "View Orders" at bounding box center [133, 108] width 50 height 41
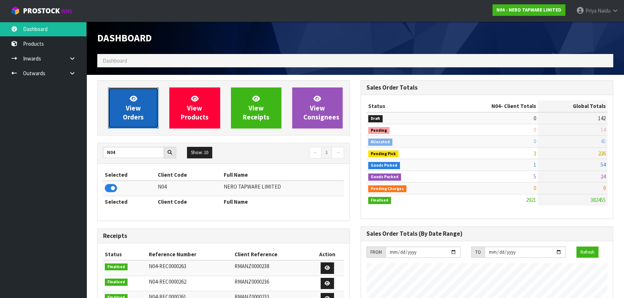
scroll to position [591, 263]
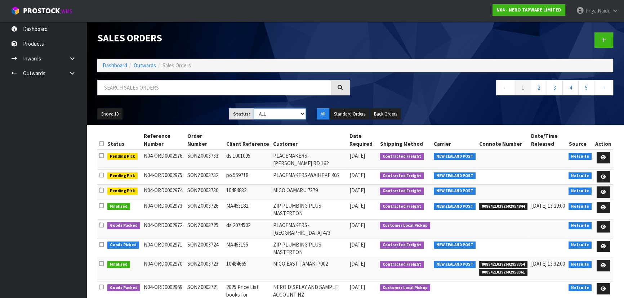
click at [293, 115] on select "Draft Pending Allocated Pending Pick Goods Picked Goods Packed Pending Charges …" at bounding box center [280, 113] width 53 height 11
click at [254, 108] on select "Draft Pending Allocated Pending Pick Goods Picked Goods Packed Pending Charges …" at bounding box center [280, 113] width 53 height 11
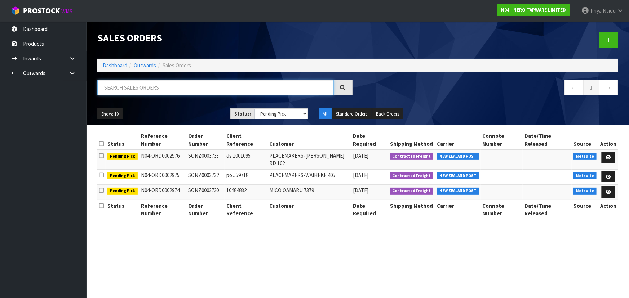
click at [138, 85] on input "text" at bounding box center [215, 87] width 236 height 15
click at [109, 62] on link "Dashboard" at bounding box center [115, 65] width 24 height 7
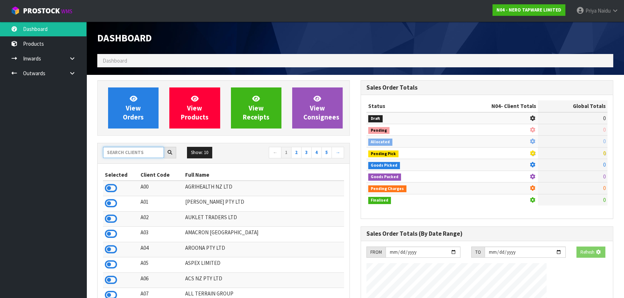
click at [126, 151] on input "text" at bounding box center [133, 152] width 61 height 11
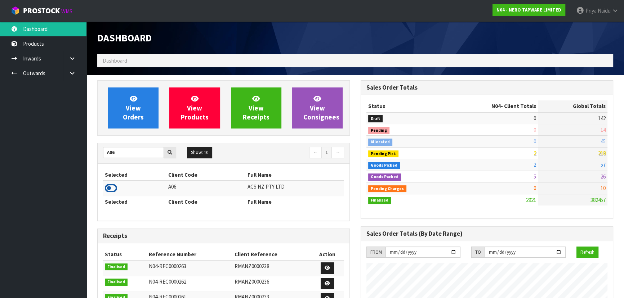
click at [111, 185] on icon at bounding box center [111, 188] width 12 height 11
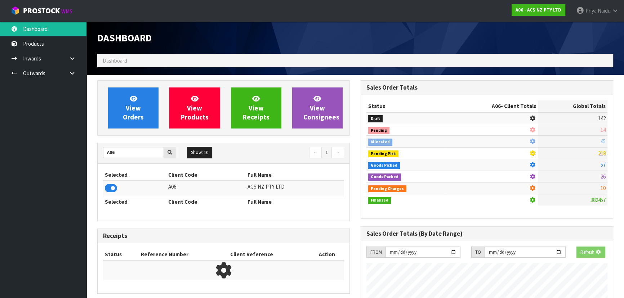
scroll to position [359780, 359965]
click at [140, 110] on span "View Orders" at bounding box center [133, 107] width 21 height 27
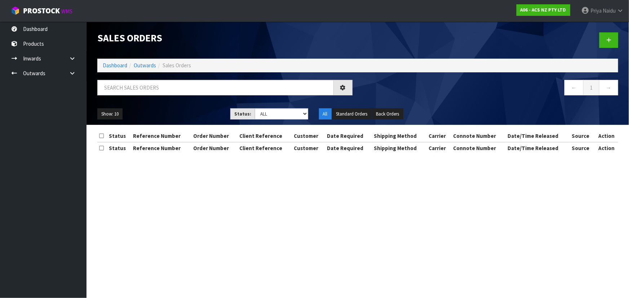
drag, startPoint x: 132, startPoint y: 76, endPoint x: 135, endPoint y: 82, distance: 6.5
click at [132, 77] on div "Sales Orders Dashboard Outwards Sales Orders ← 1 → Show: 10 5 10 25 50 Status: …" at bounding box center [357, 73] width 531 height 103
click at [139, 94] on input "text" at bounding box center [215, 87] width 236 height 15
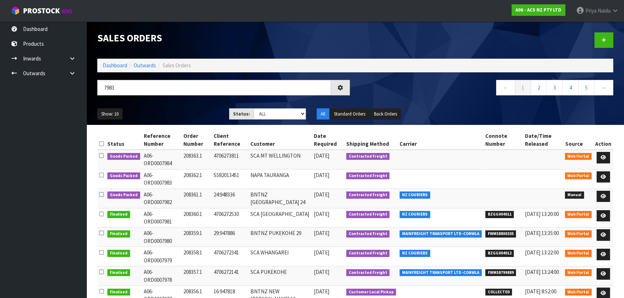
click at [173, 108] on div "Show: 10 5 10 25 50 Status: Draft Pending Allocated Pending Pick Goods Picked G…" at bounding box center [355, 114] width 527 height 22
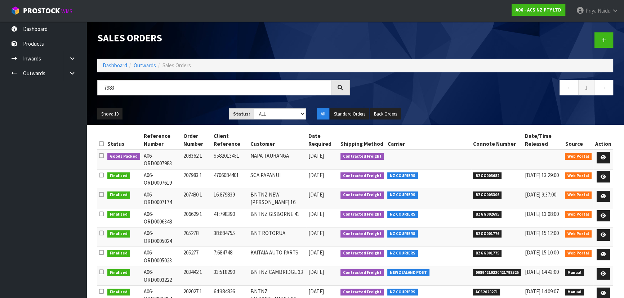
click at [188, 113] on ul "Show: 10 5 10 25 50" at bounding box center [157, 114] width 121 height 12
drag, startPoint x: 603, startPoint y: 157, endPoint x: 604, endPoint y: 153, distance: 3.7
click at [603, 157] on icon at bounding box center [603, 157] width 5 height 5
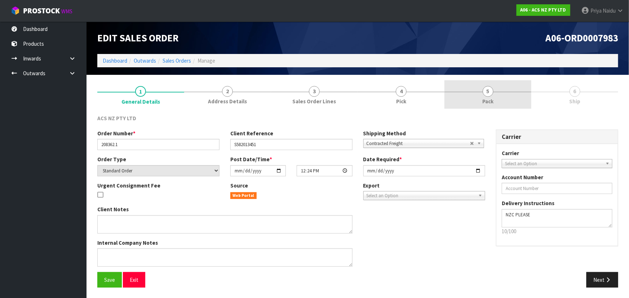
click at [504, 99] on link "5 Pack" at bounding box center [487, 94] width 87 height 28
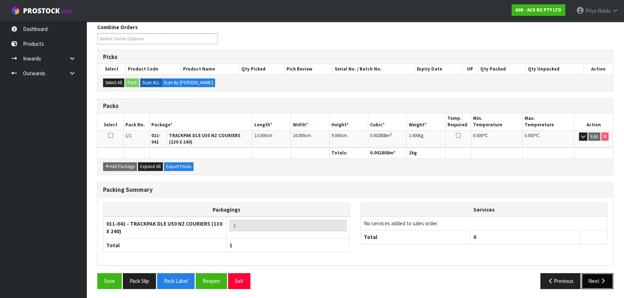
click at [583, 281] on button "Next" at bounding box center [597, 280] width 32 height 15
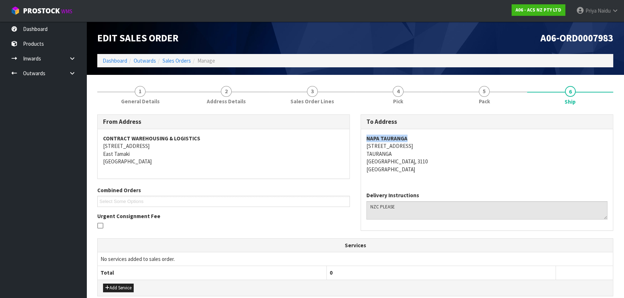
drag, startPoint x: 366, startPoint y: 140, endPoint x: 411, endPoint y: 139, distance: 44.3
click at [411, 139] on address "NAPA TAURANGA 2 KOROMIKO STREET TAURANGA Tauranga, 3110 New Zealand" at bounding box center [486, 154] width 241 height 39
drag, startPoint x: 364, startPoint y: 148, endPoint x: 428, endPoint y: 145, distance: 64.2
click at [428, 145] on div "NAPA TAURANGA 2 KOROMIKO STREET TAURANGA Tauranga, 3110 New Zealand" at bounding box center [487, 157] width 252 height 57
drag, startPoint x: 358, startPoint y: 157, endPoint x: 400, endPoint y: 154, distance: 41.9
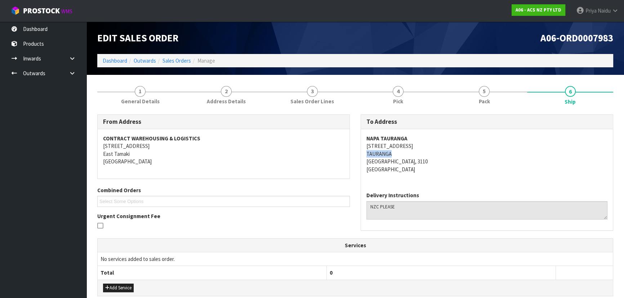
click at [400, 154] on div "To Address NAPA TAURANGA 2 KOROMIKO STREET TAURANGA Tauranga, 3110 New Zealand …" at bounding box center [486, 177] width 263 height 124
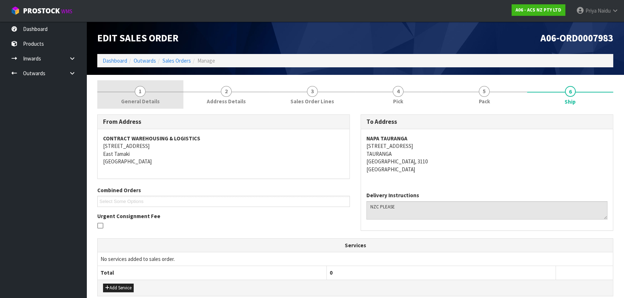
click at [125, 105] on span "General Details" at bounding box center [140, 102] width 39 height 8
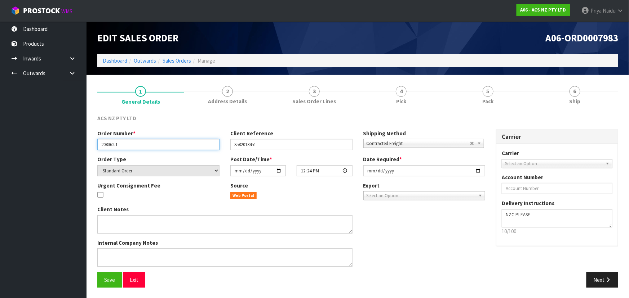
drag, startPoint x: 98, startPoint y: 147, endPoint x: 124, endPoint y: 149, distance: 26.8
click at [124, 149] on input "208362.1" at bounding box center [158, 144] width 122 height 11
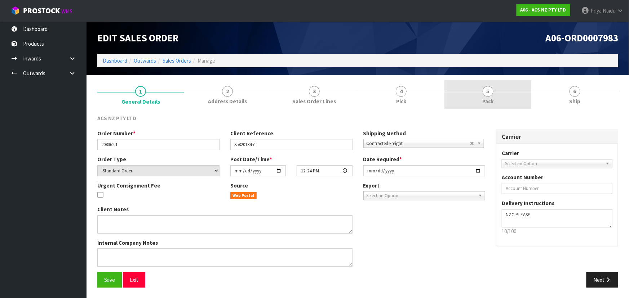
click at [507, 87] on link "5 Pack" at bounding box center [487, 94] width 87 height 28
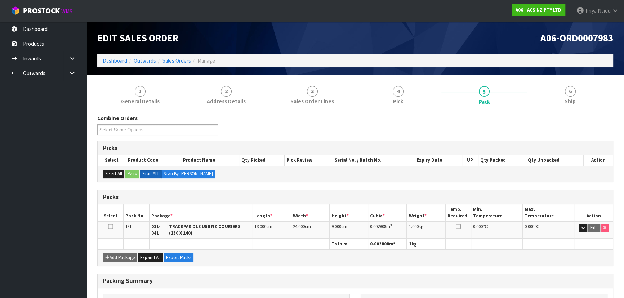
drag, startPoint x: 584, startPoint y: 109, endPoint x: 577, endPoint y: 112, distance: 7.6
click at [584, 109] on div "Combine Orders A06-ORD0007982 A06-ORD0007983 A06-ORD0007984 Select Some Options…" at bounding box center [355, 247] width 516 height 276
click at [558, 101] on link "6 Ship" at bounding box center [570, 94] width 86 height 28
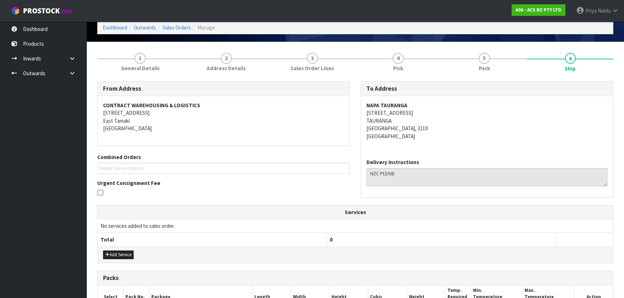
scroll to position [148, 0]
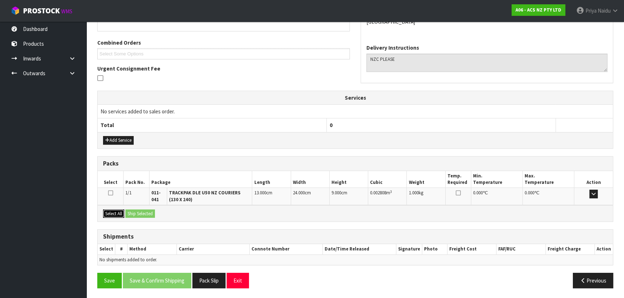
click at [120, 213] on button "Select All" at bounding box center [113, 214] width 21 height 9
click at [131, 212] on button "Ship Selected" at bounding box center [140, 214] width 30 height 9
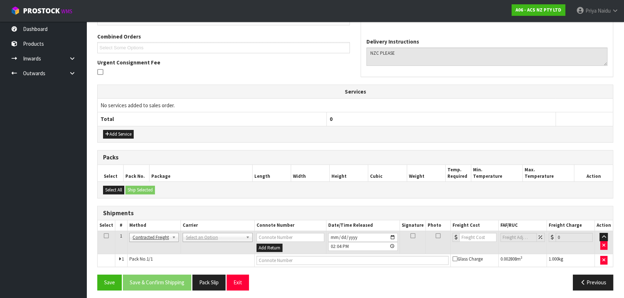
scroll to position [155, 0]
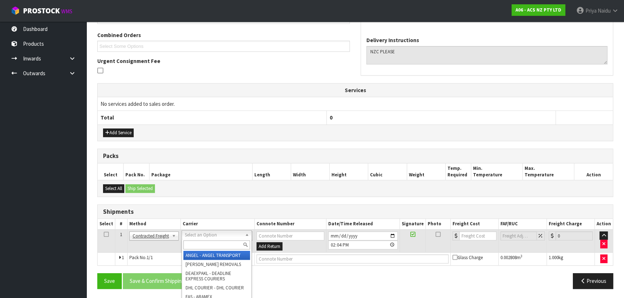
click at [189, 244] on input "text" at bounding box center [216, 245] width 67 height 9
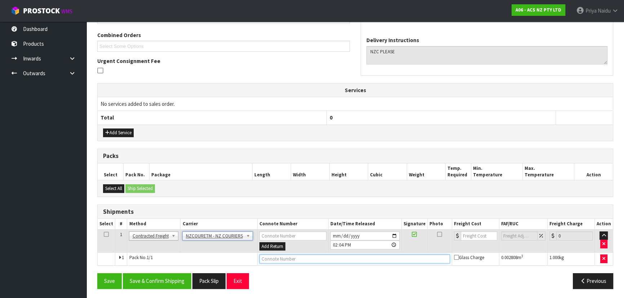
click at [273, 261] on input "text" at bounding box center [354, 259] width 191 height 9
paste input "BZGG004013"
click at [471, 234] on input "number" at bounding box center [479, 236] width 36 height 9
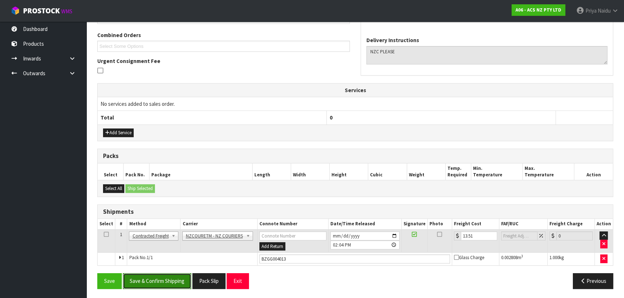
click at [155, 281] on button "Save & Confirm Shipping" at bounding box center [157, 280] width 68 height 15
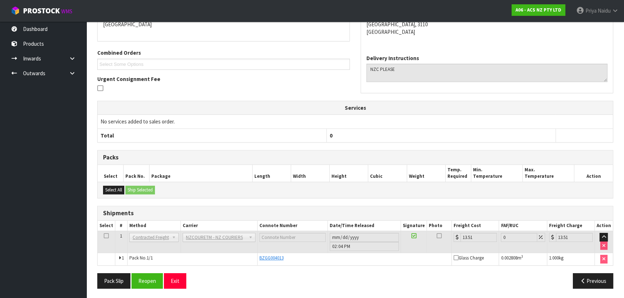
scroll to position [0, 0]
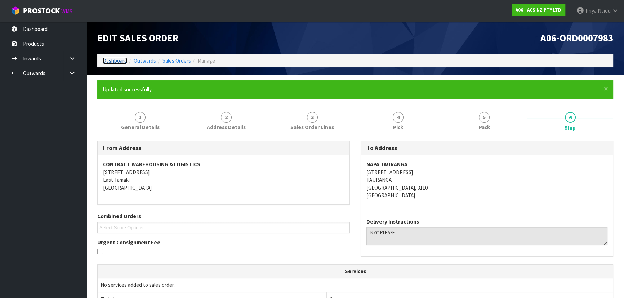
click at [120, 59] on link "Dashboard" at bounding box center [115, 60] width 24 height 7
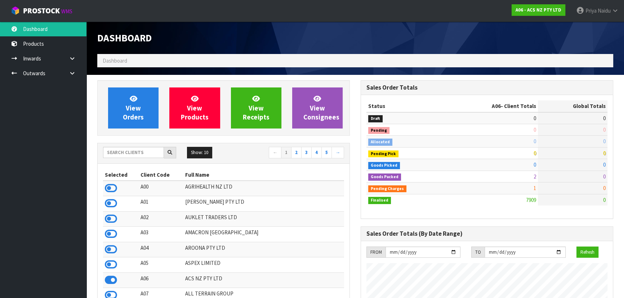
scroll to position [545, 263]
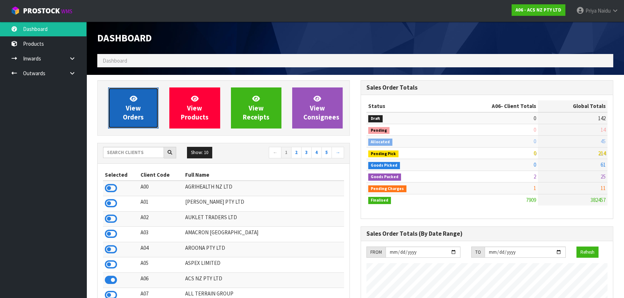
click at [149, 98] on link "View Orders" at bounding box center [133, 108] width 50 height 41
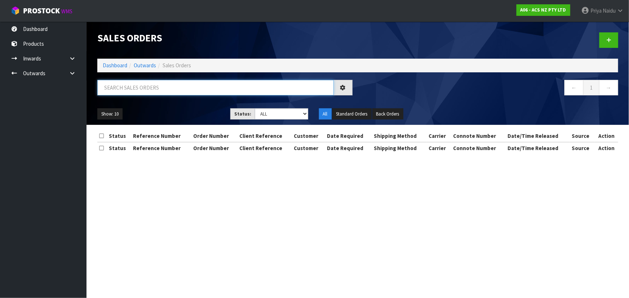
click at [148, 86] on input "text" at bounding box center [215, 87] width 236 height 15
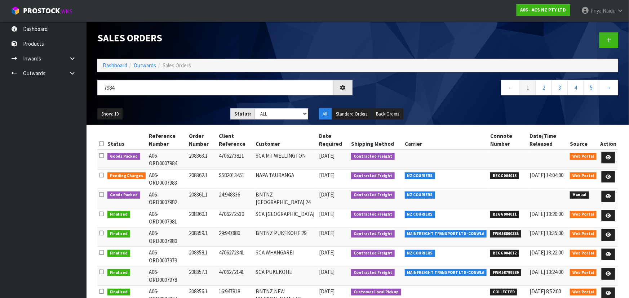
click at [157, 120] on div "Show: 10 5 10 25 50 Status: Draft Pending Allocated Pending Pick Goods Picked G…" at bounding box center [357, 114] width 531 height 22
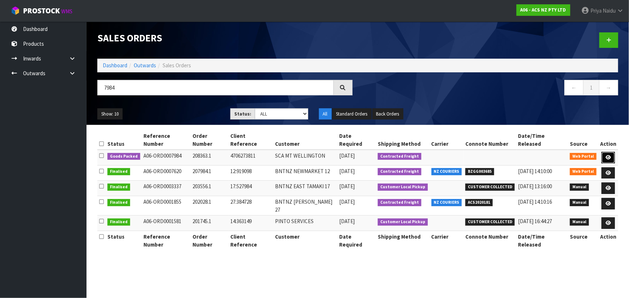
click at [607, 155] on icon at bounding box center [607, 157] width 5 height 5
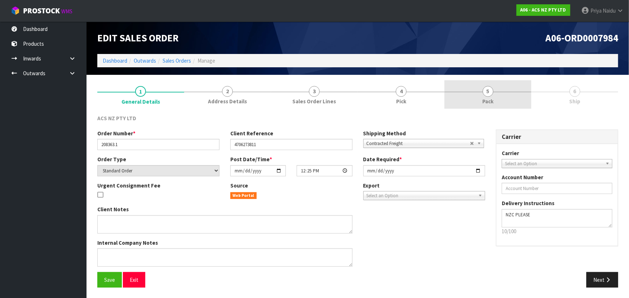
click at [481, 90] on link "5 Pack" at bounding box center [487, 94] width 87 height 28
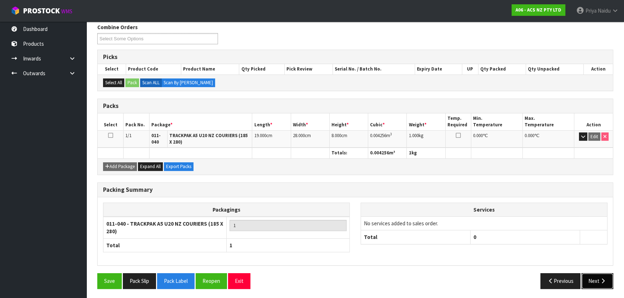
click at [594, 275] on button "Next" at bounding box center [597, 280] width 32 height 15
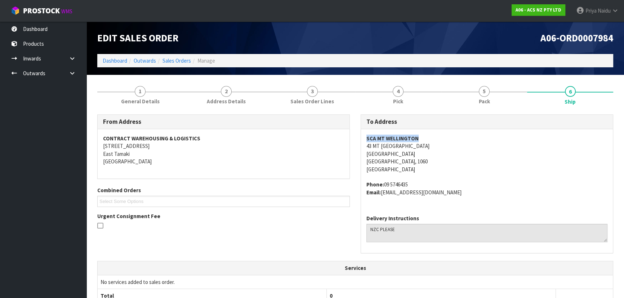
drag, startPoint x: 361, startPoint y: 135, endPoint x: 425, endPoint y: 136, distance: 64.5
click at [425, 136] on div "To Address SCA MT WELLINGTON 43 MT WELLINGTON HIGHWAY MOUNT WELLINGTON Auckland…" at bounding box center [486, 188] width 263 height 147
drag, startPoint x: 356, startPoint y: 147, endPoint x: 461, endPoint y: 145, distance: 104.5
click at [461, 145] on div "To Address SCA MT WELLINGTON 43 MT WELLINGTON HIGHWAY MOUNT WELLINGTON Auckland…" at bounding box center [486, 188] width 263 height 147
drag, startPoint x: 385, startPoint y: 185, endPoint x: 402, endPoint y: 179, distance: 17.5
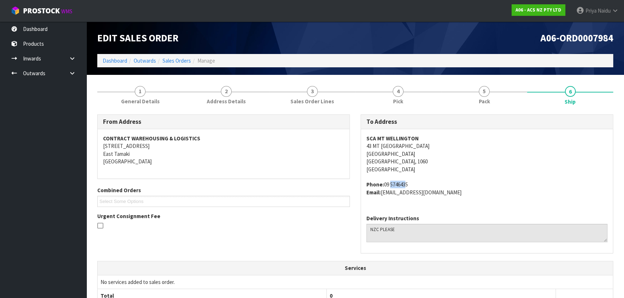
click at [402, 179] on span "SCA MT WELLINGTON 43 MT WELLINGTON HIGHWAY MOUNT WELLINGTON Auckland, 1060 New …" at bounding box center [486, 166] width 241 height 62
drag, startPoint x: 385, startPoint y: 184, endPoint x: 416, endPoint y: 180, distance: 31.5
click at [416, 181] on address "Phone: 09 5746435 Email: MTWELLINGTON@supercheapauto.com" at bounding box center [486, 188] width 241 height 15
drag, startPoint x: 383, startPoint y: 194, endPoint x: 477, endPoint y: 193, distance: 93.3
click at [477, 193] on address "Phone: 09 5746435 Email: MTWELLINGTON@supercheapauto.com" at bounding box center [486, 188] width 241 height 15
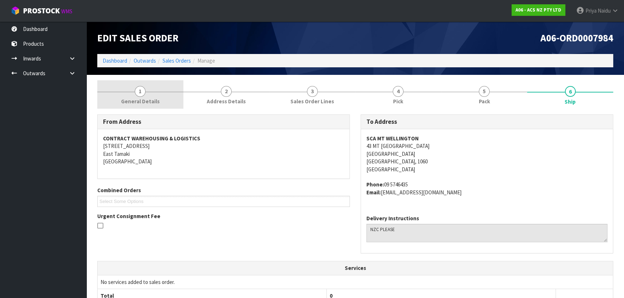
click at [138, 95] on span "1" at bounding box center [140, 91] width 11 height 11
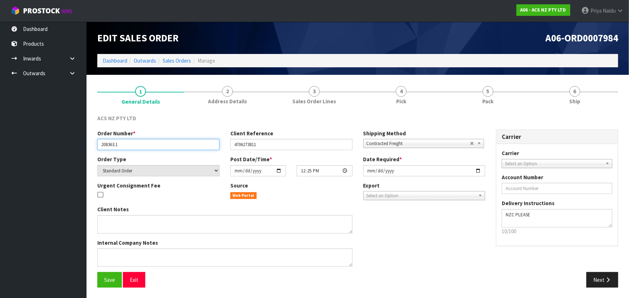
drag, startPoint x: 98, startPoint y: 143, endPoint x: 130, endPoint y: 144, distance: 32.1
click at [130, 144] on input "208363.1" at bounding box center [158, 144] width 122 height 11
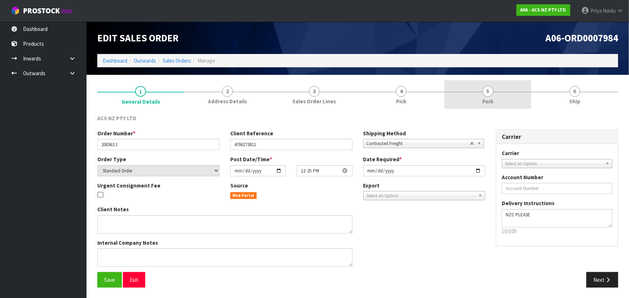
drag, startPoint x: 542, startPoint y: 93, endPoint x: 518, endPoint y: 95, distance: 24.2
click at [541, 93] on link "6 Ship" at bounding box center [574, 94] width 87 height 28
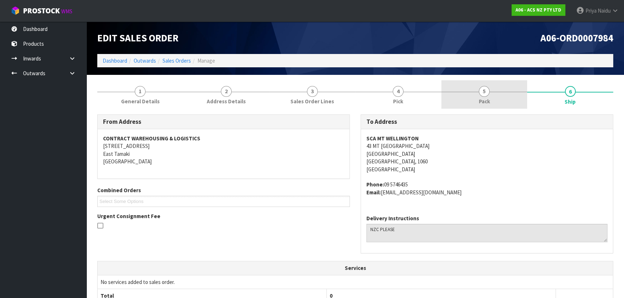
click at [493, 97] on link "5 Pack" at bounding box center [484, 94] width 86 height 28
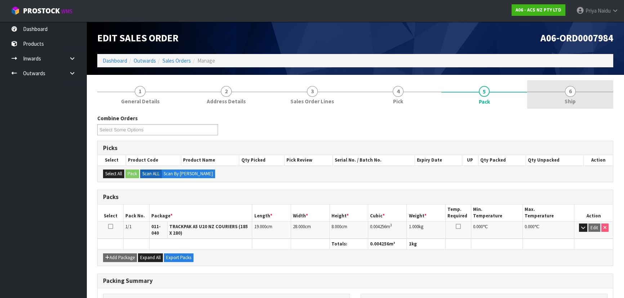
click at [547, 104] on link "6 Ship" at bounding box center [570, 94] width 86 height 28
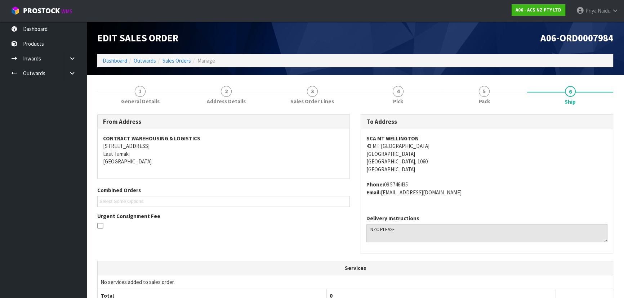
click at [526, 184] on address "Phone: 09 5746435 Email: MTWELLINGTON@supercheapauto.com" at bounding box center [486, 188] width 241 height 15
click at [499, 102] on link "5 Pack" at bounding box center [484, 94] width 86 height 28
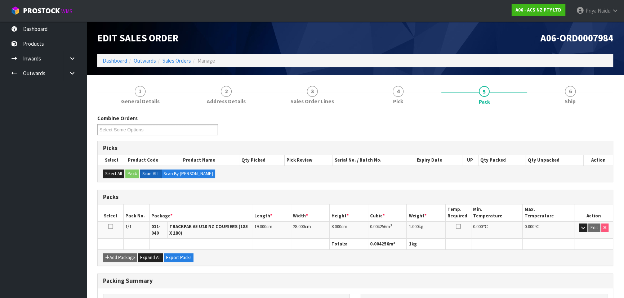
scroll to position [65, 0]
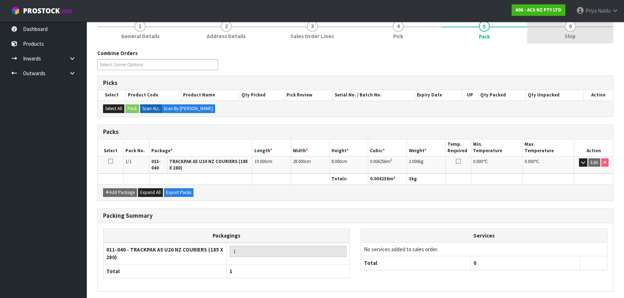
click at [546, 32] on link "6 Ship" at bounding box center [570, 29] width 86 height 28
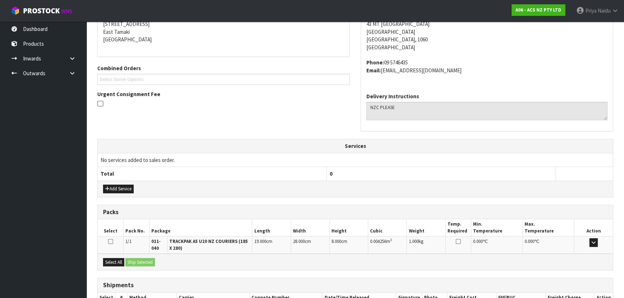
scroll to position [170, 0]
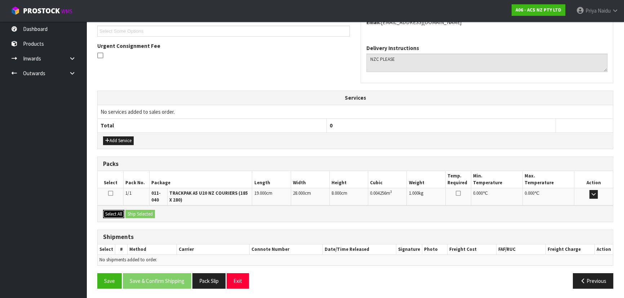
click at [116, 211] on button "Select All" at bounding box center [113, 214] width 21 height 9
click at [140, 211] on button "Ship Selected" at bounding box center [140, 214] width 30 height 9
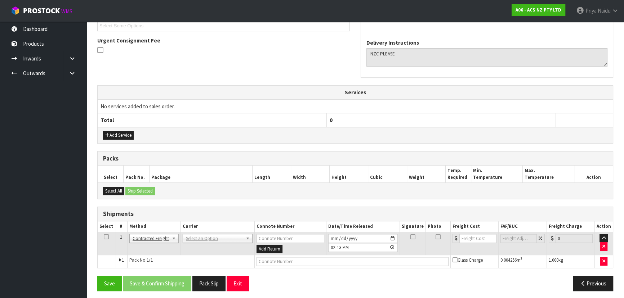
scroll to position [178, 0]
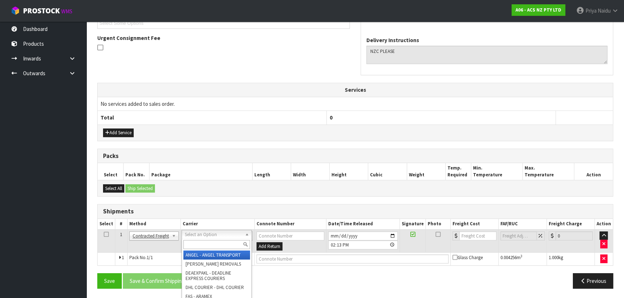
click at [201, 245] on input "text" at bounding box center [216, 244] width 67 height 9
drag, startPoint x: 224, startPoint y: 256, endPoint x: 233, endPoint y: 257, distance: 8.3
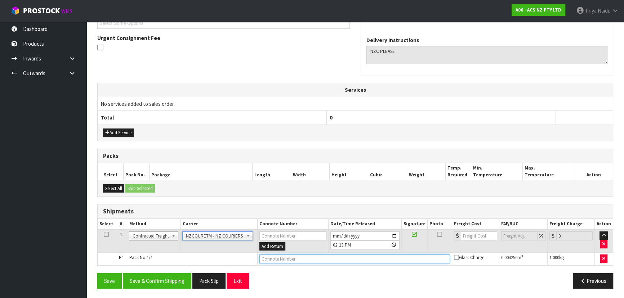
click at [266, 257] on input "text" at bounding box center [354, 259] width 191 height 9
paste input "BZGG004014"
click at [472, 236] on input "number" at bounding box center [479, 236] width 36 height 9
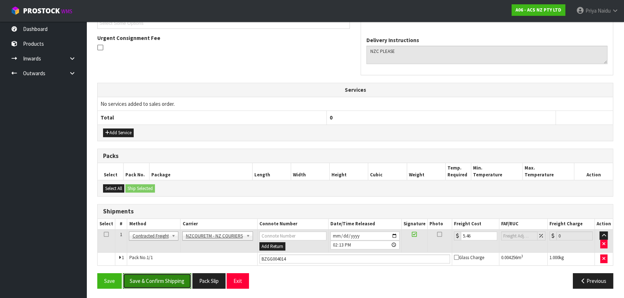
click at [146, 285] on button "Save & Confirm Shipping" at bounding box center [157, 280] width 68 height 15
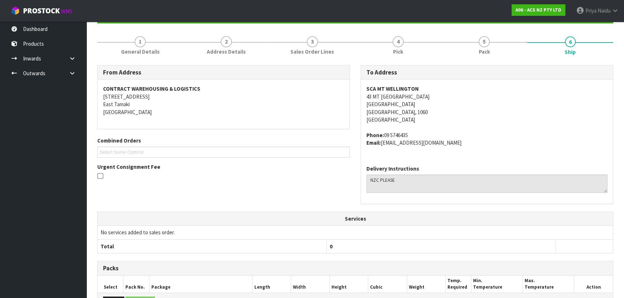
scroll to position [0, 0]
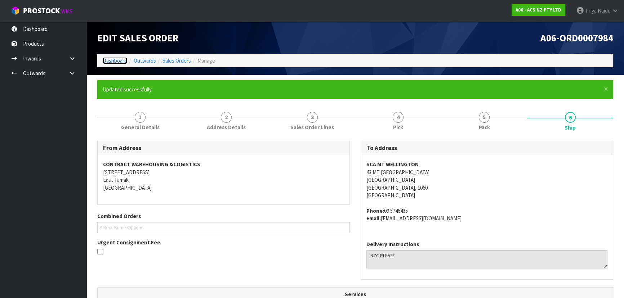
click at [111, 58] on link "Dashboard" at bounding box center [115, 60] width 24 height 7
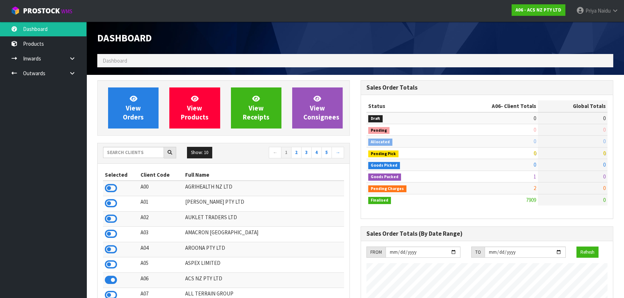
scroll to position [545, 263]
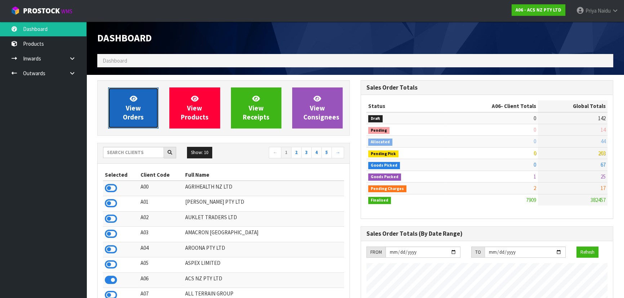
click at [138, 107] on span "View Orders" at bounding box center [133, 107] width 21 height 27
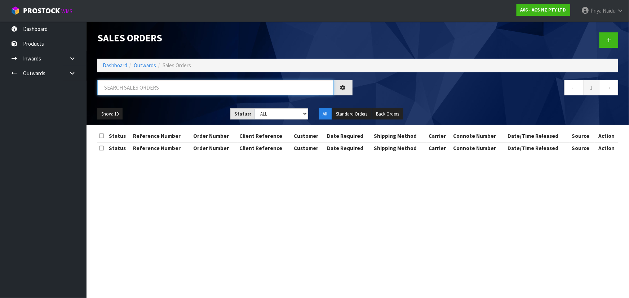
click at [154, 93] on input "text" at bounding box center [215, 87] width 236 height 15
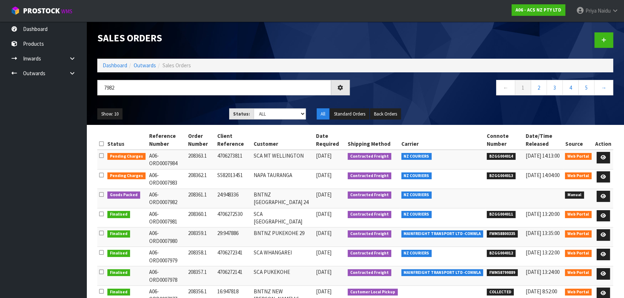
click at [168, 112] on ul "Show: 10 5 10 25 50" at bounding box center [157, 114] width 121 height 12
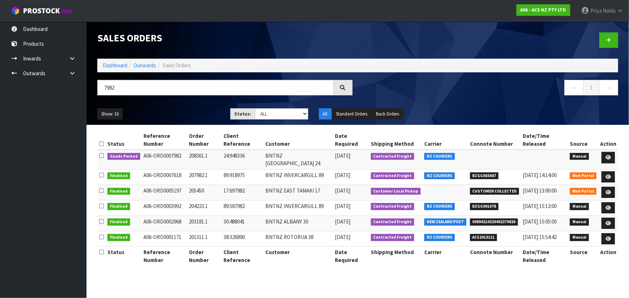
click at [189, 119] on ul "Show: 10 5 10 25 50" at bounding box center [158, 114] width 122 height 12
click at [606, 152] on link at bounding box center [607, 158] width 13 height 12
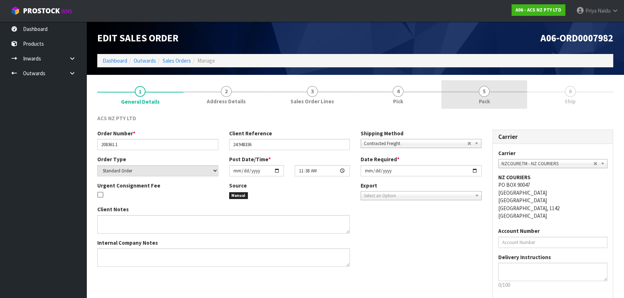
click at [488, 103] on span "Pack" at bounding box center [484, 102] width 11 height 8
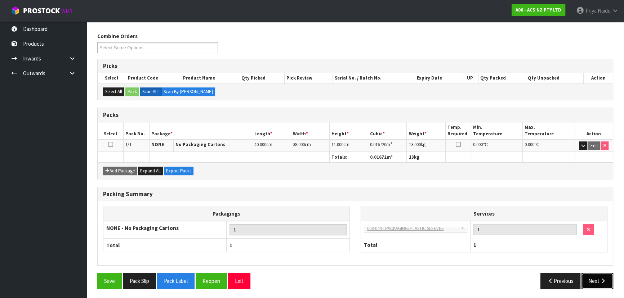
click at [597, 281] on button "Next" at bounding box center [597, 280] width 32 height 15
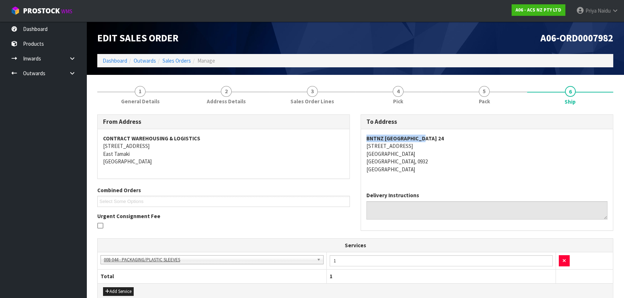
drag, startPoint x: 359, startPoint y: 137, endPoint x: 433, endPoint y: 135, distance: 74.2
click at [433, 135] on div "To Address BNTNZ SILVERDALE 24 UNIT 8, 30 FOUNDRY ROAD SILVERDALE SILVERDALE, 0…" at bounding box center [486, 177] width 263 height 124
drag, startPoint x: 363, startPoint y: 148, endPoint x: 436, endPoint y: 144, distance: 72.2
click at [436, 144] on div "BNTNZ SILVERDALE 24 UNIT 8, 30 FOUNDRY ROAD SILVERDALE SILVERDALE, 0932 New Zea…" at bounding box center [487, 157] width 252 height 57
drag, startPoint x: 360, startPoint y: 153, endPoint x: 400, endPoint y: 153, distance: 40.7
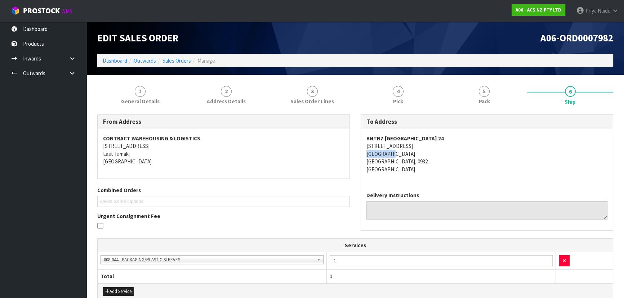
click at [400, 153] on div "To Address BNTNZ SILVERDALE 24 UNIT 8, 30 FOUNDRY ROAD SILVERDALE SILVERDALE, 0…" at bounding box center [486, 177] width 263 height 124
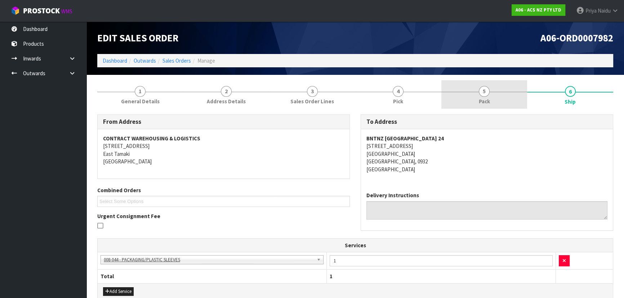
click at [488, 96] on link "5 Pack" at bounding box center [484, 94] width 86 height 28
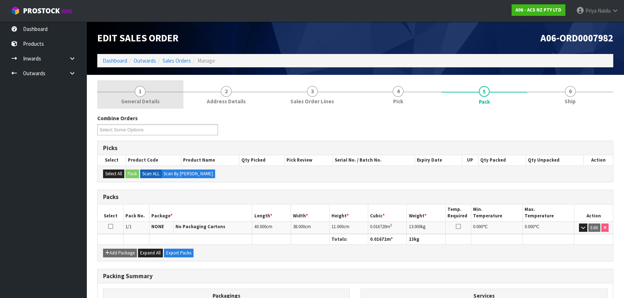
click at [135, 88] on link "1 General Details" at bounding box center [140, 94] width 86 height 28
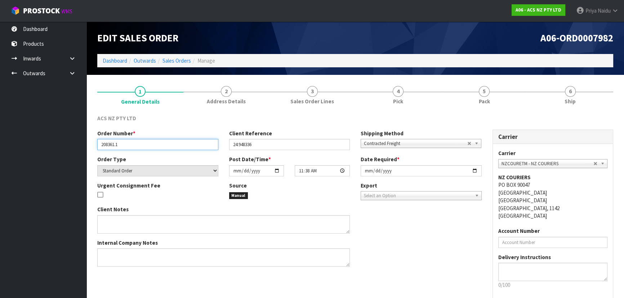
drag, startPoint x: 99, startPoint y: 144, endPoint x: 131, endPoint y: 143, distance: 31.4
click at [131, 143] on input "208361.1" at bounding box center [157, 144] width 121 height 11
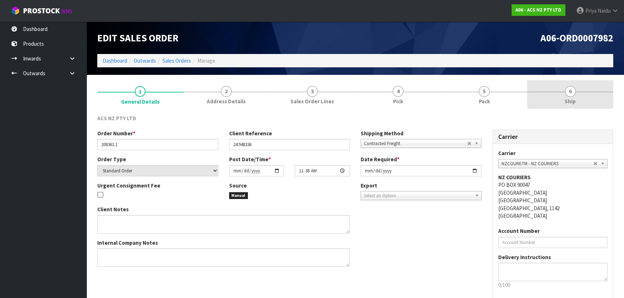
click at [570, 91] on span "6" at bounding box center [570, 91] width 11 height 11
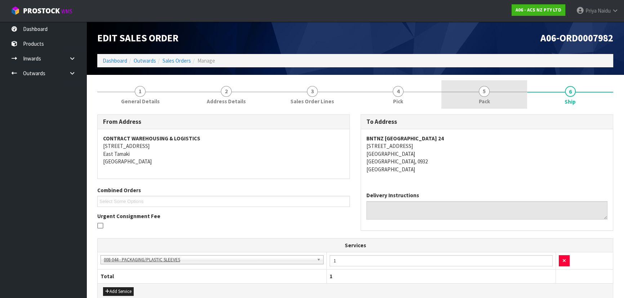
click at [492, 97] on link "5 Pack" at bounding box center [484, 94] width 86 height 28
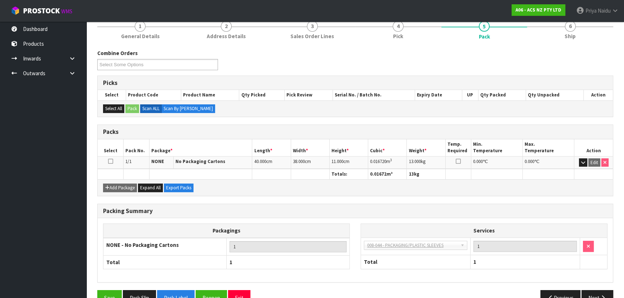
scroll to position [32, 0]
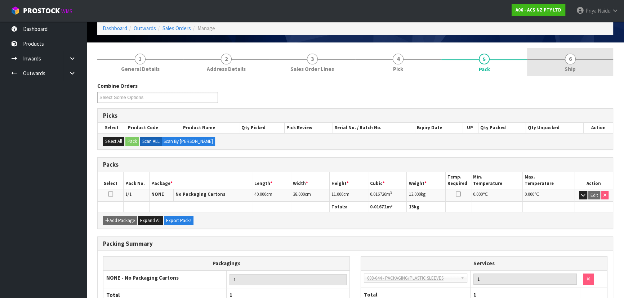
click at [572, 67] on span "Ship" at bounding box center [569, 69] width 11 height 8
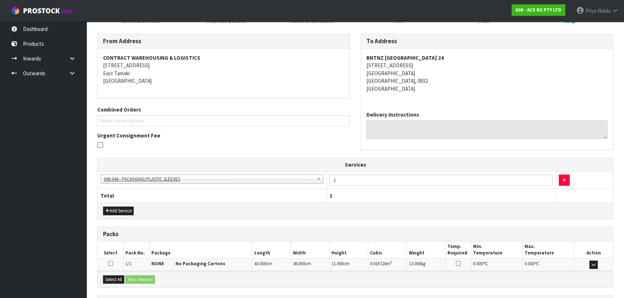
scroll to position [146, 0]
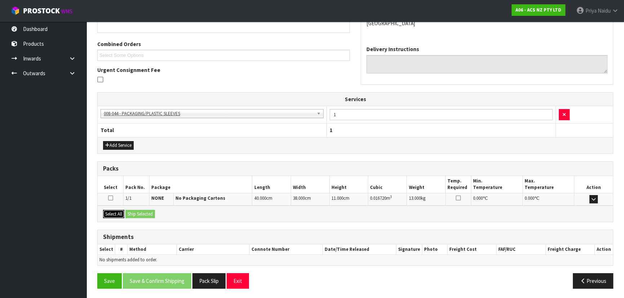
drag, startPoint x: 120, startPoint y: 211, endPoint x: 130, endPoint y: 211, distance: 9.7
click at [120, 211] on button "Select All" at bounding box center [113, 214] width 21 height 9
click at [140, 213] on button "Ship Selected" at bounding box center [140, 214] width 30 height 9
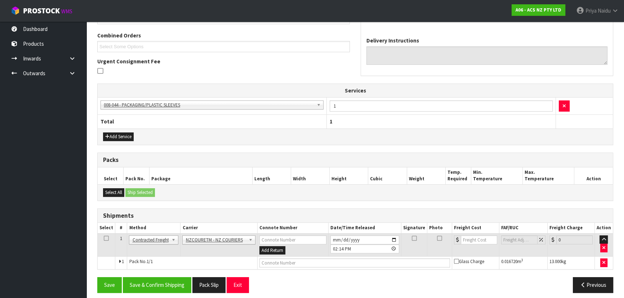
scroll to position [159, 0]
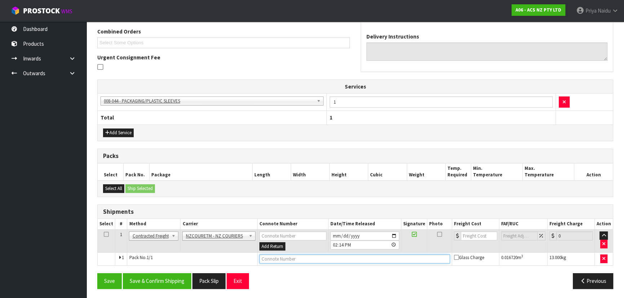
click at [295, 261] on input "text" at bounding box center [354, 259] width 191 height 9
paste input "BZGG004015"
click at [468, 236] on input "number" at bounding box center [479, 236] width 36 height 9
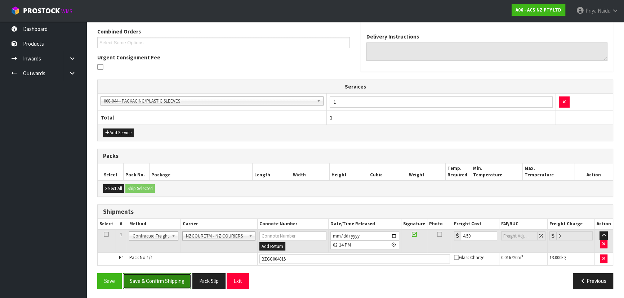
click at [162, 280] on button "Save & Confirm Shipping" at bounding box center [157, 280] width 68 height 15
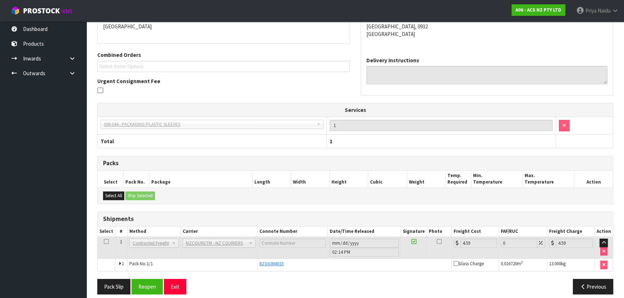
scroll to position [0, 0]
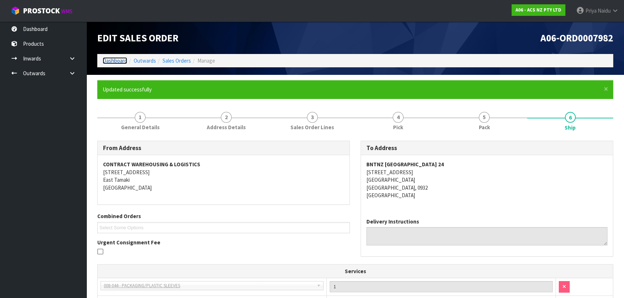
click at [123, 61] on link "Dashboard" at bounding box center [115, 60] width 24 height 7
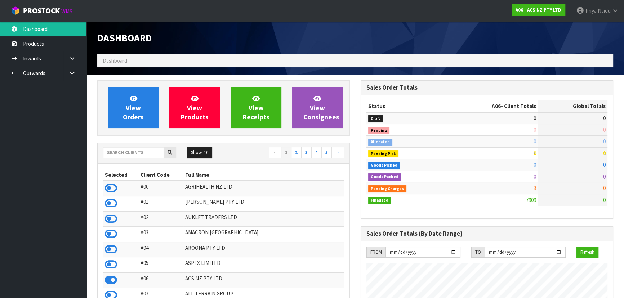
scroll to position [545, 263]
click at [142, 153] on input "text" at bounding box center [133, 152] width 61 height 11
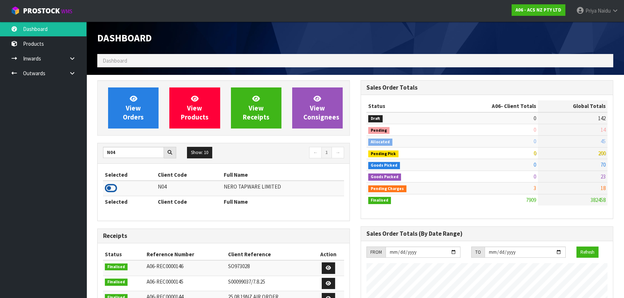
click at [114, 186] on icon at bounding box center [111, 188] width 12 height 11
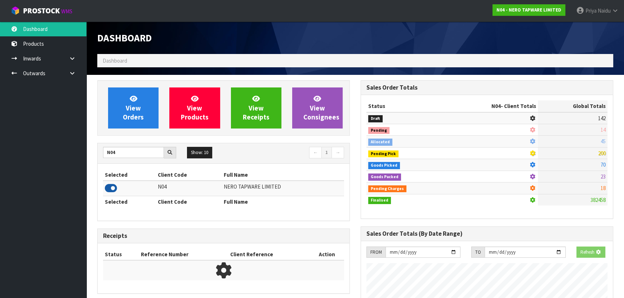
scroll to position [583, 263]
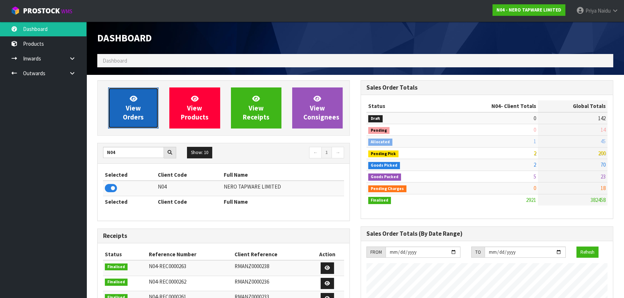
click at [131, 103] on span "View Orders" at bounding box center [133, 107] width 21 height 27
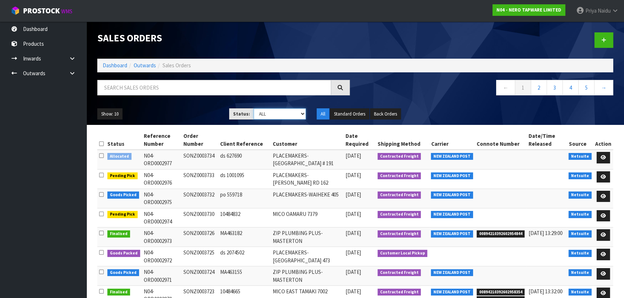
click at [265, 113] on select "Draft Pending Allocated Pending Pick Goods Picked Goods Packed Pending Charges …" at bounding box center [280, 113] width 53 height 11
click at [254, 108] on select "Draft Pending Allocated Pending Pick Goods Picked Goods Packed Pending Charges …" at bounding box center [280, 113] width 53 height 11
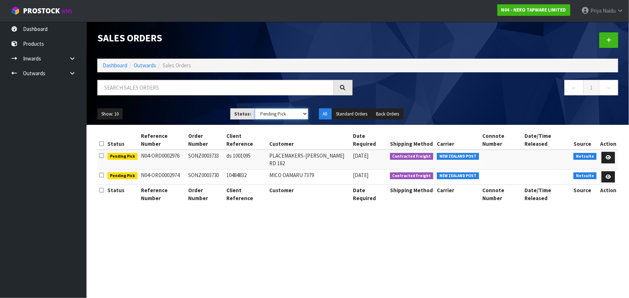
drag, startPoint x: 266, startPoint y: 112, endPoint x: 264, endPoint y: 116, distance: 3.9
click at [266, 112] on select "Draft Pending Allocated Pending Pick Goods Picked Goods Packed Pending Charges …" at bounding box center [281, 113] width 53 height 11
click at [255, 108] on select "Draft Pending Allocated Pending Pick Goods Picked Goods Packed Pending Charges …" at bounding box center [281, 113] width 53 height 11
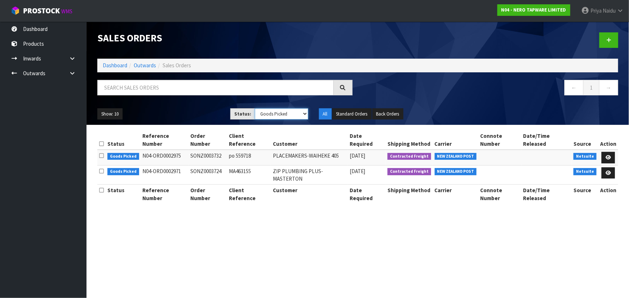
click at [274, 113] on select "Draft Pending Allocated Pending Pick Goods Picked Goods Packed Pending Charges …" at bounding box center [281, 113] width 53 height 11
click at [255, 108] on select "Draft Pending Allocated Pending Pick Goods Picked Goods Packed Pending Charges …" at bounding box center [281, 113] width 53 height 11
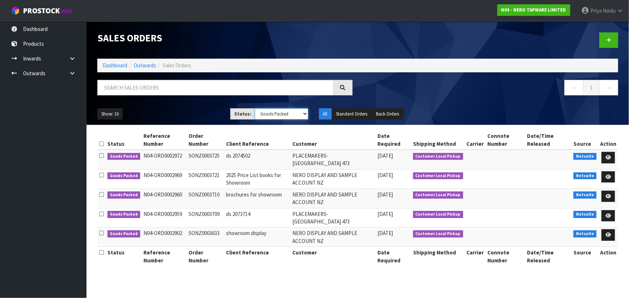
click at [270, 114] on select "Draft Pending Allocated Pending Pick Goods Picked Goods Packed Pending Charges …" at bounding box center [281, 113] width 53 height 11
click at [117, 69] on ol "Dashboard Outwards Sales Orders" at bounding box center [357, 65] width 521 height 13
drag, startPoint x: 117, startPoint y: 67, endPoint x: 119, endPoint y: 72, distance: 6.0
click at [117, 67] on link "Dashboard" at bounding box center [115, 65] width 24 height 7
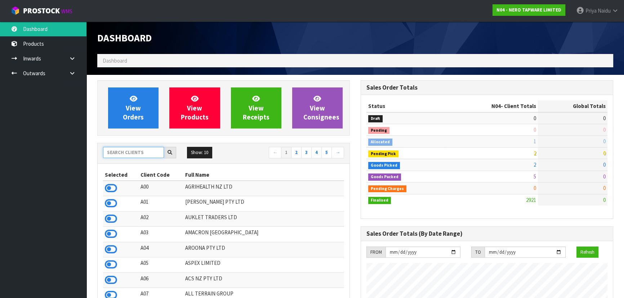
click at [126, 152] on input "text" at bounding box center [133, 152] width 61 height 11
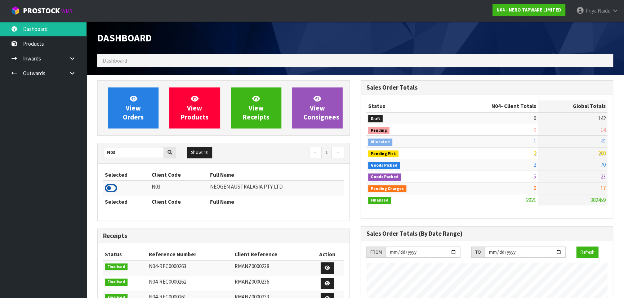
click at [113, 190] on icon at bounding box center [111, 188] width 12 height 11
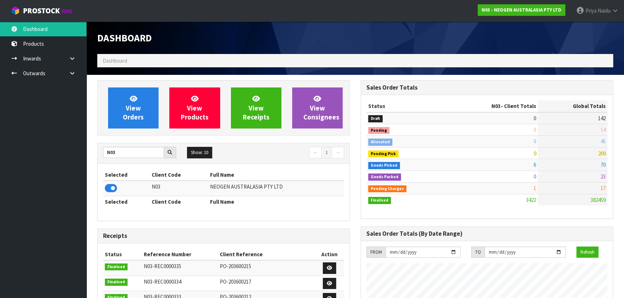
scroll to position [560, 263]
click at [138, 113] on span "View Orders" at bounding box center [133, 107] width 21 height 27
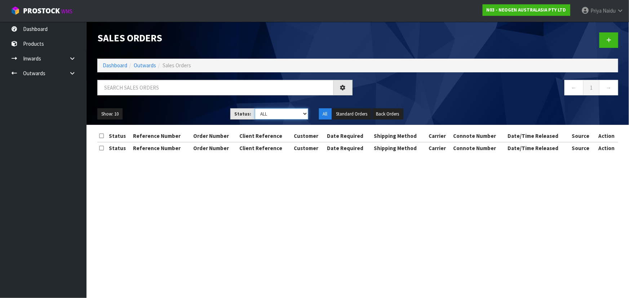
click at [267, 112] on select "Draft Pending Allocated Pending Pick Goods Picked Goods Packed Pending Charges …" at bounding box center [281, 113] width 53 height 11
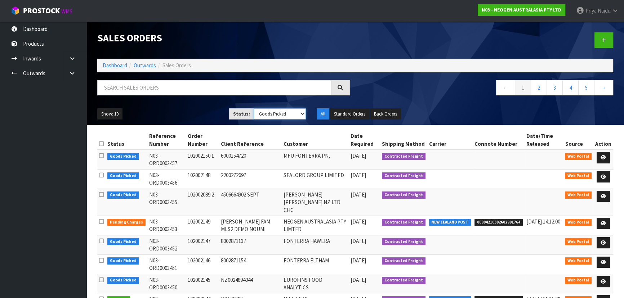
click at [254, 108] on select "Draft Pending Allocated Pending Pick Goods Picked Goods Packed Pending Charges …" at bounding box center [280, 113] width 53 height 11
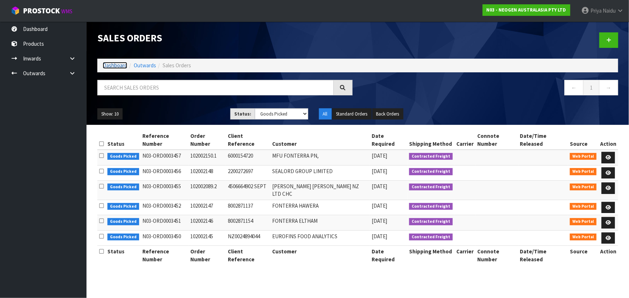
click at [104, 64] on link "Dashboard" at bounding box center [115, 65] width 24 height 7
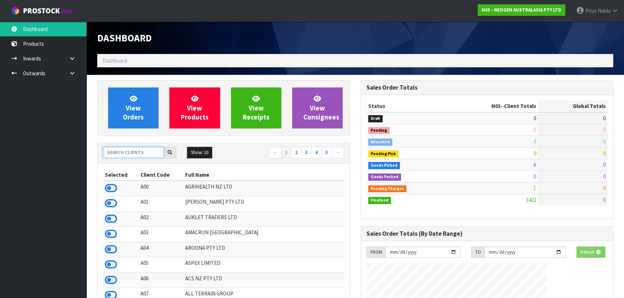
click at [119, 155] on input "text" at bounding box center [133, 152] width 61 height 11
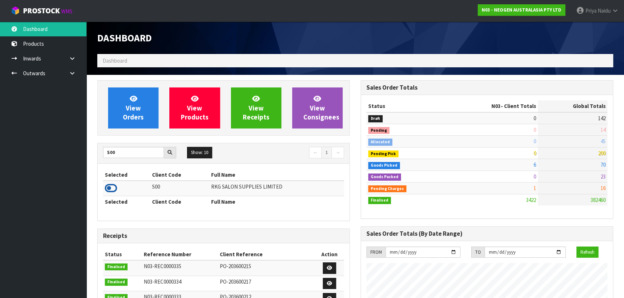
click at [110, 191] on icon at bounding box center [111, 188] width 12 height 11
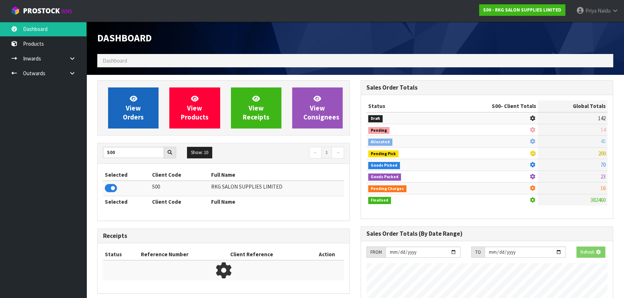
scroll to position [545, 263]
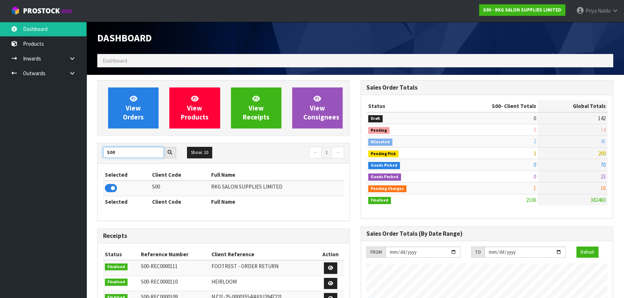
click at [126, 153] on input "S00" at bounding box center [133, 152] width 61 height 11
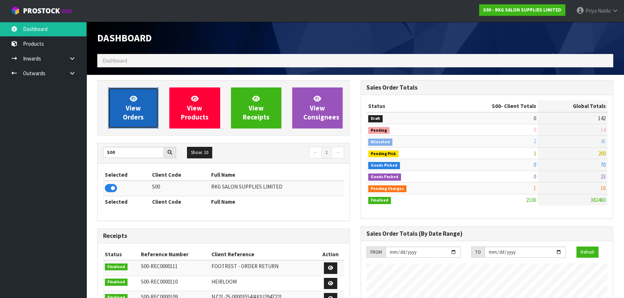
click at [135, 111] on span "View Orders" at bounding box center [133, 107] width 21 height 27
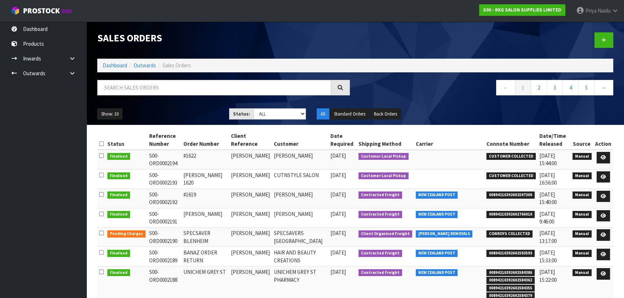
click at [110, 61] on ol "Dashboard Outwards Sales Orders" at bounding box center [355, 65] width 516 height 13
click at [111, 64] on link "Dashboard" at bounding box center [115, 65] width 24 height 7
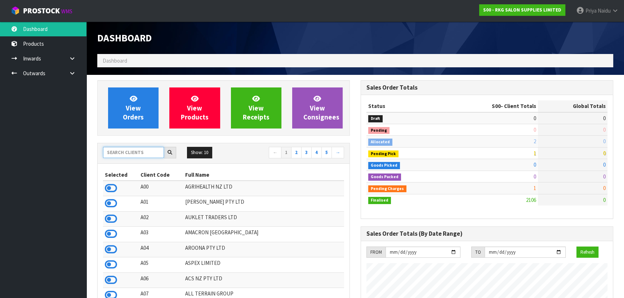
click at [124, 151] on input "text" at bounding box center [133, 152] width 61 height 11
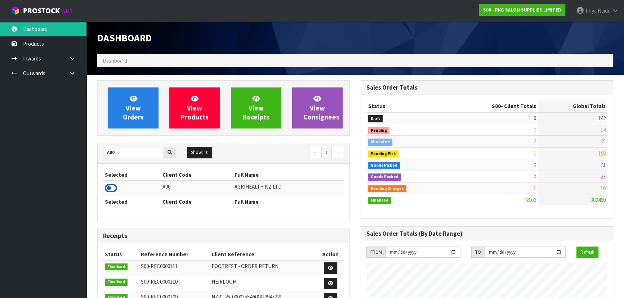
click at [113, 187] on icon at bounding box center [111, 188] width 12 height 11
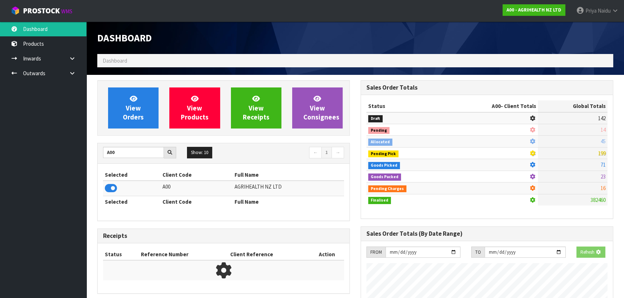
scroll to position [448, 263]
click at [144, 95] on link "View Orders" at bounding box center [133, 108] width 50 height 41
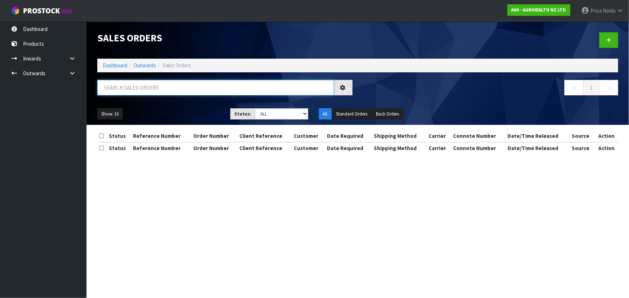
click at [153, 86] on input "text" at bounding box center [215, 87] width 236 height 15
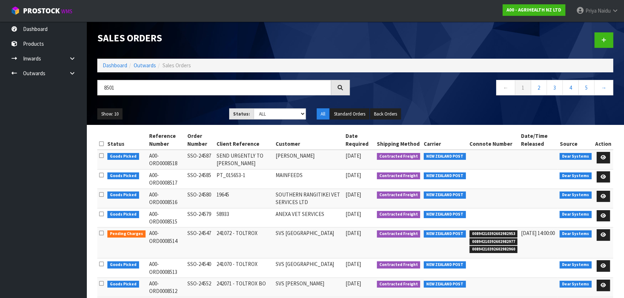
click at [202, 115] on ul "Show: 10 5 10 25 50" at bounding box center [157, 114] width 121 height 12
click at [204, 112] on ul "Show: 10 5 10 25 50" at bounding box center [157, 114] width 121 height 12
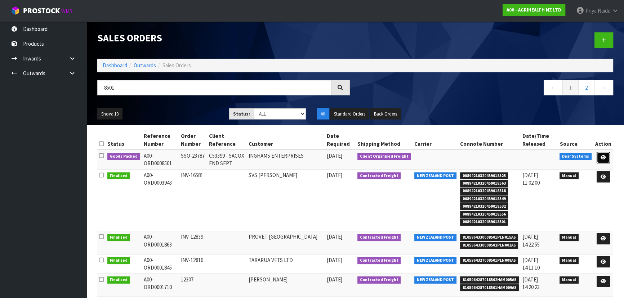
click at [603, 152] on link at bounding box center [603, 158] width 13 height 12
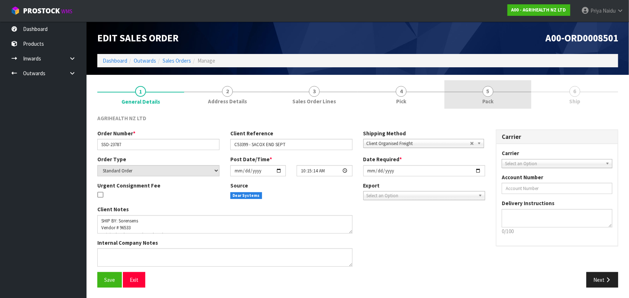
click at [490, 101] on span "Pack" at bounding box center [487, 102] width 11 height 8
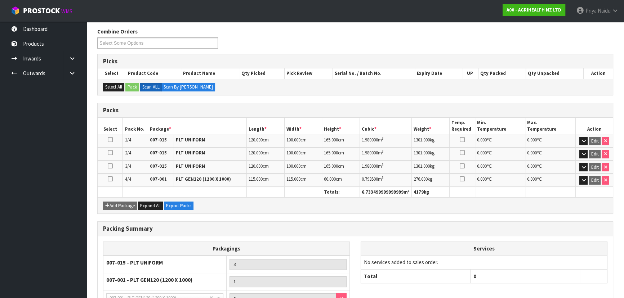
scroll to position [156, 0]
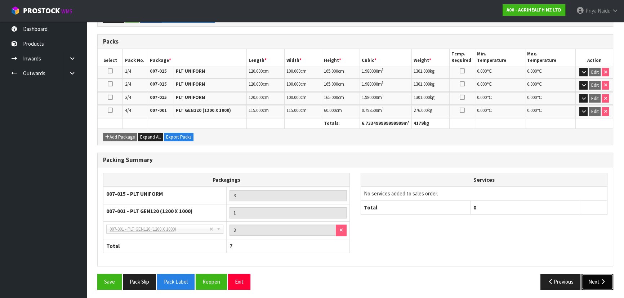
click at [592, 277] on button "Next" at bounding box center [597, 281] width 32 height 15
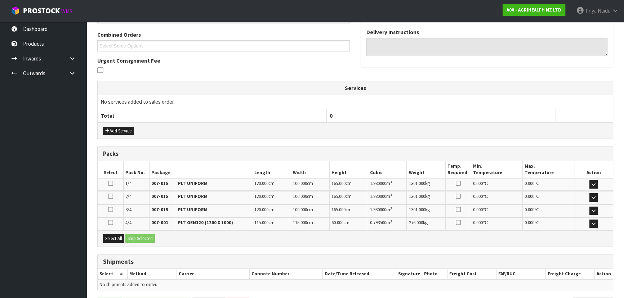
scroll to position [0, 0]
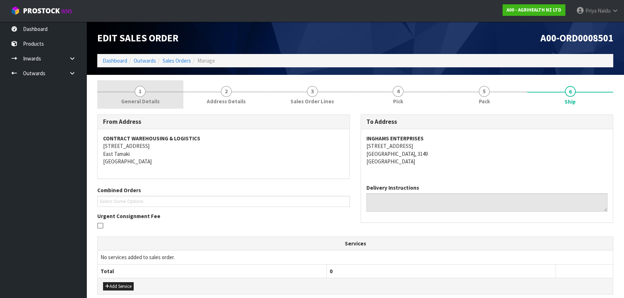
click at [160, 97] on link "1 General Details" at bounding box center [140, 94] width 86 height 28
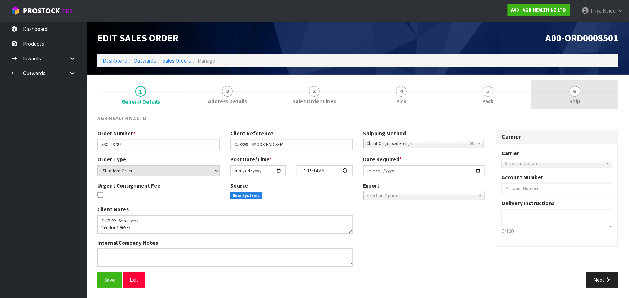
click at [581, 95] on link "6 Ship" at bounding box center [574, 94] width 87 height 28
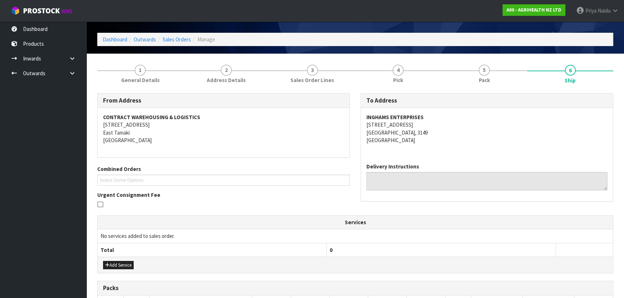
scroll to position [32, 0]
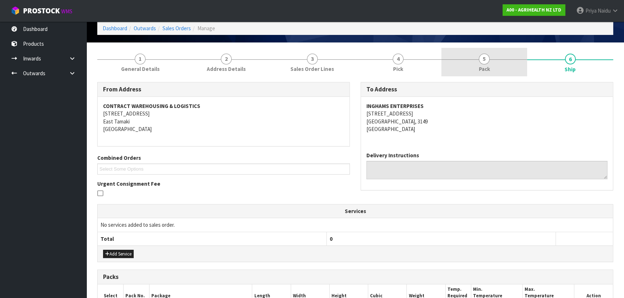
click at [471, 68] on link "5 Pack" at bounding box center [484, 62] width 86 height 28
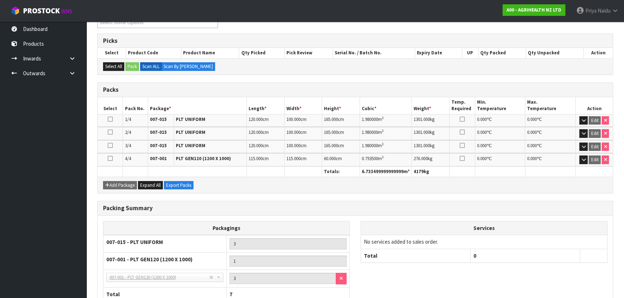
scroll to position [156, 0]
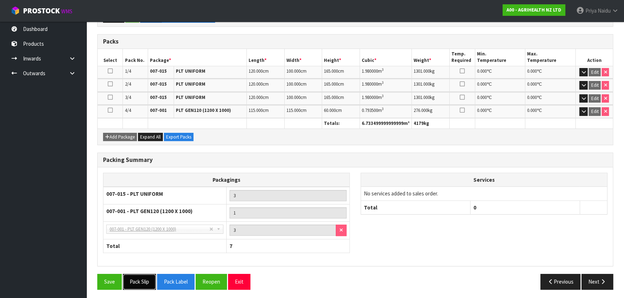
click at [142, 279] on button "Pack Slip" at bounding box center [139, 281] width 33 height 15
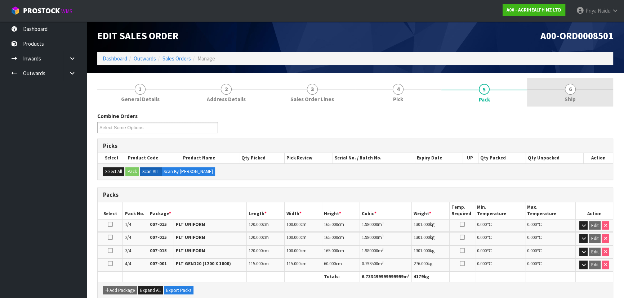
scroll to position [0, 0]
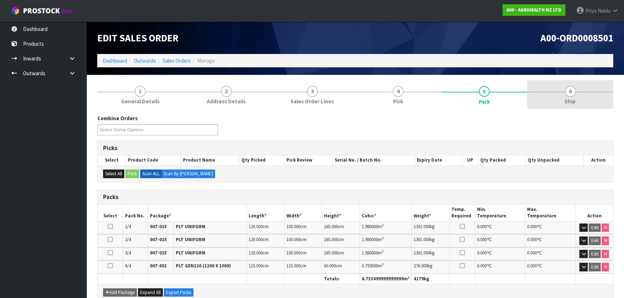
click at [573, 94] on span "6" at bounding box center [570, 91] width 11 height 11
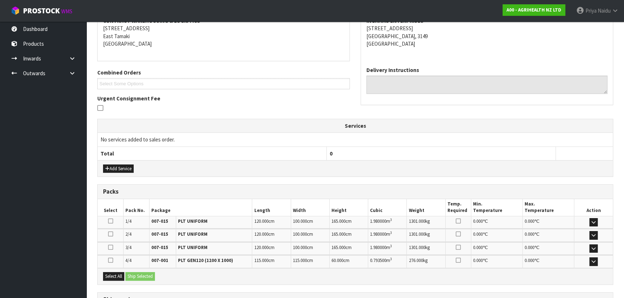
scroll to position [180, 0]
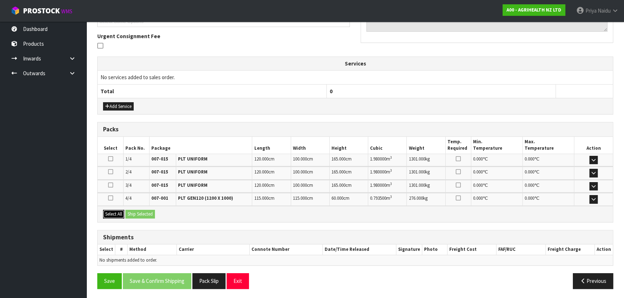
drag, startPoint x: 110, startPoint y: 213, endPoint x: 156, endPoint y: 217, distance: 46.3
click at [111, 213] on button "Select All" at bounding box center [113, 214] width 21 height 9
click at [156, 217] on div "Select All Ship Selected" at bounding box center [355, 214] width 515 height 16
click at [148, 213] on button "Ship Selected" at bounding box center [140, 214] width 30 height 9
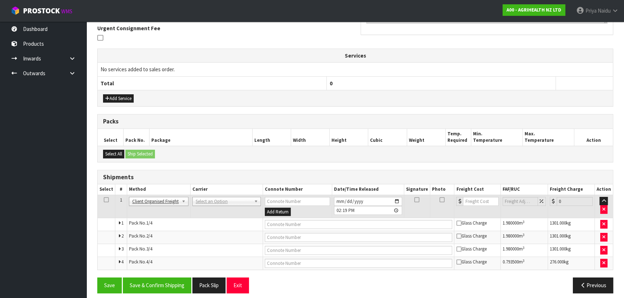
scroll to position [192, 0]
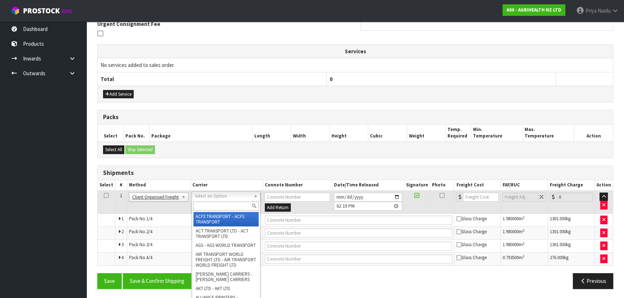
click at [205, 201] on div at bounding box center [226, 206] width 68 height 12
click at [205, 209] on input "text" at bounding box center [225, 206] width 65 height 9
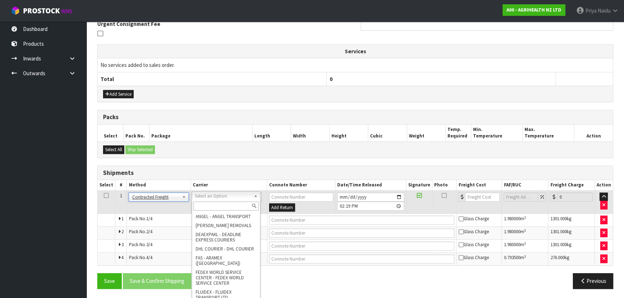
click at [215, 209] on input "text" at bounding box center [225, 206] width 65 height 9
click at [227, 209] on input "text" at bounding box center [225, 206] width 65 height 9
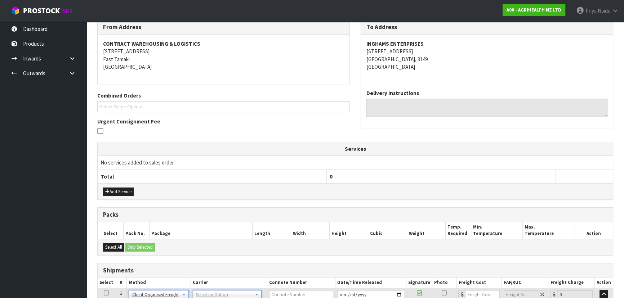
scroll to position [0, 0]
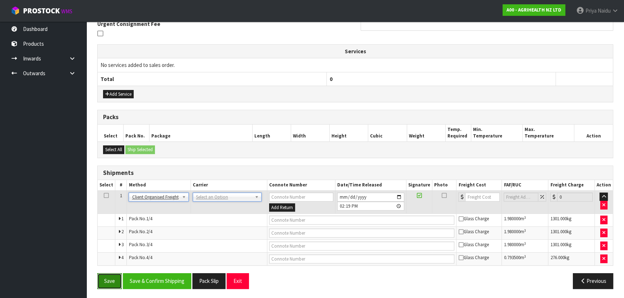
click at [107, 278] on button "Save" at bounding box center [109, 280] width 24 height 15
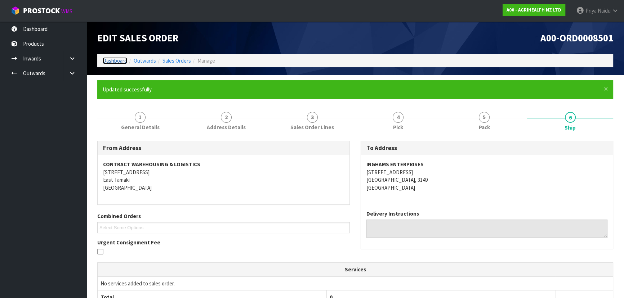
click at [122, 60] on link "Dashboard" at bounding box center [115, 60] width 24 height 7
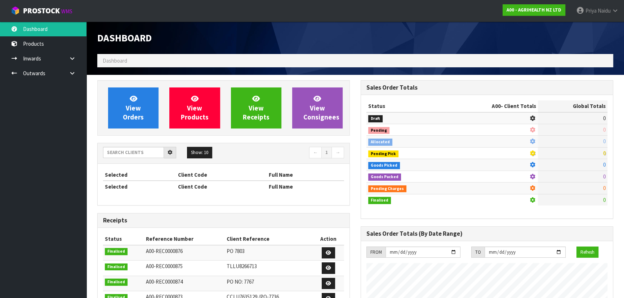
scroll to position [545, 263]
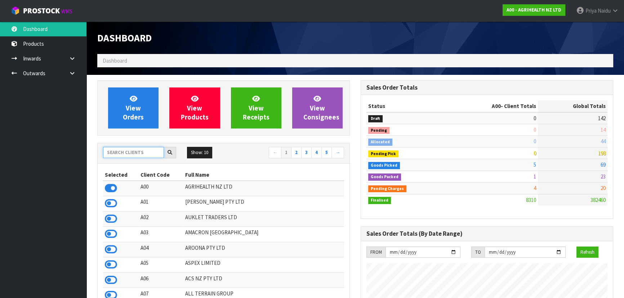
click at [117, 150] on input "text" at bounding box center [133, 152] width 61 height 11
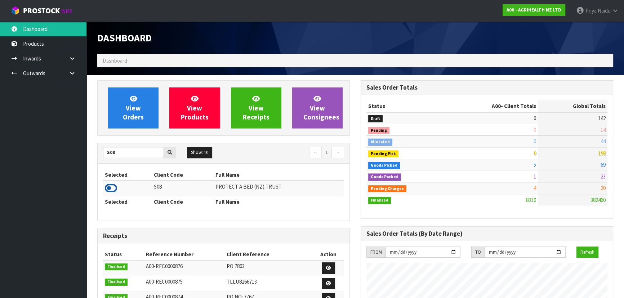
click at [110, 187] on icon at bounding box center [111, 188] width 12 height 11
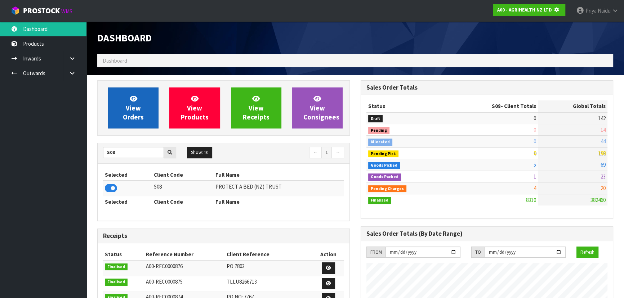
scroll to position [359780, 359965]
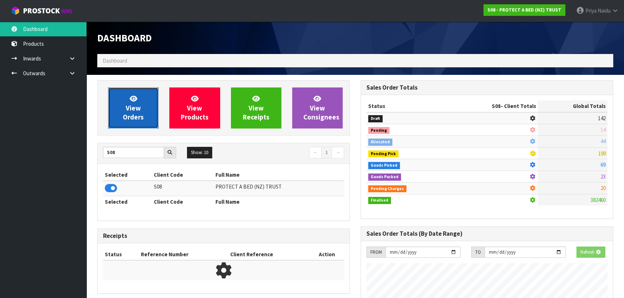
click at [131, 97] on icon at bounding box center [134, 98] width 8 height 7
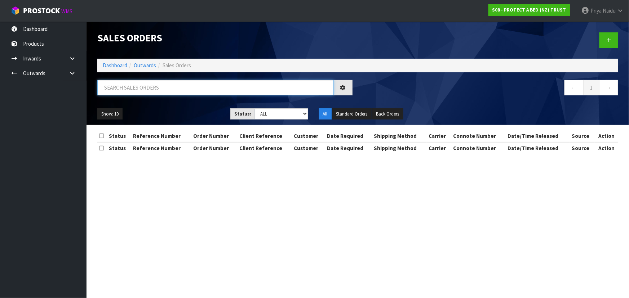
click at [155, 95] on input "text" at bounding box center [215, 87] width 236 height 15
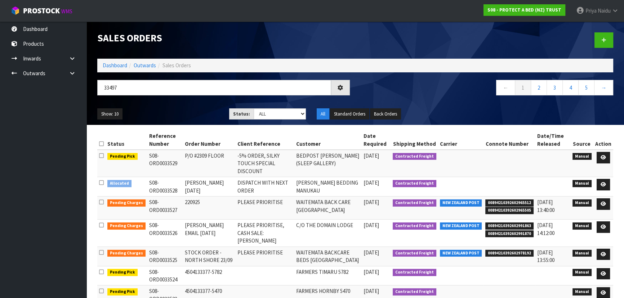
click at [162, 108] on ul "Show: 10 5 10 25 50" at bounding box center [157, 114] width 121 height 12
click at [264, 117] on select "Draft Pending Allocated Pending Pick Goods Picked Goods Packed Pending Charges …" at bounding box center [280, 113] width 53 height 11
click at [254, 108] on select "Draft Pending Allocated Pending Pick Goods Picked Goods Packed Pending Charges …" at bounding box center [280, 113] width 53 height 11
click at [155, 115] on ul "Show: 10 5 10 25 50" at bounding box center [157, 114] width 121 height 12
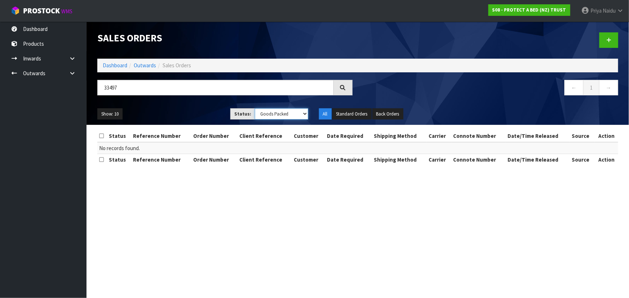
click at [259, 115] on select "Draft Pending Allocated Pending Pick Goods Picked Goods Packed Pending Charges …" at bounding box center [281, 113] width 53 height 11
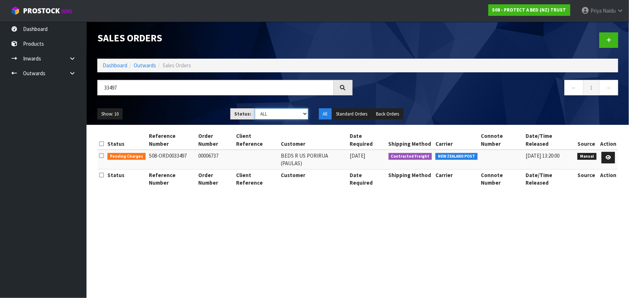
click at [255, 108] on select "Draft Pending Allocated Pending Pick Goods Picked Goods Packed Pending Charges …" at bounding box center [281, 113] width 53 height 11
click at [609, 155] on icon at bounding box center [607, 157] width 5 height 5
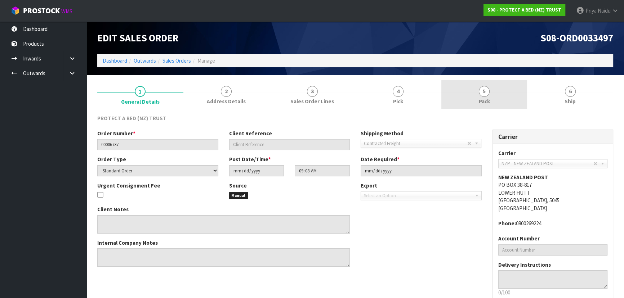
click at [481, 99] on span "Pack" at bounding box center [484, 102] width 11 height 8
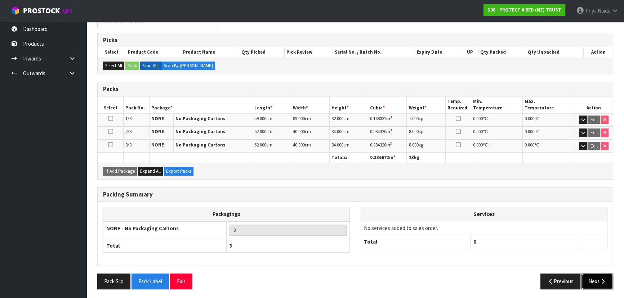
click at [588, 279] on button "Next" at bounding box center [597, 281] width 32 height 15
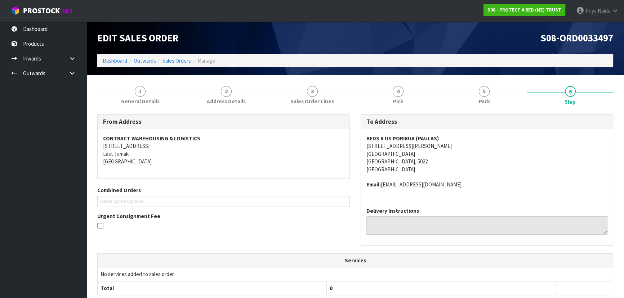
click at [527, 166] on address "BEDS R US PORIRUA (PAULAS) 2/10 SEMPLE STREET PORIRUA CITY CENTRE PORIRUA, 5022…" at bounding box center [486, 154] width 241 height 39
click at [510, 171] on address "BEDS R US PORIRUA (PAULAS) 2/10 SEMPLE STREET PORIRUA CITY CENTRE PORIRUA, 5022…" at bounding box center [486, 154] width 241 height 39
drag, startPoint x: 363, startPoint y: 136, endPoint x: 458, endPoint y: 137, distance: 94.4
click at [458, 137] on div "BEDS R US PORIRUA (PAULAS) 2/10 SEMPLE STREET PORIRUA CITY CENTRE PORIRUA, 5022…" at bounding box center [487, 165] width 252 height 72
drag, startPoint x: 363, startPoint y: 147, endPoint x: 426, endPoint y: 160, distance: 64.4
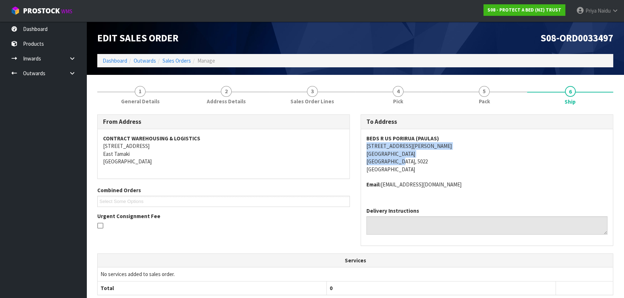
click at [429, 160] on div "BEDS R US PORIRUA (PAULAS) 2/10 SEMPLE STREET PORIRUA CITY CENTRE PORIRUA, 5022…" at bounding box center [487, 165] width 252 height 72
click at [365, 144] on div "BEDS R US PORIRUA (PAULAS) 2/10 SEMPLE STREET PORIRUA CITY CENTRE PORIRUA, 5022…" at bounding box center [487, 165] width 252 height 72
drag, startPoint x: 365, startPoint y: 144, endPoint x: 404, endPoint y: 144, distance: 38.9
click at [404, 144] on div "BEDS R US PORIRUA (PAULAS) 2/10 SEMPLE STREET PORIRUA CITY CENTRE PORIRUA, 5022…" at bounding box center [487, 165] width 252 height 72
drag, startPoint x: 381, startPoint y: 184, endPoint x: 465, endPoint y: 187, distance: 84.3
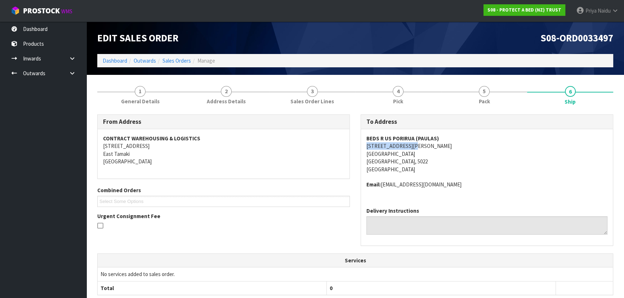
click at [465, 187] on address "Email: bedsrusporirua@paulas.co.nz" at bounding box center [486, 185] width 241 height 8
click at [140, 81] on link "1 General Details" at bounding box center [140, 94] width 86 height 28
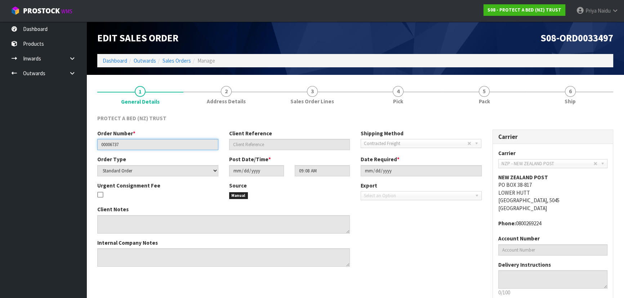
drag, startPoint x: 100, startPoint y: 143, endPoint x: 137, endPoint y: 142, distance: 37.1
click at [137, 142] on input "00006737" at bounding box center [157, 144] width 121 height 11
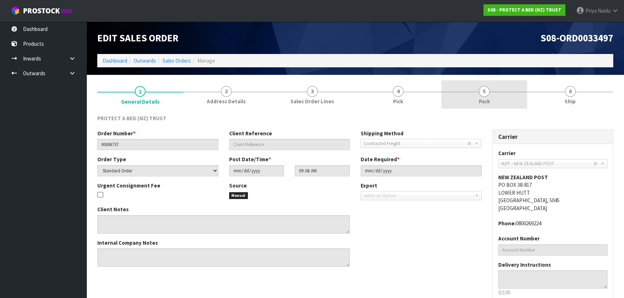
click at [488, 98] on span "Pack" at bounding box center [484, 102] width 11 height 8
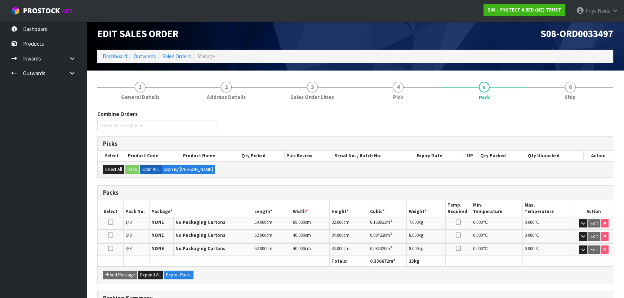
scroll to position [32, 0]
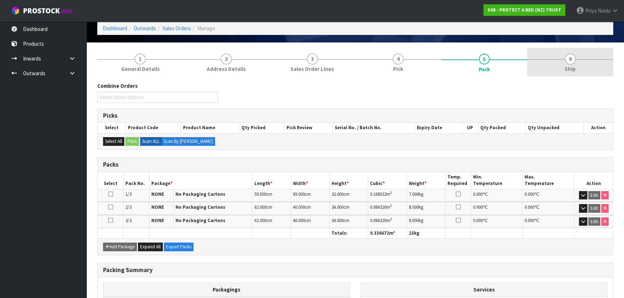
drag, startPoint x: 608, startPoint y: 57, endPoint x: 595, endPoint y: 70, distance: 18.6
click at [608, 57] on link "6 Ship" at bounding box center [570, 62] width 86 height 28
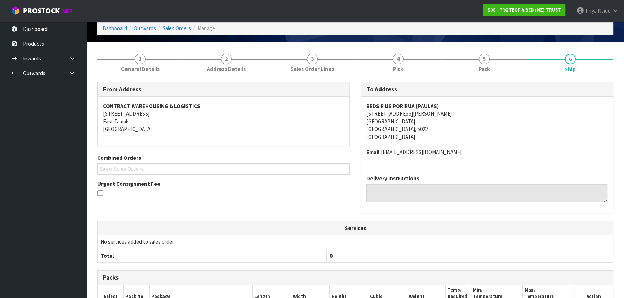
click at [432, 128] on address "BEDS R US PORIRUA (PAULAS) 2/10 SEMPLE STREET PORIRUA CITY CENTRE PORIRUA, 5022…" at bounding box center [486, 121] width 241 height 39
click at [474, 63] on link "5 Pack" at bounding box center [484, 62] width 86 height 28
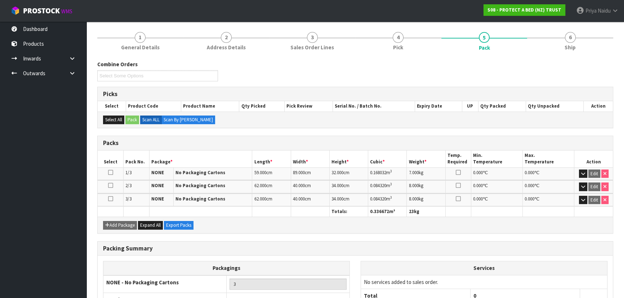
scroll to position [65, 0]
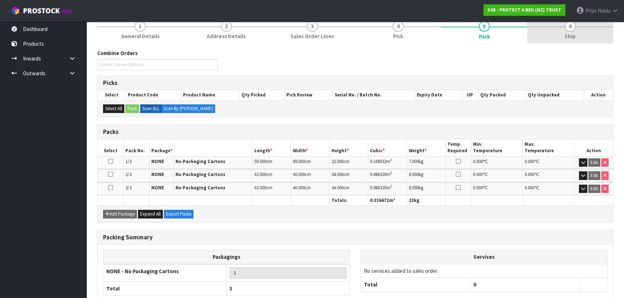
drag, startPoint x: 579, startPoint y: 28, endPoint x: 545, endPoint y: 41, distance: 36.3
click at [579, 28] on link "6 Ship" at bounding box center [570, 29] width 86 height 28
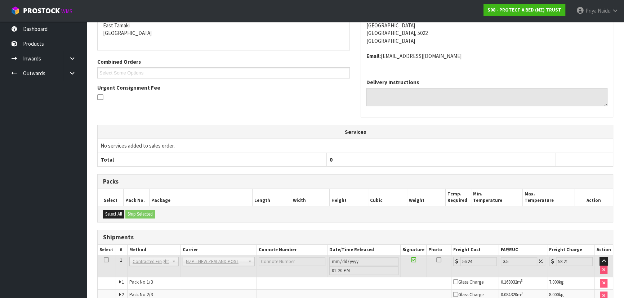
scroll to position [178, 0]
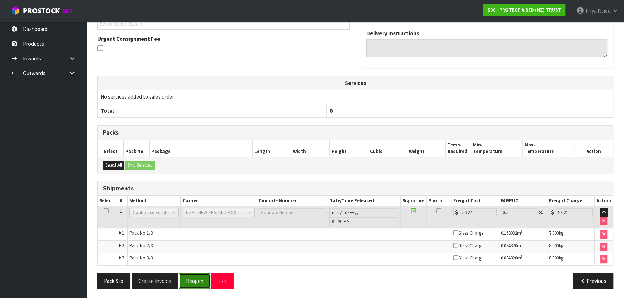
click at [198, 280] on button "Reopen" at bounding box center [194, 280] width 31 height 15
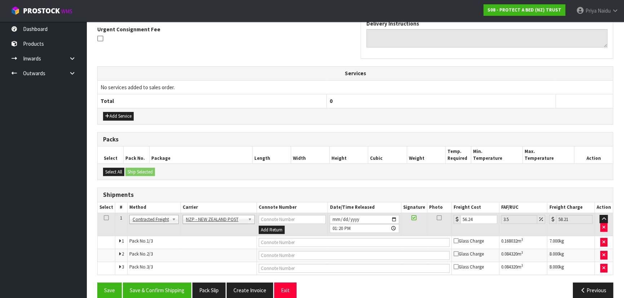
scroll to position [223, 0]
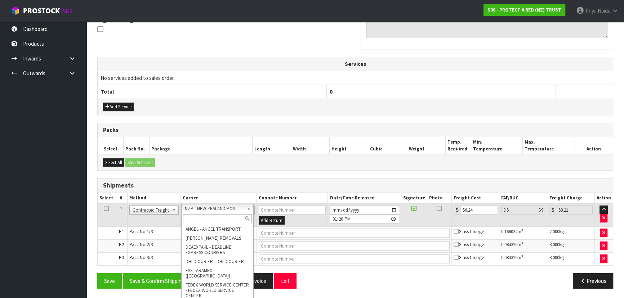
click at [213, 216] on input "text" at bounding box center [217, 218] width 69 height 9
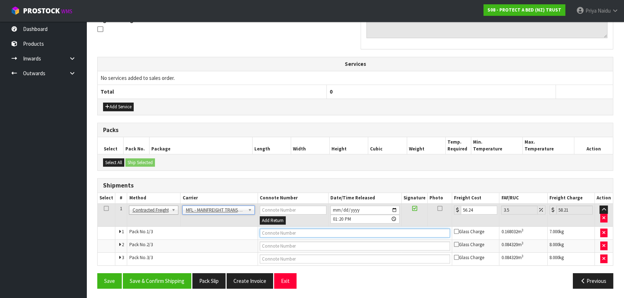
click at [270, 231] on input "text" at bounding box center [355, 233] width 191 height 9
paste input "FWM58802529"
click at [476, 209] on input "56.24" at bounding box center [479, 210] width 36 height 9
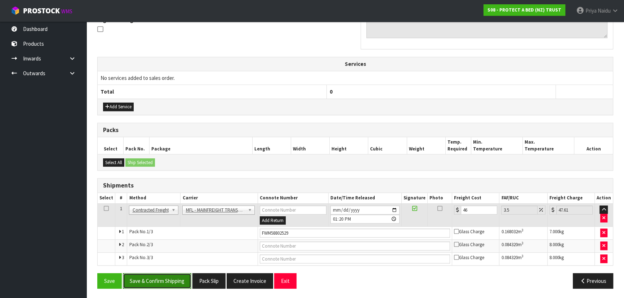
click at [168, 278] on button "Save & Confirm Shipping" at bounding box center [157, 280] width 68 height 15
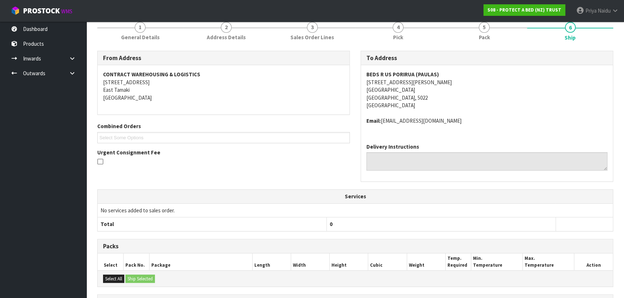
scroll to position [0, 0]
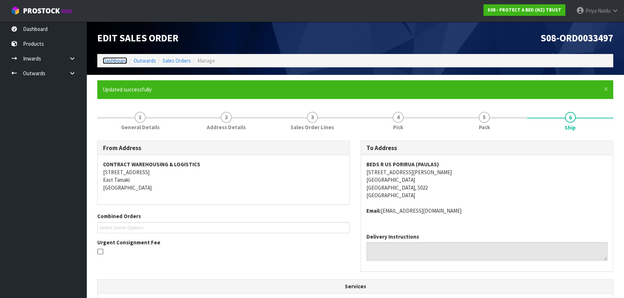
click at [111, 61] on link "Dashboard" at bounding box center [115, 60] width 24 height 7
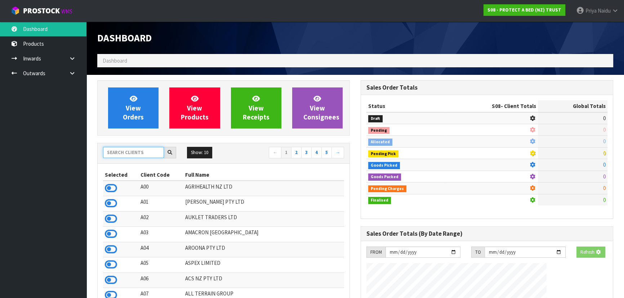
click at [128, 156] on input "text" at bounding box center [133, 152] width 61 height 11
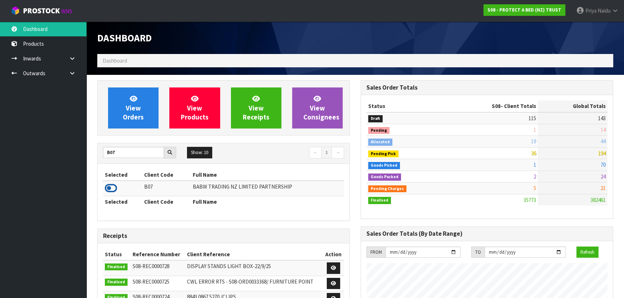
click at [111, 189] on icon at bounding box center [111, 188] width 12 height 11
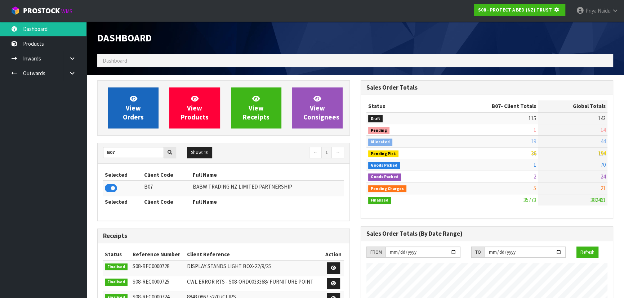
scroll to position [359780, 359965]
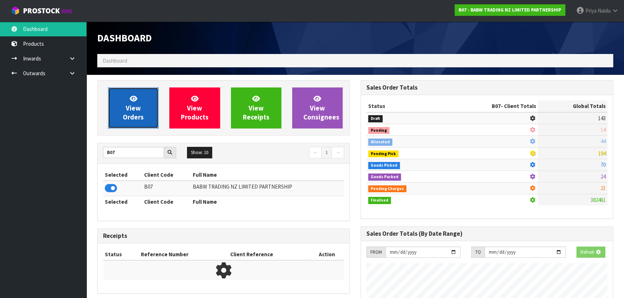
click at [140, 116] on span "View Orders" at bounding box center [133, 107] width 21 height 27
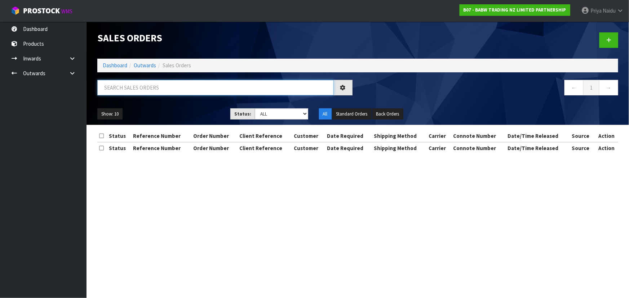
click at [153, 89] on input "text" at bounding box center [215, 87] width 236 height 15
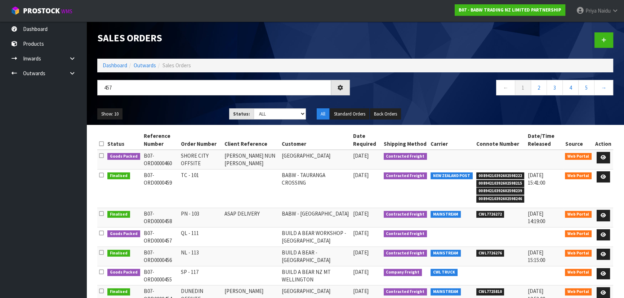
click at [153, 107] on div "Show: 10 5 10 25 50 Status: Draft Pending Allocated Pending Pick Goods Picked G…" at bounding box center [355, 114] width 527 height 22
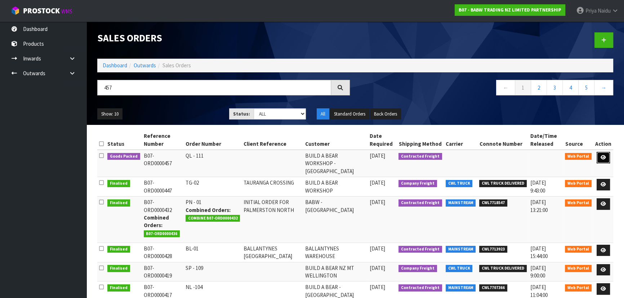
click at [603, 155] on icon at bounding box center [603, 157] width 5 height 5
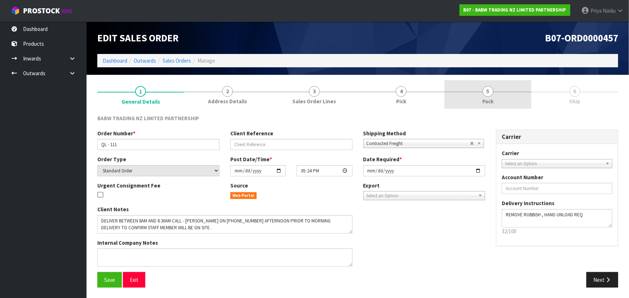
click at [497, 100] on link "5 Pack" at bounding box center [487, 94] width 87 height 28
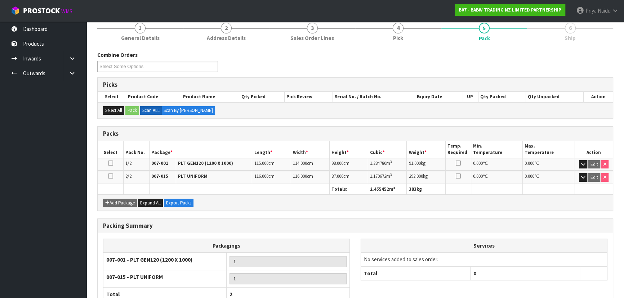
scroll to position [112, 0]
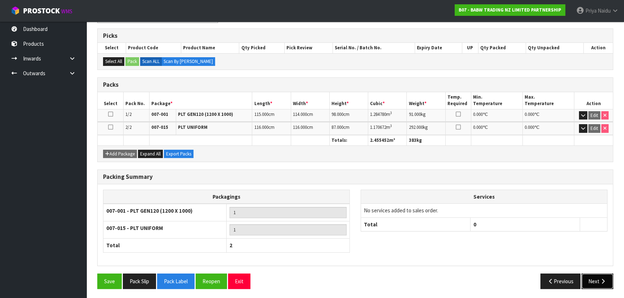
click at [587, 281] on button "Next" at bounding box center [597, 281] width 32 height 15
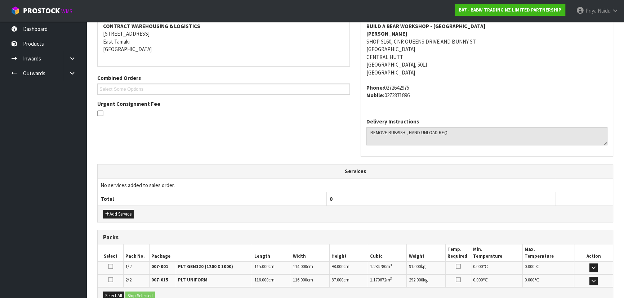
scroll to position [0, 0]
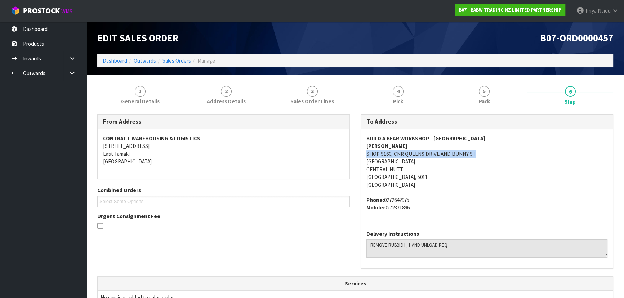
drag, startPoint x: 360, startPoint y: 155, endPoint x: 497, endPoint y: 155, distance: 136.5
click at [497, 155] on div "To Address BUILD A BEAR WORKSHOP - QUEENSGATE ZARA SHOP S160, CNR QUEENS DRIVE …" at bounding box center [487, 192] width 253 height 155
click at [483, 186] on address "BUILD A BEAR WORKSHOP - QUEENSGATE ZARA SHOP S160, CNR QUEENS DRIVE AND BUNNY S…" at bounding box center [486, 162] width 241 height 54
drag, startPoint x: 394, startPoint y: 153, endPoint x: 478, endPoint y: 177, distance: 87.3
click at [478, 177] on address "BUILD A BEAR WORKSHOP - QUEENSGATE ZARA SHOP S160, CNR QUEENS DRIVE AND BUNNY S…" at bounding box center [486, 162] width 241 height 54
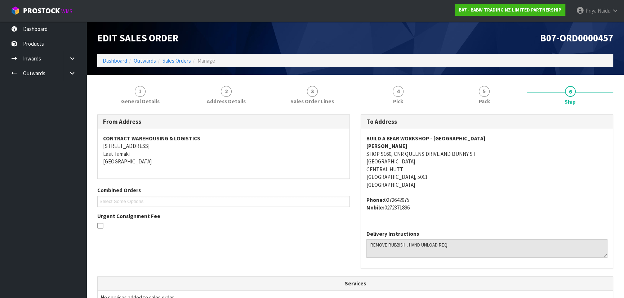
click at [476, 196] on span "BUILD A BEAR WORKSHOP - QUEENSGATE ZARA SHOP S160, CNR QUEENS DRIVE AND BUNNY S…" at bounding box center [486, 173] width 241 height 77
drag, startPoint x: 362, startPoint y: 153, endPoint x: 476, endPoint y: 152, distance: 113.5
click at [476, 152] on div "BUILD A BEAR WORKSHOP - QUEENSGATE ZARA SHOP S160, CNR QUEENS DRIVE AND BUNNY S…" at bounding box center [487, 176] width 252 height 95
click at [362, 155] on div "BUILD A BEAR WORKSHOP - QUEENSGATE ZARA SHOP S160, CNR QUEENS DRIVE AND BUNNY S…" at bounding box center [487, 176] width 252 height 95
drag, startPoint x: 362, startPoint y: 155, endPoint x: 490, endPoint y: 155, distance: 128.6
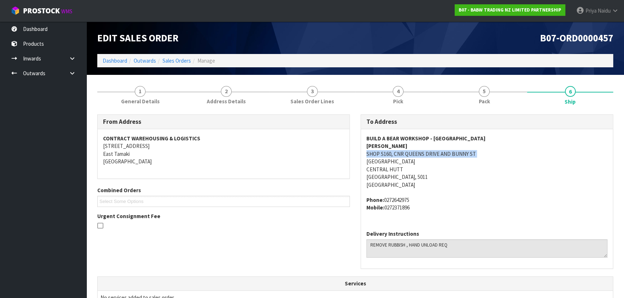
click at [490, 155] on div "BUILD A BEAR WORKSHOP - QUEENSGATE ZARA SHOP S160, CNR QUEENS DRIVE AND BUNNY S…" at bounding box center [487, 176] width 252 height 95
drag, startPoint x: 374, startPoint y: 163, endPoint x: 394, endPoint y: 163, distance: 20.5
click at [403, 163] on address "BUILD A BEAR WORKSHOP - QUEENSGATE ZARA SHOP S160, CNR QUEENS DRIVE AND BUNNY S…" at bounding box center [486, 162] width 241 height 54
click at [363, 162] on div "BUILD A BEAR WORKSHOP - QUEENSGATE ZARA SHOP S160, CNR QUEENS DRIVE AND BUNNY S…" at bounding box center [487, 176] width 252 height 95
drag, startPoint x: 363, startPoint y: 162, endPoint x: 447, endPoint y: 162, distance: 83.2
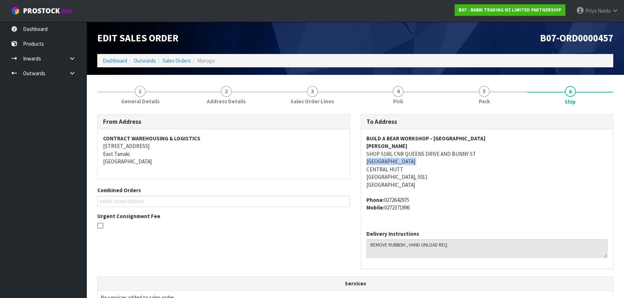
click at [447, 162] on div "BUILD A BEAR WORKSHOP - QUEENSGATE ZARA SHOP S160, CNR QUEENS DRIVE AND BUNNY S…" at bounding box center [487, 176] width 252 height 95
drag, startPoint x: 381, startPoint y: 137, endPoint x: 485, endPoint y: 137, distance: 103.7
click at [485, 137] on div "To Address BUILD A BEAR WORKSHOP - QUEENSGATE ZARA SHOP S160, CNR QUEENS DRIVE …" at bounding box center [486, 196] width 263 height 162
drag, startPoint x: 365, startPoint y: 146, endPoint x: 361, endPoint y: 144, distance: 4.4
click at [381, 146] on div "BUILD A BEAR WORKSHOP - QUEENSGATE ZARA SHOP S160, CNR QUEENS DRIVE AND BUNNY S…" at bounding box center [487, 176] width 252 height 95
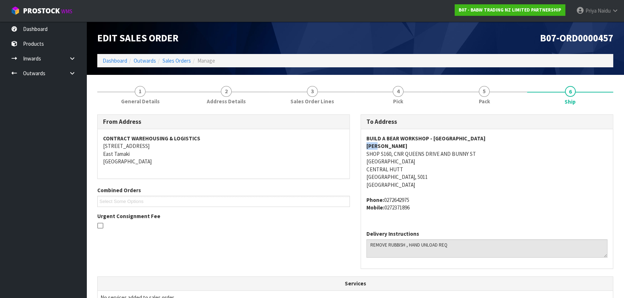
drag, startPoint x: 358, startPoint y: 198, endPoint x: 434, endPoint y: 208, distance: 76.3
click at [434, 208] on div "To Address BUILD A BEAR WORKSHOP - QUEENSGATE ZARA SHOP S160, CNR QUEENS DRIVE …" at bounding box center [486, 196] width 263 height 162
drag, startPoint x: 367, startPoint y: 245, endPoint x: 460, endPoint y: 242, distance: 92.3
click at [460, 242] on textarea at bounding box center [486, 249] width 241 height 18
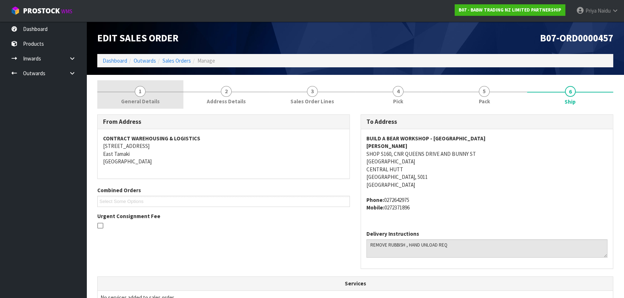
click at [130, 102] on span "General Details" at bounding box center [140, 102] width 39 height 8
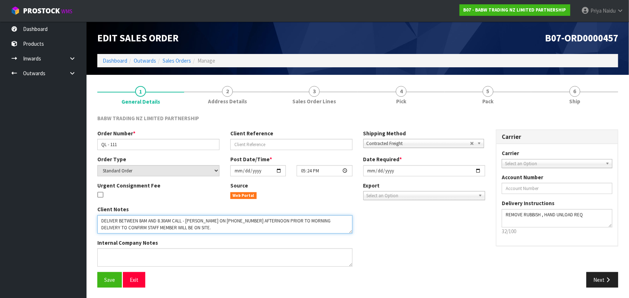
drag, startPoint x: 101, startPoint y: 220, endPoint x: 331, endPoint y: 224, distance: 230.2
click at [348, 227] on textarea at bounding box center [224, 224] width 255 height 18
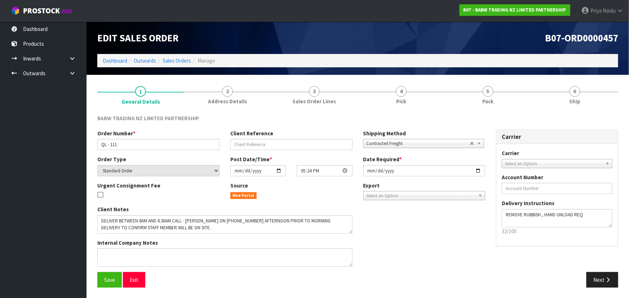
drag, startPoint x: 135, startPoint y: 91, endPoint x: 130, endPoint y: 110, distance: 19.9
click at [135, 91] on link "1 General Details" at bounding box center [140, 94] width 87 height 29
drag, startPoint x: 98, startPoint y: 142, endPoint x: 82, endPoint y: 151, distance: 17.9
click at [126, 145] on input "QL - 111" at bounding box center [158, 144] width 122 height 11
click at [501, 84] on link "5 Pack" at bounding box center [487, 94] width 87 height 28
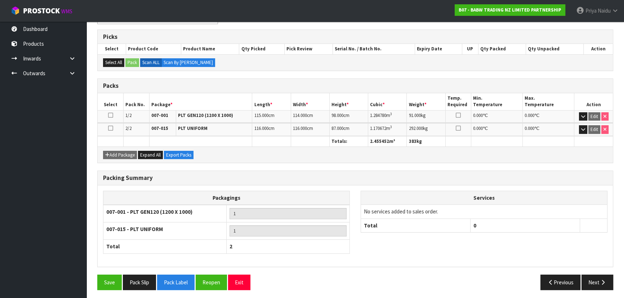
scroll to position [112, 0]
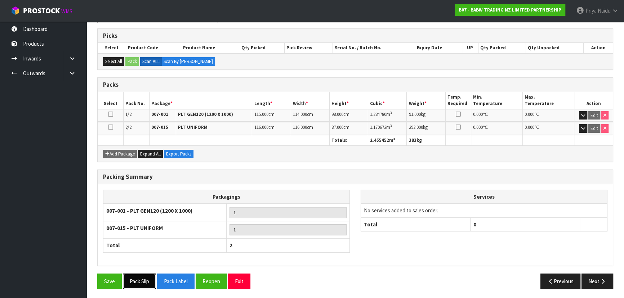
click at [147, 277] on button "Pack Slip" at bounding box center [139, 281] width 33 height 15
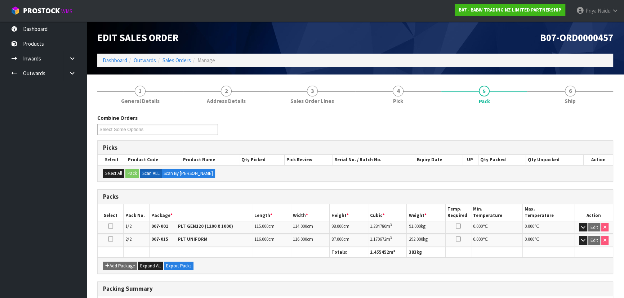
scroll to position [0, 0]
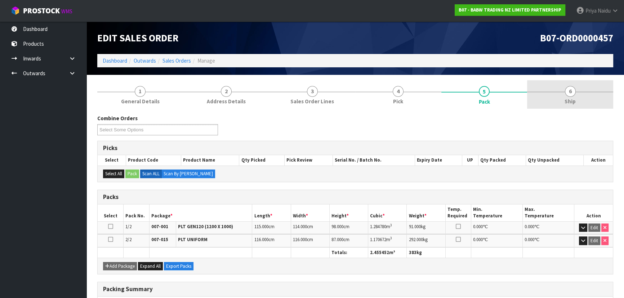
click at [570, 96] on span "6" at bounding box center [570, 91] width 11 height 11
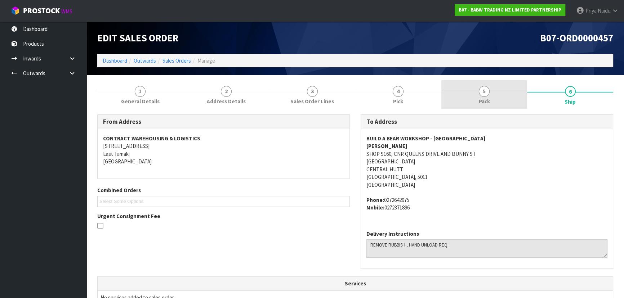
click at [486, 100] on span "Pack" at bounding box center [484, 102] width 11 height 8
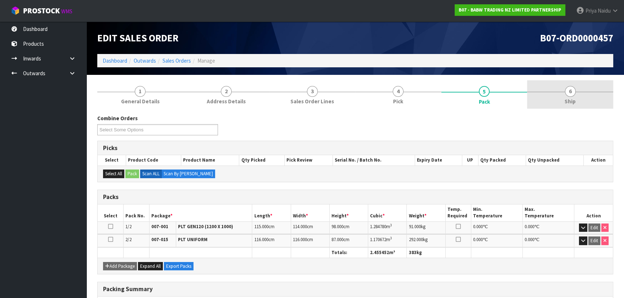
click at [569, 90] on span "6" at bounding box center [570, 91] width 11 height 11
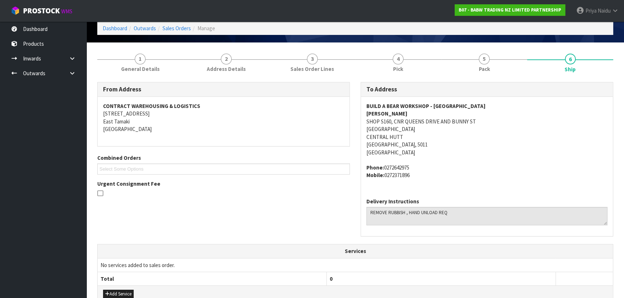
click at [227, 183] on div "Urgent Consignment Fee" at bounding box center [223, 189] width 253 height 19
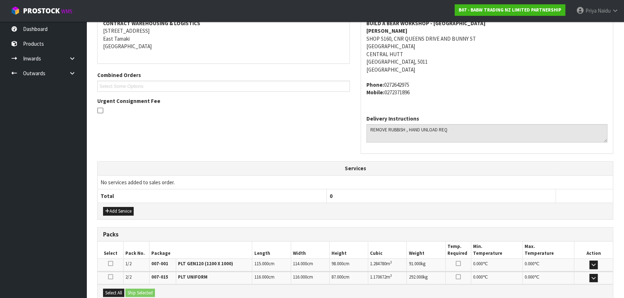
scroll to position [194, 0]
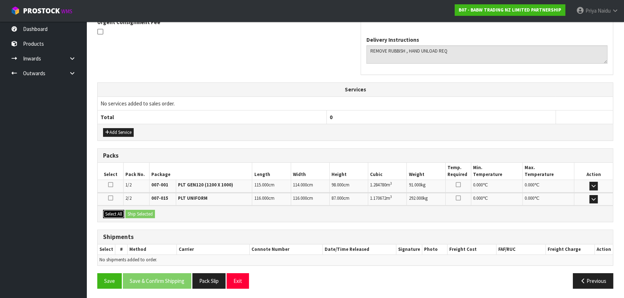
drag, startPoint x: 116, startPoint y: 215, endPoint x: 140, endPoint y: 219, distance: 24.4
click at [117, 215] on button "Select All" at bounding box center [113, 214] width 21 height 9
click at [148, 220] on div "Select All Ship Selected" at bounding box center [355, 214] width 515 height 16
click at [148, 218] on div "Select All Ship Selected" at bounding box center [355, 214] width 515 height 16
click at [147, 213] on button "Ship Selected" at bounding box center [140, 214] width 30 height 9
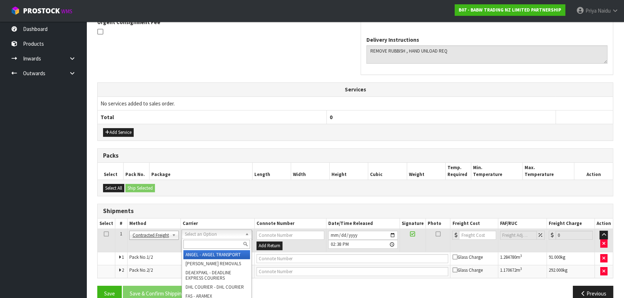
click at [201, 244] on input "text" at bounding box center [216, 244] width 67 height 9
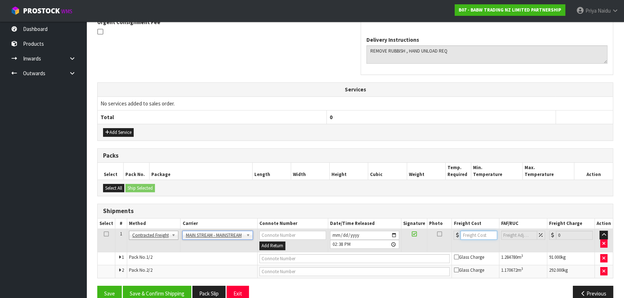
click at [476, 234] on input "number" at bounding box center [478, 235] width 36 height 9
click at [289, 254] on input "text" at bounding box center [354, 258] width 191 height 9
paste input "CWL7726764"
click at [173, 292] on button "Save & Confirm Shipping" at bounding box center [157, 293] width 68 height 15
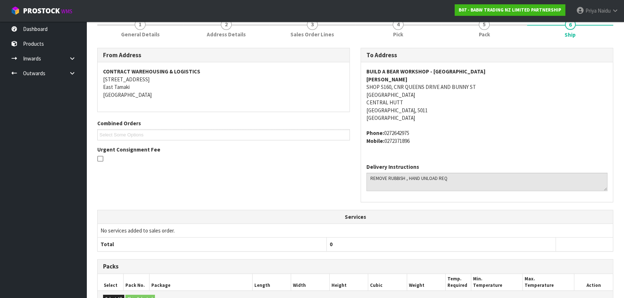
scroll to position [83, 0]
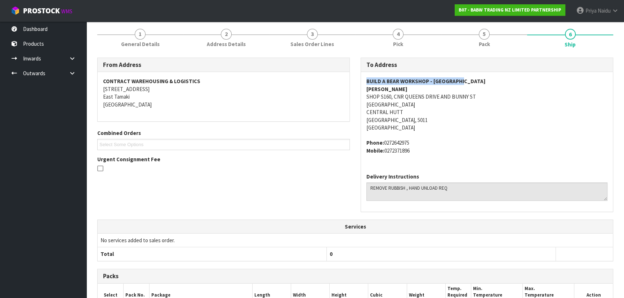
drag, startPoint x: 366, startPoint y: 81, endPoint x: 493, endPoint y: 83, distance: 127.5
click at [493, 83] on div "BUILD A BEAR WORKSHOP - QUEENSGATE ZARA SHOP S160, CNR QUEENS DRIVE AND BUNNY S…" at bounding box center [487, 119] width 252 height 95
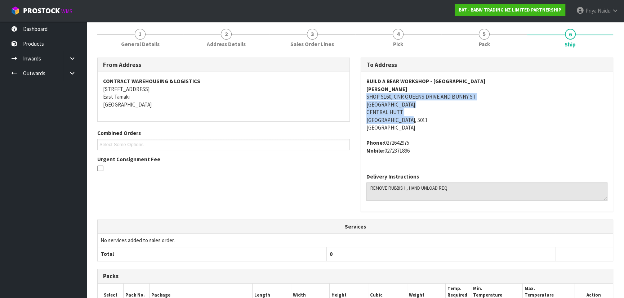
drag, startPoint x: 364, startPoint y: 95, endPoint x: 380, endPoint y: 108, distance: 21.0
click at [486, 119] on div "BUILD A BEAR WORKSHOP - QUEENSGATE ZARA SHOP S160, CNR QUEENS DRIVE AND BUNNY S…" at bounding box center [487, 119] width 252 height 95
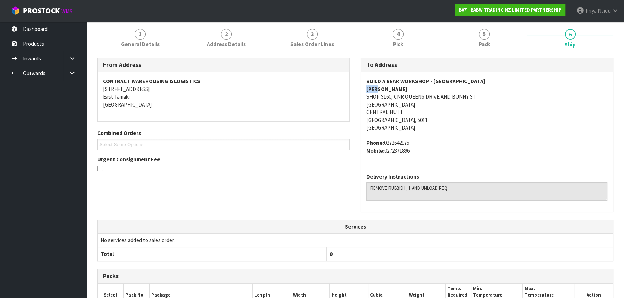
drag, startPoint x: 364, startPoint y: 90, endPoint x: 381, endPoint y: 90, distance: 17.3
click at [381, 90] on div "BUILD A BEAR WORKSHOP - QUEENSGATE ZARA SHOP S160, CNR QUEENS DRIVE AND BUNNY S…" at bounding box center [487, 119] width 252 height 95
drag, startPoint x: 360, startPoint y: 141, endPoint x: 428, endPoint y: 158, distance: 70.2
click at [428, 158] on div "To Address BUILD A BEAR WORKSHOP - QUEENSGATE ZARA SHOP S160, CNR QUEENS DRIVE …" at bounding box center [486, 139] width 263 height 162
drag, startPoint x: 369, startPoint y: 189, endPoint x: 457, endPoint y: 190, distance: 88.6
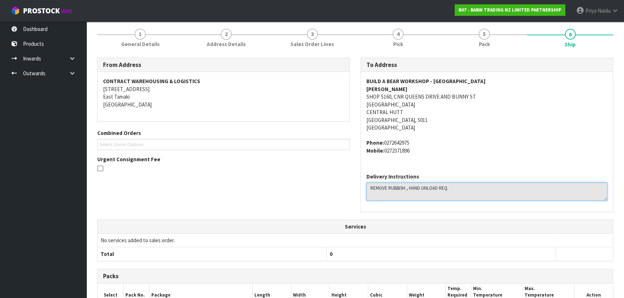
click at [457, 190] on textarea at bounding box center [486, 192] width 241 height 18
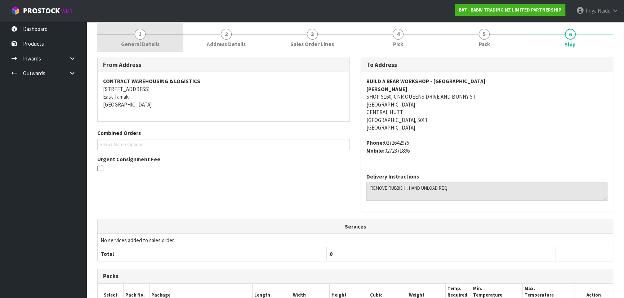
drag, startPoint x: 140, startPoint y: 45, endPoint x: 140, endPoint y: 50, distance: 5.0
click at [140, 45] on span "General Details" at bounding box center [140, 44] width 39 height 8
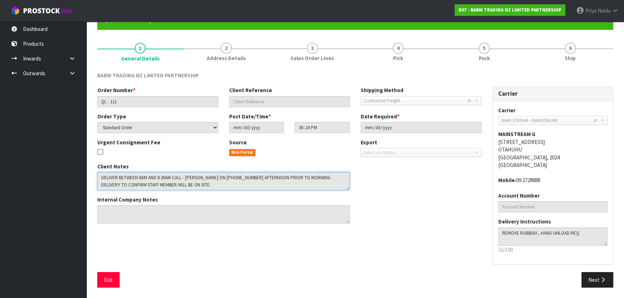
drag, startPoint x: 99, startPoint y: 176, endPoint x: 336, endPoint y: 189, distance: 237.0
click at [336, 189] on textarea at bounding box center [223, 181] width 253 height 18
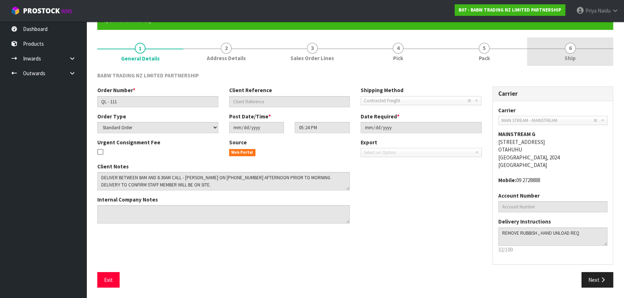
click at [570, 64] on link "6 Ship" at bounding box center [570, 51] width 86 height 28
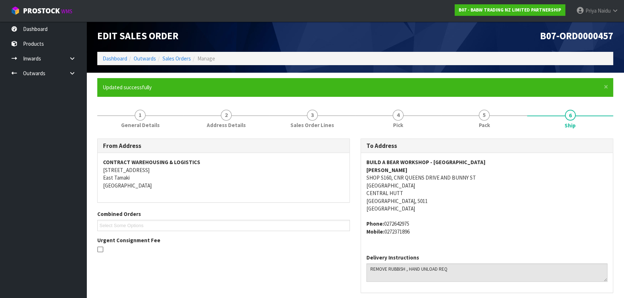
scroll to position [0, 0]
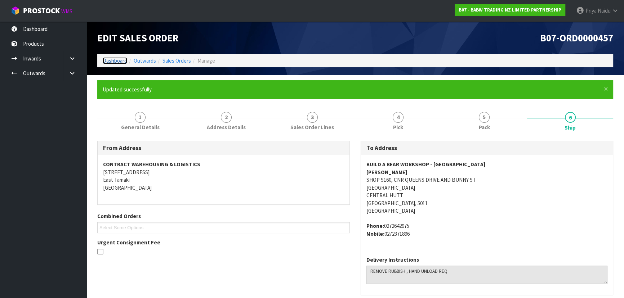
click at [111, 58] on link "Dashboard" at bounding box center [115, 60] width 24 height 7
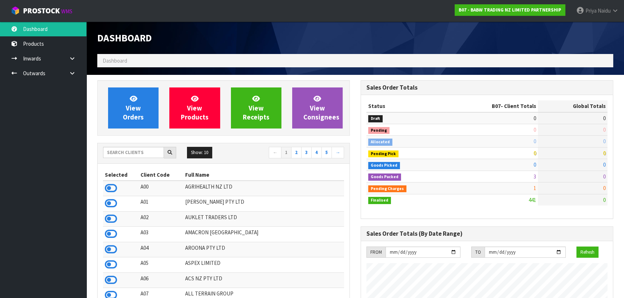
scroll to position [545, 263]
click at [136, 152] on input "text" at bounding box center [133, 152] width 61 height 11
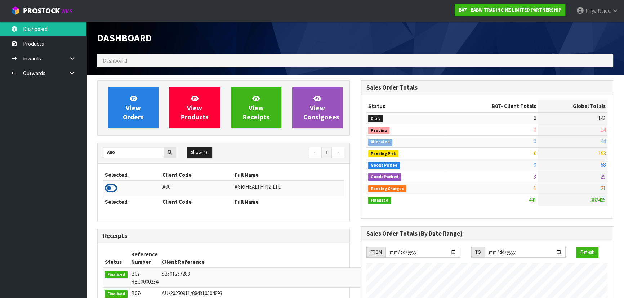
click at [112, 185] on icon at bounding box center [111, 188] width 12 height 11
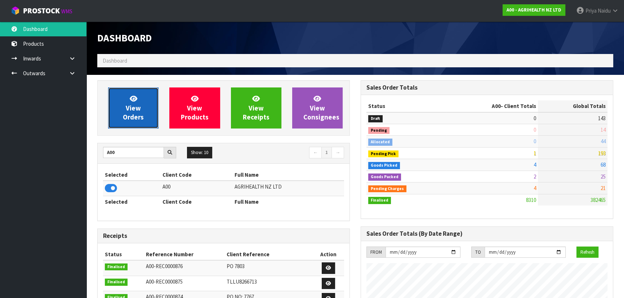
click at [130, 113] on span "View Orders" at bounding box center [133, 107] width 21 height 27
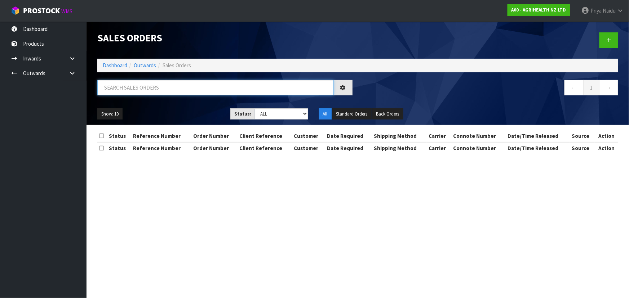
click at [153, 94] on input "text" at bounding box center [215, 87] width 236 height 15
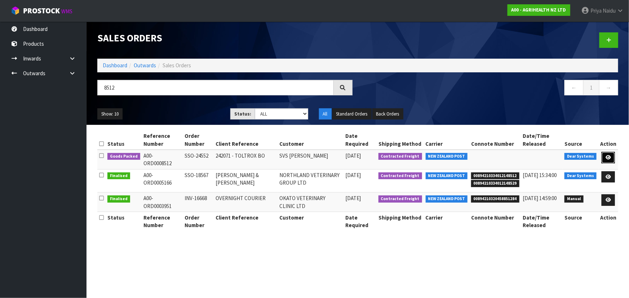
click at [602, 157] on link at bounding box center [607, 158] width 13 height 12
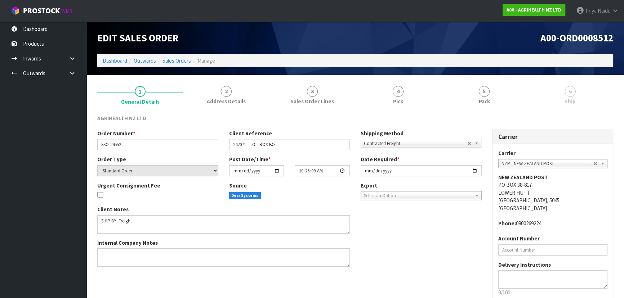
click at [496, 99] on link "5 Pack" at bounding box center [484, 94] width 86 height 28
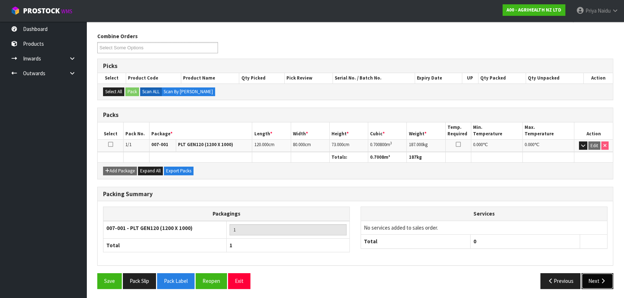
drag, startPoint x: 593, startPoint y: 281, endPoint x: 590, endPoint y: 277, distance: 4.7
click at [590, 277] on button "Next" at bounding box center [597, 280] width 32 height 15
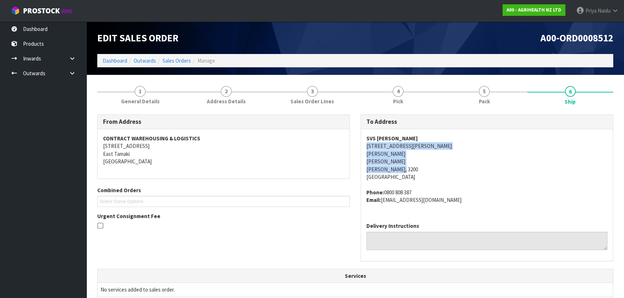
drag, startPoint x: 363, startPoint y: 147, endPoint x: 361, endPoint y: 163, distance: 16.6
click at [411, 168] on div "SVS HAMILTON 535 TE RAPA RD TE RAPA TE RAPA HAMILTON, 3200 New Zealand Phone: 0…" at bounding box center [487, 173] width 252 height 88
click at [285, 158] on address "CONTRACT WAREHOUSING & LOGISTICS 17 Allens Road East Tamaki Auckland" at bounding box center [223, 150] width 241 height 31
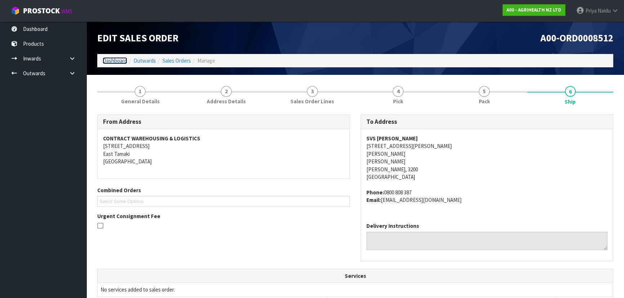
click at [108, 61] on link "Dashboard" at bounding box center [115, 60] width 24 height 7
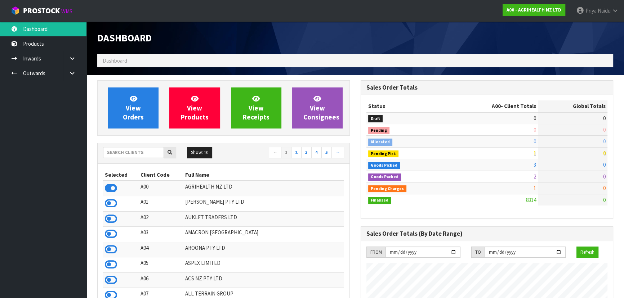
scroll to position [545, 263]
click at [133, 149] on input "text" at bounding box center [133, 152] width 61 height 11
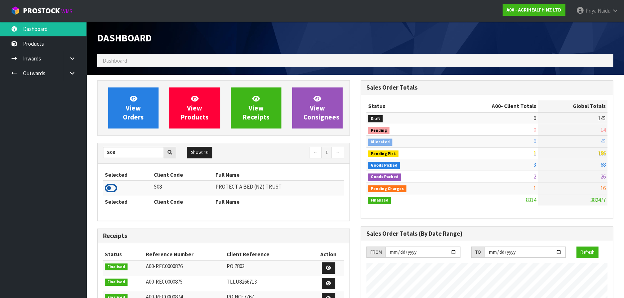
click at [112, 187] on icon at bounding box center [111, 188] width 12 height 11
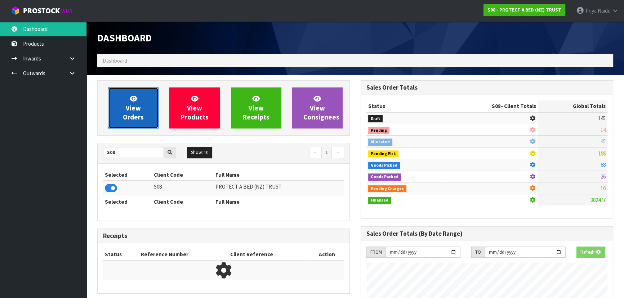
click at [132, 126] on link "View Orders" at bounding box center [133, 108] width 50 height 41
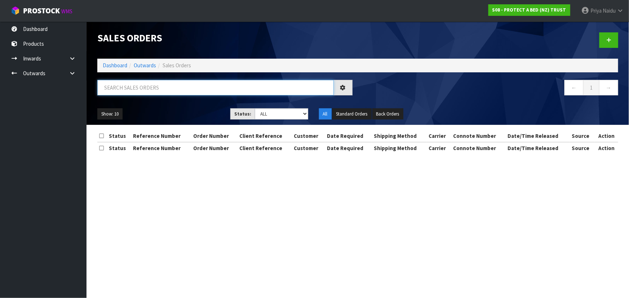
click at [151, 90] on input "text" at bounding box center [215, 87] width 236 height 15
click at [266, 109] on select "Draft Pending Allocated Pending Pick Goods Picked Goods Packed Pending Charges …" at bounding box center [281, 113] width 53 height 11
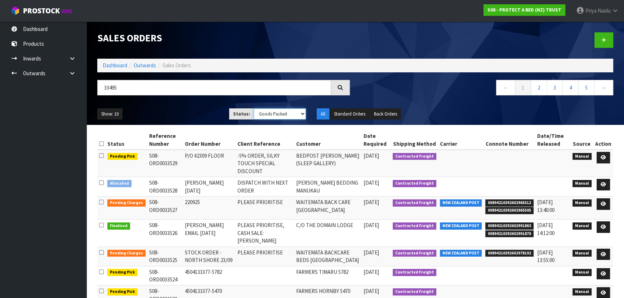
click at [254, 108] on select "Draft Pending Allocated Pending Pick Goods Picked Goods Packed Pending Charges …" at bounding box center [280, 113] width 53 height 11
click at [213, 114] on ul "Show: 10 5 10 25 50" at bounding box center [157, 114] width 121 height 12
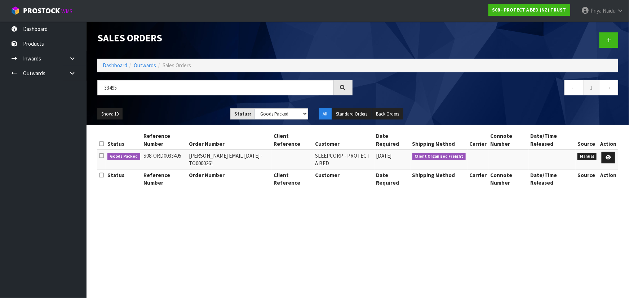
click at [211, 114] on ul "Show: 10 5 10 25 50" at bounding box center [158, 114] width 122 height 12
click at [193, 114] on ul "Show: 10 5 10 25 50" at bounding box center [158, 114] width 122 height 12
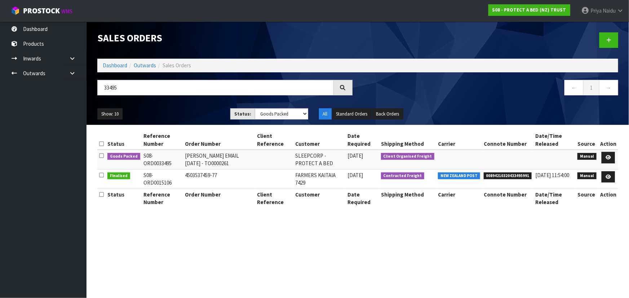
click at [195, 112] on ul "Show: 10 5 10 25 50" at bounding box center [158, 114] width 122 height 12
click at [605, 156] on link at bounding box center [607, 158] width 13 height 12
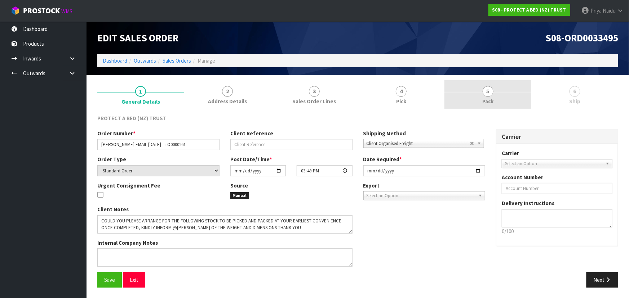
click at [494, 100] on link "5 Pack" at bounding box center [487, 94] width 87 height 28
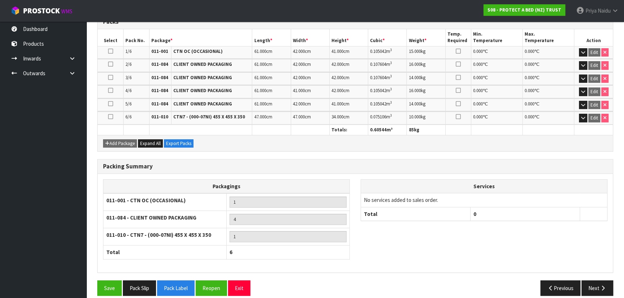
scroll to position [182, 0]
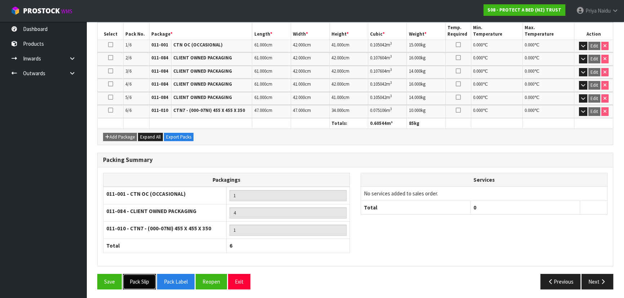
click at [147, 275] on button "Pack Slip" at bounding box center [139, 281] width 33 height 15
click at [599, 284] on button "Next" at bounding box center [597, 281] width 32 height 15
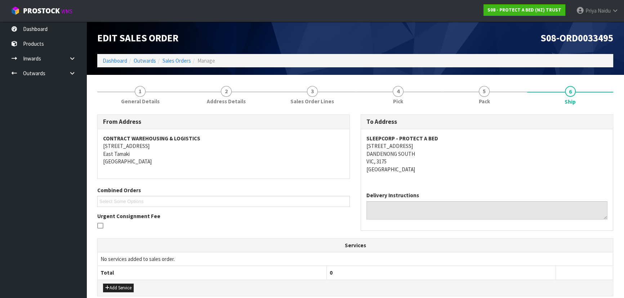
scroll to position [196, 0]
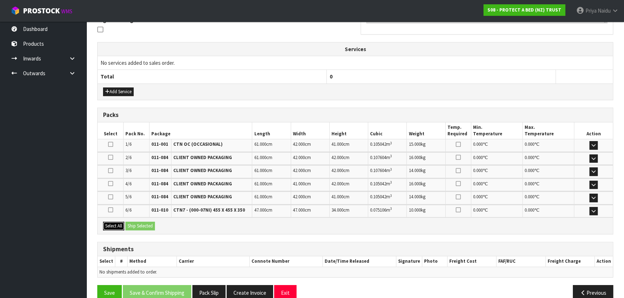
click at [119, 226] on button "Select All" at bounding box center [113, 226] width 21 height 9
drag, startPoint x: 132, startPoint y: 229, endPoint x: 140, endPoint y: 232, distance: 8.2
click at [133, 230] on div "Select All Ship Selected" at bounding box center [355, 226] width 515 height 16
click at [144, 228] on button "Ship Selected" at bounding box center [140, 226] width 30 height 9
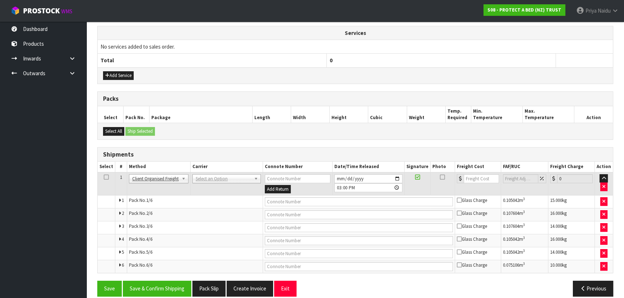
scroll to position [220, 0]
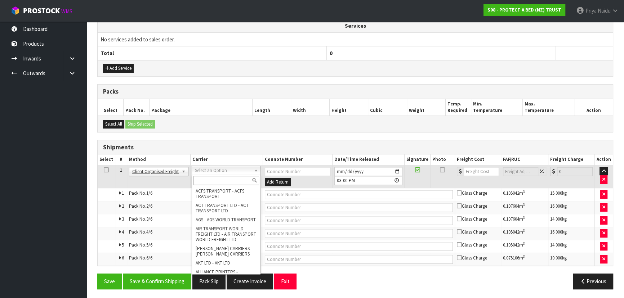
click at [293, 198] on td at bounding box center [359, 194] width 192 height 13
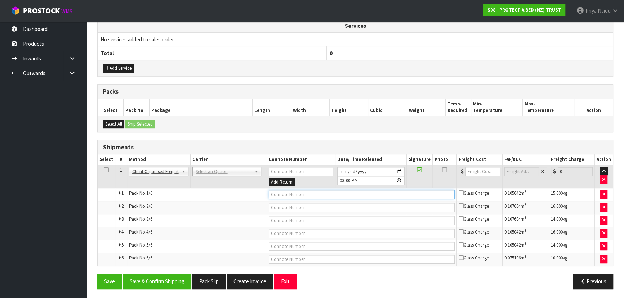
click at [293, 195] on input "text" at bounding box center [362, 194] width 186 height 9
click at [160, 278] on button "Save & Confirm Shipping" at bounding box center [157, 281] width 68 height 15
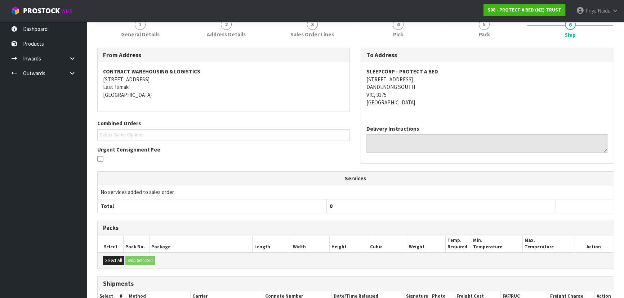
scroll to position [0, 0]
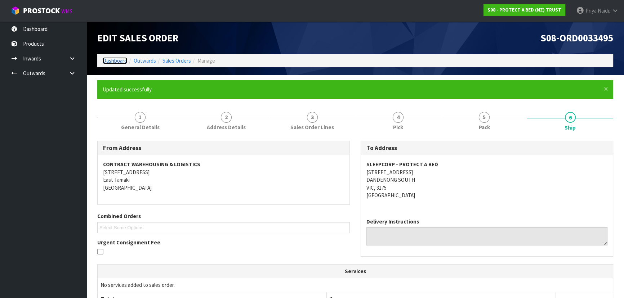
click at [117, 58] on link "Dashboard" at bounding box center [115, 60] width 24 height 7
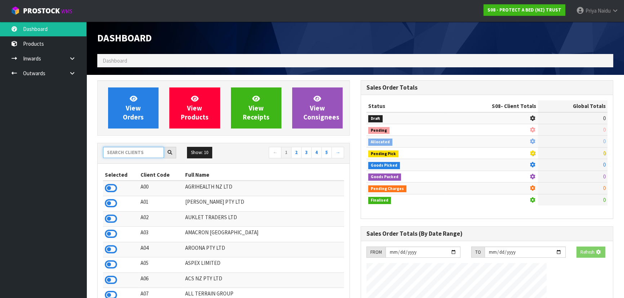
click at [137, 154] on input "text" at bounding box center [133, 152] width 61 height 11
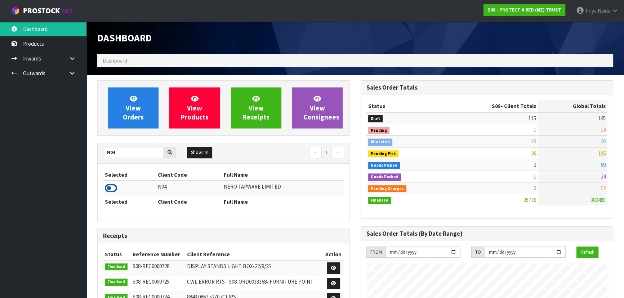
click at [111, 188] on icon at bounding box center [111, 188] width 12 height 11
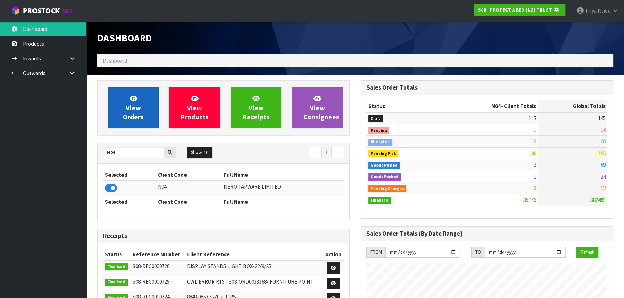
scroll to position [448, 263]
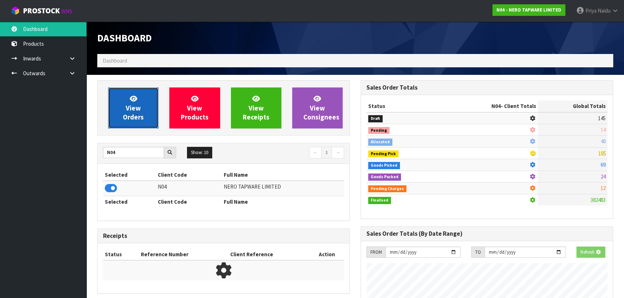
click at [130, 113] on span "View Orders" at bounding box center [133, 107] width 21 height 27
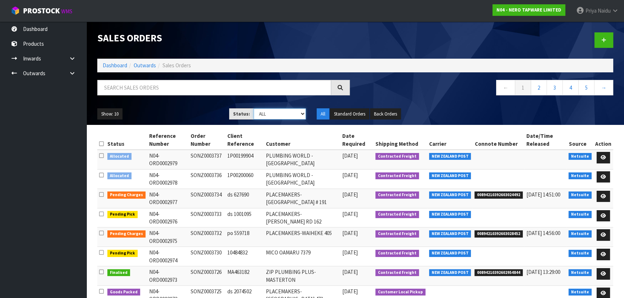
click at [285, 114] on select "Draft Pending Allocated Pending Pick Goods Picked Goods Packed Pending Charges …" at bounding box center [280, 113] width 53 height 11
click at [254, 108] on select "Draft Pending Allocated Pending Pick Goods Picked Goods Packed Pending Charges …" at bounding box center [280, 113] width 53 height 11
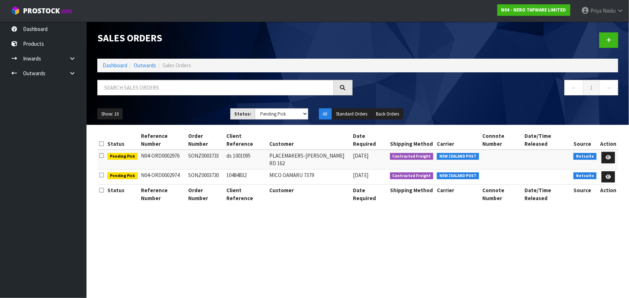
click at [154, 108] on ul "Show: 10 5 10 25 50" at bounding box center [158, 114] width 122 height 12
click at [113, 65] on link "Dashboard" at bounding box center [115, 65] width 24 height 7
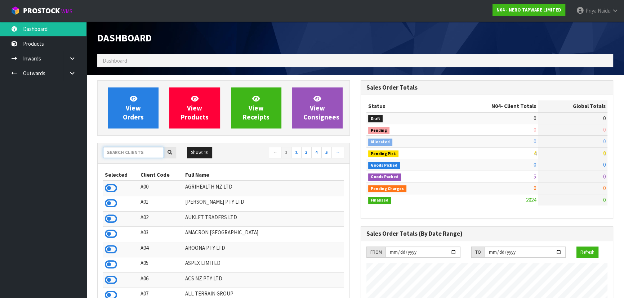
click at [131, 156] on input "text" at bounding box center [133, 152] width 61 height 11
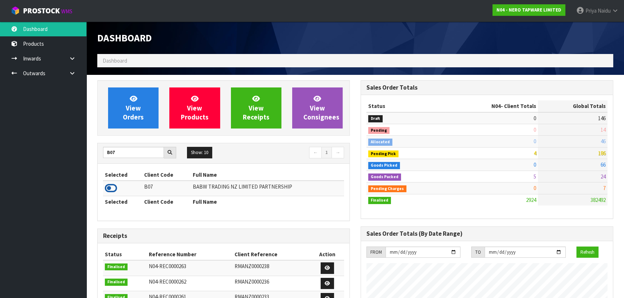
click at [106, 188] on icon at bounding box center [111, 188] width 12 height 11
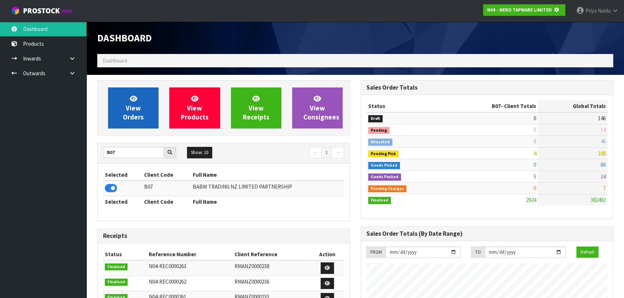
scroll to position [448, 263]
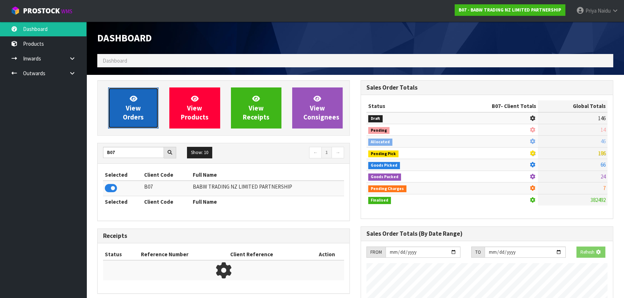
click at [131, 126] on link "View Orders" at bounding box center [133, 108] width 50 height 41
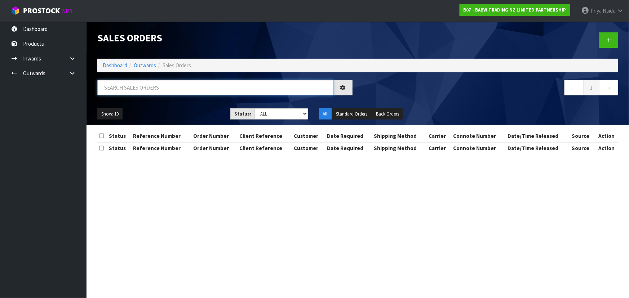
click at [151, 86] on input "text" at bounding box center [215, 87] width 236 height 15
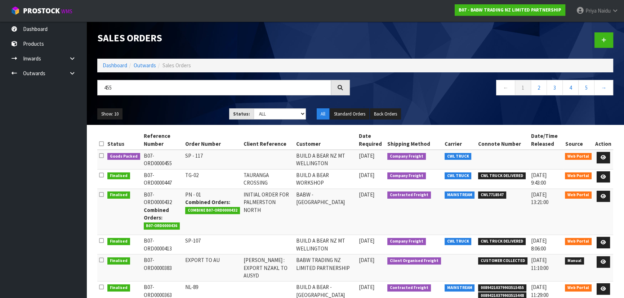
click at [191, 103] on div "Show: 10 5 10 25 50 Status: Draft Pending Allocated Pending Pick Goods Picked G…" at bounding box center [355, 114] width 527 height 22
click at [604, 157] on icon at bounding box center [603, 157] width 5 height 5
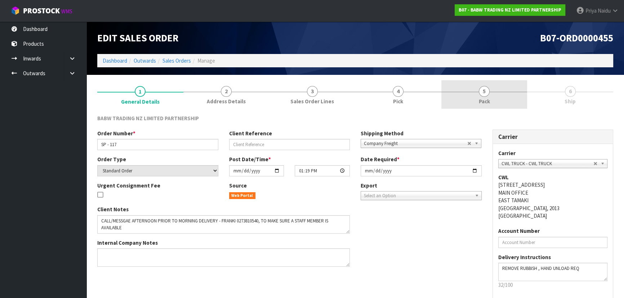
click at [493, 100] on link "5 Pack" at bounding box center [484, 94] width 86 height 28
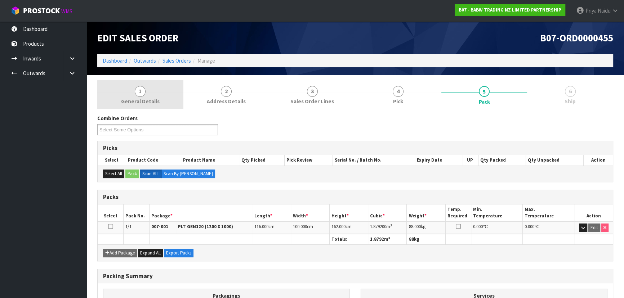
click at [160, 101] on link "1 General Details" at bounding box center [140, 94] width 86 height 28
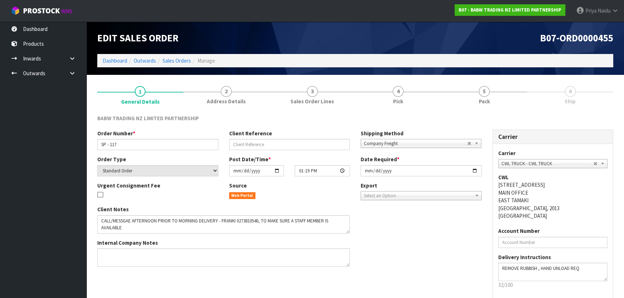
click at [561, 92] on link "6 Ship" at bounding box center [570, 94] width 86 height 28
click at [515, 102] on link "5 Pack" at bounding box center [484, 94] width 86 height 28
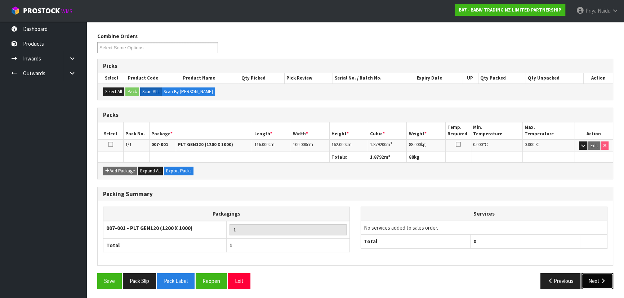
click at [599, 278] on button "Next" at bounding box center [597, 280] width 32 height 15
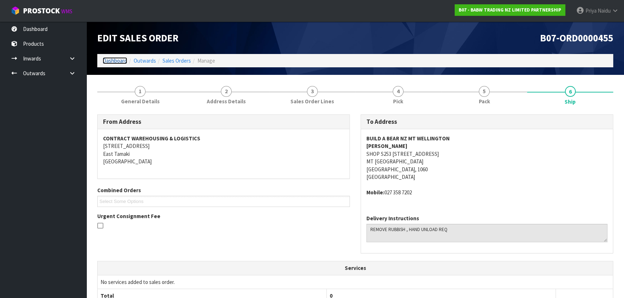
click at [116, 62] on link "Dashboard" at bounding box center [115, 60] width 24 height 7
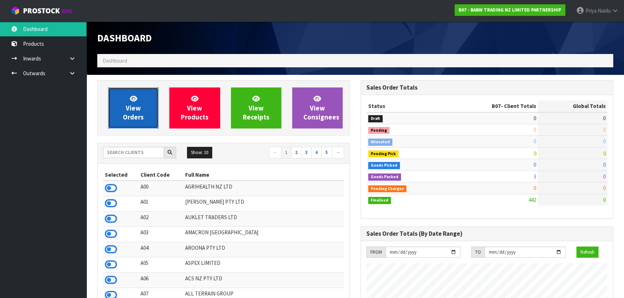
click at [131, 109] on span "View Orders" at bounding box center [133, 107] width 21 height 27
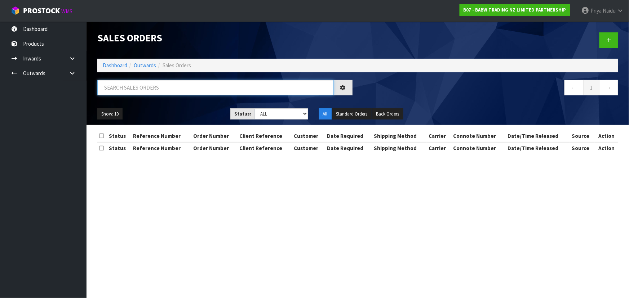
click at [147, 87] on input "text" at bounding box center [215, 87] width 236 height 15
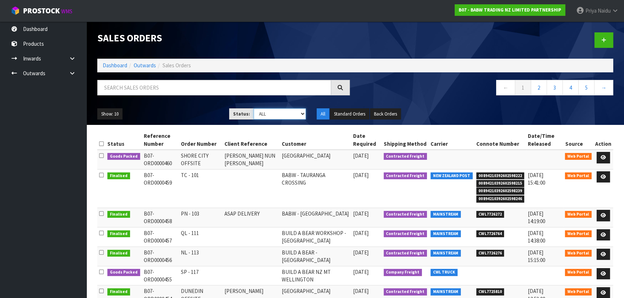
click at [296, 116] on select "Draft Pending Allocated Pending Pick Goods Picked Goods Packed Pending Charges …" at bounding box center [280, 113] width 53 height 11
click at [254, 108] on select "Draft Pending Allocated Pending Pick Goods Picked Goods Packed Pending Charges …" at bounding box center [280, 113] width 53 height 11
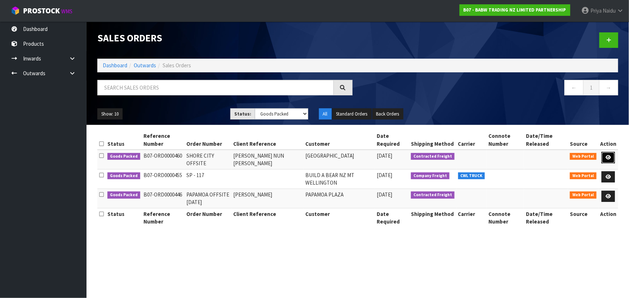
click at [612, 158] on link at bounding box center [607, 158] width 13 height 12
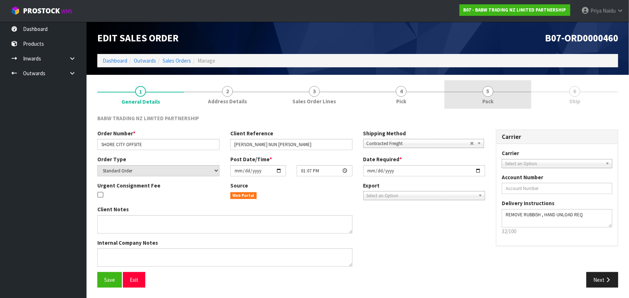
click at [493, 95] on link "5 Pack" at bounding box center [487, 94] width 87 height 28
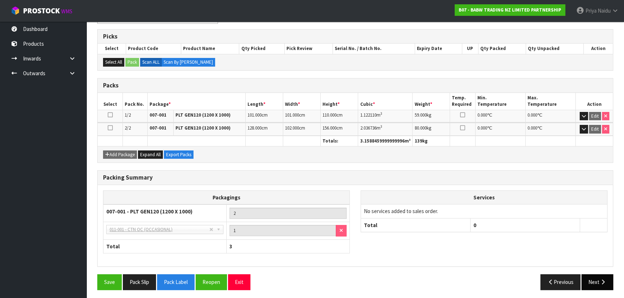
scroll to position [112, 0]
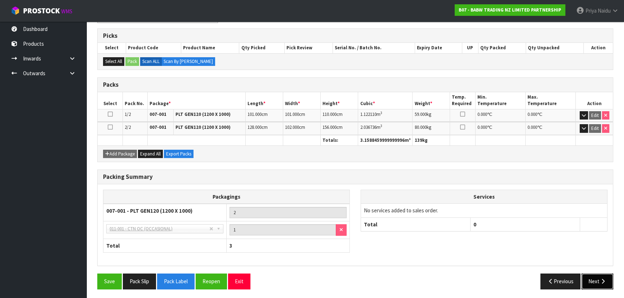
click at [590, 281] on button "Next" at bounding box center [597, 281] width 32 height 15
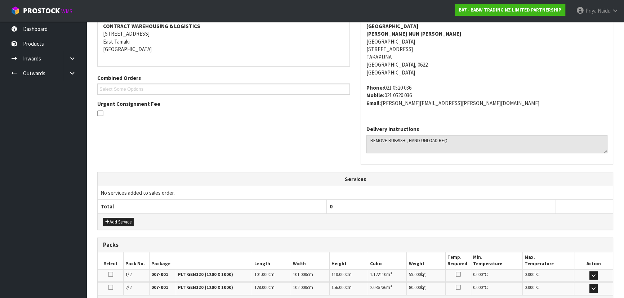
scroll to position [0, 0]
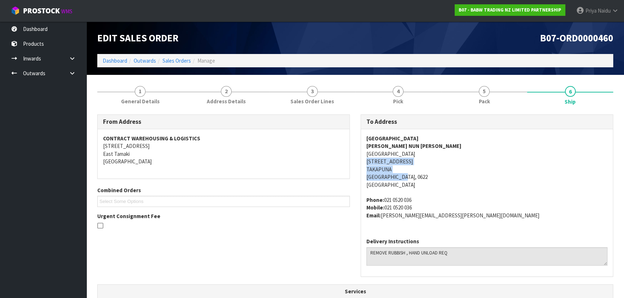
drag, startPoint x: 362, startPoint y: 160, endPoint x: 424, endPoint y: 169, distance: 63.0
click at [426, 173] on div "SHORE CITY SHOPPING CENTRE AGNES NUN TOON-TUPOU SHORE CITY SHOPPING CENTRE 52/5…" at bounding box center [487, 180] width 252 height 103
click at [516, 169] on address "SHORE CITY SHOPPING CENTRE AGNES NUN TOON-TUPOU SHORE CITY SHOPPING CENTRE 52/5…" at bounding box center [486, 162] width 241 height 54
click at [119, 62] on link "Dashboard" at bounding box center [115, 60] width 24 height 7
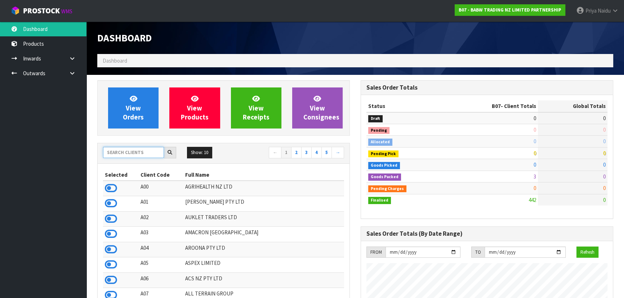
click at [117, 153] on input "text" at bounding box center [133, 152] width 61 height 11
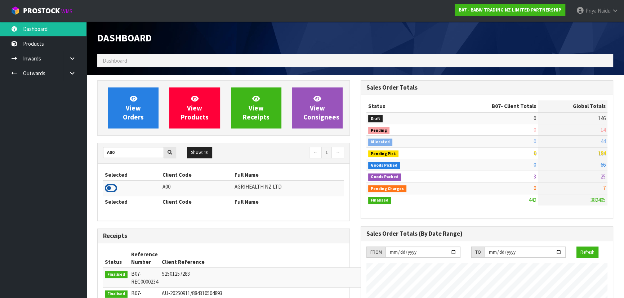
click at [105, 187] on icon at bounding box center [111, 188] width 12 height 11
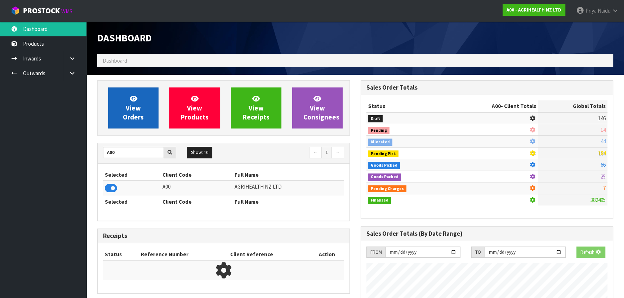
scroll to position [359780, 359965]
click at [134, 105] on span "View Orders" at bounding box center [133, 107] width 21 height 27
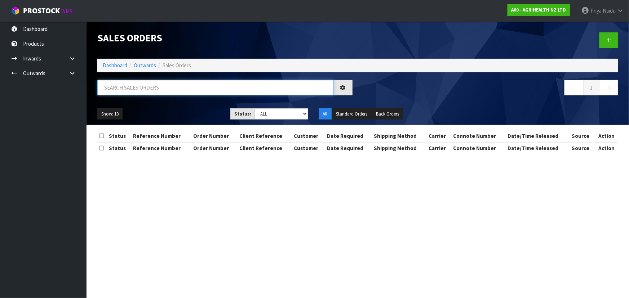
click at [142, 86] on input "text" at bounding box center [215, 87] width 236 height 15
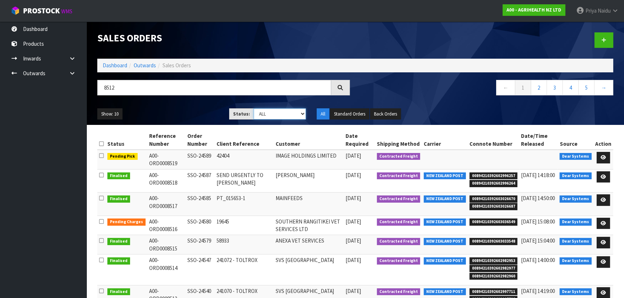
click at [270, 109] on select "Draft Pending Allocated Pending Pick Goods Picked Goods Packed Pending Charges …" at bounding box center [280, 113] width 53 height 11
click at [254, 108] on select "Draft Pending Allocated Pending Pick Goods Picked Goods Packed Pending Charges …" at bounding box center [280, 113] width 53 height 11
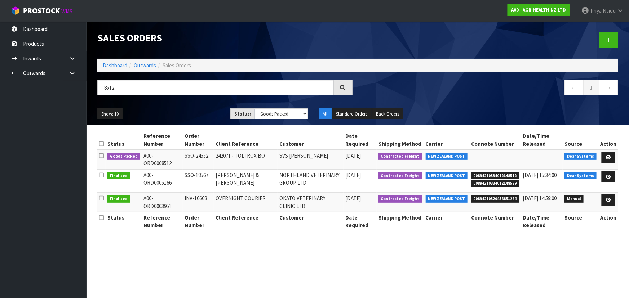
click at [200, 115] on ul "Show: 10 5 10 25 50" at bounding box center [158, 114] width 122 height 12
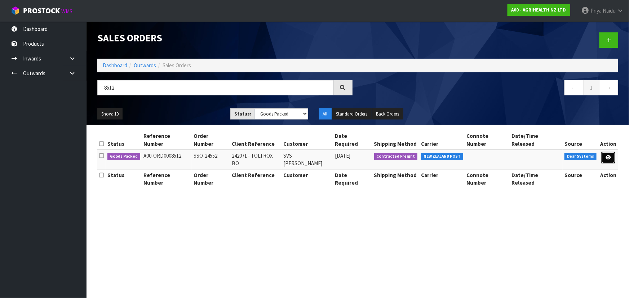
click at [611, 152] on link at bounding box center [607, 158] width 13 height 12
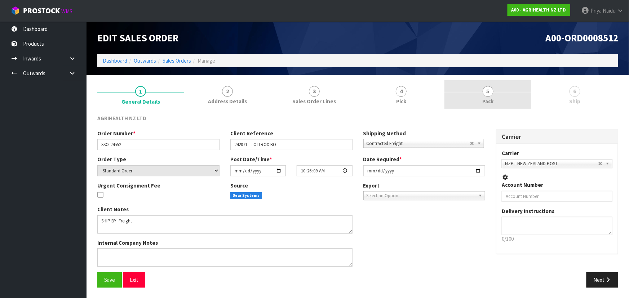
click at [491, 97] on link "5 Pack" at bounding box center [487, 94] width 87 height 28
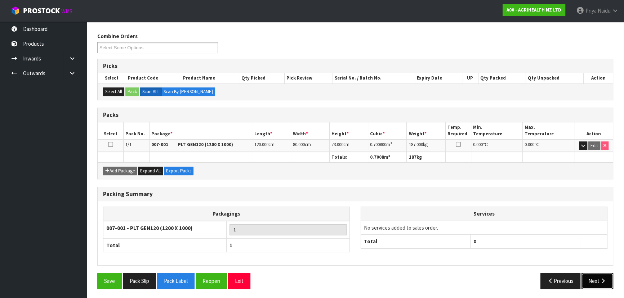
click at [602, 282] on button "Next" at bounding box center [597, 280] width 32 height 15
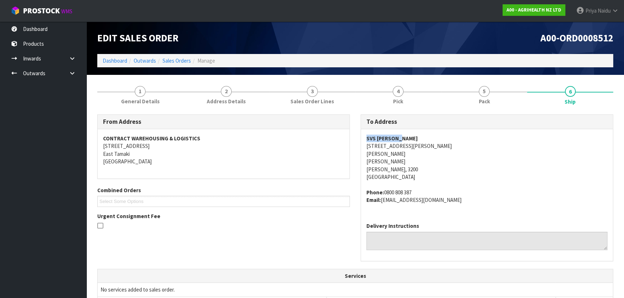
drag, startPoint x: 365, startPoint y: 137, endPoint x: 420, endPoint y: 140, distance: 55.6
click at [420, 140] on div "SVS HAMILTON 535 TE RAPA RD TE RAPA TE RAPA HAMILTON, 3200 New Zealand Phone: 0…" at bounding box center [487, 173] width 252 height 88
drag, startPoint x: 363, startPoint y: 191, endPoint x: 448, endPoint y: 205, distance: 86.2
click at [448, 205] on div "SVS HAMILTON 535 TE RAPA RD TE RAPA TE RAPA HAMILTON, 3200 New Zealand Phone: 0…" at bounding box center [487, 173] width 252 height 88
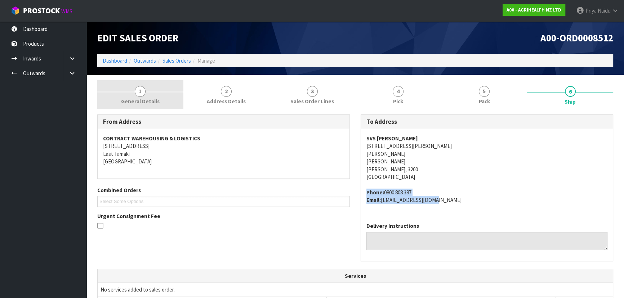
drag, startPoint x: 141, startPoint y: 94, endPoint x: 139, endPoint y: 101, distance: 7.2
click at [141, 94] on span "1" at bounding box center [140, 91] width 11 height 11
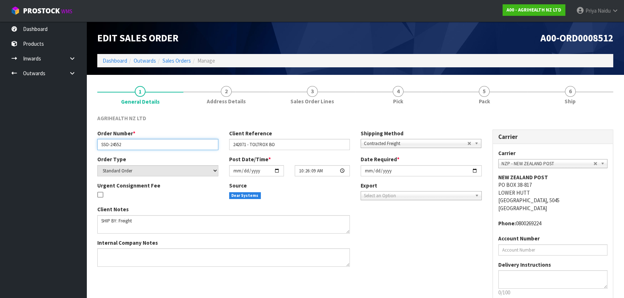
drag, startPoint x: 99, startPoint y: 148, endPoint x: 144, endPoint y: 147, distance: 44.7
click at [144, 147] on input "SSO-24552" at bounding box center [157, 144] width 121 height 11
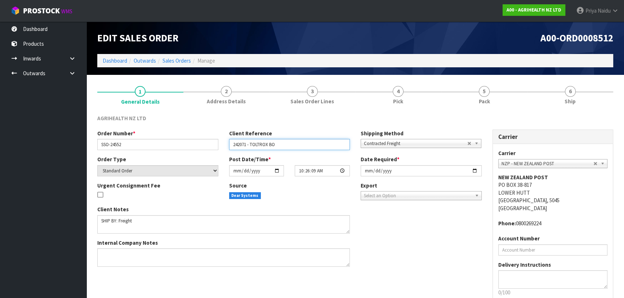
drag, startPoint x: 233, startPoint y: 144, endPoint x: 296, endPoint y: 142, distance: 62.7
click at [296, 142] on input "242071 - TOLTROX BO" at bounding box center [289, 144] width 121 height 11
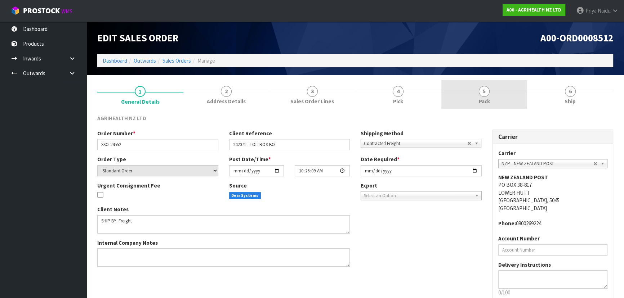
click at [466, 100] on link "5 Pack" at bounding box center [484, 94] width 86 height 28
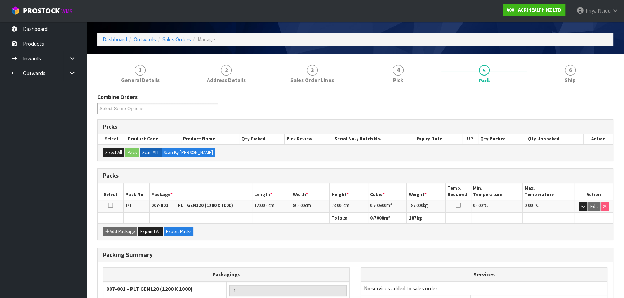
scroll to position [32, 0]
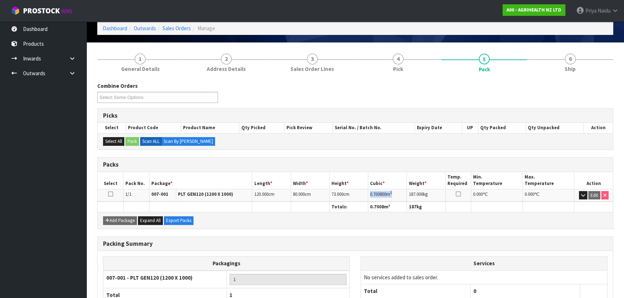
drag, startPoint x: 370, startPoint y: 193, endPoint x: 406, endPoint y: 193, distance: 36.0
click at [406, 193] on td "0.700800 m 3" at bounding box center [387, 195] width 39 height 13
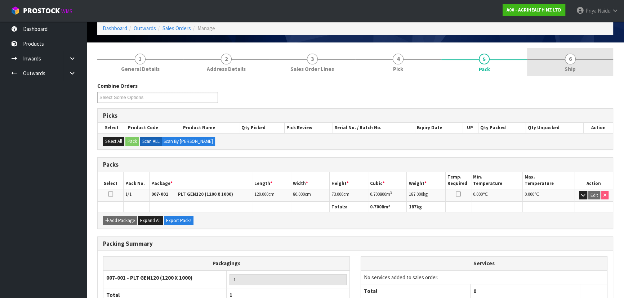
click at [573, 68] on span "Ship" at bounding box center [569, 69] width 11 height 8
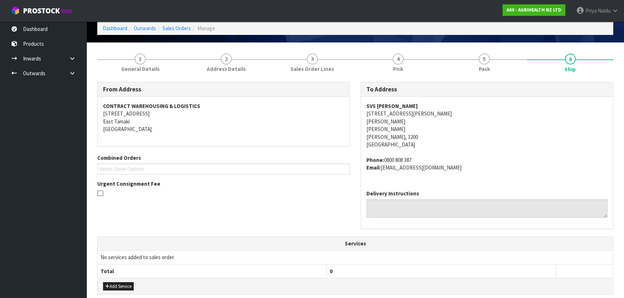
scroll to position [0, 0]
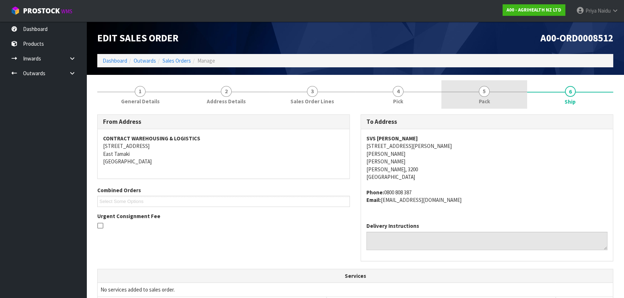
click at [478, 97] on link "5 Pack" at bounding box center [484, 94] width 86 height 28
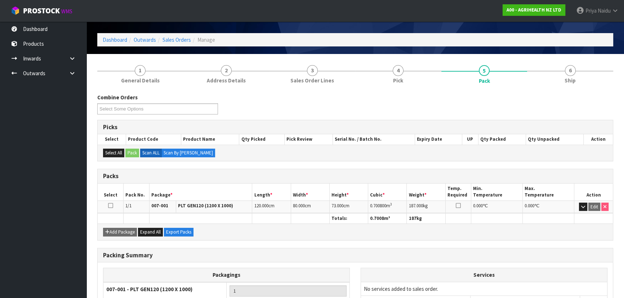
scroll to position [65, 0]
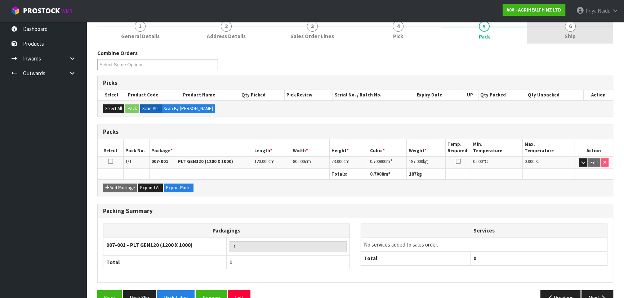
click at [553, 36] on link "6 Ship" at bounding box center [570, 29] width 86 height 28
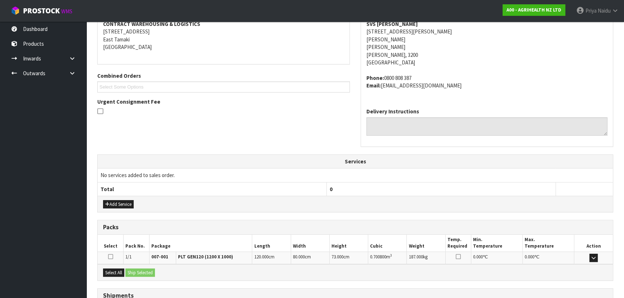
scroll to position [173, 0]
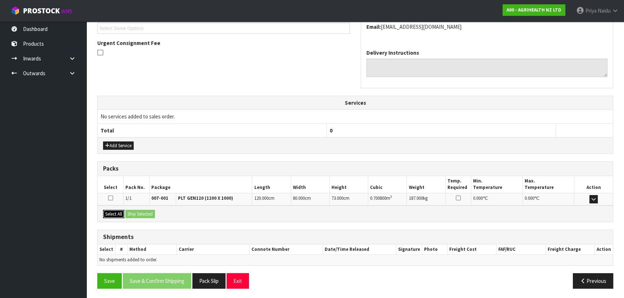
click at [116, 212] on button "Select All" at bounding box center [113, 214] width 21 height 9
click at [126, 212] on button "Ship Selected" at bounding box center [140, 214] width 30 height 9
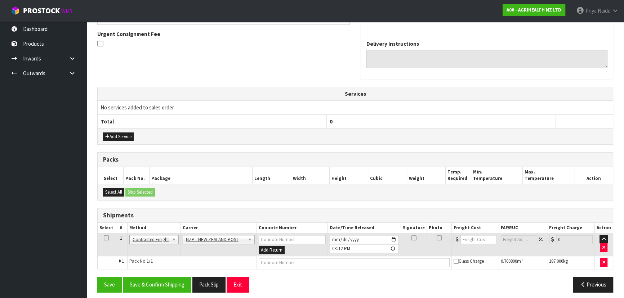
scroll to position [186, 0]
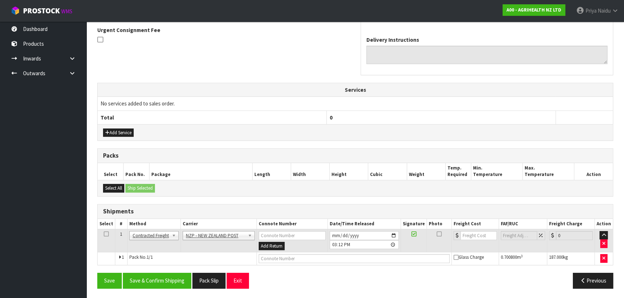
drag, startPoint x: 223, startPoint y: 238, endPoint x: 218, endPoint y: 241, distance: 6.2
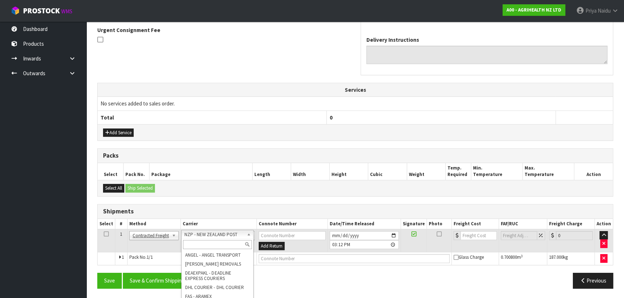
click at [216, 244] on input "text" at bounding box center [217, 244] width 69 height 9
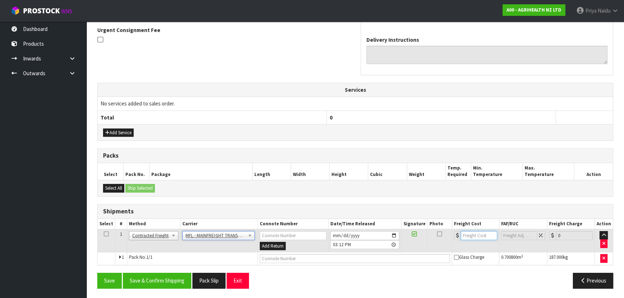
click at [468, 233] on input "number" at bounding box center [479, 235] width 36 height 9
click at [285, 259] on input "text" at bounding box center [355, 258] width 190 height 9
paste input "CWL7726780"
click at [159, 282] on button "Save & Confirm Shipping" at bounding box center [157, 280] width 68 height 15
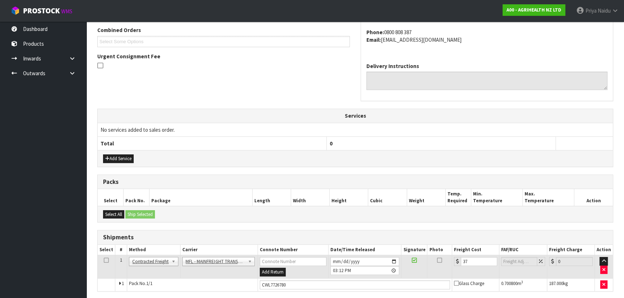
scroll to position [0, 0]
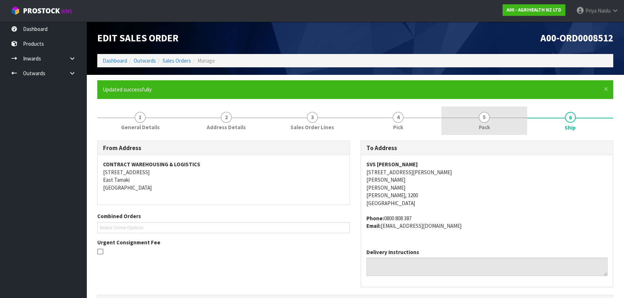
click at [486, 124] on span "Pack" at bounding box center [484, 128] width 11 height 8
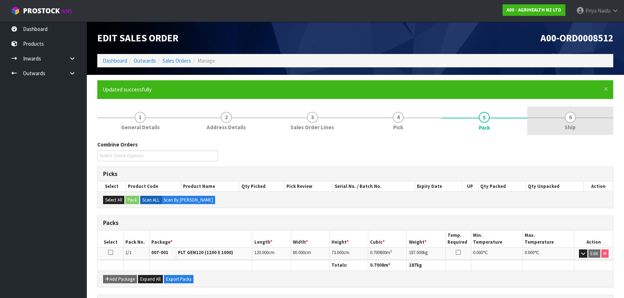
drag, startPoint x: 578, startPoint y: 116, endPoint x: 557, endPoint y: 114, distance: 21.3
click at [578, 116] on link "6 Ship" at bounding box center [570, 121] width 86 height 28
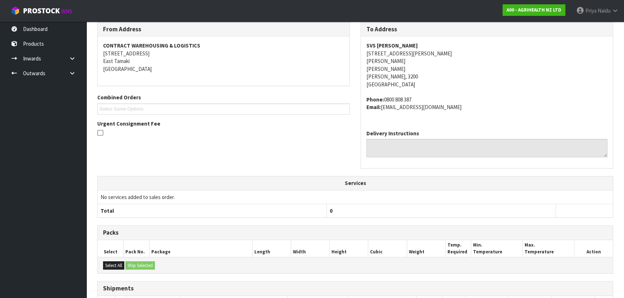
scroll to position [195, 0]
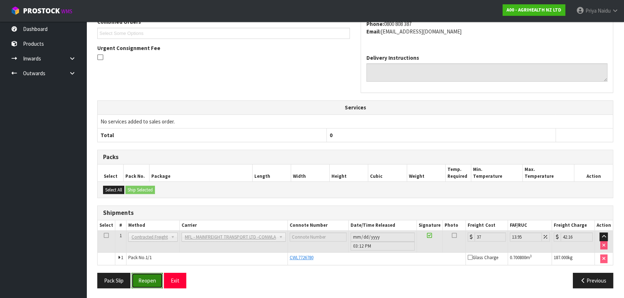
click at [146, 283] on button "Reopen" at bounding box center [146, 280] width 31 height 15
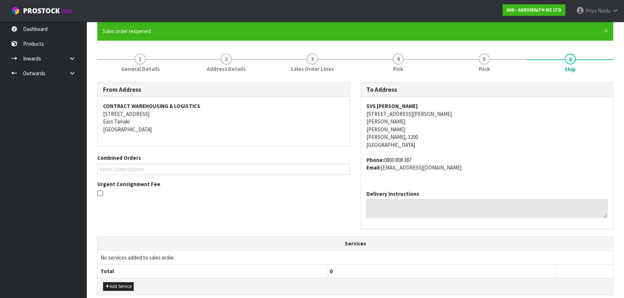
scroll to position [212, 0]
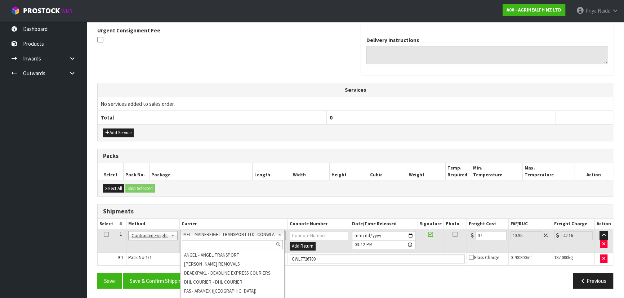
click at [223, 243] on input "text" at bounding box center [232, 244] width 101 height 9
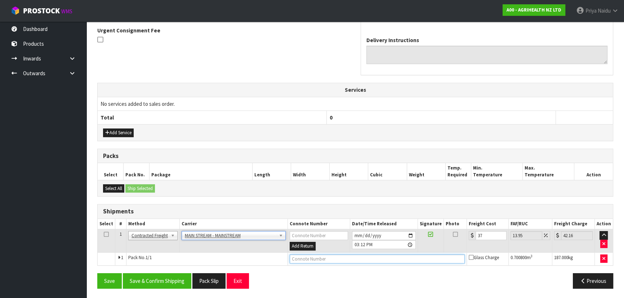
click at [304, 258] on input "text" at bounding box center [377, 259] width 175 height 9
paste input "CWL7726780"
click at [162, 282] on button "Save & Confirm Shipping" at bounding box center [157, 280] width 68 height 15
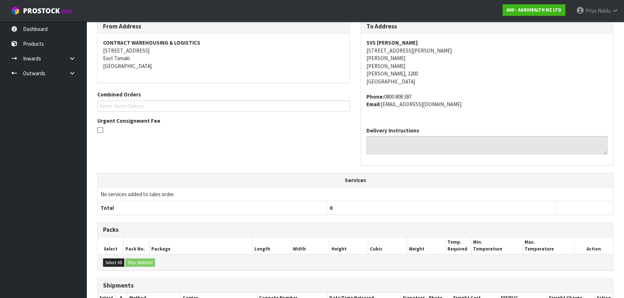
scroll to position [0, 0]
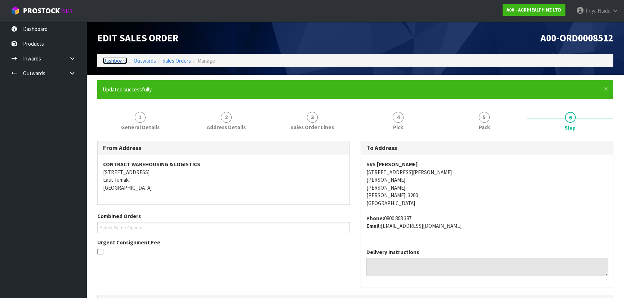
click at [116, 61] on link "Dashboard" at bounding box center [115, 60] width 24 height 7
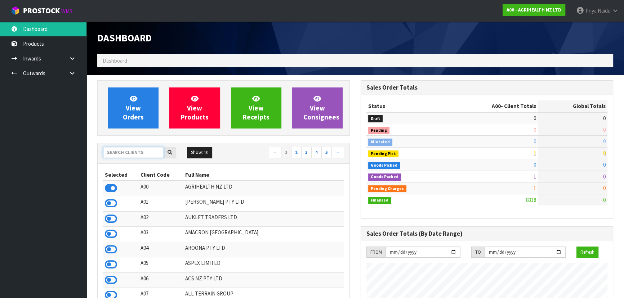
click at [120, 152] on input "text" at bounding box center [133, 152] width 61 height 11
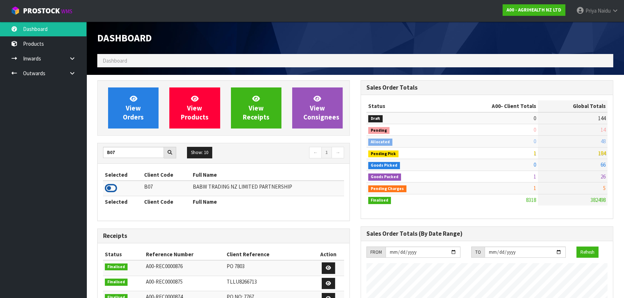
click at [114, 185] on icon at bounding box center [111, 188] width 12 height 11
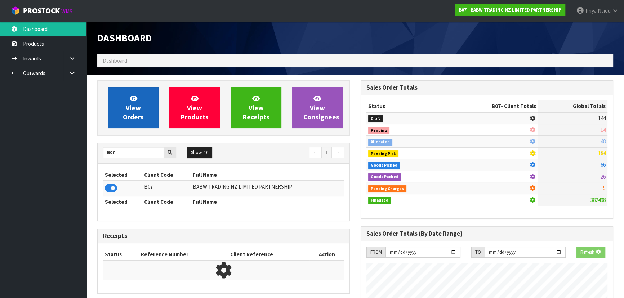
scroll to position [448, 263]
click at [134, 104] on span "View Orders" at bounding box center [133, 107] width 21 height 27
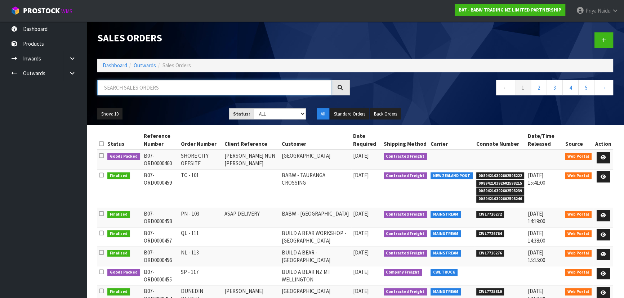
click at [150, 94] on input "text" at bounding box center [214, 87] width 234 height 15
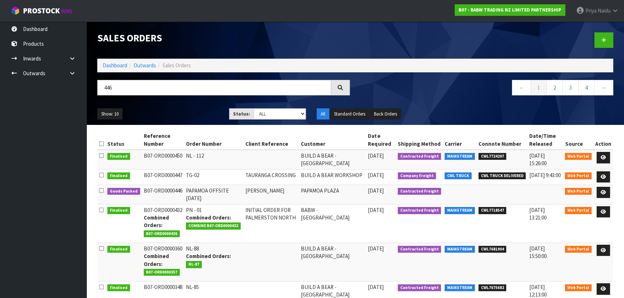
click at [193, 110] on ul "Show: 10 5 10 25 50" at bounding box center [157, 114] width 121 height 12
click at [192, 110] on ul "Show: 10 5 10 25 50" at bounding box center [157, 114] width 121 height 12
click at [603, 195] on icon at bounding box center [603, 192] width 5 height 5
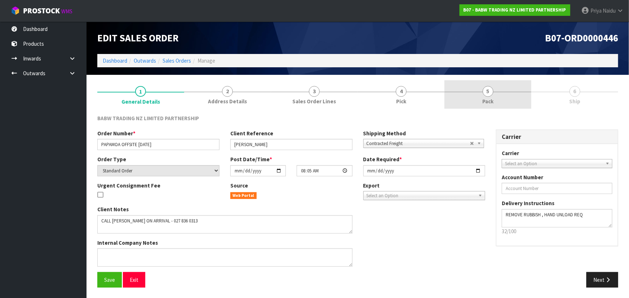
click at [503, 102] on link "5 Pack" at bounding box center [487, 94] width 87 height 28
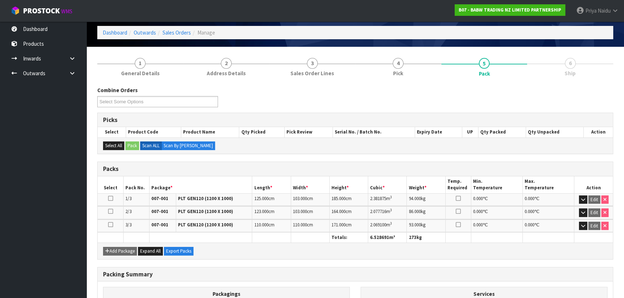
scroll to position [108, 0]
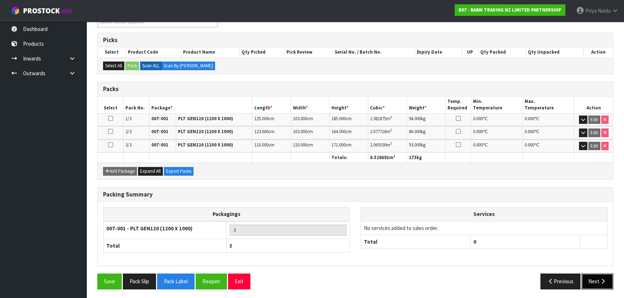
click at [591, 276] on button "Next" at bounding box center [597, 281] width 32 height 15
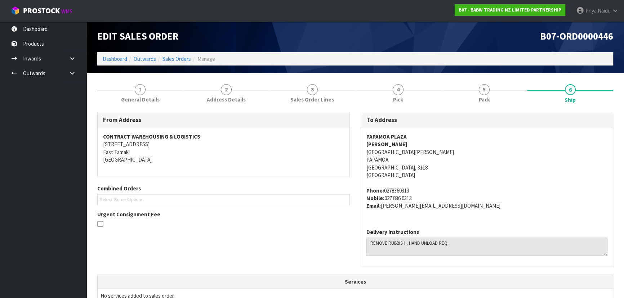
scroll to position [0, 0]
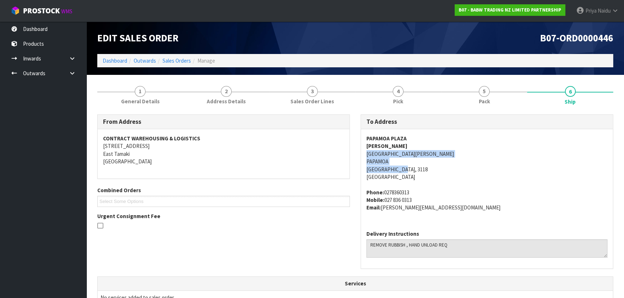
drag, startPoint x: 362, startPoint y: 153, endPoint x: 151, endPoint y: 173, distance: 211.7
click at [419, 168] on div "PAPAMOA PLAZA JULIE DAVIS 7 GRAVATT ROAD PAPAMOA Tauranga, 3118 New Zealand Pho…" at bounding box center [487, 176] width 252 height 95
drag, startPoint x: 363, startPoint y: 138, endPoint x: 420, endPoint y: 136, distance: 57.0
click at [420, 136] on div "PAPAMOA PLAZA JULIE DAVIS 7 GRAVATT ROAD PAPAMOA Tauranga, 3118 New Zealand Pho…" at bounding box center [487, 176] width 252 height 95
drag, startPoint x: 357, startPoint y: 147, endPoint x: 402, endPoint y: 148, distance: 44.3
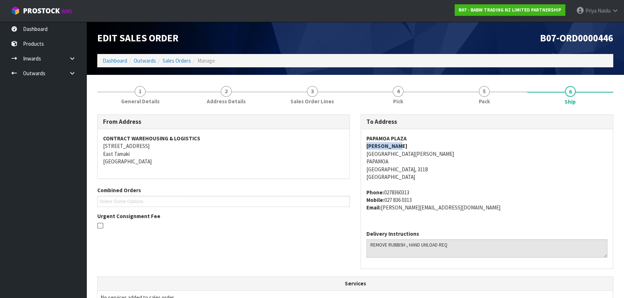
click at [402, 148] on div "To Address PAPAMOA PLAZA JULIE DAVIS 7 GRAVATT ROAD PAPAMOA Tauranga, 3118 New …" at bounding box center [486, 196] width 263 height 162
drag, startPoint x: 363, startPoint y: 192, endPoint x: 445, endPoint y: 209, distance: 83.9
click at [465, 210] on div "PAPAMOA PLAZA JULIE DAVIS 7 GRAVATT ROAD PAPAMOA Tauranga, 3118 New Zealand Pho…" at bounding box center [487, 176] width 252 height 95
drag, startPoint x: 369, startPoint y: 243, endPoint x: 459, endPoint y: 245, distance: 90.1
click at [459, 245] on textarea at bounding box center [486, 249] width 241 height 18
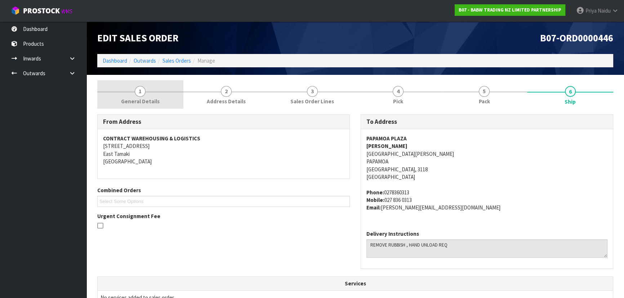
click at [172, 103] on link "1 General Details" at bounding box center [140, 94] width 86 height 28
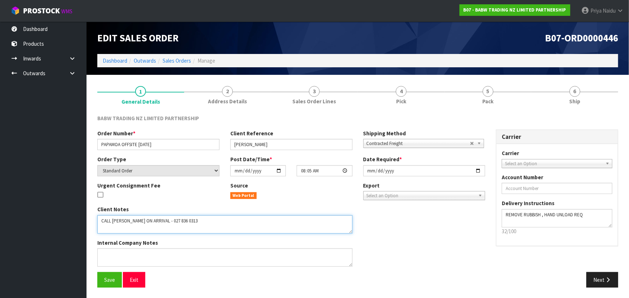
drag, startPoint x: 98, startPoint y: 223, endPoint x: 197, endPoint y: 224, distance: 98.4
click at [197, 224] on textarea at bounding box center [224, 224] width 255 height 18
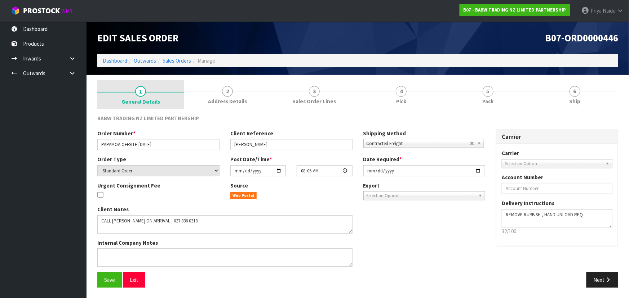
click at [140, 98] on span "General Details" at bounding box center [140, 102] width 39 height 8
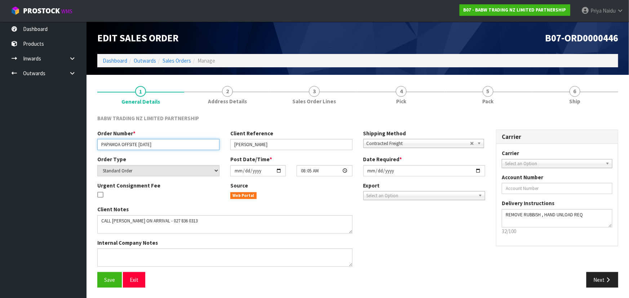
drag, startPoint x: 101, startPoint y: 145, endPoint x: 187, endPoint y: 151, distance: 86.6
click at [187, 151] on div "Order Number * PAPAMOA OFFSITE 29-9-25 Client Reference JULIE Shipping Method C…" at bounding box center [291, 143] width 398 height 26
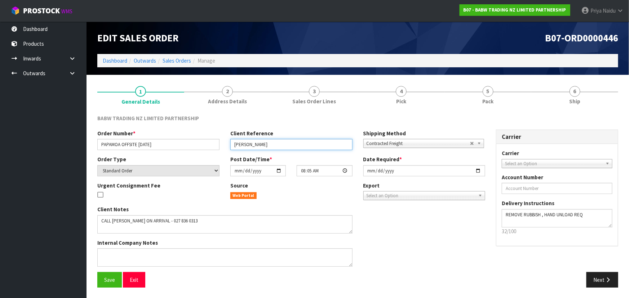
drag, startPoint x: 234, startPoint y: 145, endPoint x: 273, endPoint y: 145, distance: 38.9
click at [273, 145] on input "JULIE" at bounding box center [291, 144] width 122 height 11
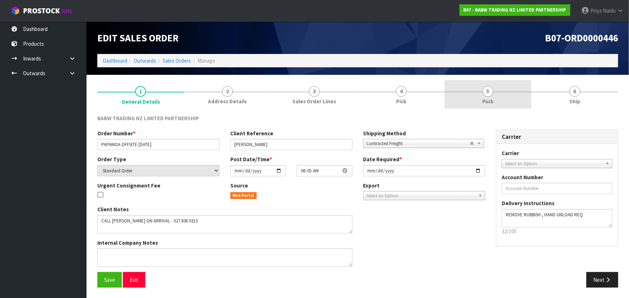
drag, startPoint x: 494, startPoint y: 86, endPoint x: 468, endPoint y: 108, distance: 34.0
click at [494, 86] on link "5 Pack" at bounding box center [487, 94] width 87 height 28
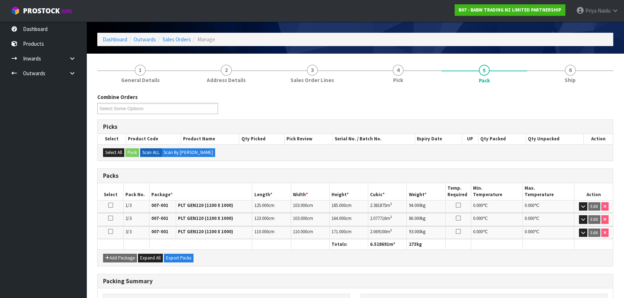
scroll to position [32, 0]
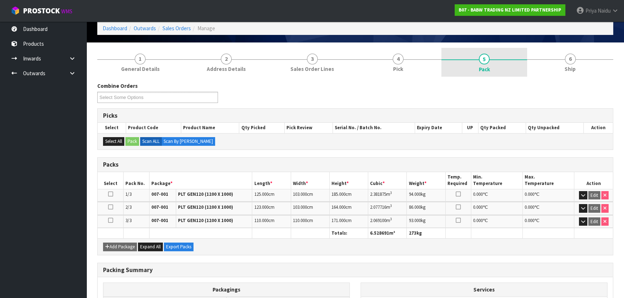
click at [493, 68] on link "5 Pack" at bounding box center [484, 62] width 86 height 29
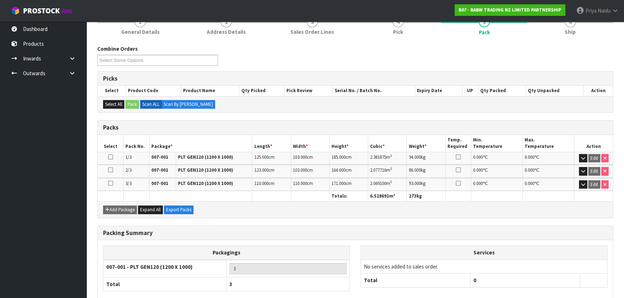
scroll to position [108, 0]
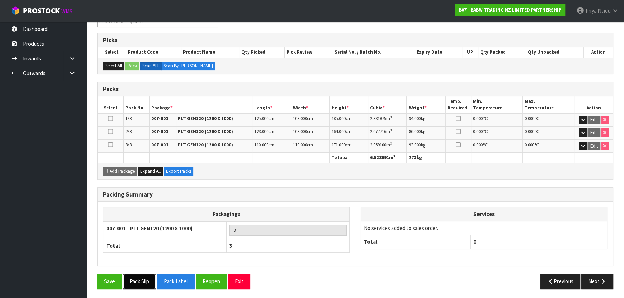
click at [145, 278] on button "Pack Slip" at bounding box center [139, 281] width 33 height 15
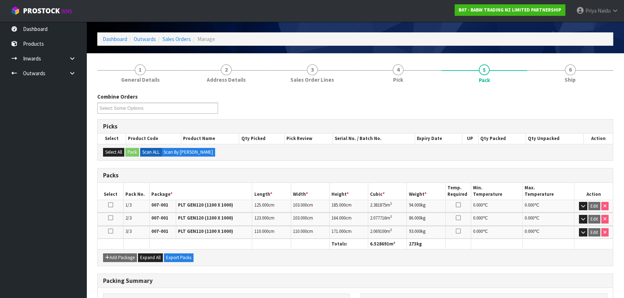
scroll to position [0, 0]
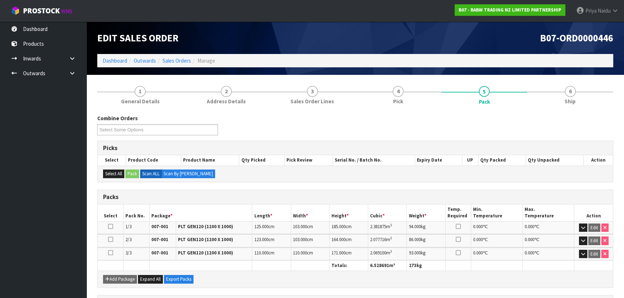
click at [587, 76] on section "1 General Details 2 Address Details 3 Sales Order Lines 4 Pick 5 Pack 6 Ship Co…" at bounding box center [354, 241] width 537 height 333
click at [584, 88] on link "6 Ship" at bounding box center [570, 94] width 86 height 28
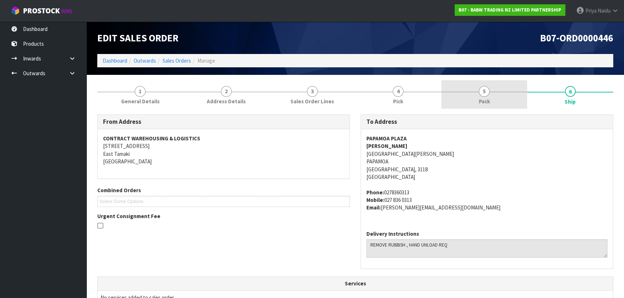
click at [486, 100] on span "Pack" at bounding box center [484, 102] width 11 height 8
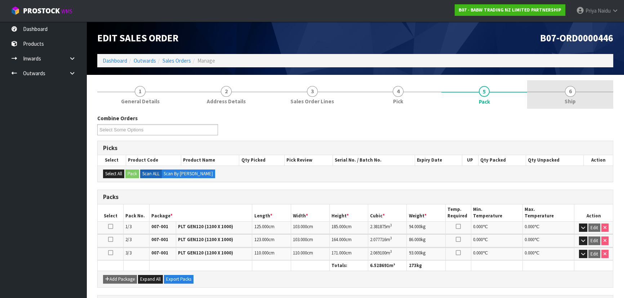
drag, startPoint x: 569, startPoint y: 99, endPoint x: 556, endPoint y: 108, distance: 15.5
click at [565, 103] on span "Ship" at bounding box center [569, 102] width 11 height 8
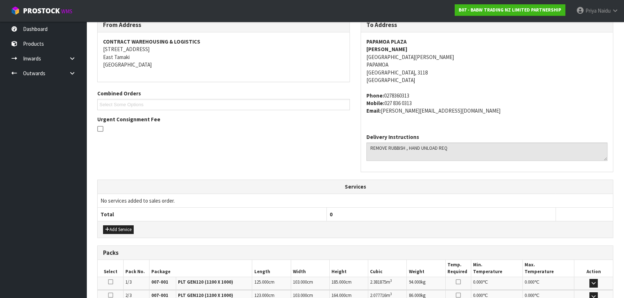
scroll to position [164, 0]
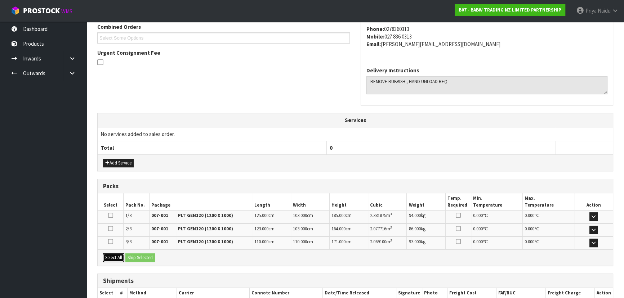
drag, startPoint x: 117, startPoint y: 258, endPoint x: 147, endPoint y: 257, distance: 29.9
click at [117, 258] on button "Select All" at bounding box center [113, 258] width 21 height 9
click at [147, 257] on button "Ship Selected" at bounding box center [140, 258] width 30 height 9
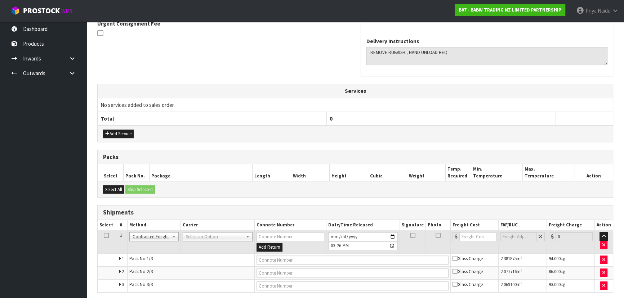
scroll to position [220, 0]
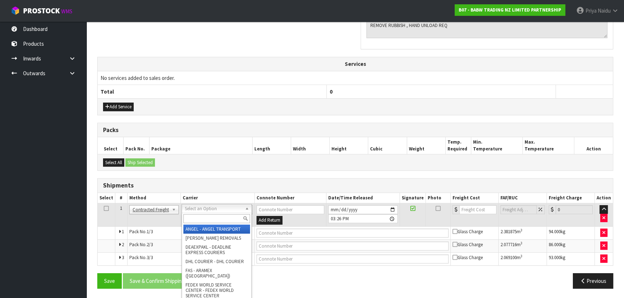
click at [200, 220] on input "text" at bounding box center [216, 218] width 67 height 9
click at [205, 222] on input "text" at bounding box center [216, 218] width 67 height 9
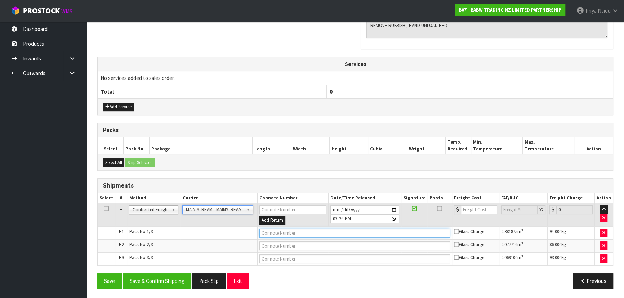
click at [315, 236] on input "text" at bounding box center [354, 233] width 191 height 9
paste input "CWL7726819"
click at [470, 207] on input "number" at bounding box center [479, 209] width 36 height 9
click at [164, 279] on button "Save & Confirm Shipping" at bounding box center [157, 280] width 68 height 15
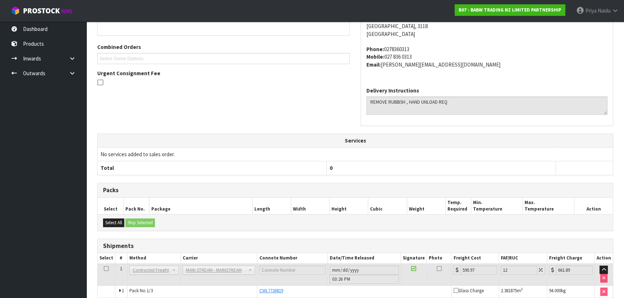
scroll to position [96, 0]
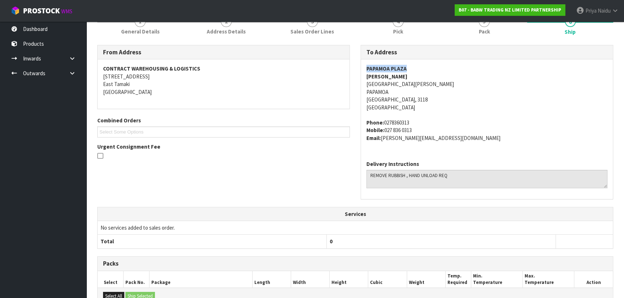
drag, startPoint x: 360, startPoint y: 67, endPoint x: 422, endPoint y: 67, distance: 62.0
click at [422, 67] on div "To Address PAPAMOA PLAZA JULIE DAVIS 7 GRAVATT ROAD PAPAMOA Tauranga, 3118 New …" at bounding box center [487, 122] width 253 height 155
drag, startPoint x: 362, startPoint y: 84, endPoint x: 329, endPoint y: 107, distance: 41.0
click at [431, 98] on div "PAPAMOA PLAZA JULIE DAVIS 7 GRAVATT ROAD PAPAMOA Tauranga, 3118 New Zealand Pho…" at bounding box center [487, 106] width 252 height 95
drag, startPoint x: 366, startPoint y: 121, endPoint x: 381, endPoint y: 129, distance: 16.9
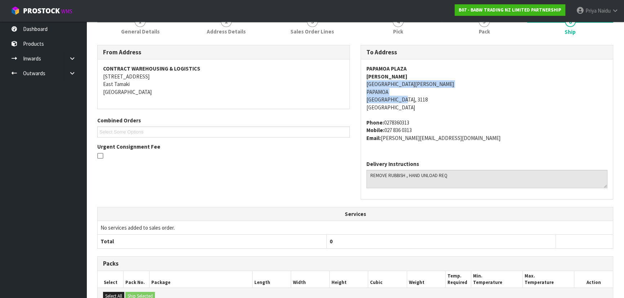
click at [436, 130] on address "Phone: 0278360313 Mobile: 027 836 0313 Email: julie@papamoaplaza.nz" at bounding box center [486, 130] width 241 height 23
drag, startPoint x: 365, startPoint y: 75, endPoint x: 400, endPoint y: 73, distance: 35.0
click at [400, 73] on div "PAPAMOA PLAZA JULIE DAVIS 7 GRAVATT ROAD PAPAMOA Tauranga, 3118 New Zealand Pho…" at bounding box center [487, 106] width 252 height 95
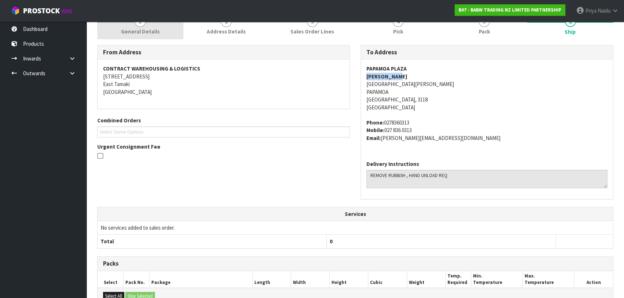
drag, startPoint x: 144, startPoint y: 26, endPoint x: 139, endPoint y: 61, distance: 36.0
click at [144, 26] on link "1 General Details" at bounding box center [140, 25] width 86 height 28
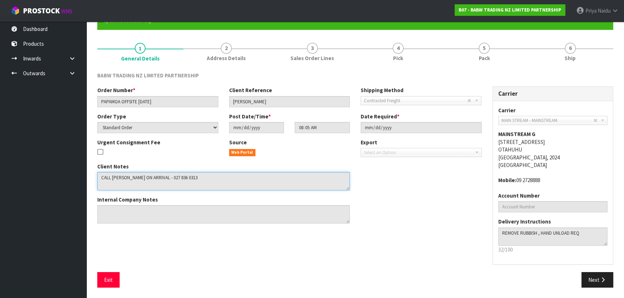
drag, startPoint x: 101, startPoint y: 177, endPoint x: 198, endPoint y: 183, distance: 97.4
click at [198, 183] on textarea at bounding box center [223, 181] width 253 height 18
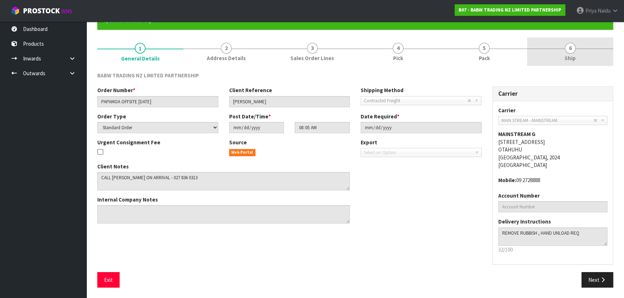
drag, startPoint x: 584, startPoint y: 53, endPoint x: 568, endPoint y: 63, distance: 18.6
click at [584, 53] on link "6 Ship" at bounding box center [570, 51] width 86 height 28
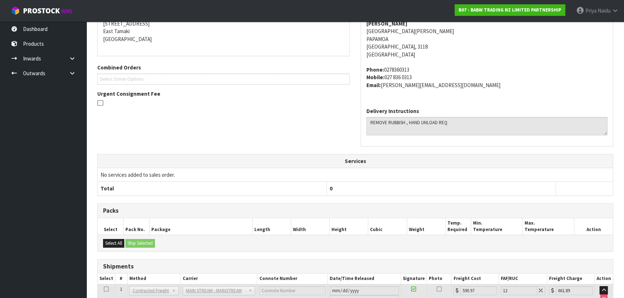
scroll to position [0, 0]
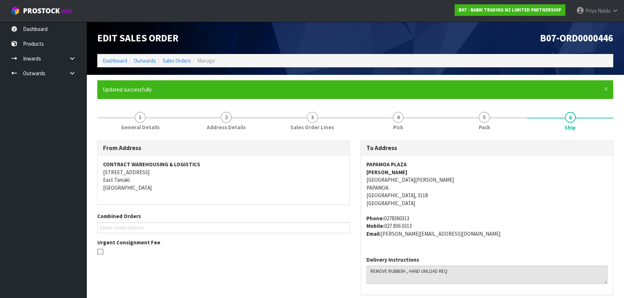
click at [67, 113] on ul "Dashboard Products Categories Serial Numbers Kitsets Packagings Inwards Purchas…" at bounding box center [43, 160] width 86 height 277
click at [124, 53] on div "Edit Sales Order" at bounding box center [223, 38] width 263 height 32
click at [111, 62] on link "Dashboard" at bounding box center [115, 60] width 24 height 7
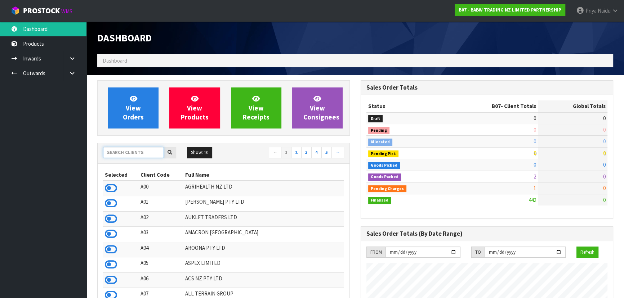
click at [128, 152] on input "text" at bounding box center [133, 152] width 61 height 11
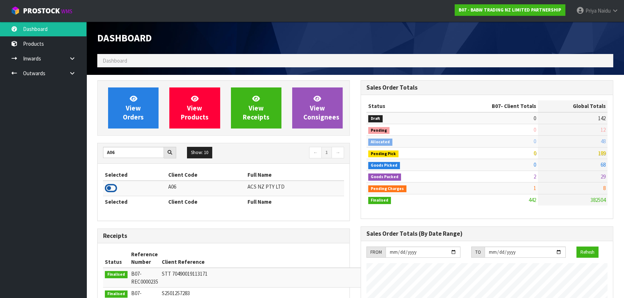
click at [114, 187] on icon at bounding box center [111, 188] width 12 height 11
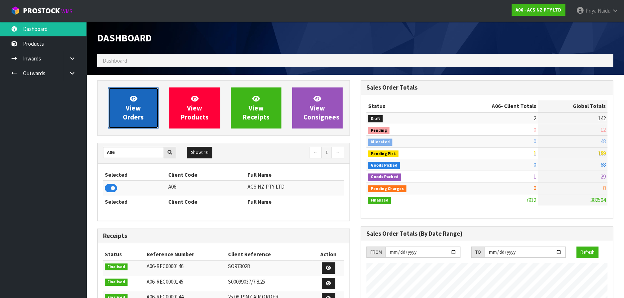
click at [136, 109] on span "View Orders" at bounding box center [133, 107] width 21 height 27
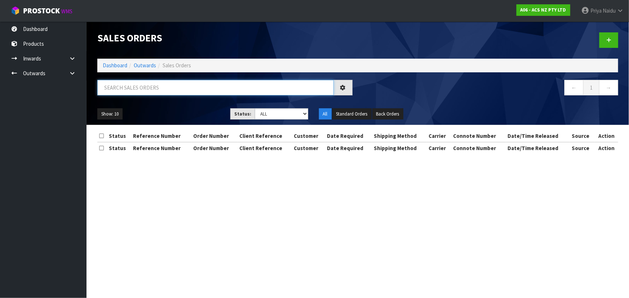
click at [143, 86] on input "text" at bounding box center [215, 87] width 236 height 15
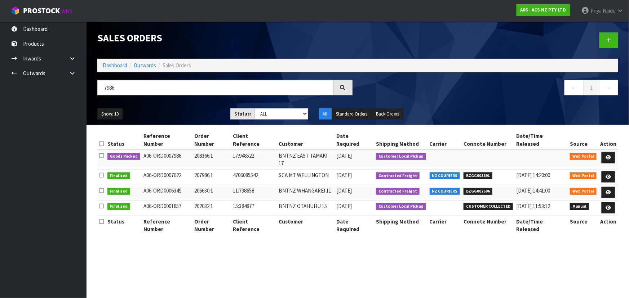
click at [181, 102] on div "7986 ← 1 →" at bounding box center [357, 91] width 531 height 23
click at [193, 118] on ul "Show: 10 5 10 25 50" at bounding box center [158, 114] width 122 height 12
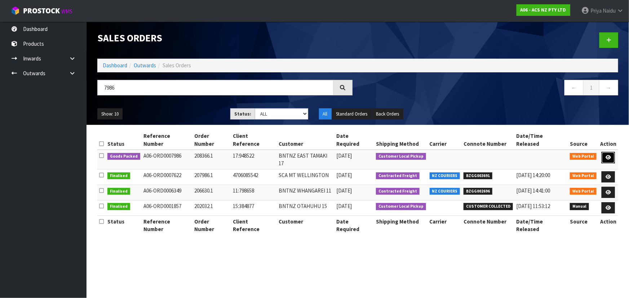
click at [610, 155] on icon at bounding box center [607, 157] width 5 height 5
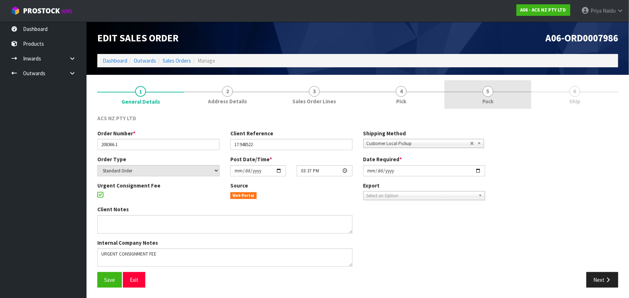
click at [501, 100] on link "5 Pack" at bounding box center [487, 94] width 87 height 28
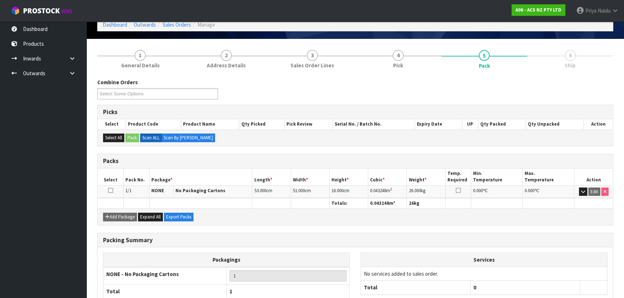
scroll to position [82, 0]
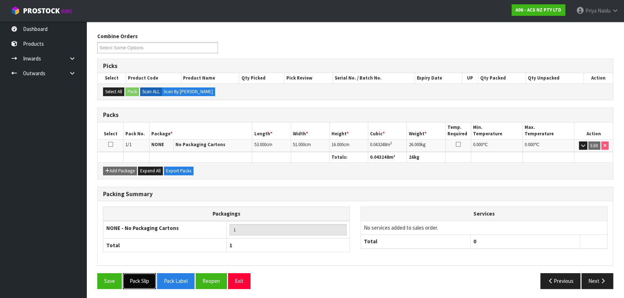
click at [143, 286] on button "Pack Slip" at bounding box center [139, 280] width 33 height 15
click at [599, 278] on icon "button" at bounding box center [602, 280] width 7 height 5
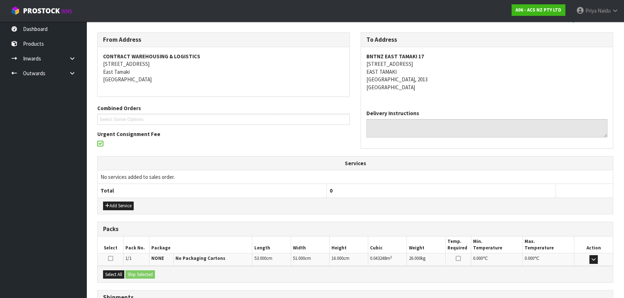
scroll to position [143, 0]
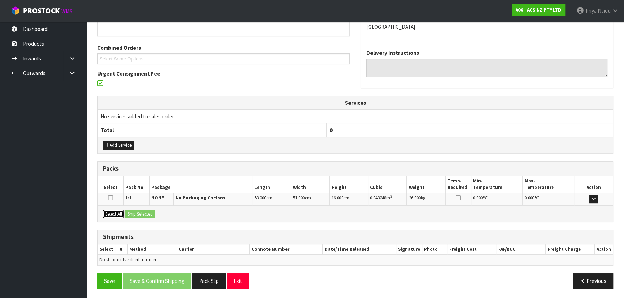
click at [118, 215] on button "Select All" at bounding box center [113, 214] width 21 height 9
click at [135, 215] on button "Ship Selected" at bounding box center [140, 214] width 30 height 9
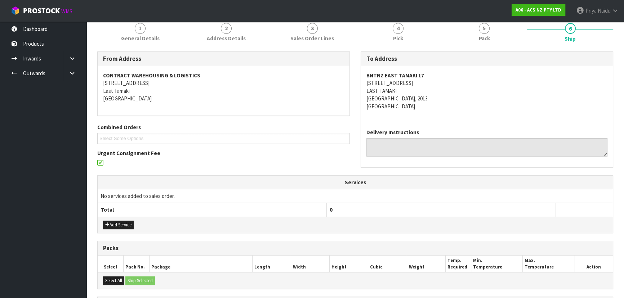
scroll to position [155, 0]
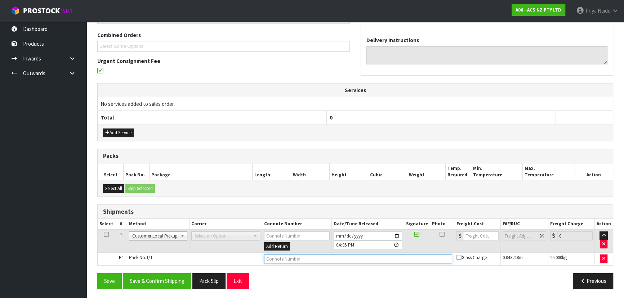
click at [274, 256] on input "text" at bounding box center [358, 259] width 188 height 9
click at [305, 261] on input "CUSTOMER COLLEC TED" at bounding box center [358, 259] width 188 height 9
click at [304, 262] on input "CUSTOMER COLLEC TED" at bounding box center [358, 259] width 188 height 9
click at [164, 281] on button "Save & Confirm Shipping" at bounding box center [157, 280] width 68 height 15
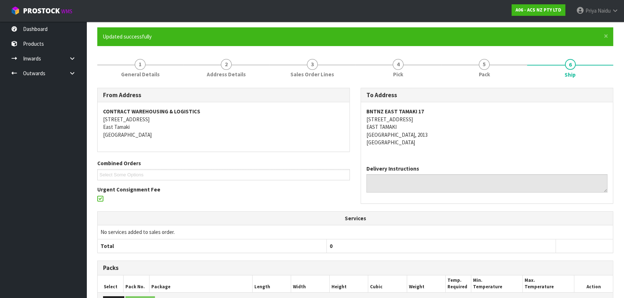
scroll to position [0, 0]
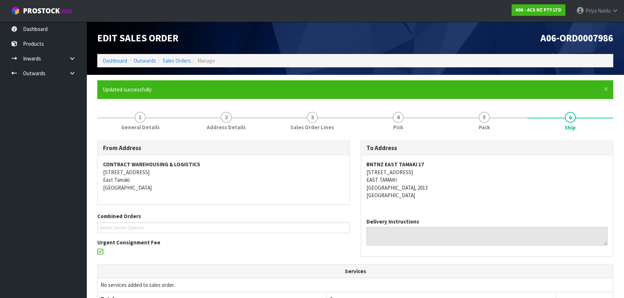
click at [111, 56] on ol "Dashboard Outwards Sales Orders Manage" at bounding box center [355, 60] width 516 height 13
click at [112, 63] on link "Dashboard" at bounding box center [115, 60] width 24 height 7
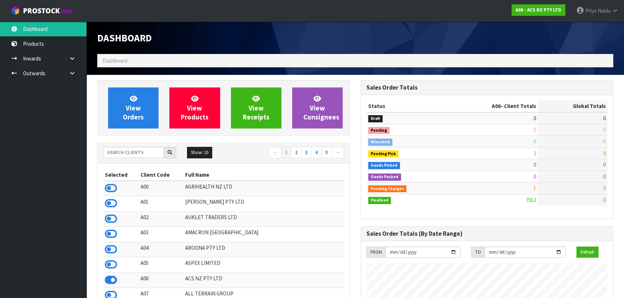
scroll to position [545, 263]
click at [122, 151] on input "text" at bounding box center [133, 152] width 61 height 11
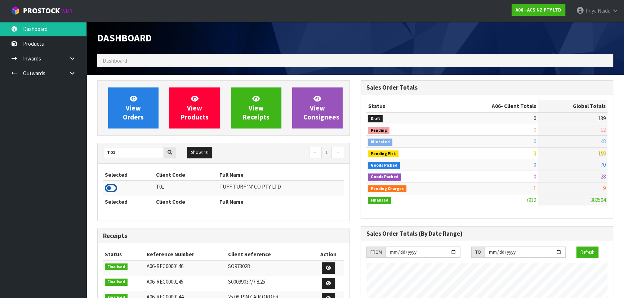
click at [112, 185] on icon at bounding box center [111, 188] width 12 height 11
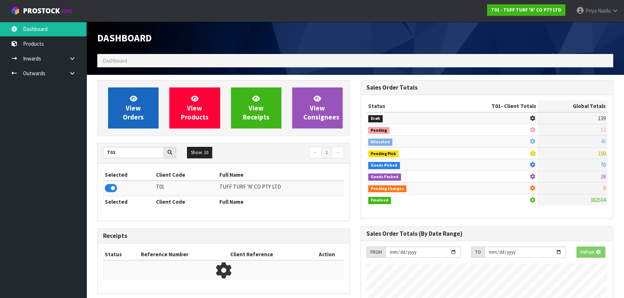
scroll to position [448, 263]
click at [130, 117] on span "View Orders" at bounding box center [133, 107] width 21 height 27
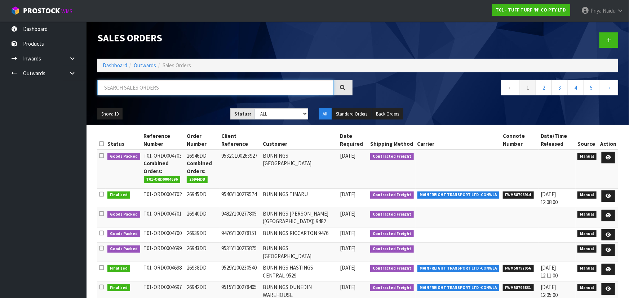
click at [156, 90] on input "text" at bounding box center [215, 87] width 236 height 15
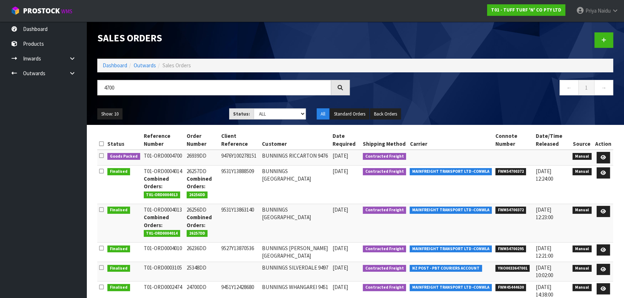
click at [185, 115] on ul "Show: 10 5 10 25 50" at bounding box center [157, 114] width 121 height 12
click at [605, 155] on icon at bounding box center [603, 157] width 5 height 5
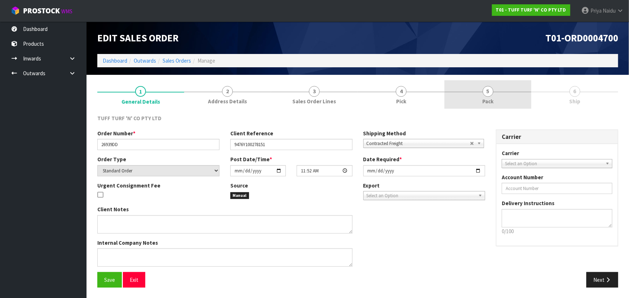
click at [476, 85] on link "5 Pack" at bounding box center [487, 94] width 87 height 28
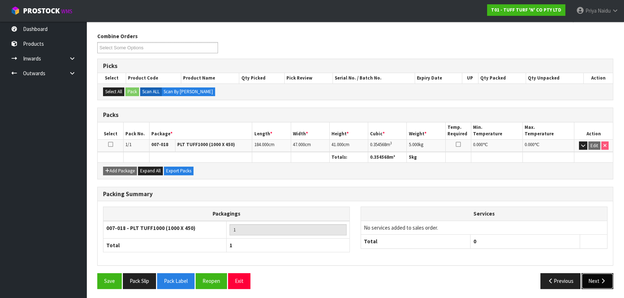
click at [587, 278] on button "Next" at bounding box center [597, 280] width 32 height 15
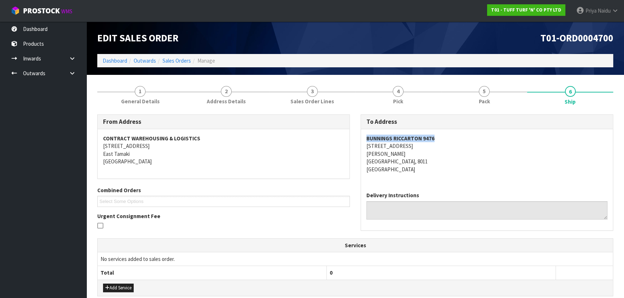
drag, startPoint x: 364, startPoint y: 138, endPoint x: 437, endPoint y: 136, distance: 72.8
click at [437, 136] on div "BUNNINGS RICCARTON 9476 64 BLENHEIM ROAD ADDINGTON CHRISTCHURCH, 8011 New Zeala…" at bounding box center [487, 157] width 252 height 57
drag, startPoint x: 365, startPoint y: 146, endPoint x: 425, endPoint y: 146, distance: 60.5
click at [425, 146] on div "BUNNINGS RICCARTON 9476 64 BLENHEIM ROAD ADDINGTON CHRISTCHURCH, 8011 New Zeala…" at bounding box center [487, 157] width 252 height 57
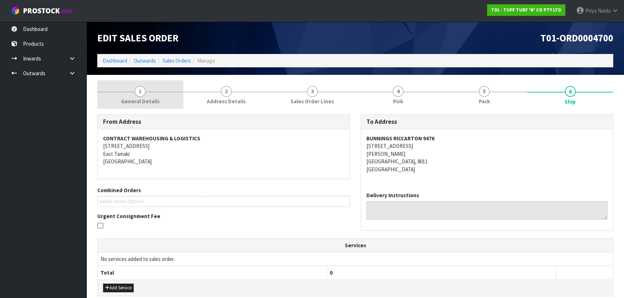
click at [144, 97] on link "1 General Details" at bounding box center [140, 94] width 86 height 28
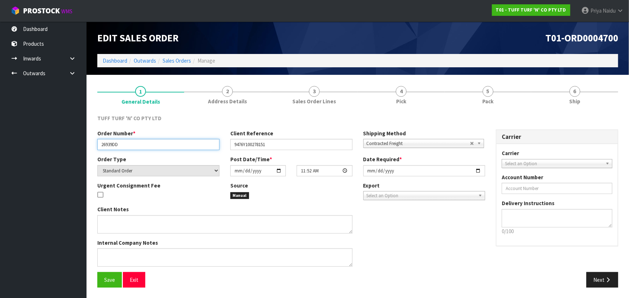
drag, startPoint x: 100, startPoint y: 146, endPoint x: 125, endPoint y: 146, distance: 24.9
click at [125, 146] on input "26939DD" at bounding box center [158, 144] width 122 height 11
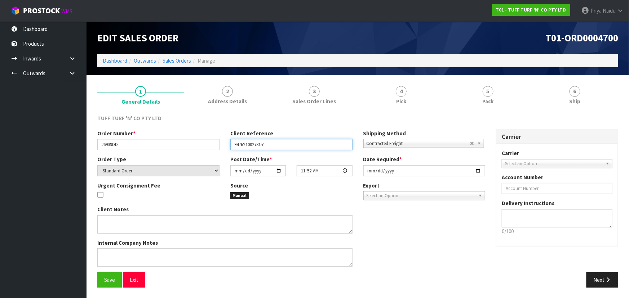
drag, startPoint x: 231, startPoint y: 145, endPoint x: 286, endPoint y: 146, distance: 55.5
click at [286, 146] on input "9476Y100278151" at bounding box center [291, 144] width 122 height 11
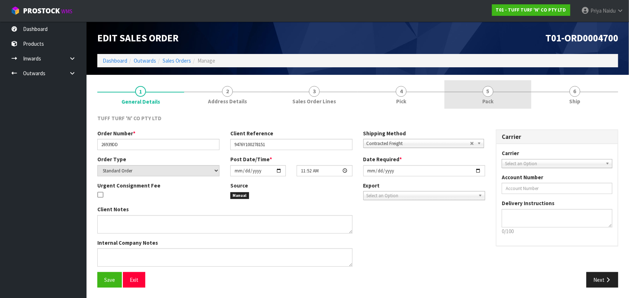
drag, startPoint x: 465, startPoint y: 94, endPoint x: 448, endPoint y: 106, distance: 20.9
click at [465, 94] on link "5 Pack" at bounding box center [487, 94] width 87 height 28
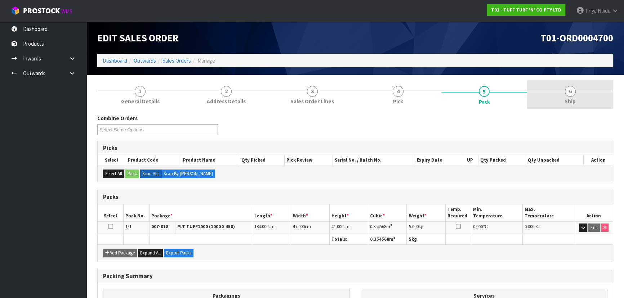
click at [564, 105] on link "6 Ship" at bounding box center [570, 94] width 86 height 28
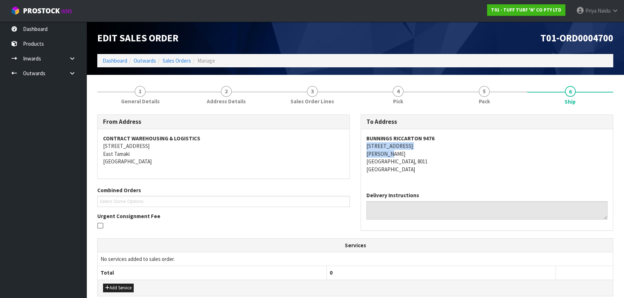
click at [456, 149] on address "BUNNINGS RICCARTON 9476 64 BLENHEIM ROAD ADDINGTON CHRISTCHURCH, 8011 New Zeala…" at bounding box center [486, 154] width 241 height 39
click at [455, 169] on address "BUNNINGS RICCARTON 9476 64 BLENHEIM ROAD ADDINGTON CHRISTCHURCH, 8011 New Zeala…" at bounding box center [486, 154] width 241 height 39
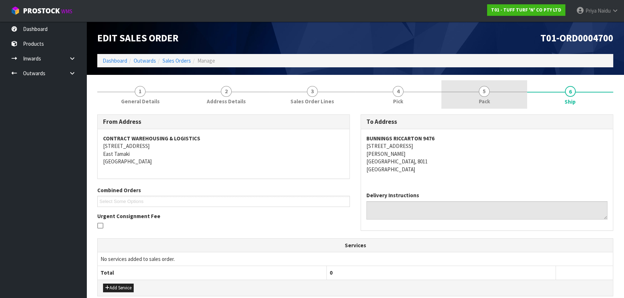
click at [480, 101] on span "Pack" at bounding box center [484, 102] width 11 height 8
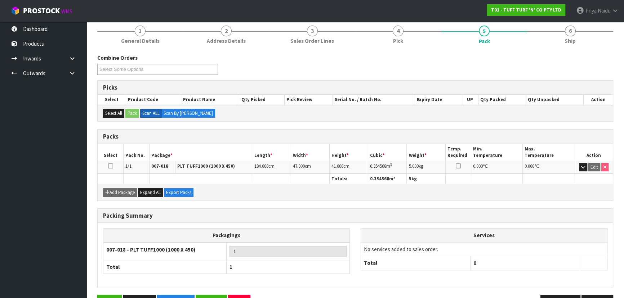
scroll to position [65, 0]
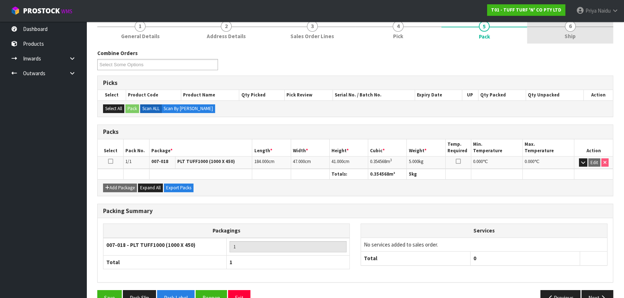
click at [552, 35] on link "6 Ship" at bounding box center [570, 29] width 86 height 28
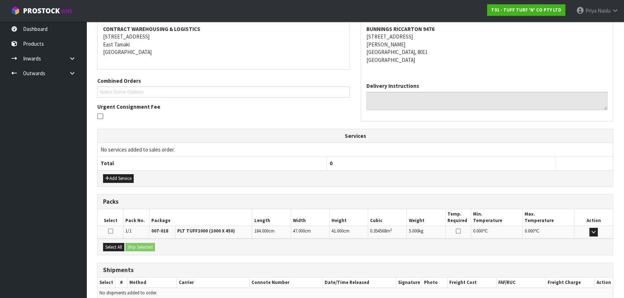
scroll to position [143, 0]
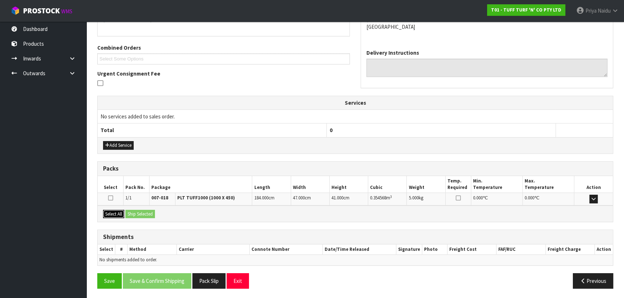
click at [112, 213] on button "Select All" at bounding box center [113, 214] width 21 height 9
click at [140, 216] on button "Ship Selected" at bounding box center [140, 214] width 30 height 9
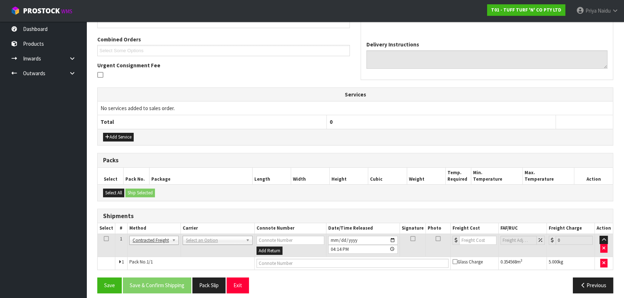
scroll to position [155, 0]
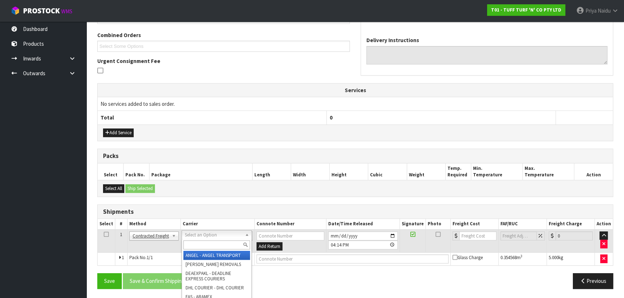
click at [202, 240] on div at bounding box center [217, 245] width 70 height 12
click at [202, 241] on input "text" at bounding box center [216, 245] width 67 height 9
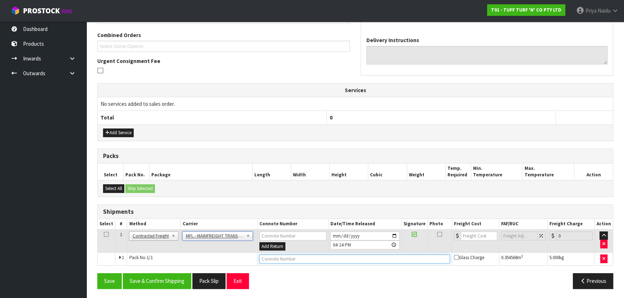
click at [267, 262] on input "text" at bounding box center [354, 259] width 191 height 9
paste input "FWM58805397"
click at [471, 234] on input "number" at bounding box center [479, 236] width 36 height 9
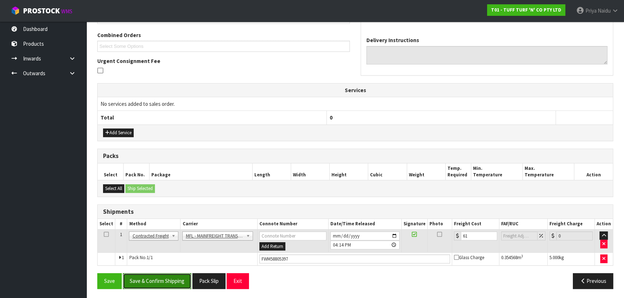
click at [162, 279] on button "Save & Confirm Shipping" at bounding box center [157, 280] width 68 height 15
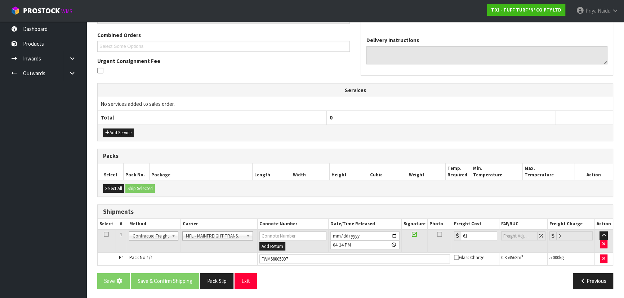
scroll to position [0, 0]
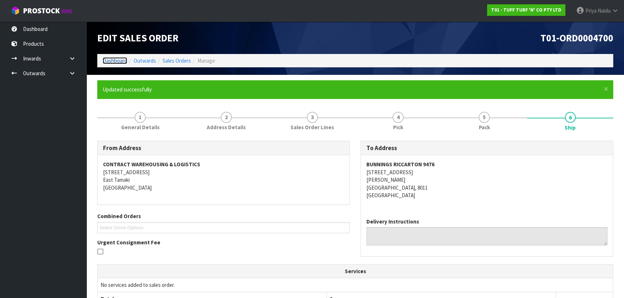
click at [112, 61] on link "Dashboard" at bounding box center [115, 60] width 24 height 7
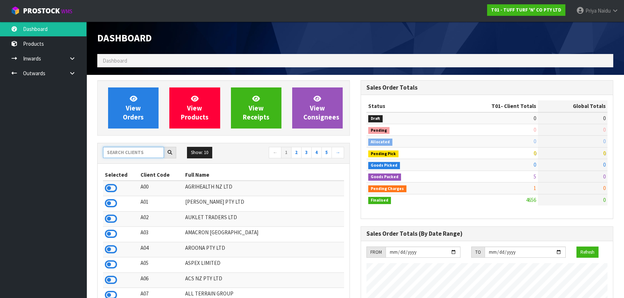
scroll to position [448, 263]
click at [143, 151] on input "text" at bounding box center [133, 152] width 61 height 11
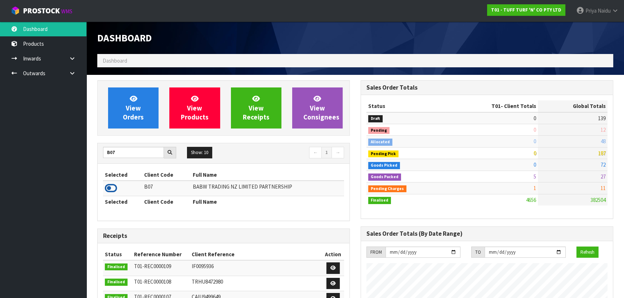
click at [106, 189] on icon at bounding box center [111, 188] width 12 height 11
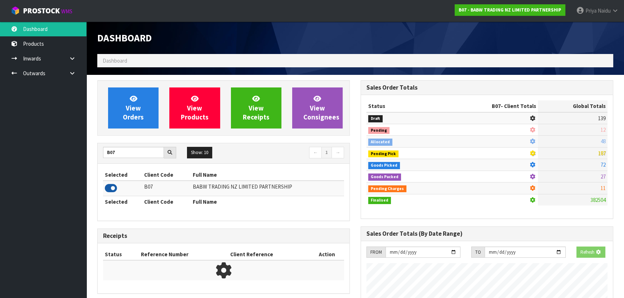
scroll to position [448, 263]
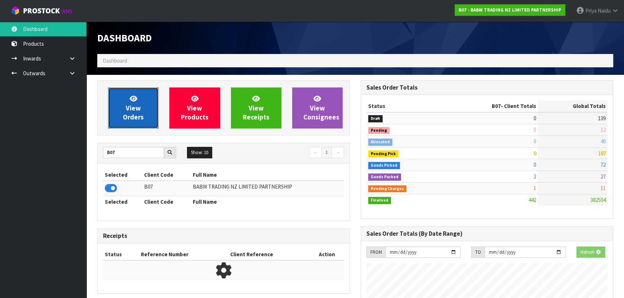
click at [126, 121] on span "View Orders" at bounding box center [133, 107] width 21 height 27
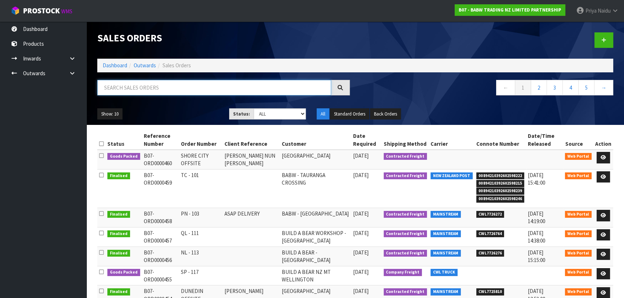
click at [148, 89] on input "text" at bounding box center [214, 87] width 234 height 15
click at [599, 155] on link at bounding box center [603, 158] width 13 height 12
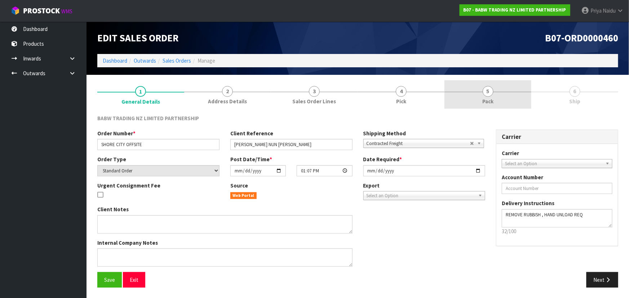
click at [527, 88] on link "5 Pack" at bounding box center [487, 94] width 87 height 28
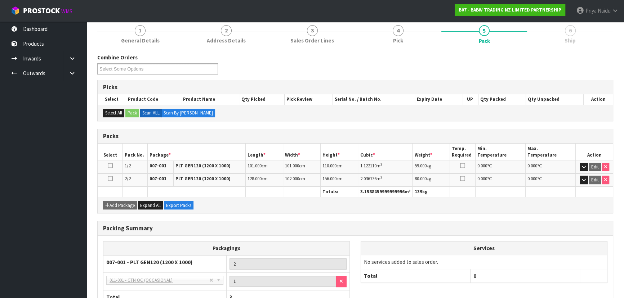
scroll to position [112, 0]
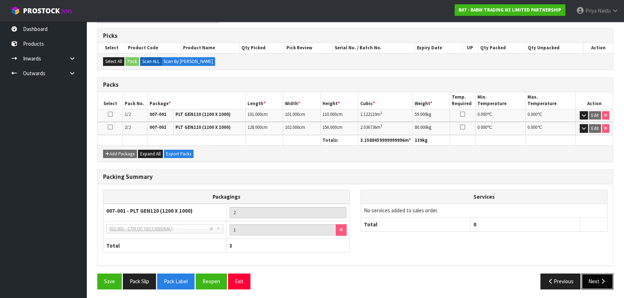
click at [604, 280] on icon "button" at bounding box center [602, 281] width 7 height 5
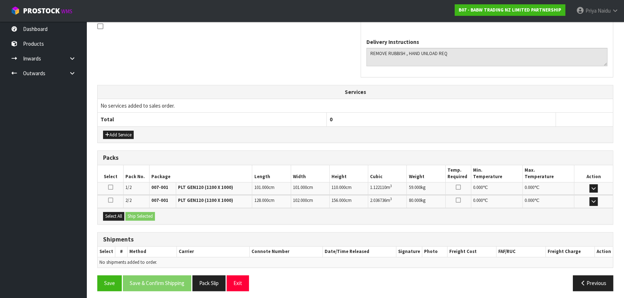
scroll to position [202, 0]
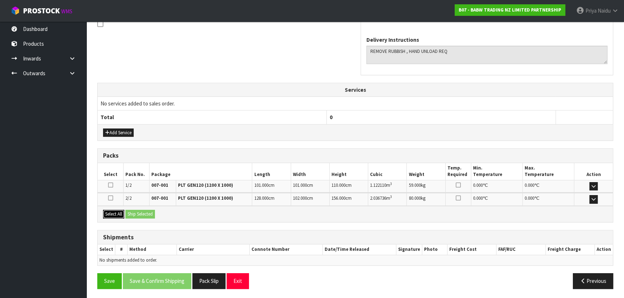
drag, startPoint x: 117, startPoint y: 213, endPoint x: 129, endPoint y: 211, distance: 11.7
click at [118, 213] on button "Select All" at bounding box center [113, 214] width 21 height 9
click at [130, 211] on button "Ship Selected" at bounding box center [140, 214] width 30 height 9
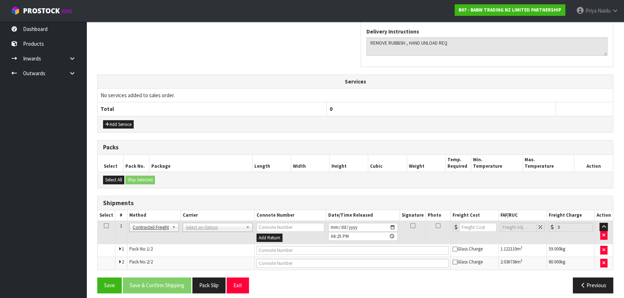
scroll to position [214, 0]
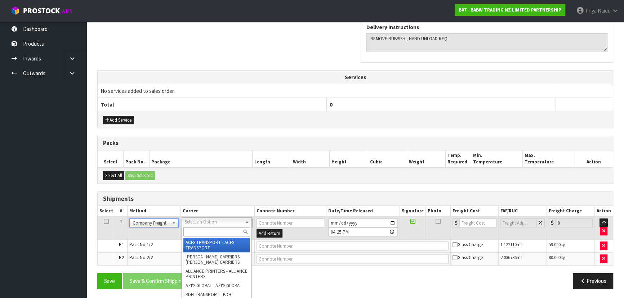
click at [200, 229] on input "text" at bounding box center [216, 232] width 67 height 9
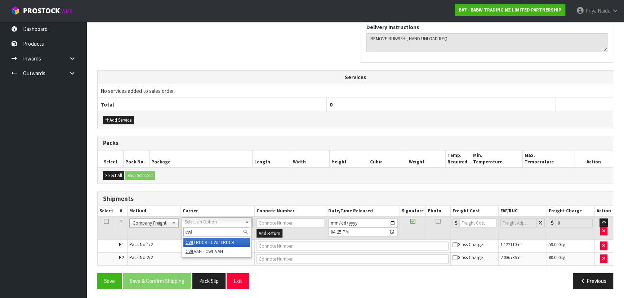
drag, startPoint x: 230, startPoint y: 240, endPoint x: 239, endPoint y: 240, distance: 9.0
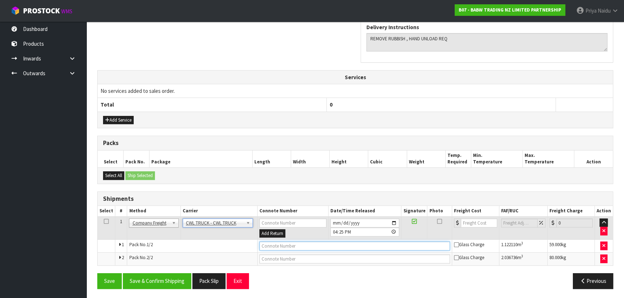
click at [272, 245] on input "text" at bounding box center [354, 246] width 191 height 9
click at [288, 246] on input "CWL TRUCK DDLIVERY" at bounding box center [354, 246] width 191 height 9
click at [290, 245] on input "CWL TRUCK DDLIVERY" at bounding box center [354, 246] width 191 height 9
click at [393, 221] on input "2025-09-23" at bounding box center [364, 223] width 69 height 9
click at [177, 276] on button "Save & Confirm Shipping" at bounding box center [157, 280] width 68 height 15
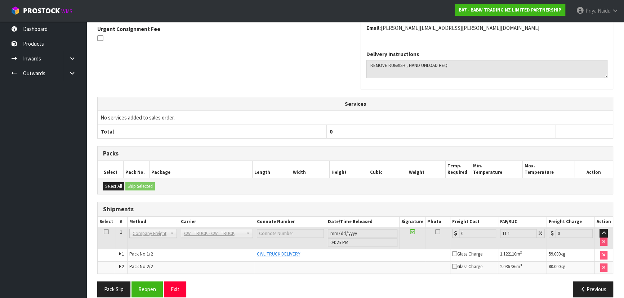
scroll to position [222, 0]
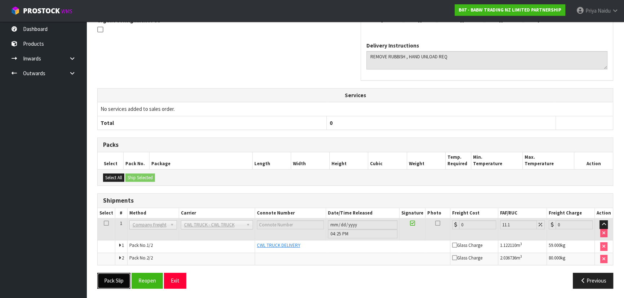
click at [109, 276] on button "Pack Slip" at bounding box center [113, 280] width 33 height 15
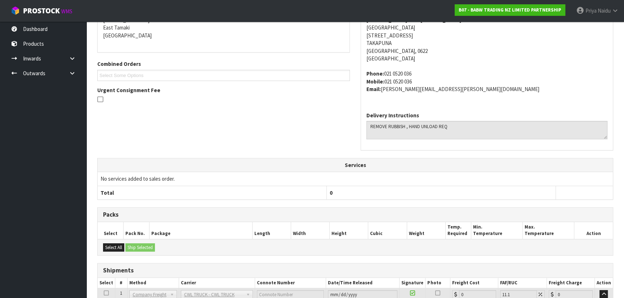
scroll to position [0, 0]
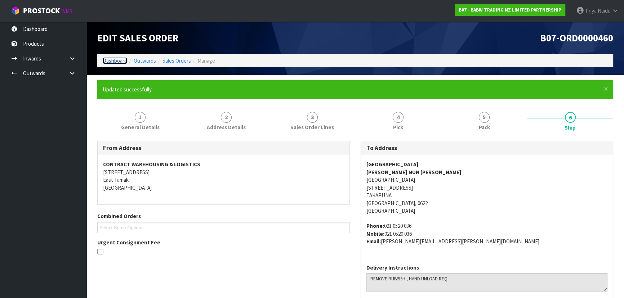
click at [109, 62] on link "Dashboard" at bounding box center [115, 60] width 24 height 7
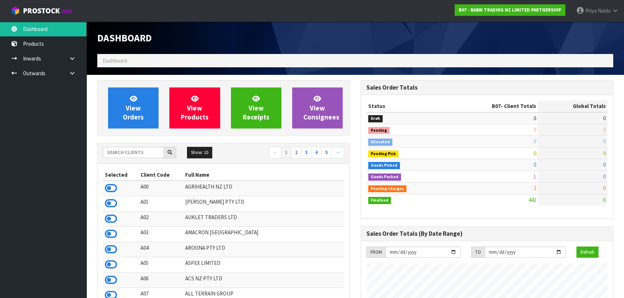
scroll to position [545, 263]
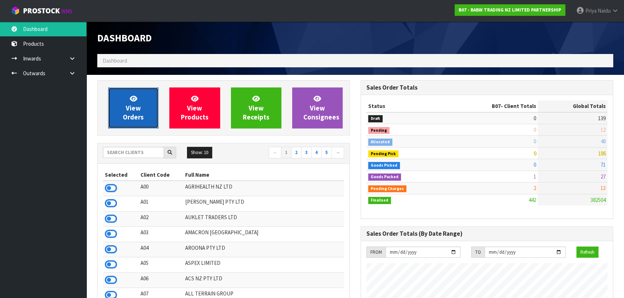
click at [141, 127] on link "View Orders" at bounding box center [133, 108] width 50 height 41
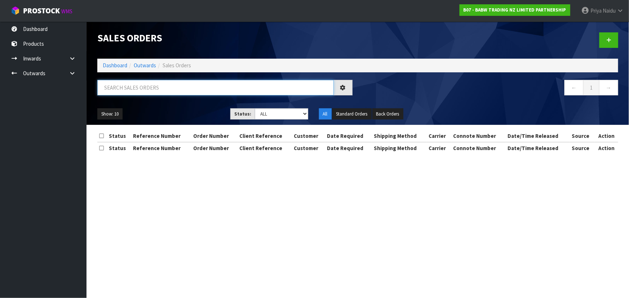
drag, startPoint x: 155, startPoint y: 82, endPoint x: 154, endPoint y: 88, distance: 5.4
click at [155, 83] on input "text" at bounding box center [215, 87] width 236 height 15
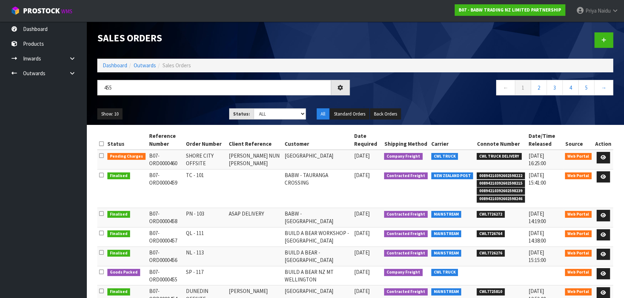
click at [174, 107] on div "Show: 10 5 10 25 50 Status: Draft Pending Allocated Pending Pick Goods Picked G…" at bounding box center [355, 114] width 527 height 22
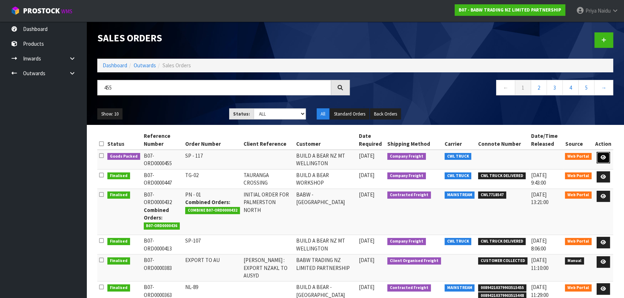
click at [598, 154] on link at bounding box center [603, 158] width 13 height 12
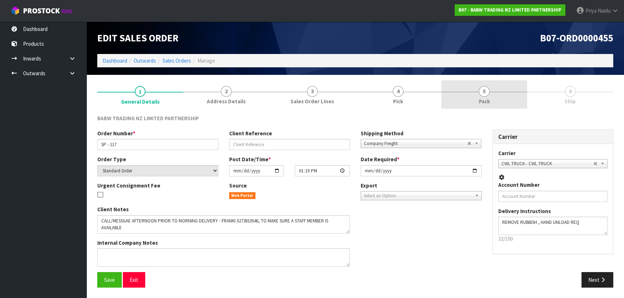
click at [495, 99] on link "5 Pack" at bounding box center [484, 94] width 86 height 28
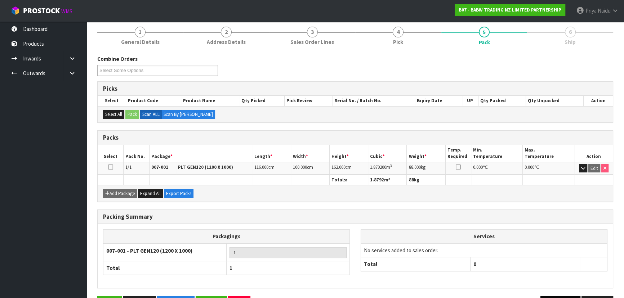
scroll to position [82, 0]
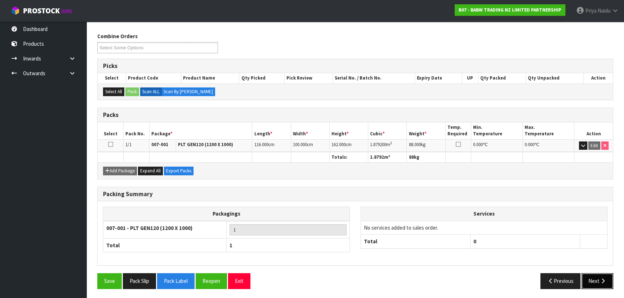
click at [594, 275] on button "Next" at bounding box center [597, 280] width 32 height 15
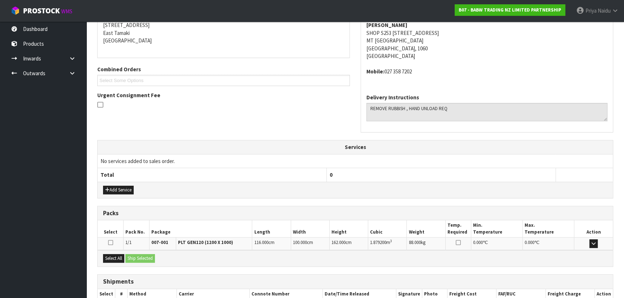
scroll to position [166, 0]
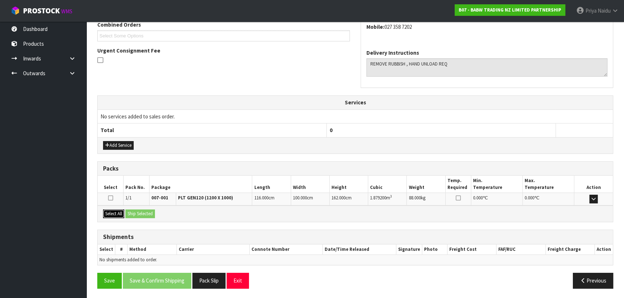
drag, startPoint x: 114, startPoint y: 214, endPoint x: 128, endPoint y: 210, distance: 14.6
click at [114, 214] on button "Select All" at bounding box center [113, 214] width 21 height 9
click at [131, 210] on button "Ship Selected" at bounding box center [140, 214] width 30 height 9
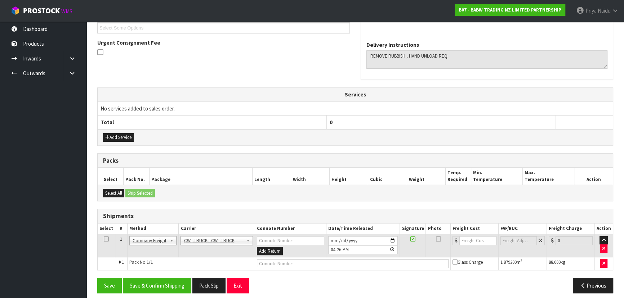
scroll to position [178, 0]
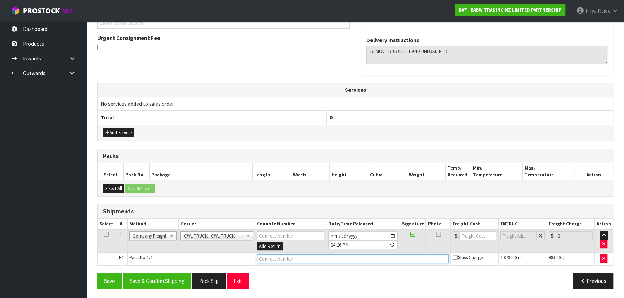
click at [269, 259] on input "text" at bounding box center [353, 259] width 192 height 9
click at [392, 235] on input "2025-09-23" at bounding box center [363, 236] width 70 height 9
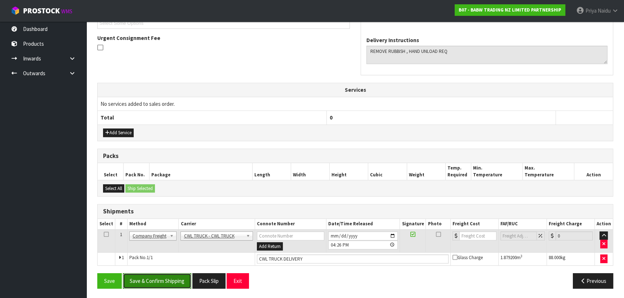
click at [159, 278] on button "Save & Confirm Shipping" at bounding box center [157, 280] width 68 height 15
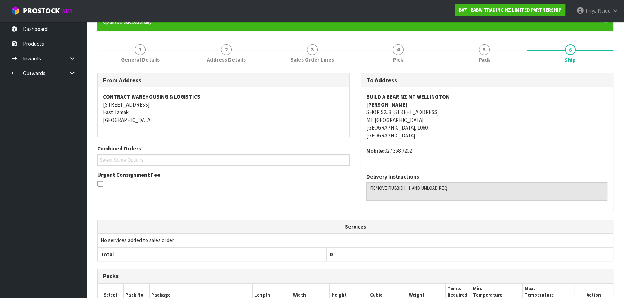
scroll to position [187, 0]
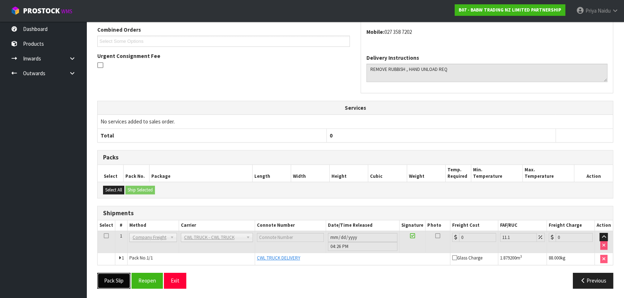
click at [120, 275] on button "Pack Slip" at bounding box center [113, 280] width 33 height 15
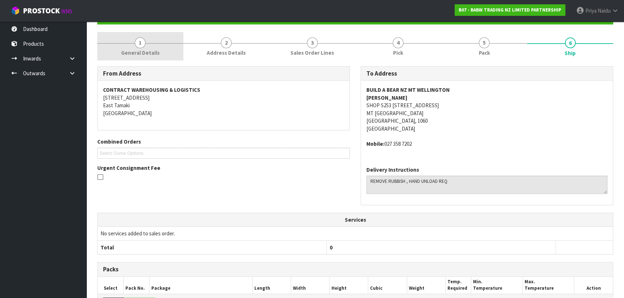
scroll to position [0, 0]
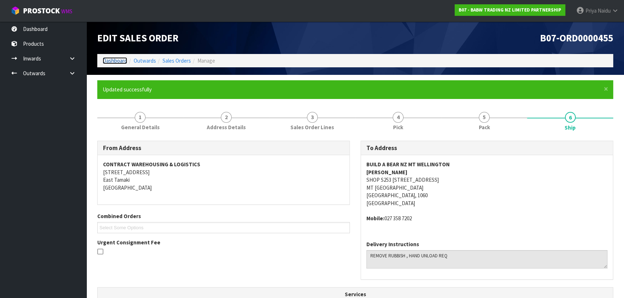
click at [115, 58] on link "Dashboard" at bounding box center [115, 60] width 24 height 7
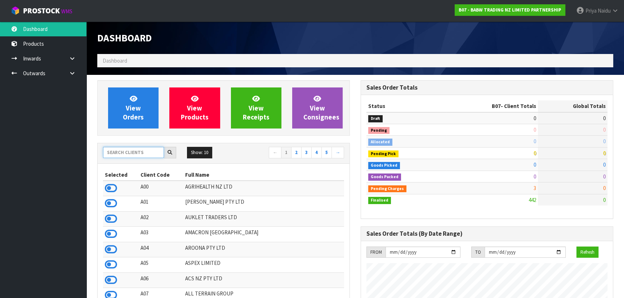
click at [139, 152] on input "text" at bounding box center [133, 152] width 61 height 11
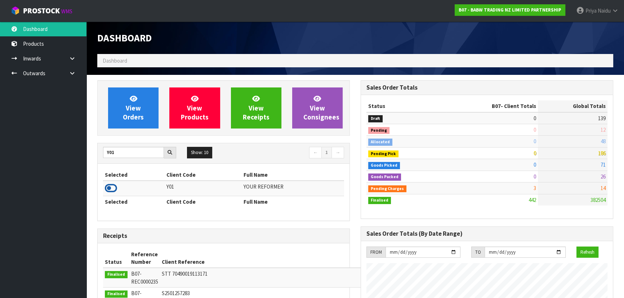
click at [116, 191] on icon at bounding box center [111, 188] width 12 height 11
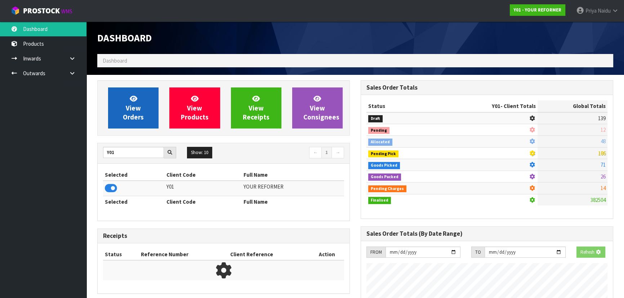
scroll to position [448, 263]
click at [148, 97] on link "View Orders" at bounding box center [133, 108] width 50 height 41
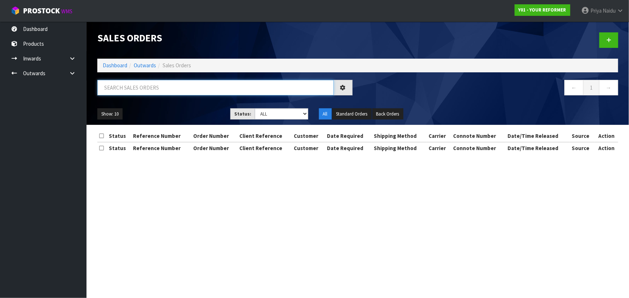
click at [148, 93] on input "text" at bounding box center [215, 87] width 236 height 15
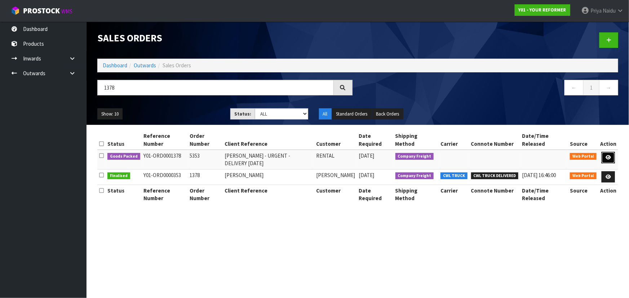
click at [609, 156] on icon at bounding box center [607, 157] width 5 height 5
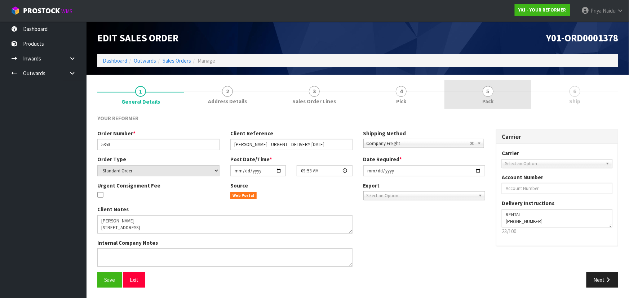
click at [504, 96] on link "5 Pack" at bounding box center [487, 94] width 87 height 28
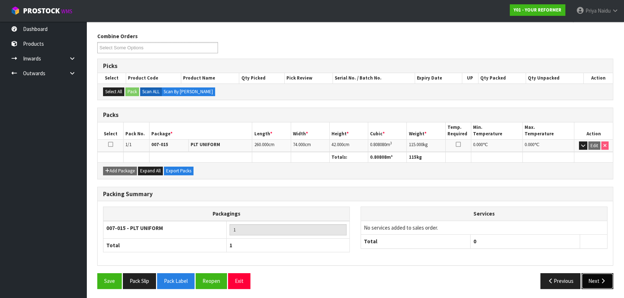
click at [592, 279] on button "Next" at bounding box center [597, 280] width 32 height 15
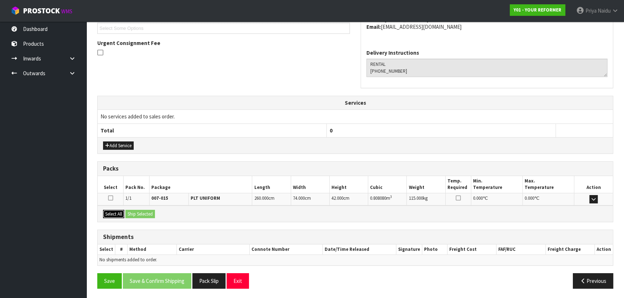
drag, startPoint x: 122, startPoint y: 214, endPoint x: 128, endPoint y: 213, distance: 5.9
click at [122, 214] on button "Select All" at bounding box center [113, 214] width 21 height 9
click at [131, 213] on button "Ship Selected" at bounding box center [140, 214] width 30 height 9
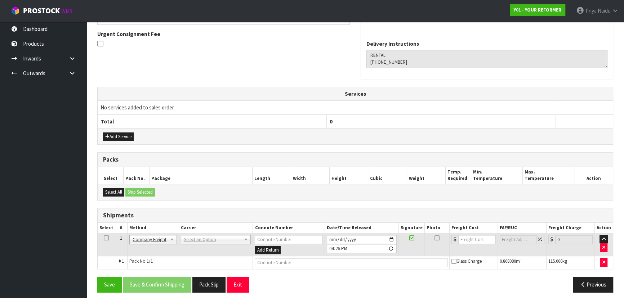
scroll to position [186, 0]
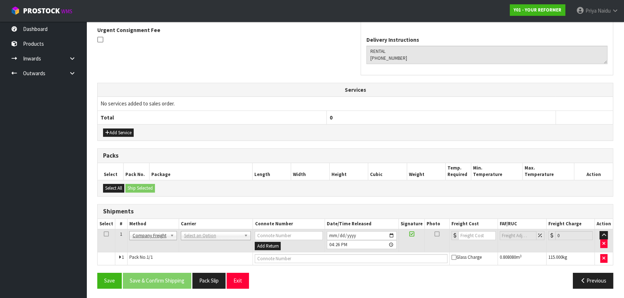
click at [179, 233] on td "ACFS TRANSPORT - ACFS TRANSPORT AJ TUTILL CARRIERS - AJ TUTILL CARRIERS ALLIANC…" at bounding box center [216, 240] width 74 height 23
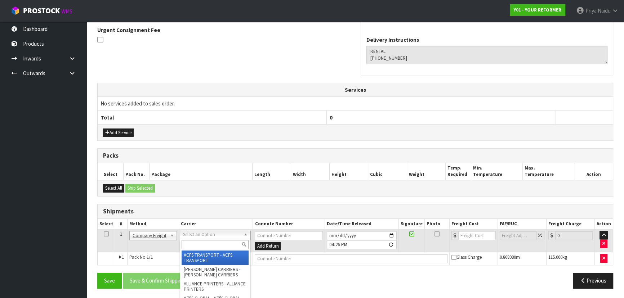
click at [196, 247] on input "text" at bounding box center [215, 244] width 67 height 9
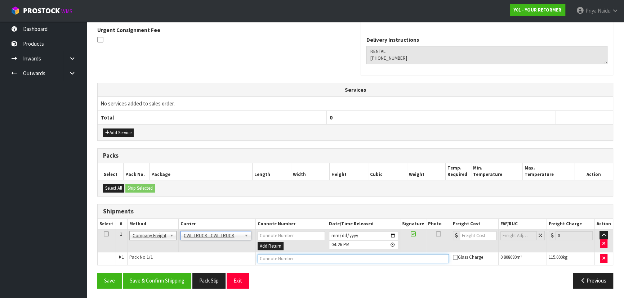
click at [288, 254] on input "text" at bounding box center [353, 258] width 191 height 9
click at [394, 235] on input "2025-09-23" at bounding box center [364, 235] width 70 height 9
drag, startPoint x: 159, startPoint y: 281, endPoint x: 163, endPoint y: 276, distance: 6.6
click at [160, 281] on button "Save & Confirm Shipping" at bounding box center [157, 280] width 68 height 15
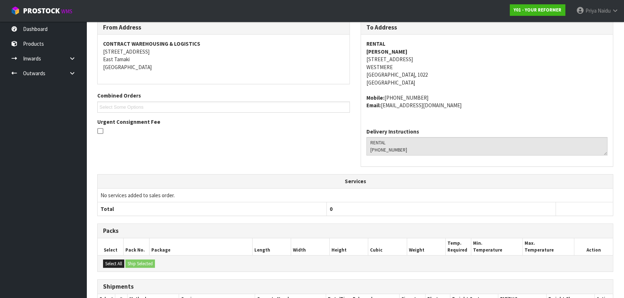
scroll to position [195, 0]
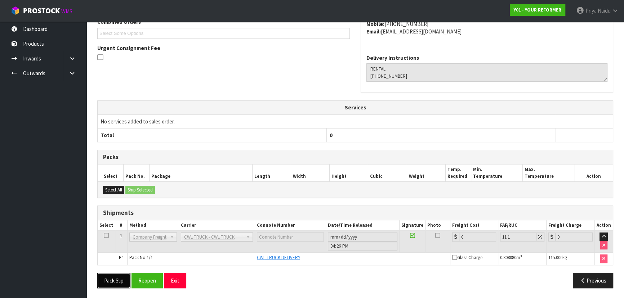
click at [113, 278] on button "Pack Slip" at bounding box center [113, 280] width 33 height 15
click at [256, 140] on th "Total" at bounding box center [212, 136] width 229 height 14
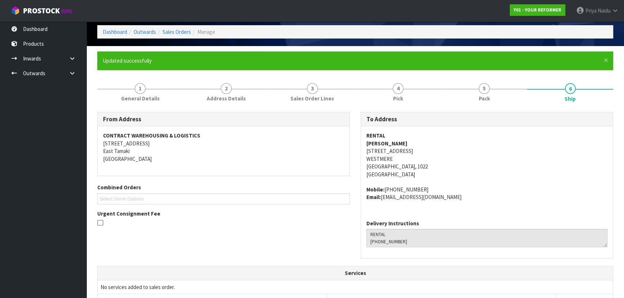
scroll to position [0, 0]
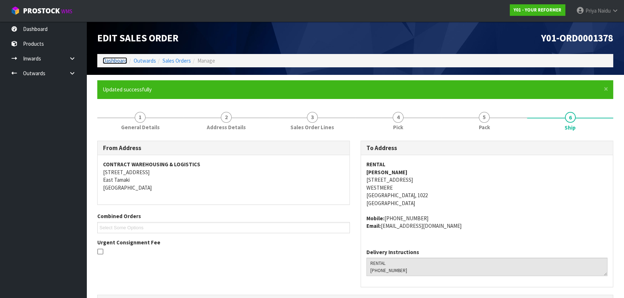
click at [119, 58] on link "Dashboard" at bounding box center [115, 60] width 24 height 7
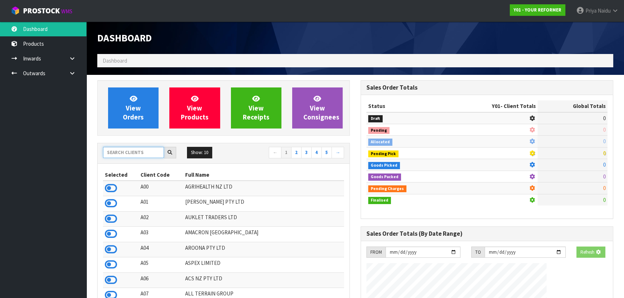
click at [128, 150] on input "text" at bounding box center [133, 152] width 61 height 11
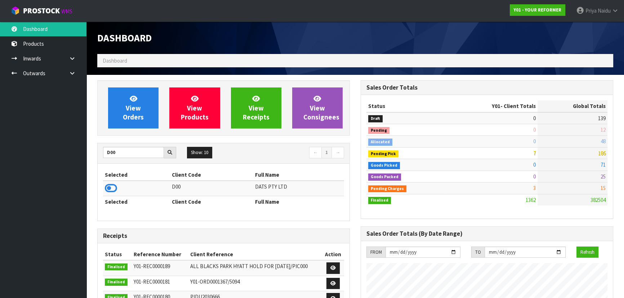
drag, startPoint x: 103, startPoint y: 192, endPoint x: 114, endPoint y: 175, distance: 20.0
click at [104, 191] on td at bounding box center [136, 188] width 67 height 15
click at [113, 188] on icon at bounding box center [111, 188] width 12 height 11
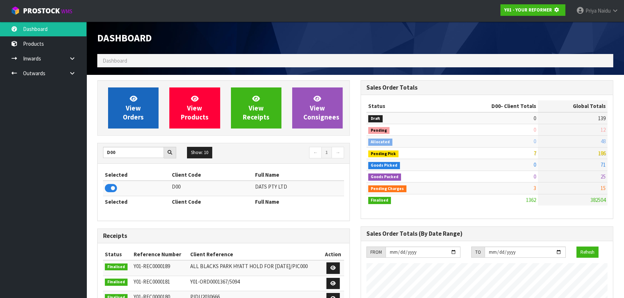
scroll to position [359780, 359965]
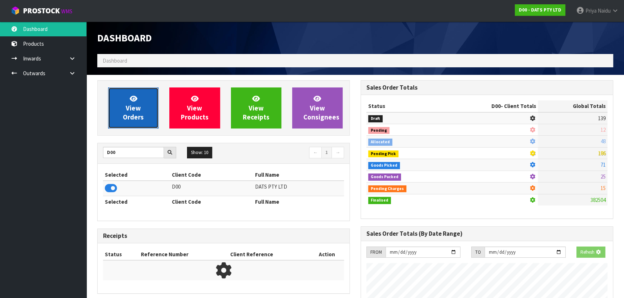
click at [133, 120] on span "View Orders" at bounding box center [133, 107] width 21 height 27
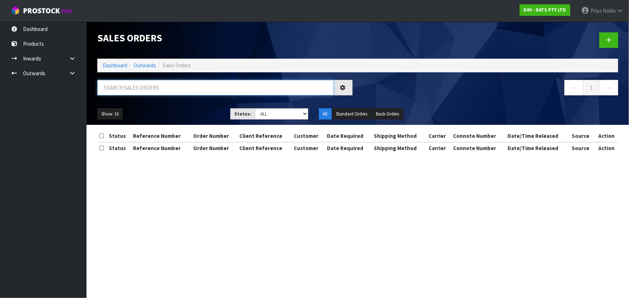
click at [136, 90] on input "text" at bounding box center [215, 87] width 236 height 15
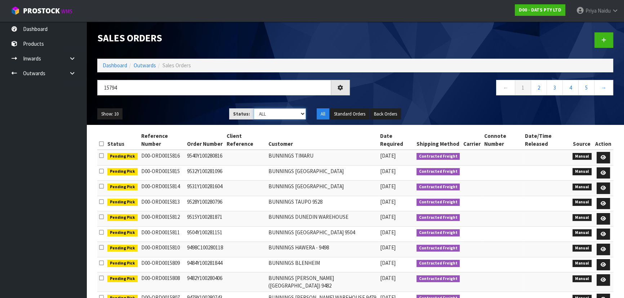
click at [274, 113] on select "Draft Pending Allocated Pending Pick Goods Picked Goods Packed Pending Charges …" at bounding box center [280, 113] width 53 height 11
click at [169, 110] on ul "Show: 10 5 10 25 50" at bounding box center [157, 114] width 121 height 12
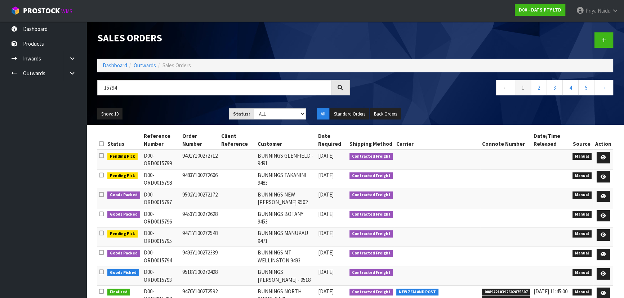
click at [169, 110] on ul "Show: 10 5 10 25 50" at bounding box center [157, 114] width 121 height 12
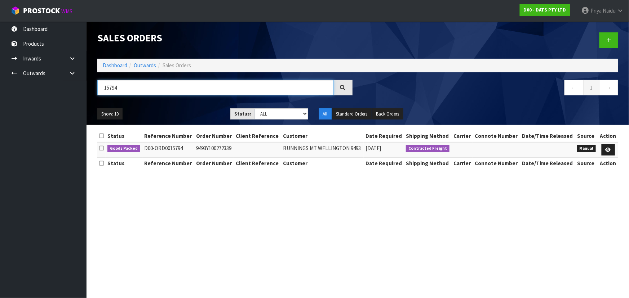
click at [130, 88] on input "15794" at bounding box center [215, 87] width 236 height 15
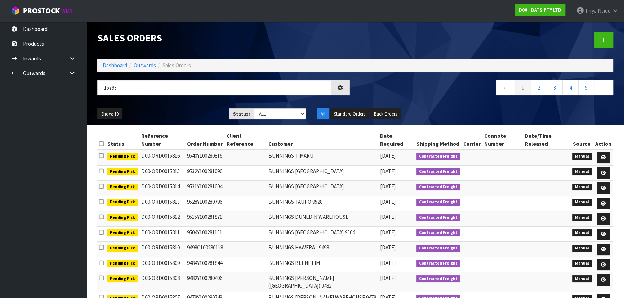
click at [155, 115] on ul "Show: 10 5 10 25 50" at bounding box center [157, 114] width 121 height 12
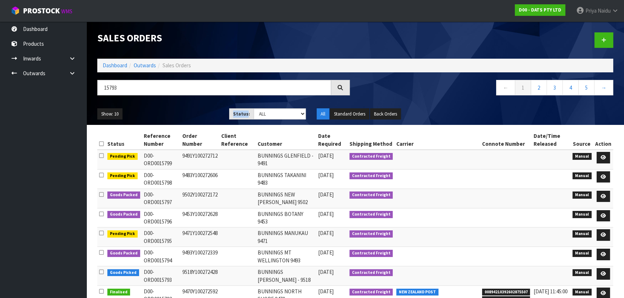
click at [155, 115] on ul "Show: 10 5 10 25 50" at bounding box center [157, 114] width 121 height 12
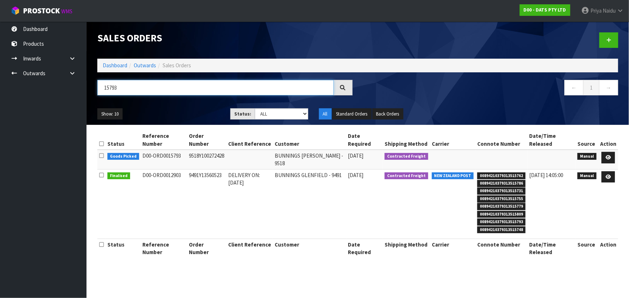
click at [134, 86] on input "15793" at bounding box center [215, 87] width 236 height 15
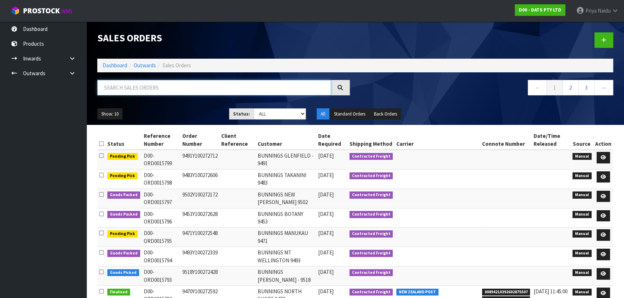
click at [162, 89] on input "text" at bounding box center [214, 87] width 234 height 15
click at [148, 93] on input "text" at bounding box center [214, 87] width 234 height 15
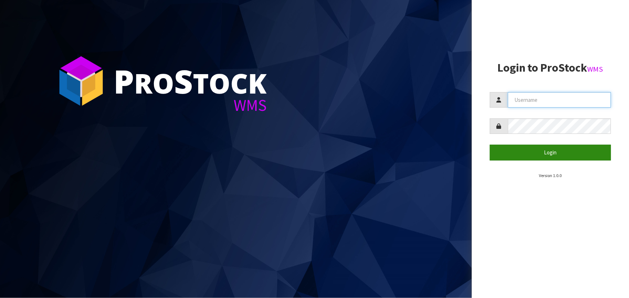
type input "priya"
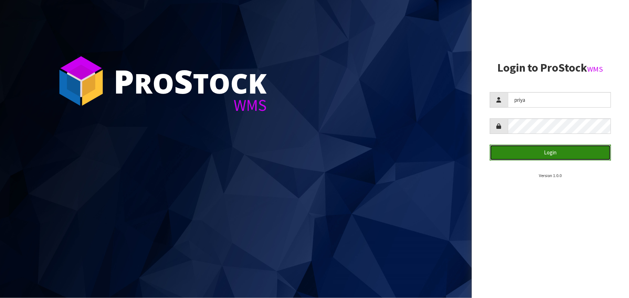
click at [554, 153] on button "Login" at bounding box center [550, 152] width 121 height 15
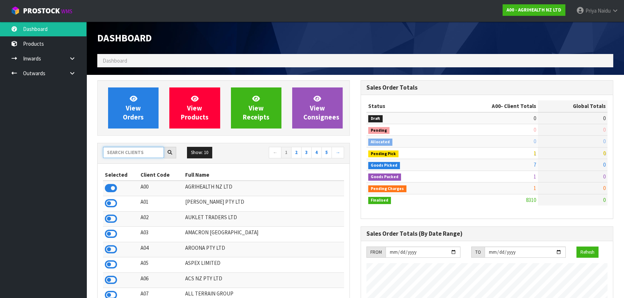
click at [124, 152] on input "text" at bounding box center [133, 152] width 61 height 11
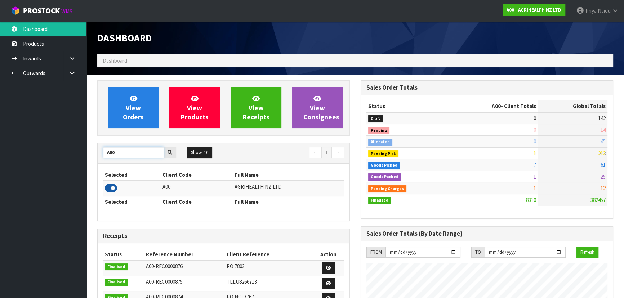
type input "A00"
click at [110, 190] on icon at bounding box center [111, 188] width 12 height 11
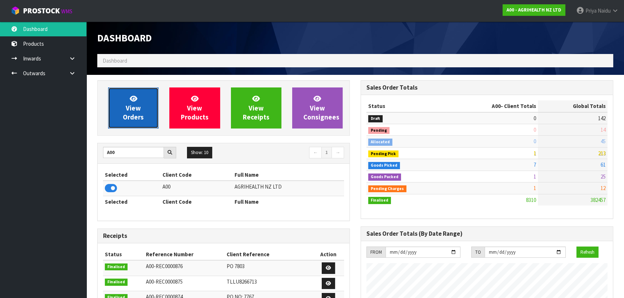
click at [130, 112] on link "View Orders" at bounding box center [133, 108] width 50 height 41
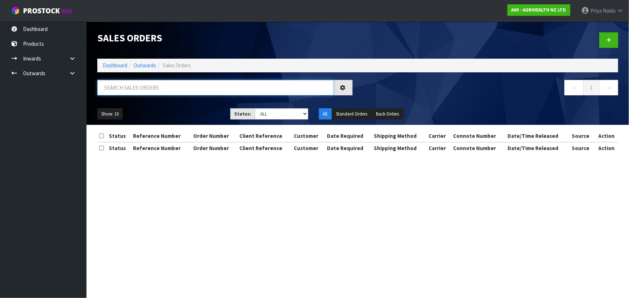
click at [148, 93] on input "text" at bounding box center [215, 87] width 236 height 15
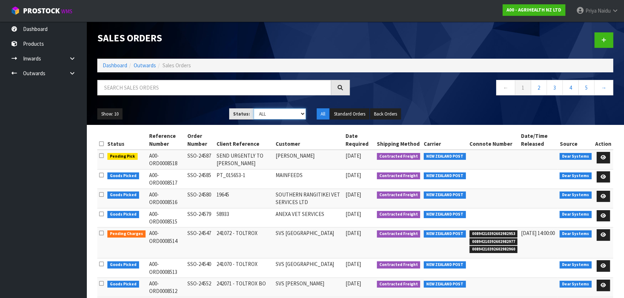
click at [265, 119] on select "Draft Pending Allocated Pending Pick Goods Picked Goods Packed Pending Charges …" at bounding box center [280, 113] width 53 height 11
click at [254, 108] on select "Draft Pending Allocated Pending Pick Goods Picked Goods Packed Pending Charges …" at bounding box center [280, 113] width 53 height 11
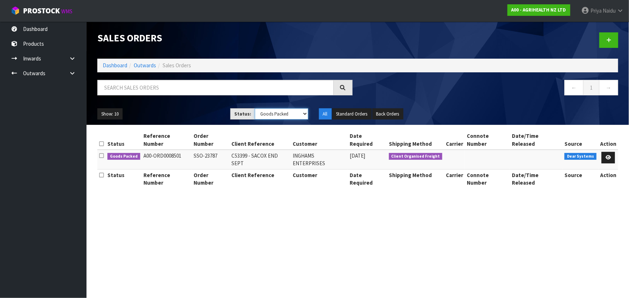
click at [273, 112] on select "Draft Pending Allocated Pending Pick Goods Picked Goods Packed Pending Charges …" at bounding box center [281, 113] width 53 height 11
click at [255, 108] on select "Draft Pending Allocated Pending Pick Goods Picked Goods Packed Pending Charges …" at bounding box center [281, 113] width 53 height 11
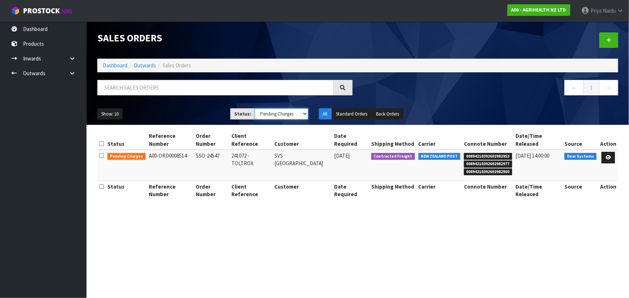
drag, startPoint x: 267, startPoint y: 112, endPoint x: 267, endPoint y: 119, distance: 7.2
click at [267, 112] on select "Draft Pending Allocated Pending Pick Goods Picked Goods Packed Pending Charges …" at bounding box center [281, 113] width 53 height 11
click at [255, 108] on select "Draft Pending Allocated Pending Pick Goods Picked Goods Packed Pending Charges …" at bounding box center [281, 113] width 53 height 11
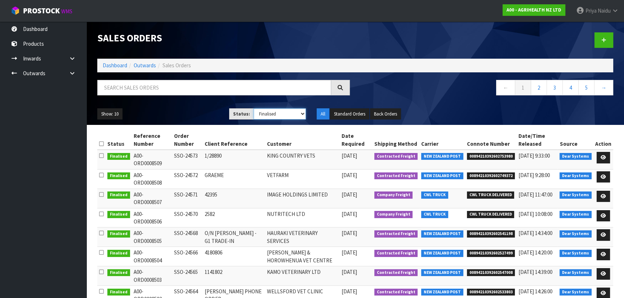
click at [269, 112] on select "Draft Pending Allocated Pending Pick Goods Picked Goods Packed Pending Charges …" at bounding box center [280, 113] width 53 height 11
click at [265, 115] on select "Draft Pending Allocated Pending Pick Goods Picked Goods Packed Pending Charges …" at bounding box center [280, 113] width 53 height 11
click at [270, 117] on select "Draft Pending Allocated Pending Pick Goods Picked Goods Packed Pending Charges …" at bounding box center [280, 113] width 53 height 11
click at [254, 108] on select "Draft Pending Allocated Pending Pick Goods Picked Goods Packed Pending Charges …" at bounding box center [280, 113] width 53 height 11
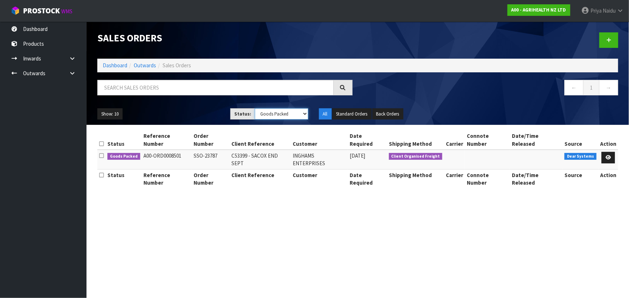
drag, startPoint x: 263, startPoint y: 115, endPoint x: 263, endPoint y: 119, distance: 4.0
click at [263, 115] on select "Draft Pending Allocated Pending Pick Goods Picked Goods Packed Pending Charges …" at bounding box center [281, 113] width 53 height 11
click at [255, 108] on select "Draft Pending Allocated Pending Pick Goods Picked Goods Packed Pending Charges …" at bounding box center [281, 113] width 53 height 11
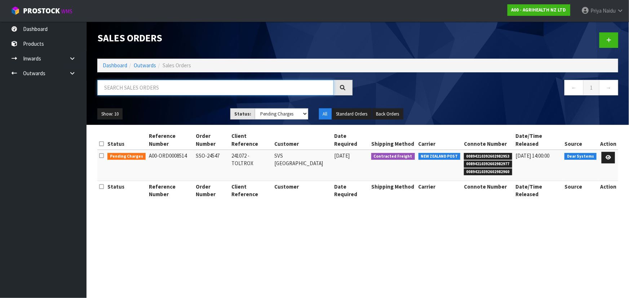
click at [131, 91] on input "text" at bounding box center [215, 87] width 236 height 15
click at [256, 118] on select "Draft Pending Allocated Pending Pick Goods Picked Goods Packed Pending Charges …" at bounding box center [281, 113] width 53 height 11
select select "string:ALL"
click at [255, 108] on select "Draft Pending Allocated Pending Pick Goods Picked Goods Packed Pending Charges …" at bounding box center [281, 113] width 53 height 11
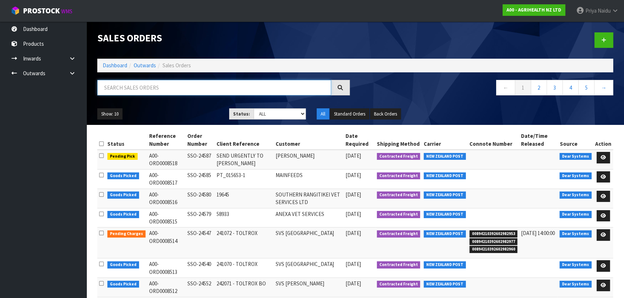
click at [163, 89] on input "text" at bounding box center [214, 87] width 234 height 15
click at [158, 88] on input "text" at bounding box center [214, 87] width 234 height 15
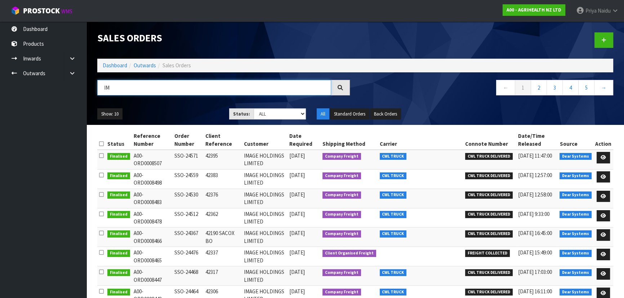
type input "I"
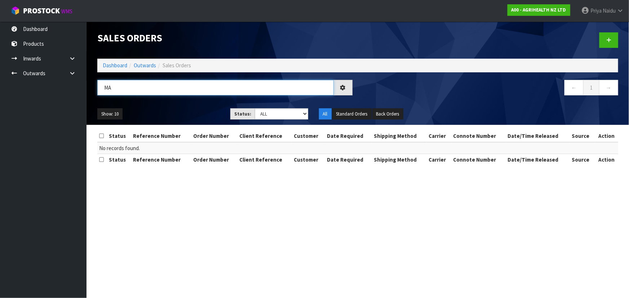
type input "M"
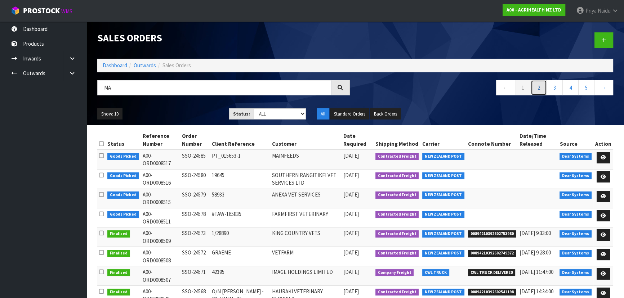
click at [533, 90] on link "2" at bounding box center [539, 87] width 16 height 15
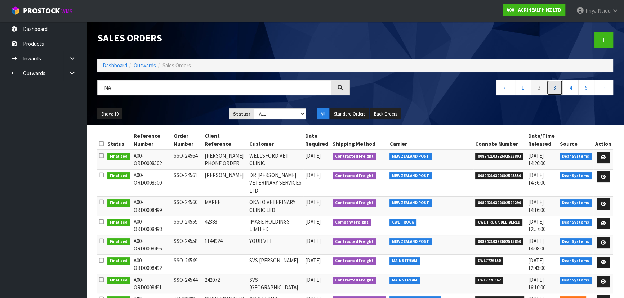
click at [555, 86] on link "3" at bounding box center [554, 87] width 16 height 15
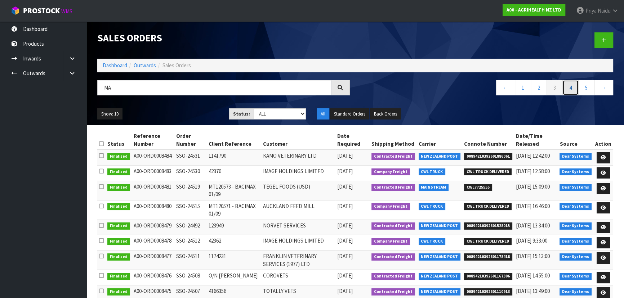
click at [569, 86] on link "4" at bounding box center [570, 87] width 16 height 15
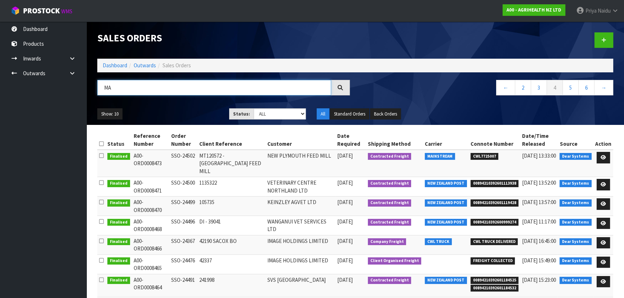
click at [125, 84] on input "MA" at bounding box center [214, 87] width 234 height 15
type input "M"
click at [158, 90] on input "text" at bounding box center [214, 87] width 234 height 15
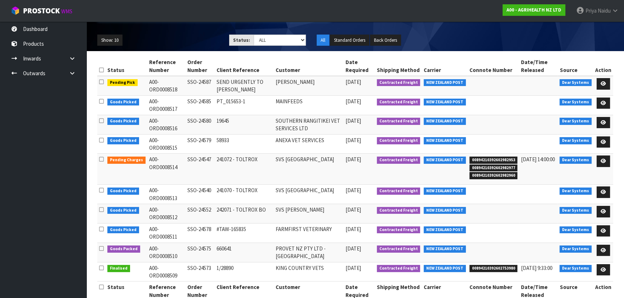
scroll to position [89, 0]
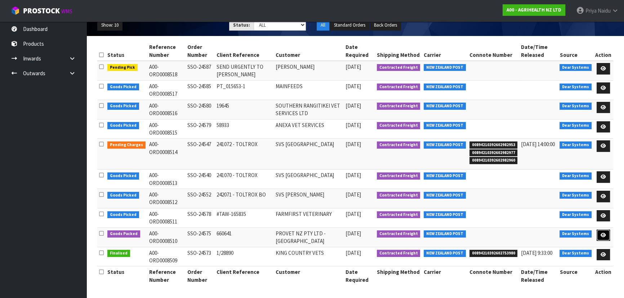
click at [605, 236] on icon at bounding box center [603, 235] width 5 height 5
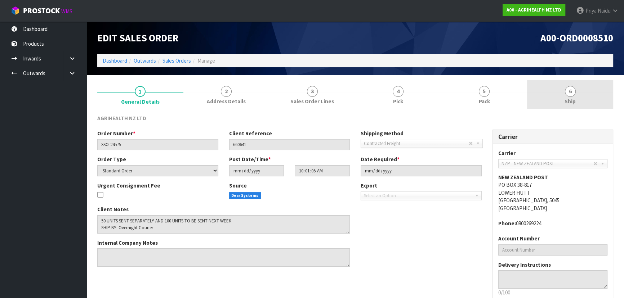
click at [569, 94] on span "6" at bounding box center [570, 91] width 11 height 11
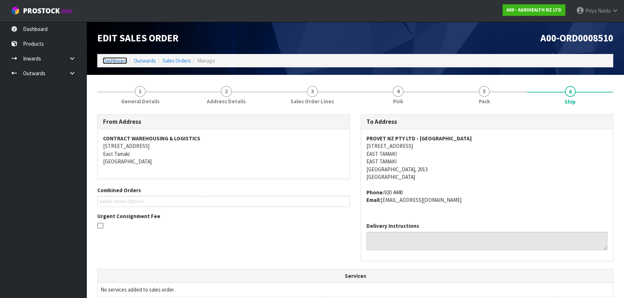
click at [112, 59] on link "Dashboard" at bounding box center [115, 60] width 24 height 7
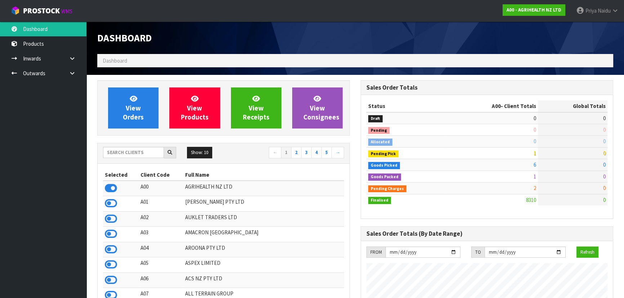
scroll to position [545, 263]
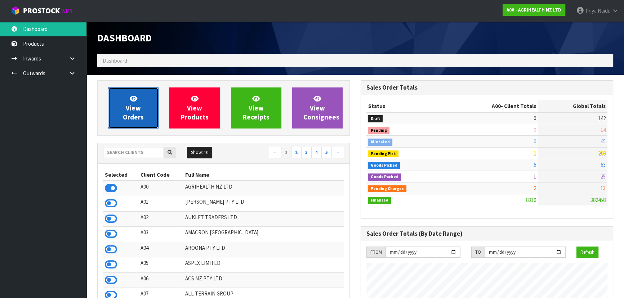
click at [138, 111] on span "View Orders" at bounding box center [133, 107] width 21 height 27
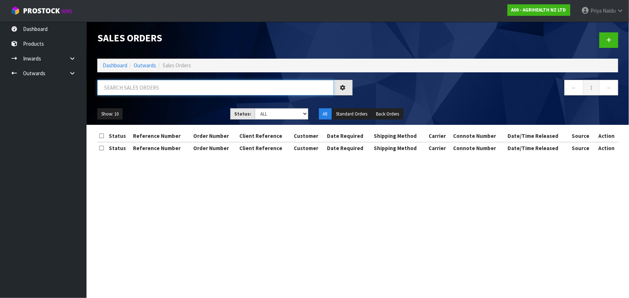
click at [178, 90] on input "text" at bounding box center [215, 87] width 236 height 15
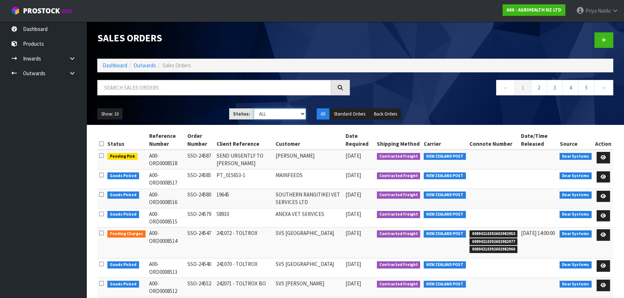
click at [273, 109] on select "Draft Pending Allocated Pending Pick Goods Picked Goods Packed Pending Charges …" at bounding box center [280, 113] width 53 height 11
select select "string:6"
click at [254, 108] on select "Draft Pending Allocated Pending Pick Goods Picked Goods Packed Pending Charges …" at bounding box center [280, 113] width 53 height 11
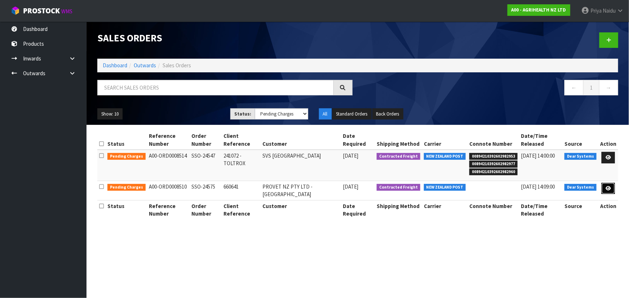
click at [608, 184] on link at bounding box center [607, 189] width 13 height 12
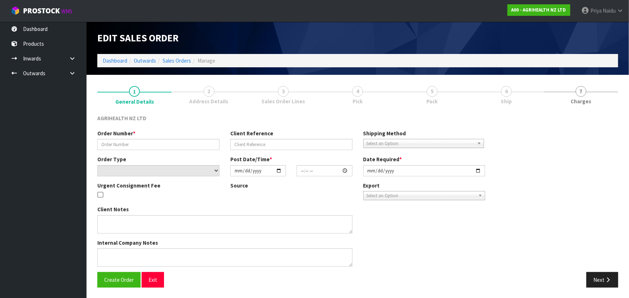
type input "SSO-24575"
type input "660641"
select select "number:0"
type input "2025-09-23"
type input "10:01:05.000"
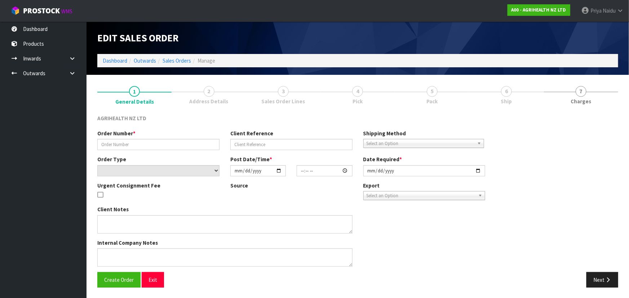
type input "2025-09-23"
type textarea "50 UNITS SENT SEPARATELY AND 100 UNITS TO BE SENT NEXT WEEK SHIP BY: Overnight …"
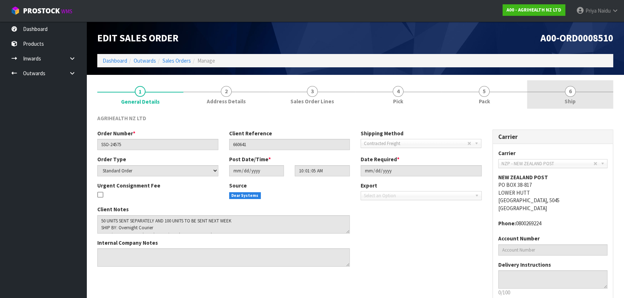
click at [569, 96] on span "6" at bounding box center [570, 91] width 11 height 11
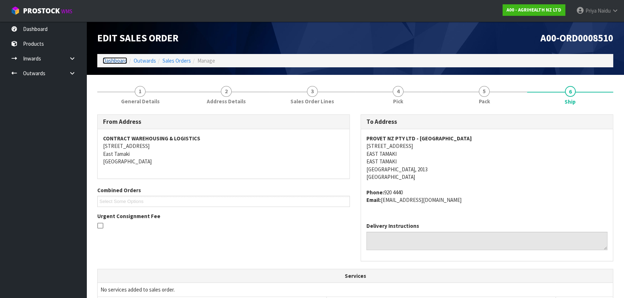
click at [119, 61] on link "Dashboard" at bounding box center [115, 60] width 24 height 7
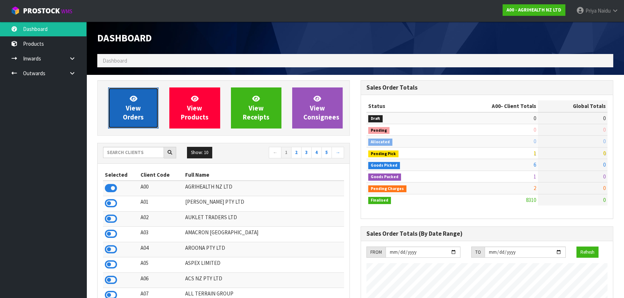
click at [127, 117] on span "View Orders" at bounding box center [133, 107] width 21 height 27
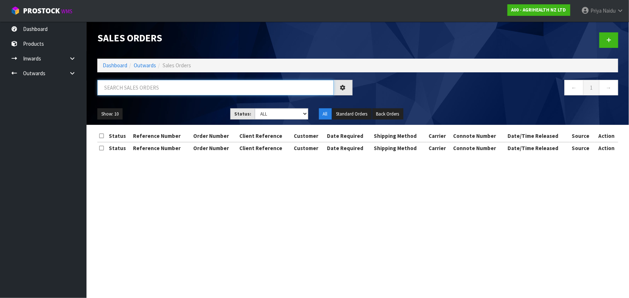
click at [140, 88] on input "text" at bounding box center [215, 87] width 236 height 15
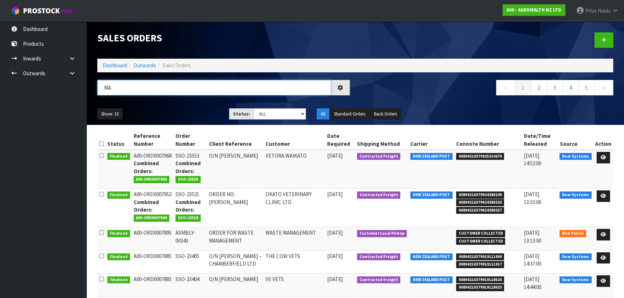
type input "M"
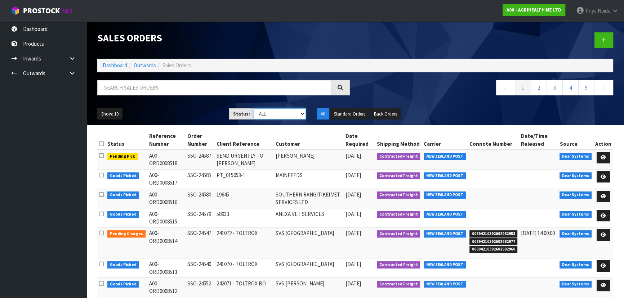
click at [275, 109] on select "Draft Pending Allocated Pending Pick Goods Picked Goods Packed Pending Charges …" at bounding box center [280, 113] width 53 height 11
click at [254, 108] on select "Draft Pending Allocated Pending Pick Goods Picked Goods Packed Pending Charges …" at bounding box center [280, 113] width 53 height 11
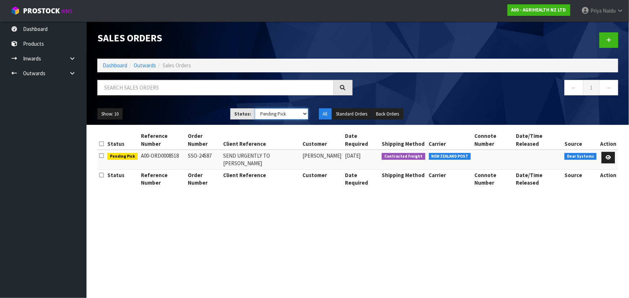
click at [267, 112] on select "Draft Pending Allocated Pending Pick Goods Picked Goods Packed Pending Charges …" at bounding box center [281, 113] width 53 height 11
click at [255, 108] on select "Draft Pending Allocated Pending Pick Goods Picked Goods Packed Pending Charges …" at bounding box center [281, 113] width 53 height 11
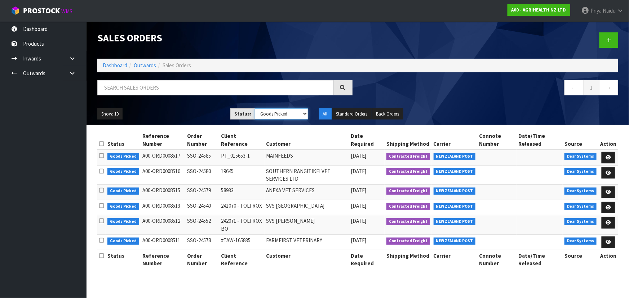
click at [268, 115] on select "Draft Pending Allocated Pending Pick Goods Picked Goods Packed Pending Charges …" at bounding box center [281, 113] width 53 height 11
select select "string:5"
click at [255, 108] on select "Draft Pending Allocated Pending Pick Goods Picked Goods Packed Pending Charges …" at bounding box center [281, 113] width 53 height 11
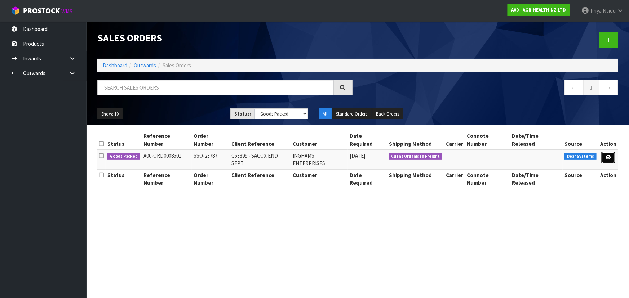
click at [610, 155] on icon at bounding box center [607, 157] width 5 height 5
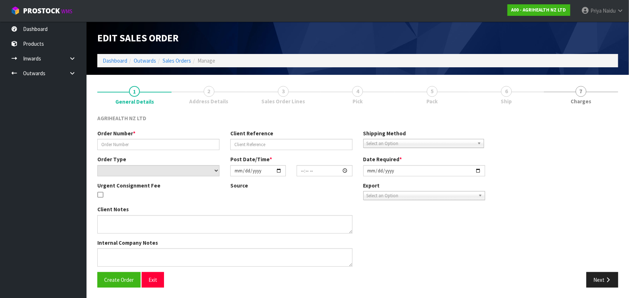
type input "SSO-23787"
type input "C53399 - SACOX END SEPT"
select select "number:0"
type input "[DATE]"
type input "10:15:14.000"
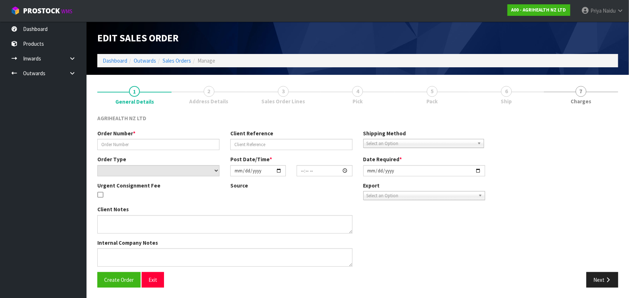
type input "[DATE]"
type textarea "SHIP BY: Sorensens Vendor # 96533 Original order 52 MT (1300 bags) 1st Draw Dow…"
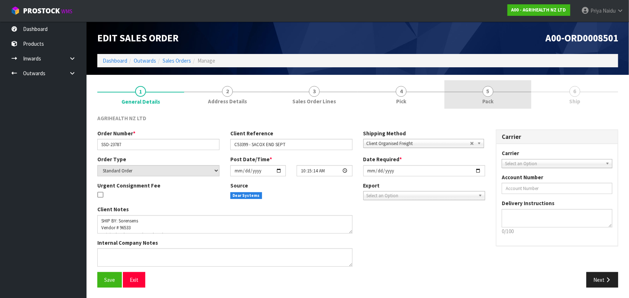
click at [501, 94] on link "5 Pack" at bounding box center [487, 94] width 87 height 28
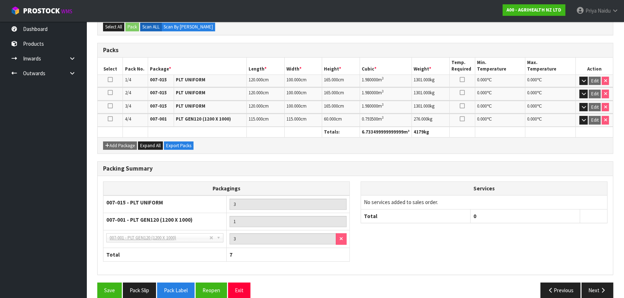
scroll to position [156, 0]
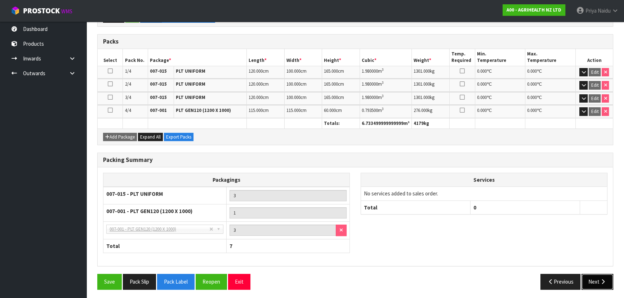
click at [595, 286] on button "Next" at bounding box center [597, 281] width 32 height 15
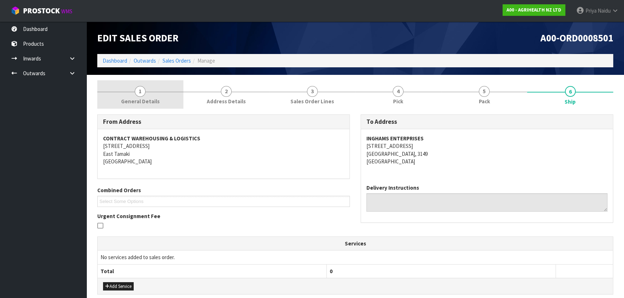
click at [141, 95] on span "1" at bounding box center [140, 91] width 11 height 11
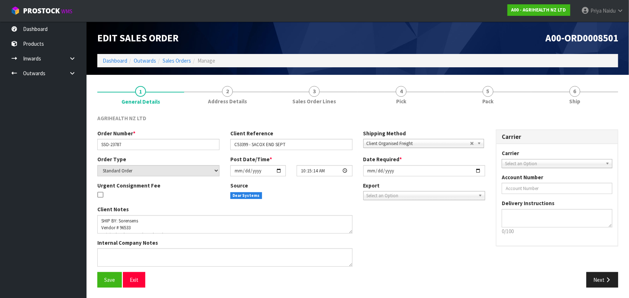
click at [100, 60] on ol "Dashboard Outwards Sales Orders Manage" at bounding box center [357, 60] width 521 height 13
click at [102, 60] on ol "Dashboard Outwards Sales Orders Manage" at bounding box center [357, 60] width 521 height 13
click at [105, 62] on link "Dashboard" at bounding box center [115, 60] width 24 height 7
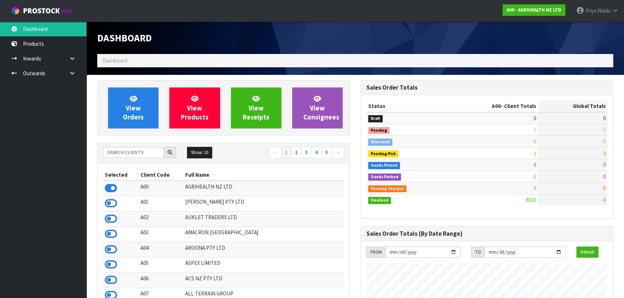
scroll to position [545, 263]
click at [153, 107] on link "View Orders" at bounding box center [133, 108] width 50 height 41
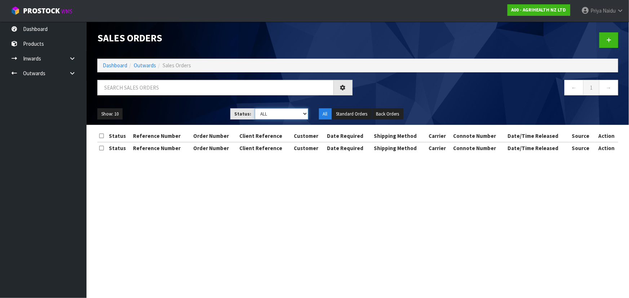
click at [274, 117] on select "Draft Pending Allocated Pending Pick Goods Picked Goods Packed Pending Charges …" at bounding box center [281, 113] width 53 height 11
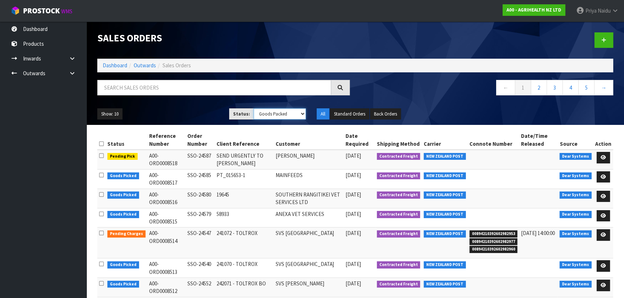
click at [254, 108] on select "Draft Pending Allocated Pending Pick Goods Picked Goods Packed Pending Charges …" at bounding box center [280, 113] width 53 height 11
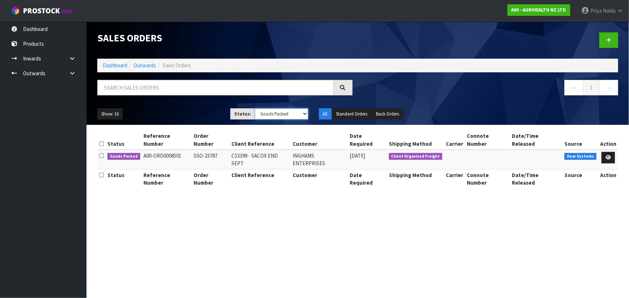
click at [265, 115] on select "Draft Pending Allocated Pending Pick Goods Picked Goods Packed Pending Charges …" at bounding box center [281, 113] width 53 height 11
click at [255, 108] on select "Draft Pending Allocated Pending Pick Goods Picked Goods Packed Pending Charges …" at bounding box center [281, 113] width 53 height 11
drag, startPoint x: 270, startPoint y: 114, endPoint x: 269, endPoint y: 117, distance: 3.7
click at [270, 114] on select "Draft Pending Allocated Pending Pick Goods Picked Goods Packed Pending Charges …" at bounding box center [281, 113] width 53 height 11
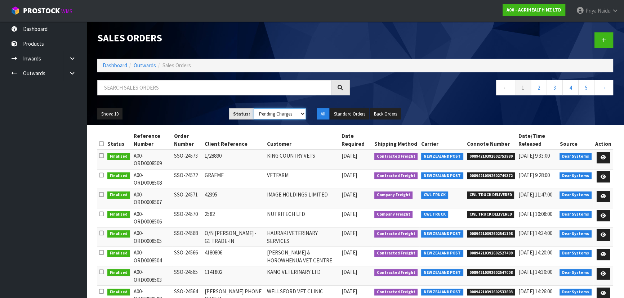
click at [254, 108] on select "Draft Pending Allocated Pending Pick Goods Picked Goods Packed Pending Charges …" at bounding box center [280, 113] width 53 height 11
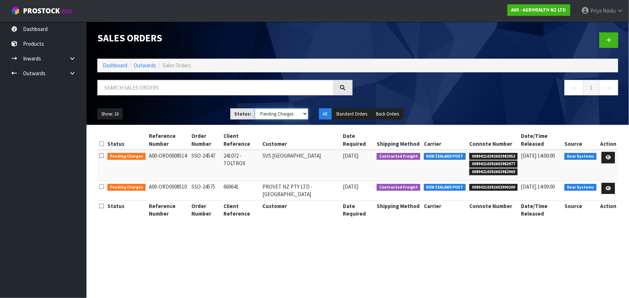
click at [272, 115] on select "Draft Pending Allocated Pending Pick Goods Picked Goods Packed Pending Charges …" at bounding box center [281, 113] width 53 height 11
click at [173, 90] on input "text" at bounding box center [215, 87] width 236 height 15
click at [270, 115] on select "Draft Pending Allocated Pending Pick Goods Picked Goods Packed Pending Charges …" at bounding box center [281, 113] width 53 height 11
select select "string:ALL"
click at [255, 108] on select "Draft Pending Allocated Pending Pick Goods Picked Goods Packed Pending Charges …" at bounding box center [281, 113] width 53 height 11
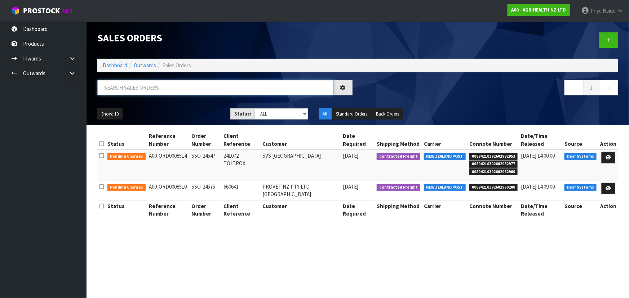
click at [151, 87] on input "text" at bounding box center [215, 87] width 236 height 15
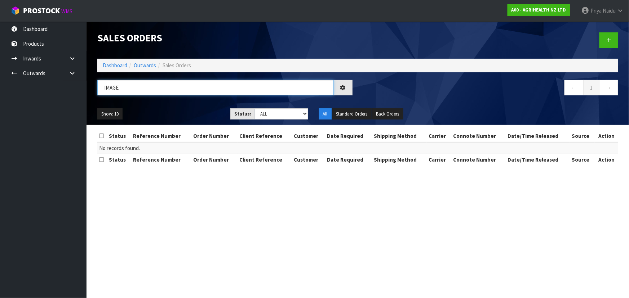
type input "IMAGE"
click at [202, 106] on div "Show: 10 5 10 25 50 Status: Draft Pending Allocated Pending Pick Goods Picked G…" at bounding box center [357, 114] width 531 height 22
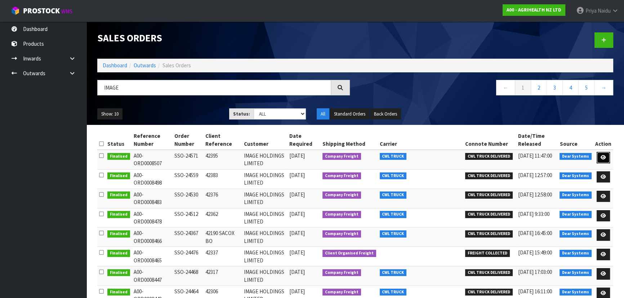
click at [602, 157] on icon at bounding box center [603, 157] width 5 height 5
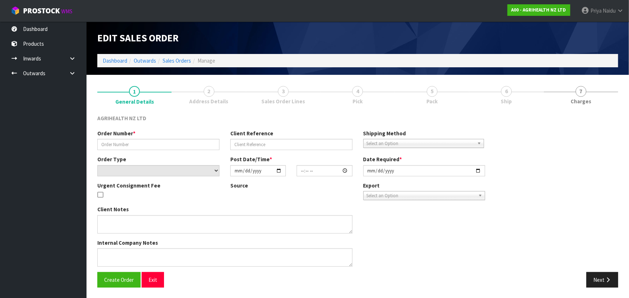
type input "SSO-24571"
type input "42395"
select select "number:0"
type input "2025-09-22"
type input "14:22:39.000"
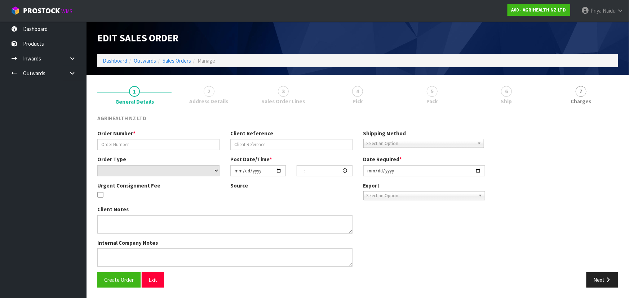
type input "[DATE]"
type textarea "SHIP BY: Freight"
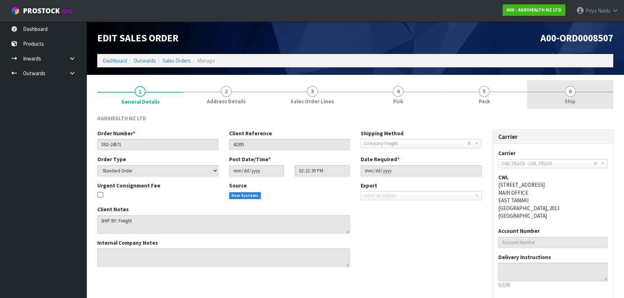
click at [556, 100] on link "6 Ship" at bounding box center [570, 94] width 86 height 28
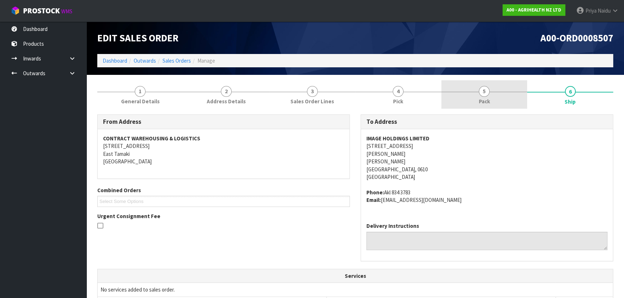
click at [491, 89] on link "5 Pack" at bounding box center [484, 94] width 86 height 28
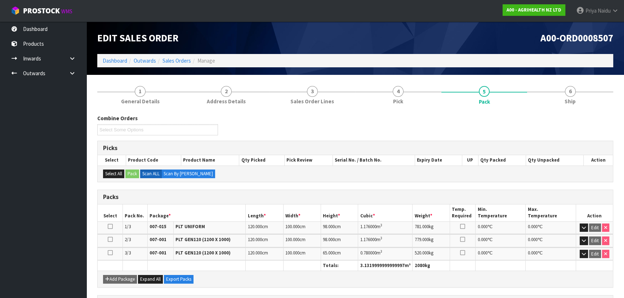
click at [564, 75] on section "1 General Details 2 Address Details 3 Sales Order Lines 4 Pick 5 Pack 6 Ship Co…" at bounding box center [354, 259] width 537 height 368
click at [561, 86] on link "6 Ship" at bounding box center [570, 94] width 86 height 28
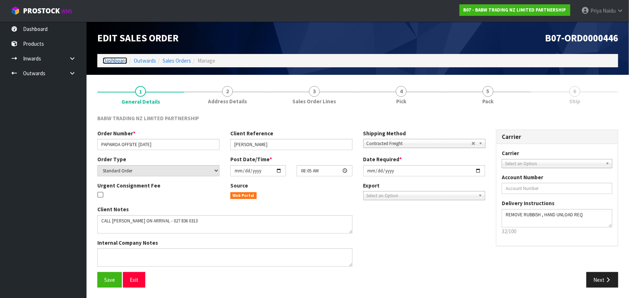
click at [115, 61] on link "Dashboard" at bounding box center [115, 60] width 24 height 7
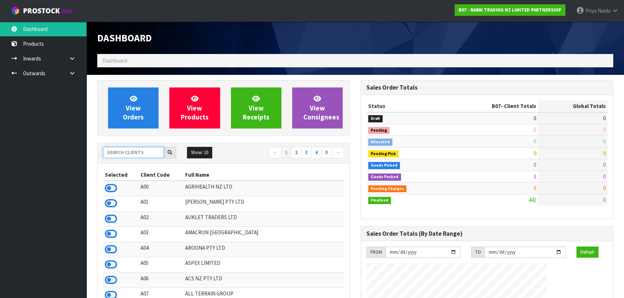
click at [121, 153] on input "text" at bounding box center [133, 152] width 61 height 11
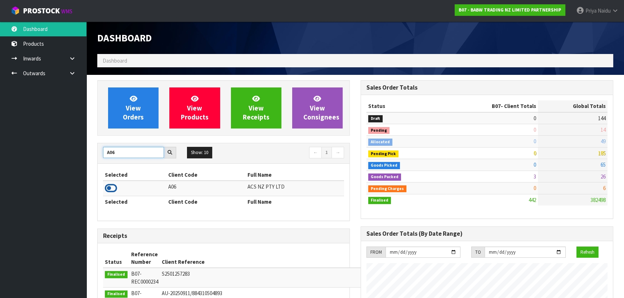
type input "A06"
click at [109, 192] on icon at bounding box center [111, 188] width 12 height 11
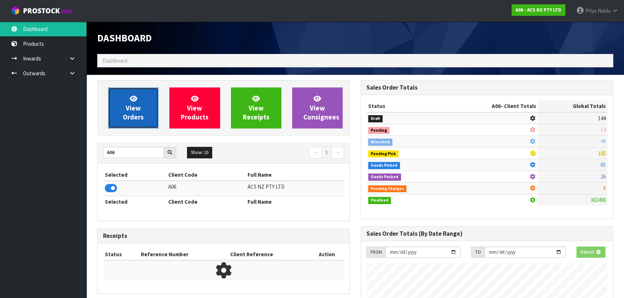
click at [122, 122] on link "View Orders" at bounding box center [133, 108] width 50 height 41
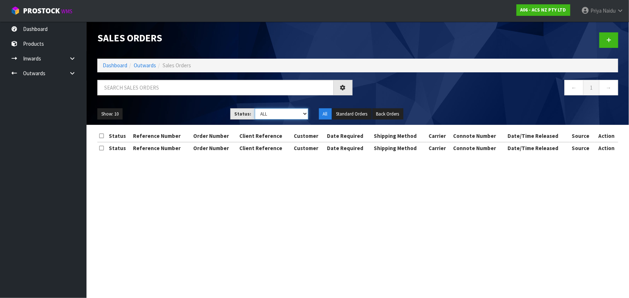
click at [268, 110] on select "Draft Pending Allocated Pending Pick Goods Picked Goods Packed Pending Charges …" at bounding box center [281, 113] width 53 height 11
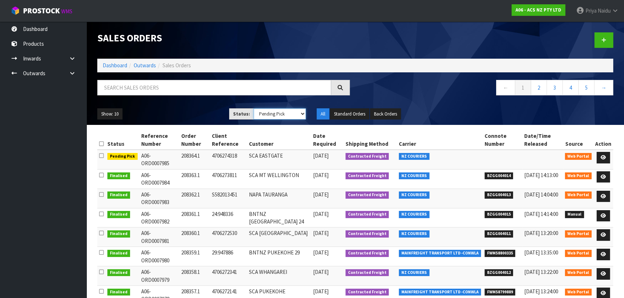
click at [254, 108] on select "Draft Pending Allocated Pending Pick Goods Picked Goods Packed Pending Charges …" at bounding box center [280, 113] width 53 height 11
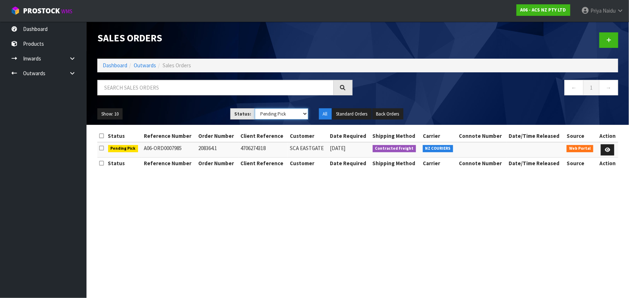
click at [270, 116] on select "Draft Pending Allocated Pending Pick Goods Picked Goods Packed Pending Charges …" at bounding box center [281, 113] width 53 height 11
click at [255, 108] on select "Draft Pending Allocated Pending Pick Goods Picked Goods Packed Pending Charges …" at bounding box center [281, 113] width 53 height 11
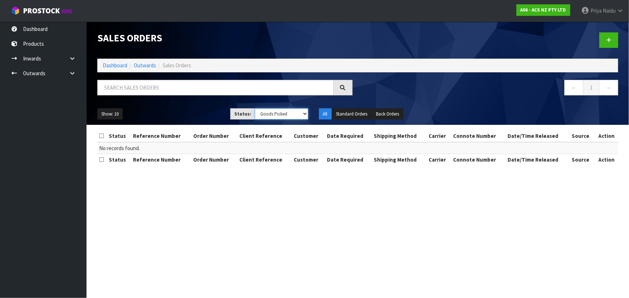
click at [263, 114] on select "Draft Pending Allocated Pending Pick Goods Picked Goods Packed Pending Charges …" at bounding box center [281, 113] width 53 height 11
click at [255, 108] on select "Draft Pending Allocated Pending Pick Goods Picked Goods Packed Pending Charges …" at bounding box center [281, 113] width 53 height 11
click at [270, 116] on select "Draft Pending Allocated Pending Pick Goods Picked Goods Packed Pending Charges …" at bounding box center [281, 113] width 53 height 11
select select "string:3"
click at [255, 108] on select "Draft Pending Allocated Pending Pick Goods Picked Goods Packed Pending Charges …" at bounding box center [281, 113] width 53 height 11
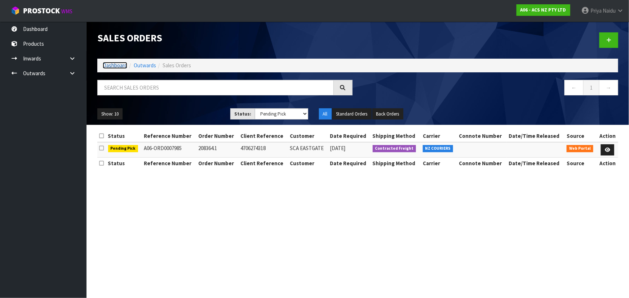
click at [120, 63] on link "Dashboard" at bounding box center [115, 65] width 24 height 7
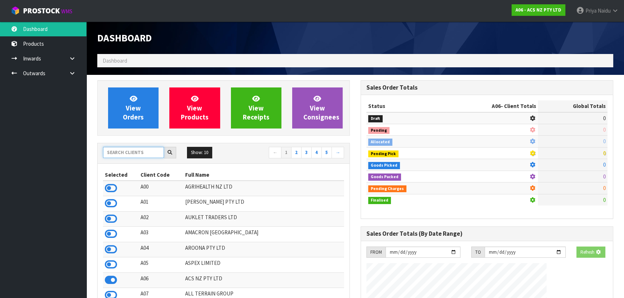
click at [148, 153] on input "text" at bounding box center [133, 152] width 61 height 11
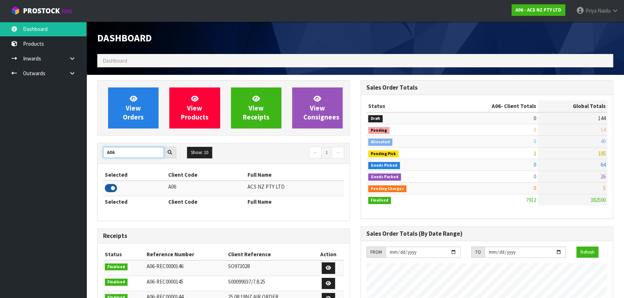
type input "A06"
click at [111, 186] on icon at bounding box center [111, 188] width 12 height 11
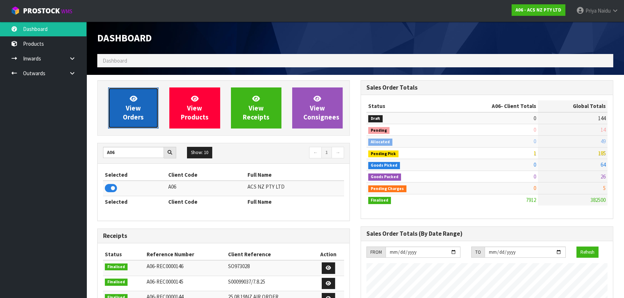
click at [122, 116] on link "View Orders" at bounding box center [133, 108] width 50 height 41
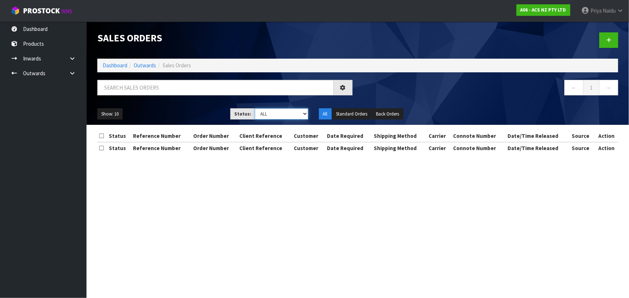
click at [273, 117] on select "Draft Pending Allocated Pending Pick Goods Picked Goods Packed Pending Charges …" at bounding box center [281, 113] width 53 height 11
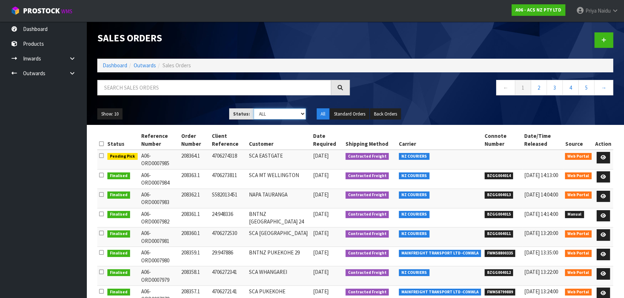
select select "string:3"
click at [254, 108] on select "Draft Pending Allocated Pending Pick Goods Picked Goods Packed Pending Charges …" at bounding box center [280, 113] width 53 height 11
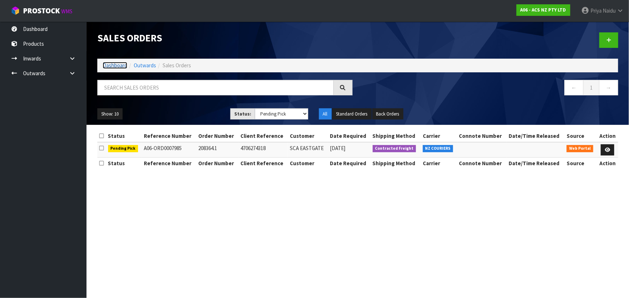
click at [112, 65] on link "Dashboard" at bounding box center [115, 65] width 24 height 7
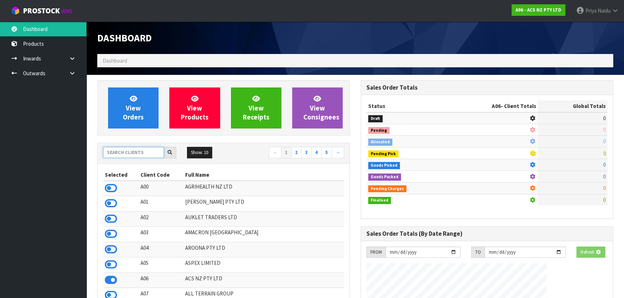
click at [128, 148] on input "text" at bounding box center [133, 152] width 61 height 11
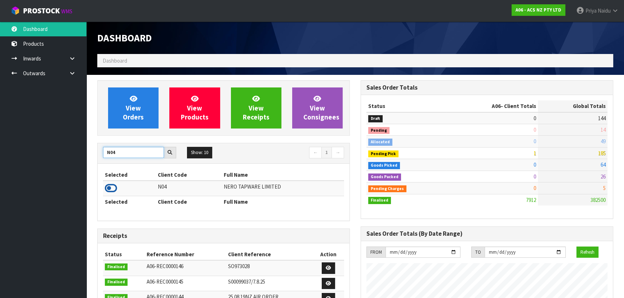
type input "N04"
click at [108, 191] on icon at bounding box center [111, 188] width 12 height 11
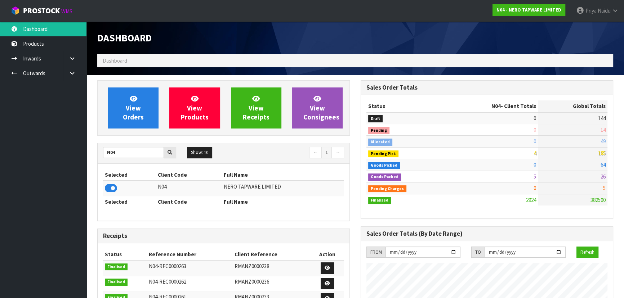
scroll to position [583, 263]
click at [139, 117] on span "View Orders" at bounding box center [133, 107] width 21 height 27
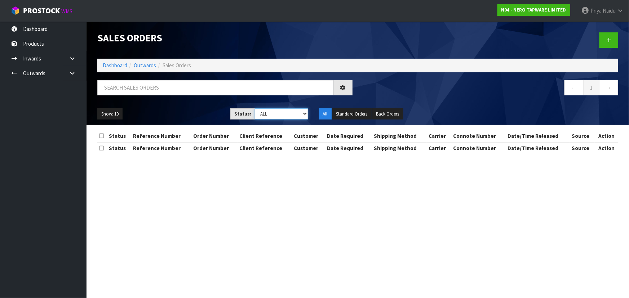
click at [287, 113] on select "Draft Pending Allocated Pending Pick Goods Picked Goods Packed Pending Charges …" at bounding box center [281, 113] width 53 height 11
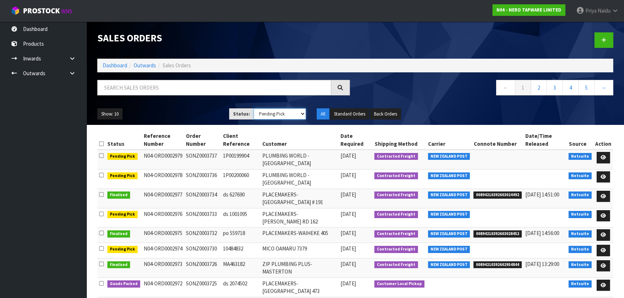
click at [254, 108] on select "Draft Pending Allocated Pending Pick Goods Picked Goods Packed Pending Charges …" at bounding box center [280, 113] width 53 height 11
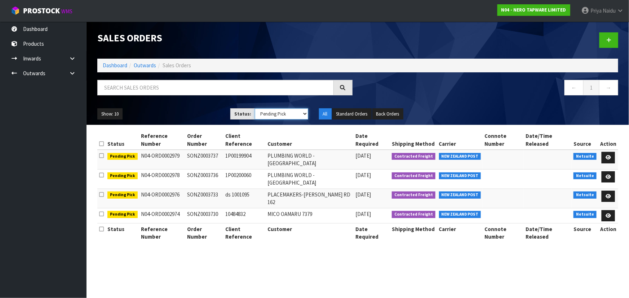
click at [269, 115] on select "Draft Pending Allocated Pending Pick Goods Picked Goods Packed Pending Charges …" at bounding box center [281, 113] width 53 height 11
select select "string:5"
click at [255, 108] on select "Draft Pending Allocated Pending Pick Goods Picked Goods Packed Pending Charges …" at bounding box center [281, 113] width 53 height 11
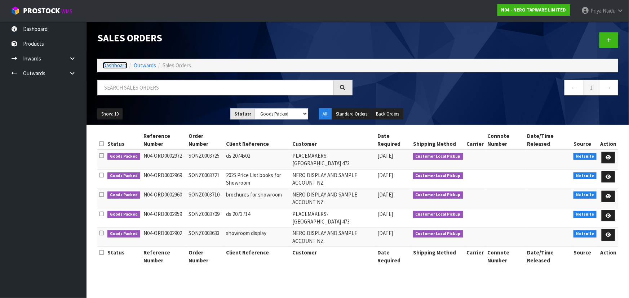
click at [117, 63] on link "Dashboard" at bounding box center [115, 65] width 24 height 7
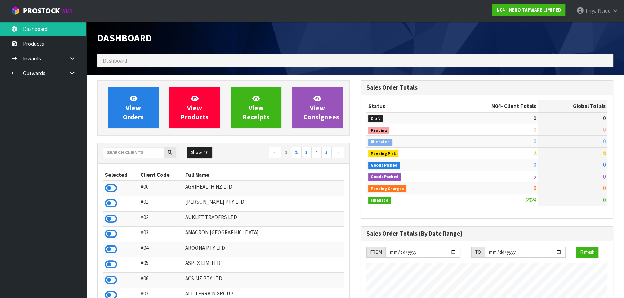
scroll to position [583, 263]
click at [133, 148] on input "text" at bounding box center [133, 152] width 61 height 11
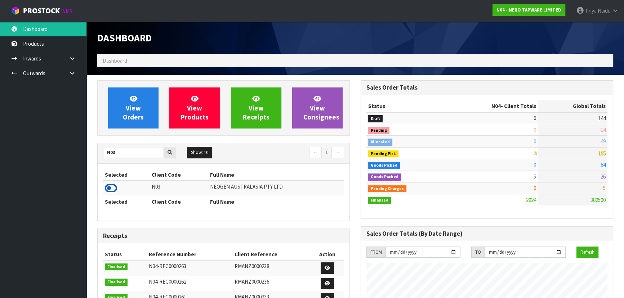
click at [106, 189] on icon at bounding box center [111, 188] width 12 height 11
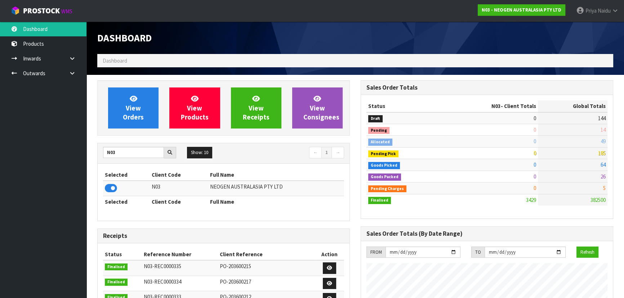
scroll to position [560, 263]
click at [128, 153] on input "N03" at bounding box center [133, 152] width 61 height 11
type input "N"
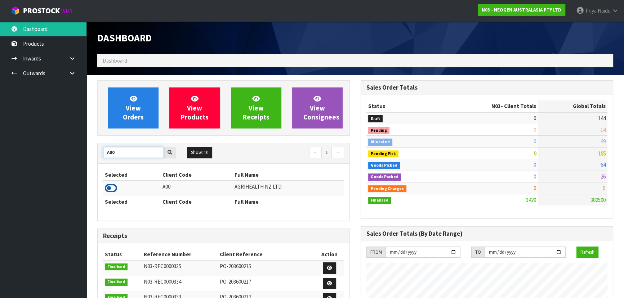
type input "A00"
click at [110, 191] on icon at bounding box center [111, 188] width 12 height 11
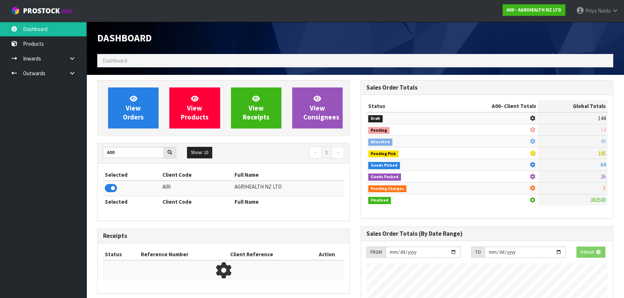
scroll to position [545, 263]
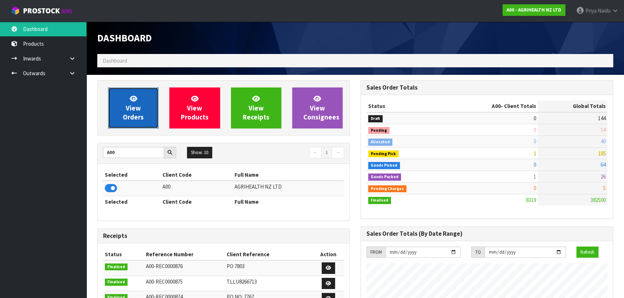
click at [133, 119] on span "View Orders" at bounding box center [133, 107] width 21 height 27
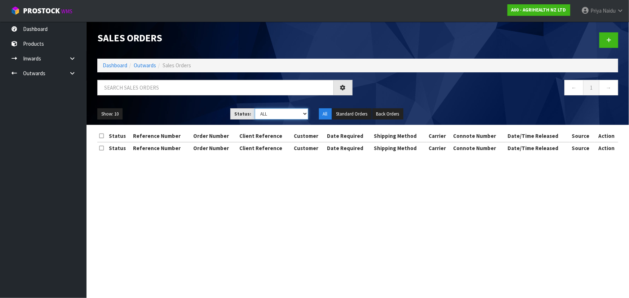
click at [281, 117] on select "Draft Pending Allocated Pending Pick Goods Picked Goods Packed Pending Charges …" at bounding box center [281, 113] width 53 height 11
select select "string:3"
click at [255, 108] on select "Draft Pending Allocated Pending Pick Goods Picked Goods Packed Pending Charges …" at bounding box center [281, 113] width 53 height 11
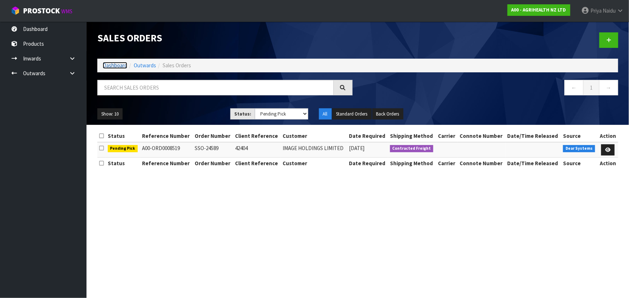
click at [122, 67] on link "Dashboard" at bounding box center [115, 65] width 24 height 7
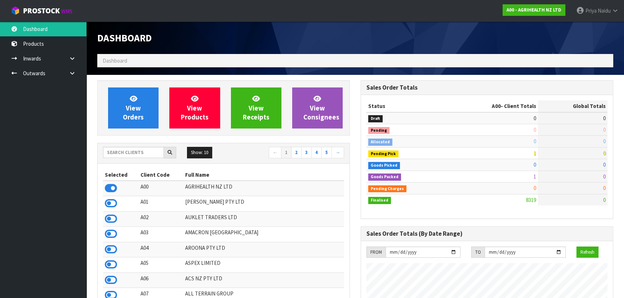
scroll to position [545, 263]
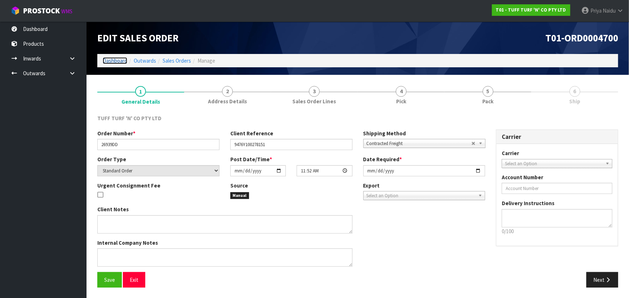
click at [118, 60] on link "Dashboard" at bounding box center [115, 60] width 24 height 7
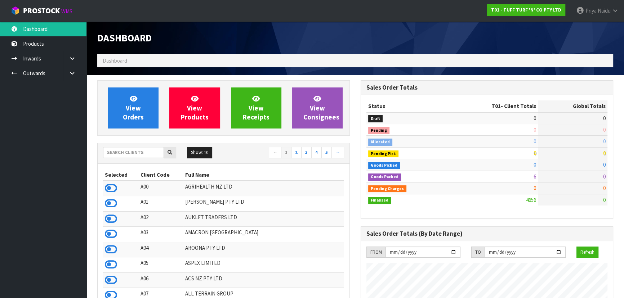
scroll to position [545, 263]
click at [123, 156] on input "text" at bounding box center [133, 152] width 61 height 11
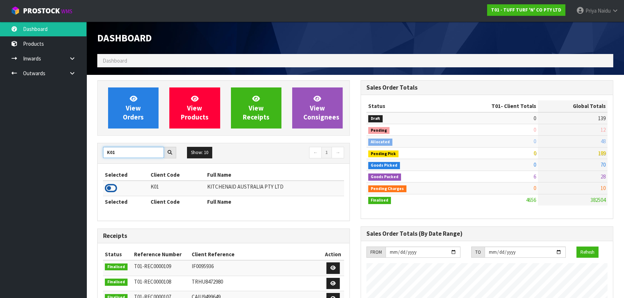
type input "K01"
drag, startPoint x: 114, startPoint y: 189, endPoint x: 112, endPoint y: 174, distance: 15.2
click at [114, 189] on icon at bounding box center [111, 188] width 12 height 11
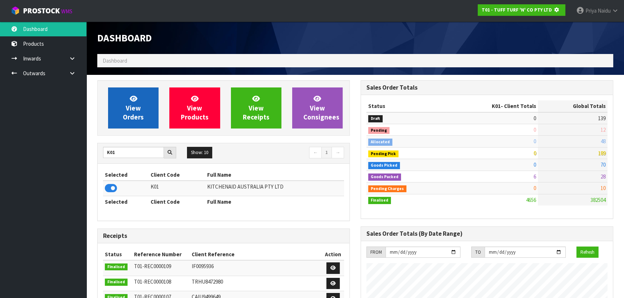
scroll to position [359780, 359965]
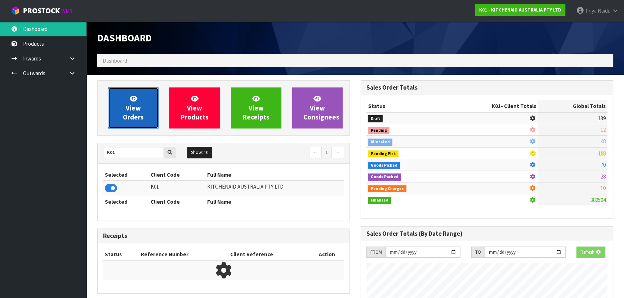
click at [128, 104] on span "View Orders" at bounding box center [133, 107] width 21 height 27
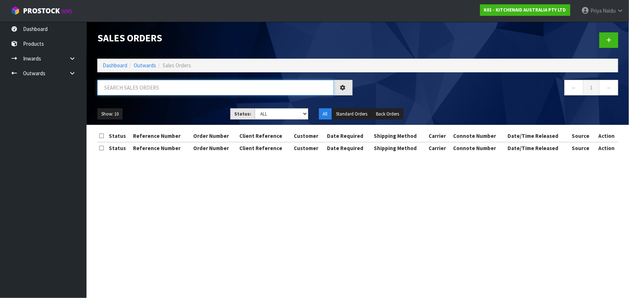
click at [137, 90] on input "text" at bounding box center [215, 87] width 236 height 15
type input "33414"
click at [166, 107] on div "Show: 10 5 10 25 50 Status: Draft Pending Allocated Pending Pick Goods Picked G…" at bounding box center [357, 114] width 531 height 22
click at [276, 113] on select "Draft Pending Allocated Pending Pick Goods Picked Goods Packed Pending Charges …" at bounding box center [281, 113] width 53 height 11
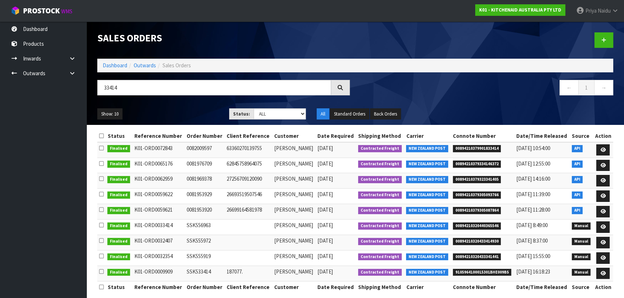
click at [179, 119] on ul "Show: 10 5 10 25 50" at bounding box center [157, 114] width 121 height 12
click at [185, 112] on ul "Show: 10 5 10 25 50" at bounding box center [157, 114] width 121 height 12
click at [271, 116] on select "Draft Pending Allocated Pending Pick Goods Picked Goods Packed Pending Charges …" at bounding box center [280, 113] width 53 height 11
select select "string:3"
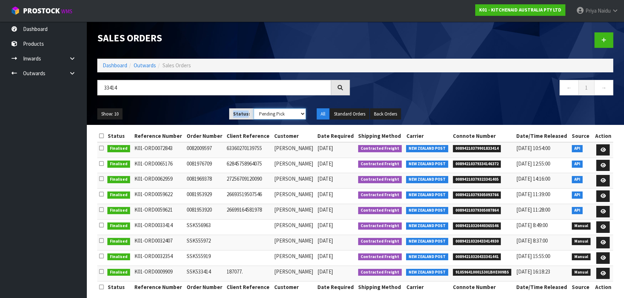
click at [254, 108] on select "Draft Pending Allocated Pending Pick Goods Picked Goods Packed Pending Charges …" at bounding box center [280, 113] width 53 height 11
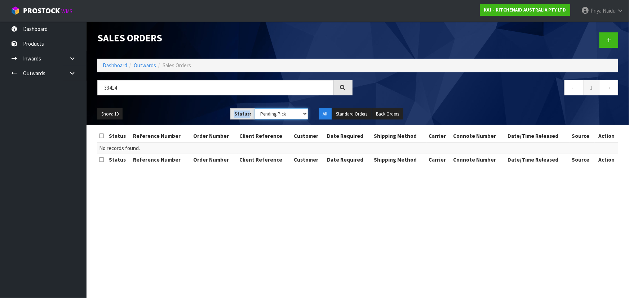
click at [267, 115] on select "Draft Pending Allocated Pending Pick Goods Picked Goods Packed Pending Charges …" at bounding box center [281, 113] width 53 height 11
click at [117, 65] on link "Dashboard" at bounding box center [115, 65] width 24 height 7
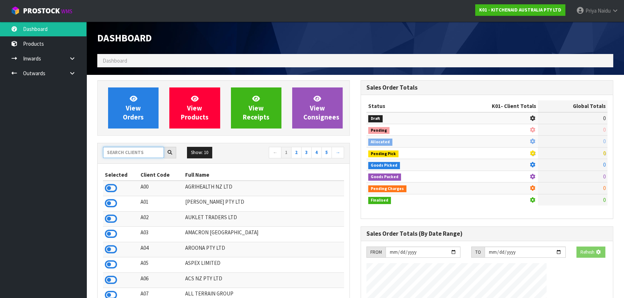
click at [130, 148] on input "text" at bounding box center [133, 152] width 61 height 11
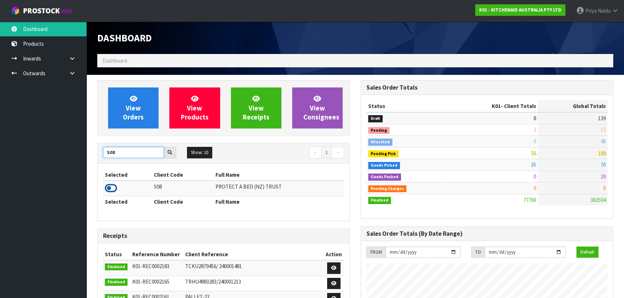
type input "S08"
click at [111, 188] on icon at bounding box center [111, 188] width 12 height 11
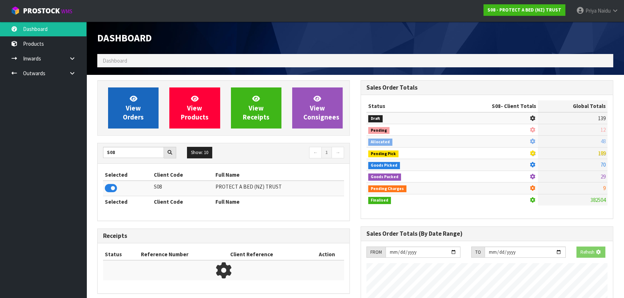
scroll to position [359780, 359965]
click at [121, 101] on link "View Orders" at bounding box center [133, 108] width 50 height 41
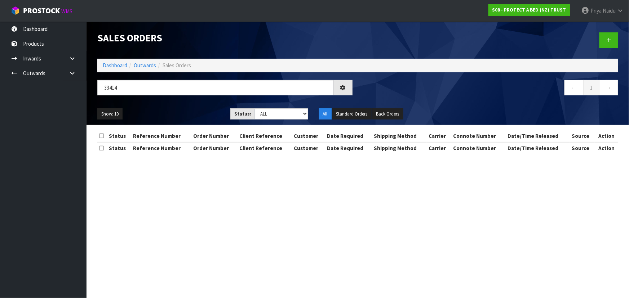
type input "33414"
click at [274, 110] on select "Draft Pending Allocated Pending Pick Goods Picked Goods Packed Pending Charges …" at bounding box center [281, 113] width 53 height 11
click at [191, 101] on div "33414 ← 1 →" at bounding box center [357, 91] width 531 height 23
click at [191, 104] on div "Show: 10 5 10 25 50 Status: Draft Pending Allocated Pending Pick Goods Picked G…" at bounding box center [357, 114] width 531 height 22
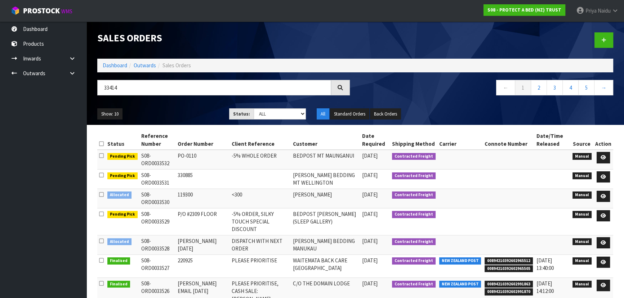
click at [189, 114] on ul "Show: 10 5 10 25 50" at bounding box center [157, 114] width 121 height 12
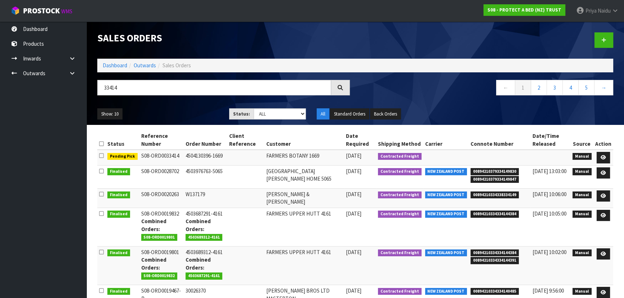
click at [189, 114] on ul "Show: 10 5 10 25 50" at bounding box center [157, 114] width 121 height 12
click at [113, 67] on link "Dashboard" at bounding box center [115, 65] width 24 height 7
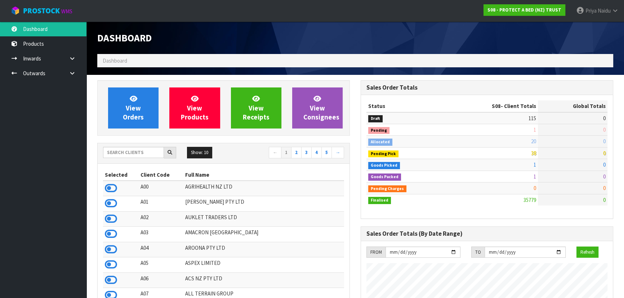
scroll to position [568, 263]
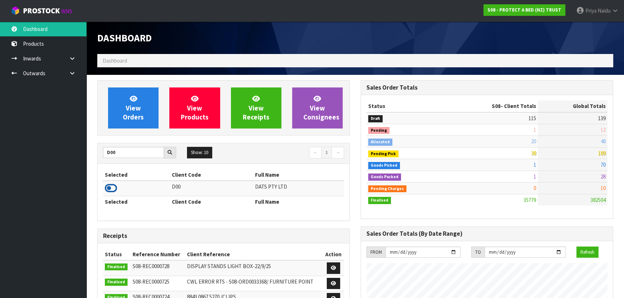
type input "D00"
click at [111, 185] on icon at bounding box center [111, 188] width 12 height 11
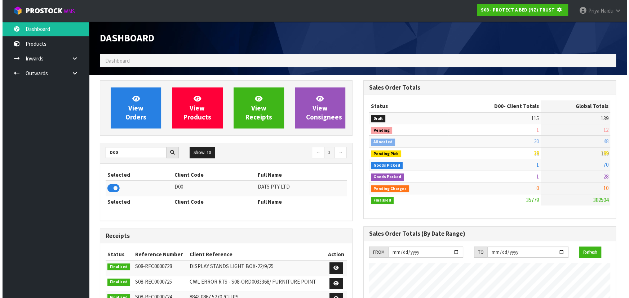
scroll to position [359780, 359965]
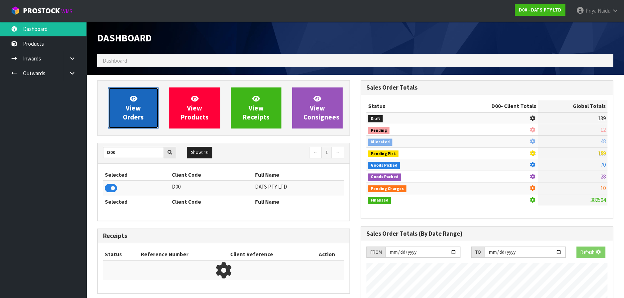
click at [139, 119] on span "View Orders" at bounding box center [133, 107] width 21 height 27
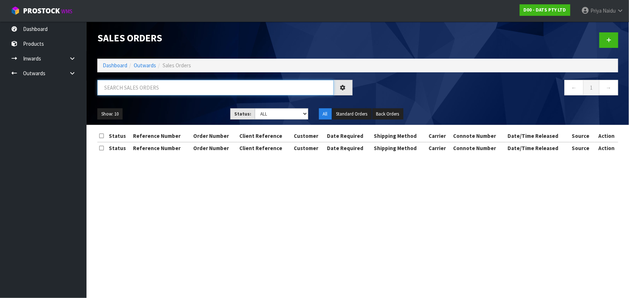
click at [146, 90] on input "text" at bounding box center [215, 87] width 236 height 15
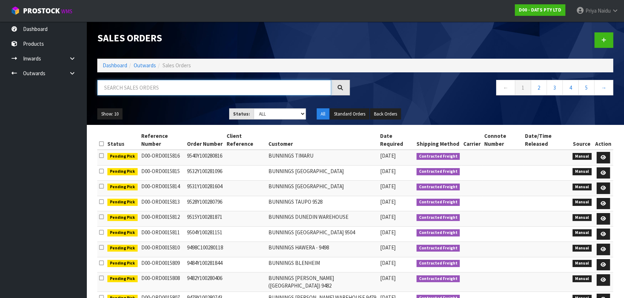
click at [122, 92] on input "text" at bounding box center [214, 87] width 234 height 15
type input "15794"
click at [270, 118] on select "Draft Pending Allocated Pending Pick Goods Picked Goods Packed Pending Charges …" at bounding box center [280, 113] width 53 height 11
click at [254, 108] on select "Draft Pending Allocated Pending Pick Goods Picked Goods Packed Pending Charges …" at bounding box center [280, 113] width 53 height 11
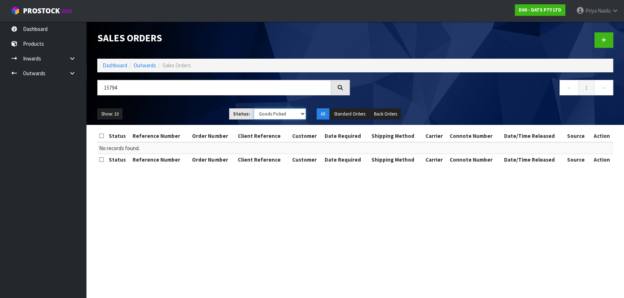
drag, startPoint x: 266, startPoint y: 112, endPoint x: 267, endPoint y: 119, distance: 6.9
click at [266, 112] on select "Draft Pending Allocated Pending Pick Goods Picked Goods Packed Pending Charges …" at bounding box center [280, 113] width 53 height 11
select select "string:5"
click at [255, 108] on select "Draft Pending Allocated Pending Pick Goods Picked Goods Packed Pending Charges …" at bounding box center [281, 113] width 53 height 11
click at [205, 115] on ul "Show: 10 5 10 25 50" at bounding box center [158, 114] width 122 height 12
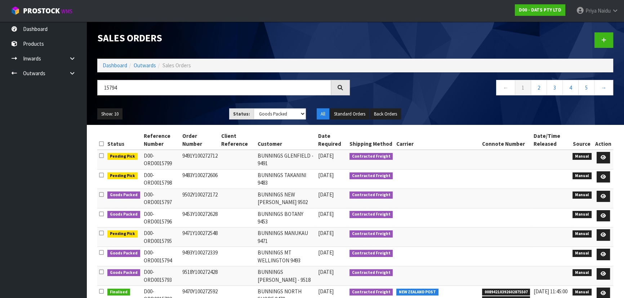
click at [162, 110] on ul "Show: 10 5 10 25 50" at bounding box center [157, 114] width 121 height 12
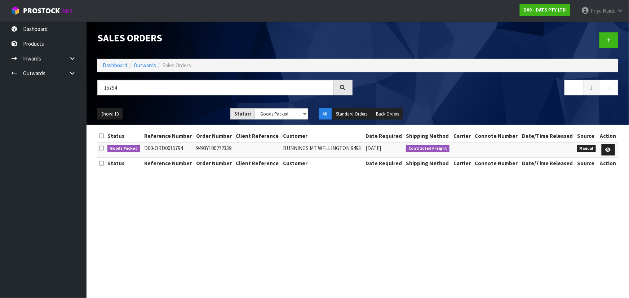
click at [166, 112] on ul "Show: 10 5 10 25 50" at bounding box center [158, 114] width 122 height 12
click at [612, 154] on link at bounding box center [607, 150] width 13 height 12
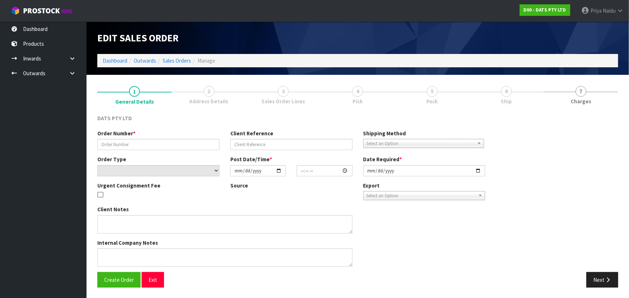
type input "9493Y100272339"
select select "number:0"
type input "2025-09-19"
type input "08:58:00.000"
type input "2025-09-19"
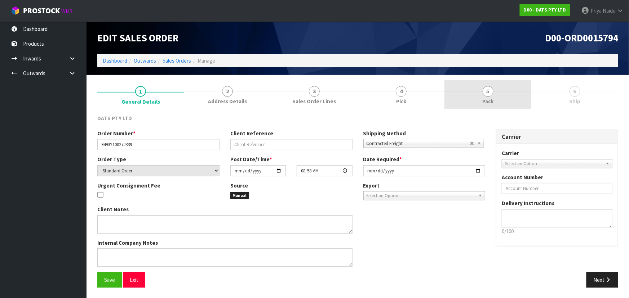
click at [477, 94] on link "5 Pack" at bounding box center [487, 94] width 87 height 28
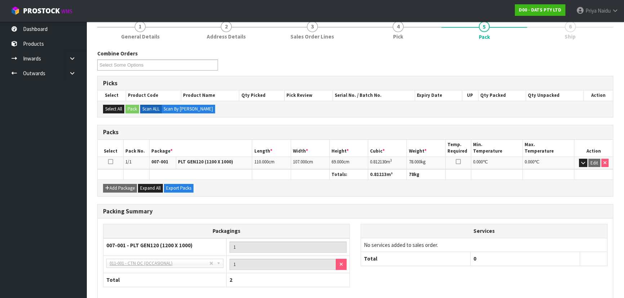
scroll to position [99, 0]
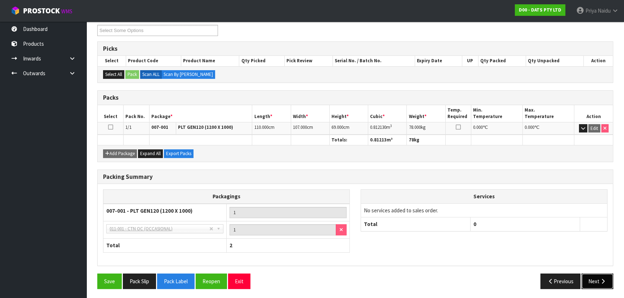
click at [594, 280] on button "Next" at bounding box center [597, 281] width 32 height 15
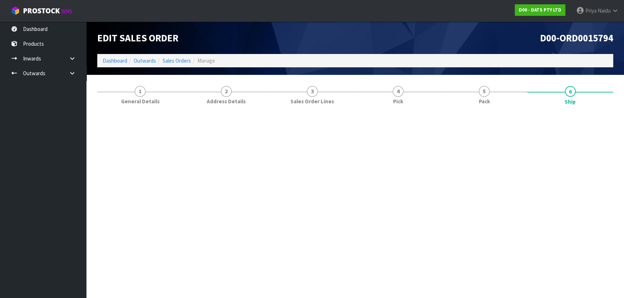
scroll to position [0, 0]
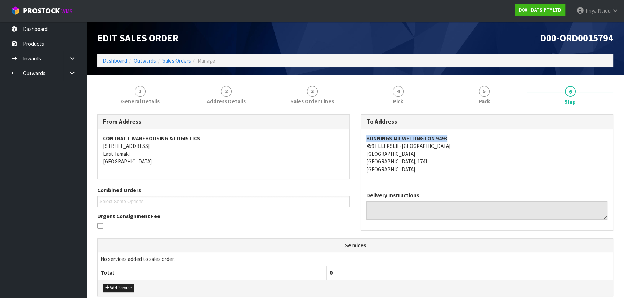
drag, startPoint x: 363, startPoint y: 140, endPoint x: 457, endPoint y: 138, distance: 94.8
click at [457, 138] on div "BUNNINGS MT WELLINGTON 9493 459 ELLERSLIE-PANMURE HIGHWAY MOUNT WELLINGTON AUCK…" at bounding box center [487, 157] width 252 height 57
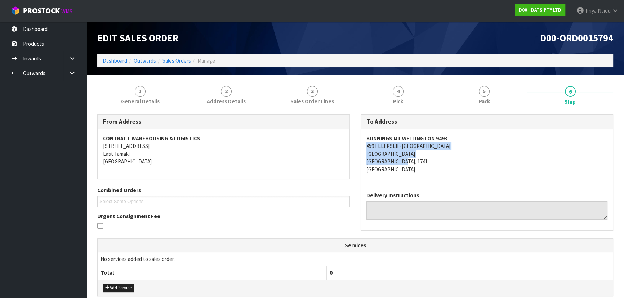
copy address "459 ELLERSLIE-PANMURE HIGHWAY MOUNT WELLINGTON AUCKLAND, 1741"
drag, startPoint x: 363, startPoint y: 146, endPoint x: 395, endPoint y: 158, distance: 33.5
click at [469, 159] on div "BUNNINGS MT WELLINGTON 9493 459 ELLERSLIE-PANMURE HIGHWAY MOUNT WELLINGTON AUCK…" at bounding box center [487, 157] width 252 height 57
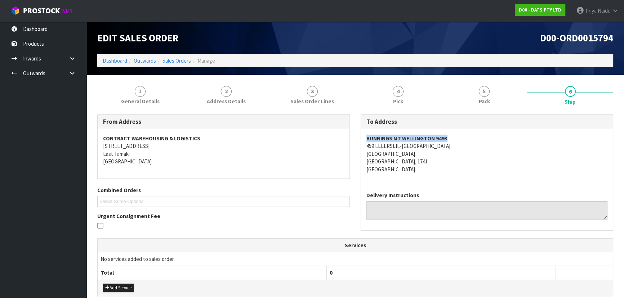
copy strong "BUNNINGS MT WELLINGTON 9493"
drag, startPoint x: 365, startPoint y: 138, endPoint x: 474, endPoint y: 134, distance: 109.2
click at [474, 134] on div "BUNNINGS MT WELLINGTON 9493 459 ELLERSLIE-PANMURE HIGHWAY MOUNT WELLINGTON AUCK…" at bounding box center [487, 157] width 252 height 57
drag, startPoint x: 129, startPoint y: 88, endPoint x: 129, endPoint y: 99, distance: 10.5
click at [129, 88] on link "1 General Details" at bounding box center [140, 94] width 86 height 28
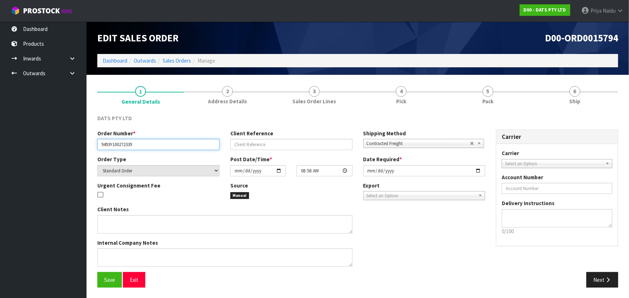
drag, startPoint x: 103, startPoint y: 142, endPoint x: 149, endPoint y: 143, distance: 45.4
click at [149, 143] on input "9493Y100272339" at bounding box center [158, 144] width 122 height 11
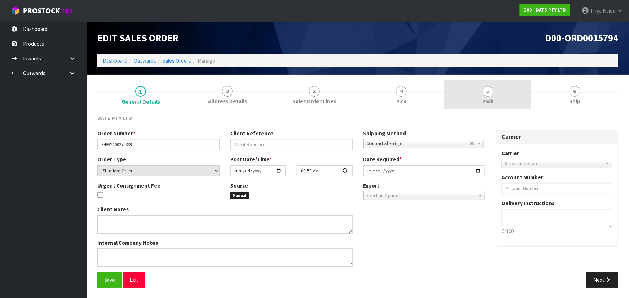
drag, startPoint x: 502, startPoint y: 94, endPoint x: 498, endPoint y: 94, distance: 4.0
click at [498, 94] on link "5 Pack" at bounding box center [487, 94] width 87 height 28
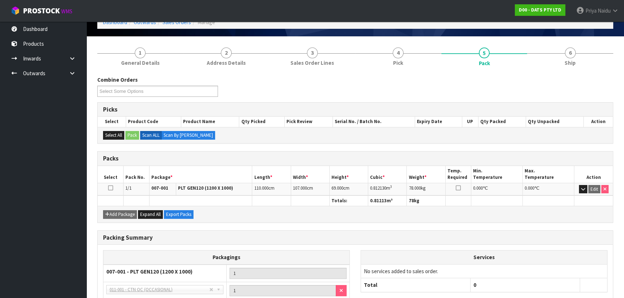
scroll to position [65, 0]
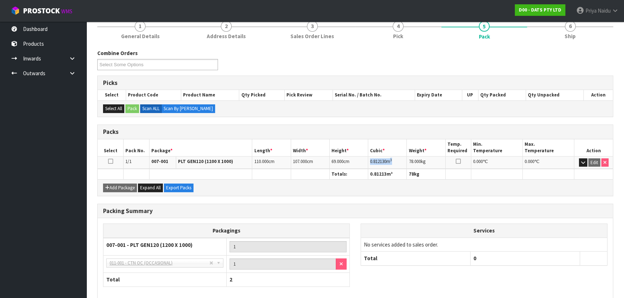
copy td "0.812130 m 3"
drag, startPoint x: 369, startPoint y: 162, endPoint x: 396, endPoint y: 160, distance: 26.8
click at [396, 160] on td "0.812130 m 3" at bounding box center [387, 162] width 39 height 13
click at [567, 41] on link "6 Ship" at bounding box center [570, 29] width 86 height 28
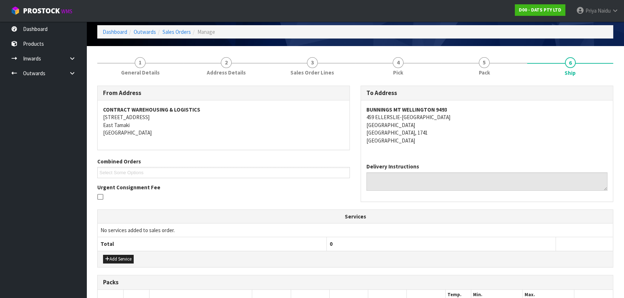
scroll to position [0, 0]
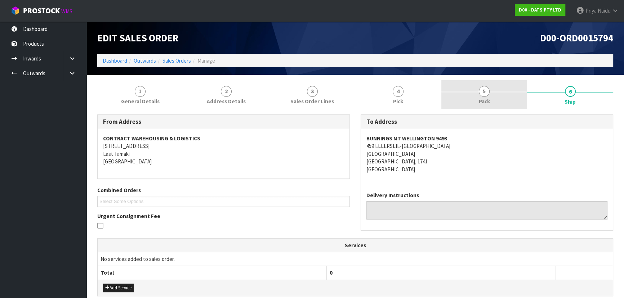
click at [500, 81] on link "5 Pack" at bounding box center [484, 94] width 86 height 28
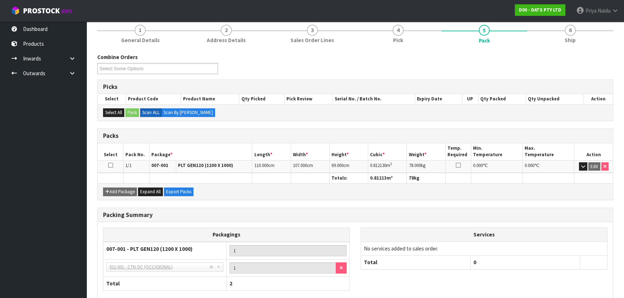
scroll to position [65, 0]
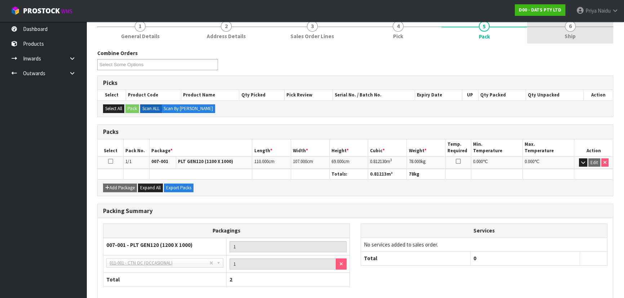
click at [557, 23] on link "6 Ship" at bounding box center [570, 29] width 86 height 28
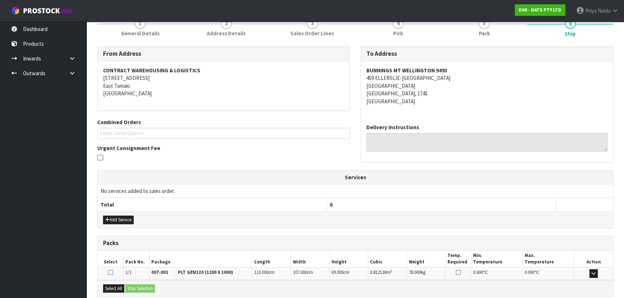
scroll to position [143, 0]
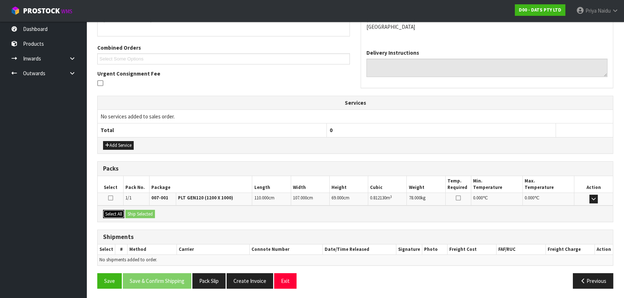
drag, startPoint x: 118, startPoint y: 213, endPoint x: 146, endPoint y: 212, distance: 28.1
click at [118, 213] on button "Select All" at bounding box center [113, 214] width 21 height 9
click at [146, 212] on button "Ship Selected" at bounding box center [140, 214] width 30 height 9
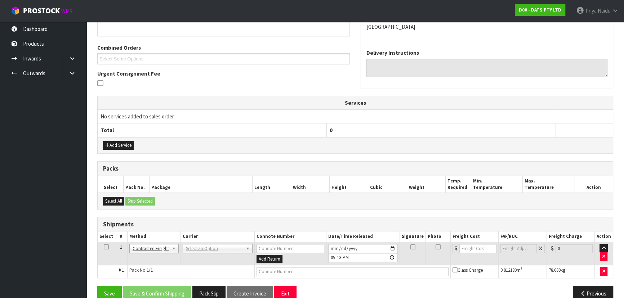
scroll to position [155, 0]
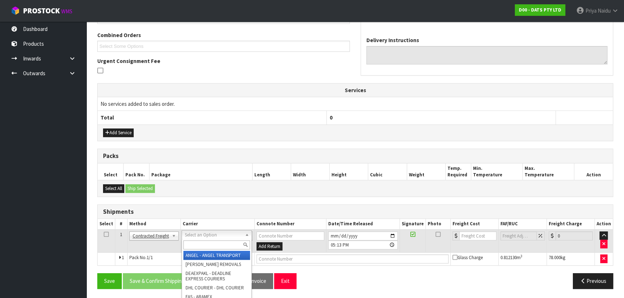
click at [202, 243] on input "text" at bounding box center [216, 245] width 67 height 9
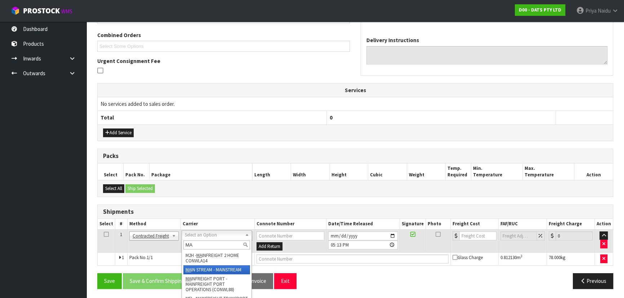
type input "MA"
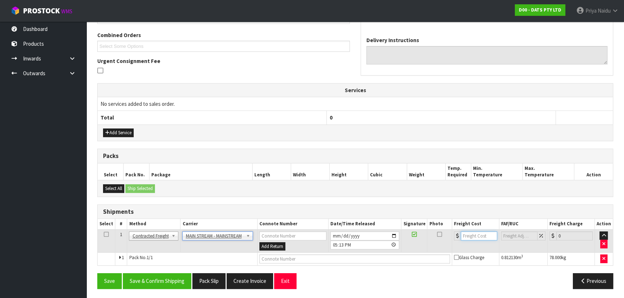
click at [475, 237] on input "number" at bounding box center [479, 236] width 36 height 9
type input "20"
click at [289, 258] on input "text" at bounding box center [354, 259] width 191 height 9
paste input "CWL7726860"
type input "CWL7726860"
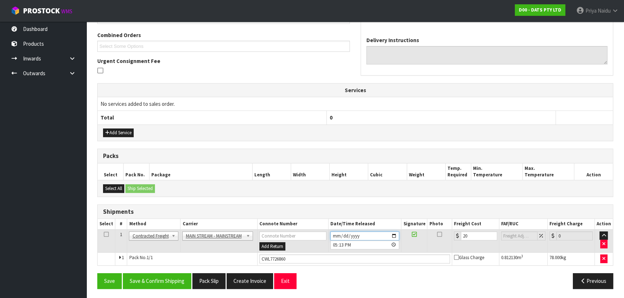
click at [395, 234] on input "2025-09-23" at bounding box center [364, 236] width 69 height 9
type input "2025-09-24"
click at [164, 284] on button "Save & Confirm Shipping" at bounding box center [157, 280] width 68 height 15
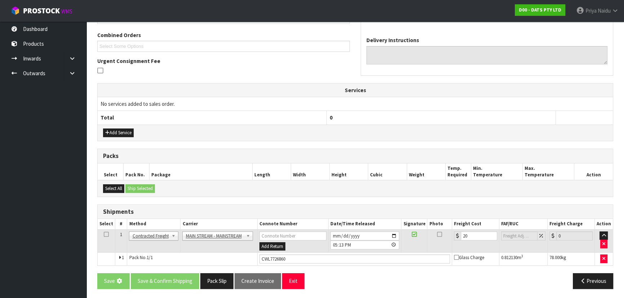
scroll to position [0, 0]
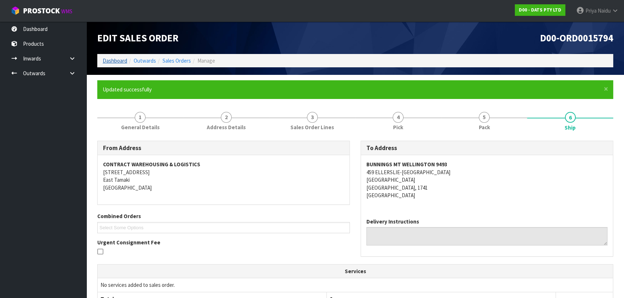
drag, startPoint x: 119, startPoint y: 56, endPoint x: 118, endPoint y: 62, distance: 6.5
click at [119, 56] on ol "Dashboard Outwards Sales Orders Manage" at bounding box center [355, 60] width 516 height 13
click at [119, 62] on link "Dashboard" at bounding box center [115, 60] width 24 height 7
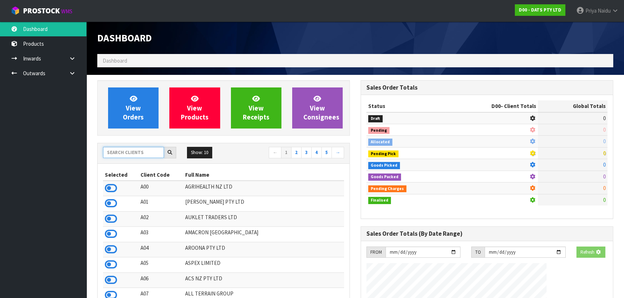
click at [119, 151] on input "text" at bounding box center [133, 152] width 61 height 11
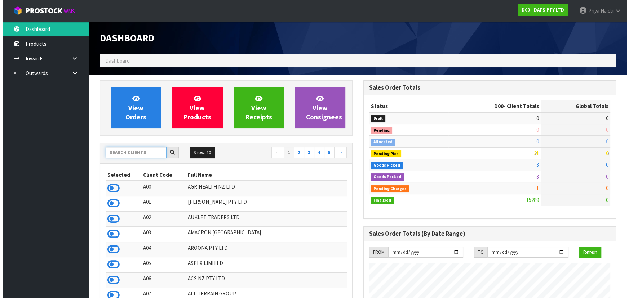
scroll to position [560, 263]
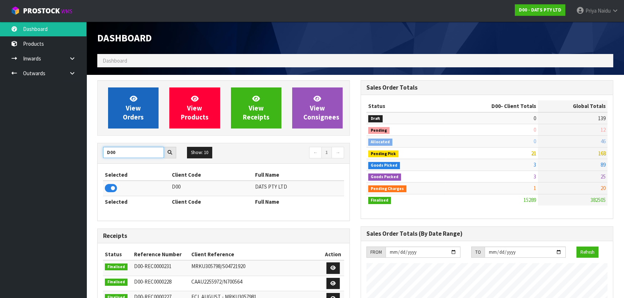
type input "D00"
click at [134, 116] on span "View Orders" at bounding box center [133, 107] width 21 height 27
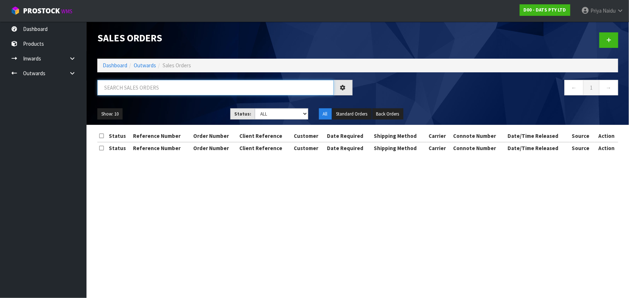
drag, startPoint x: 155, startPoint y: 83, endPoint x: 155, endPoint y: 88, distance: 5.0
click at [155, 84] on input "text" at bounding box center [215, 87] width 236 height 15
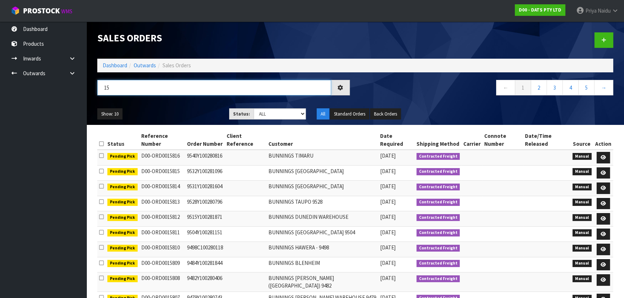
type input "1"
click at [214, 112] on ul "Show: 10 5 10 25 50" at bounding box center [157, 114] width 121 height 12
click at [175, 111] on ul "Show: 10 5 10 25 50" at bounding box center [157, 114] width 121 height 12
click at [271, 110] on select "Draft Pending Allocated Pending Pick Goods Picked Goods Packed Pending Charges …" at bounding box center [280, 113] width 53 height 11
click at [177, 108] on ul "Show: 10 5 10 25 50" at bounding box center [157, 114] width 121 height 12
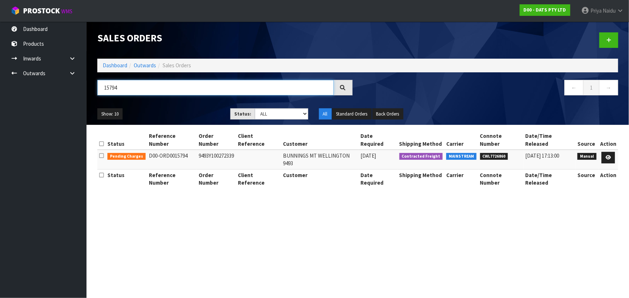
click at [144, 90] on input "15794" at bounding box center [215, 87] width 236 height 15
click at [160, 103] on div "Show: 10 5 10 25 50 Status: Draft Pending Allocated Pending Pick Goods Picked G…" at bounding box center [357, 114] width 531 height 22
click at [169, 112] on ul "Show: 10 5 10 25 50" at bounding box center [158, 114] width 122 height 12
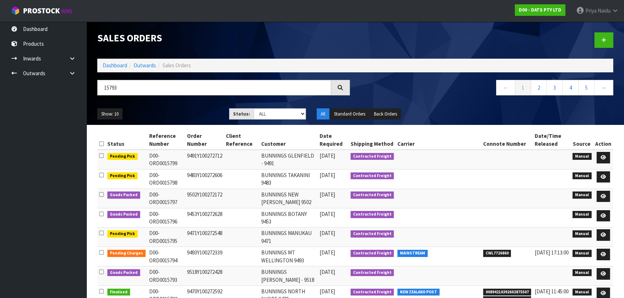
click at [155, 103] on div "Show: 10 5 10 25 50 Status: Draft Pending Allocated Pending Pick Goods Picked G…" at bounding box center [355, 114] width 527 height 22
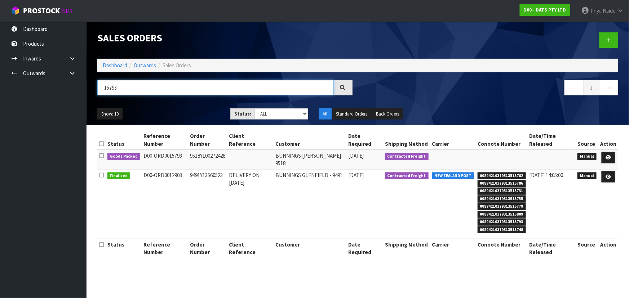
click at [147, 91] on input "15793" at bounding box center [215, 87] width 236 height 15
click at [195, 108] on ul "Show: 10 5 10 25 50" at bounding box center [158, 114] width 122 height 12
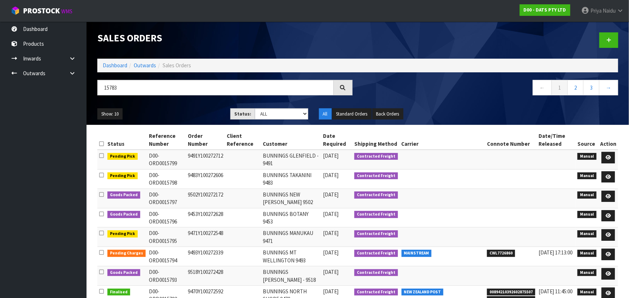
click at [157, 103] on div "Show: 10 5 10 25 50 Status: Draft Pending Allocated Pending Pick Goods Picked G…" at bounding box center [357, 114] width 531 height 22
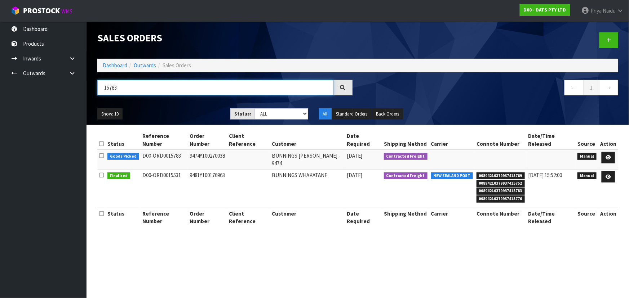
click at [126, 85] on input "15783" at bounding box center [215, 87] width 236 height 15
type input "1"
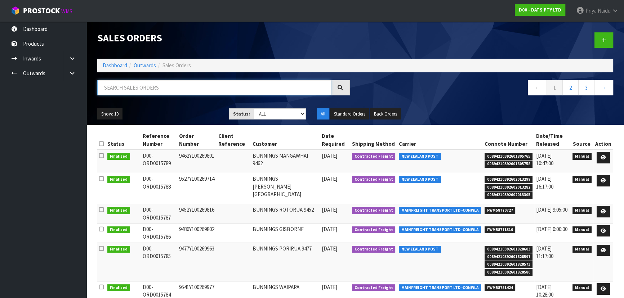
click at [138, 90] on input "text" at bounding box center [214, 87] width 234 height 15
click at [126, 112] on ul "Show: 10 5 10 25 50" at bounding box center [157, 114] width 121 height 12
click at [142, 91] on input "15783" at bounding box center [214, 87] width 234 height 15
click at [144, 111] on ul "Show: 10 5 10 25 50" at bounding box center [157, 114] width 121 height 12
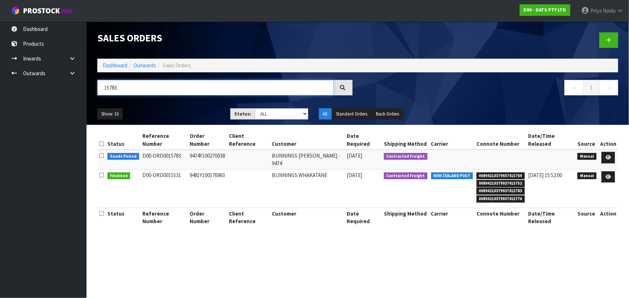
click at [141, 86] on input "15783" at bounding box center [215, 87] width 236 height 15
click at [146, 103] on div "Show: 10 5 10 25 50 Status: Draft Pending Allocated Pending Pick Goods Picked G…" at bounding box center [357, 114] width 531 height 22
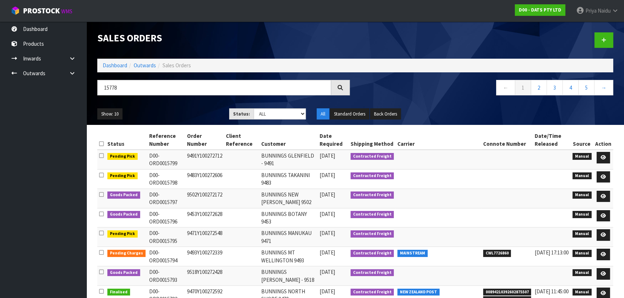
click at [143, 115] on ul "Show: 10 5 10 25 50" at bounding box center [157, 114] width 121 height 12
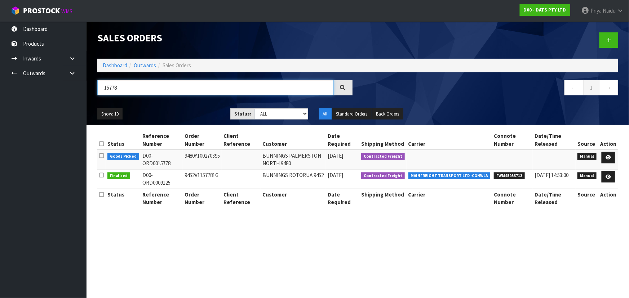
click at [136, 87] on input "15778" at bounding box center [215, 87] width 236 height 15
type input "15777"
click at [151, 108] on div "Show: 10 5 10 25 50 Status: Draft Pending Allocated Pending Pick Goods Picked G…" at bounding box center [357, 114] width 531 height 22
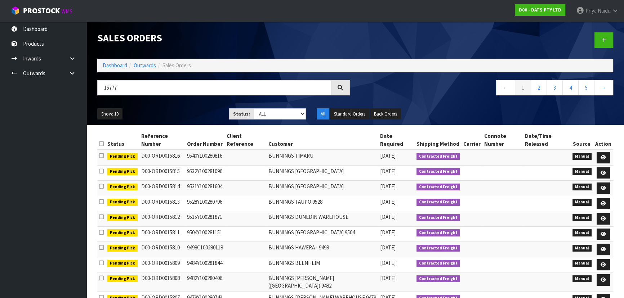
click at [164, 111] on ul "Show: 10 5 10 25 50" at bounding box center [157, 114] width 121 height 12
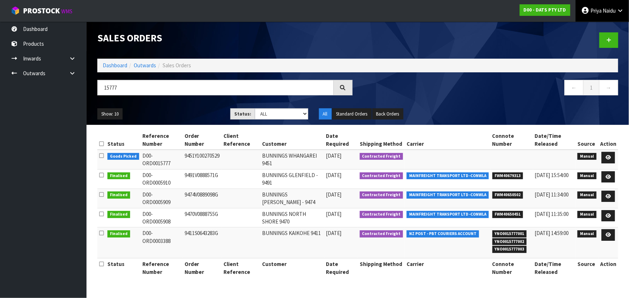
click at [604, 10] on span "Naidu" at bounding box center [608, 10] width 13 height 7
click at [604, 28] on link "Logout" at bounding box center [599, 29] width 57 height 10
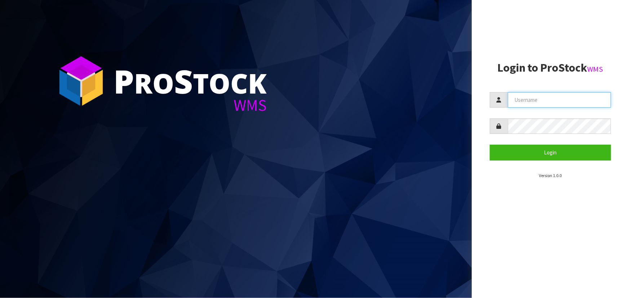
type input "priya"
